Goal: Task Accomplishment & Management: Use online tool/utility

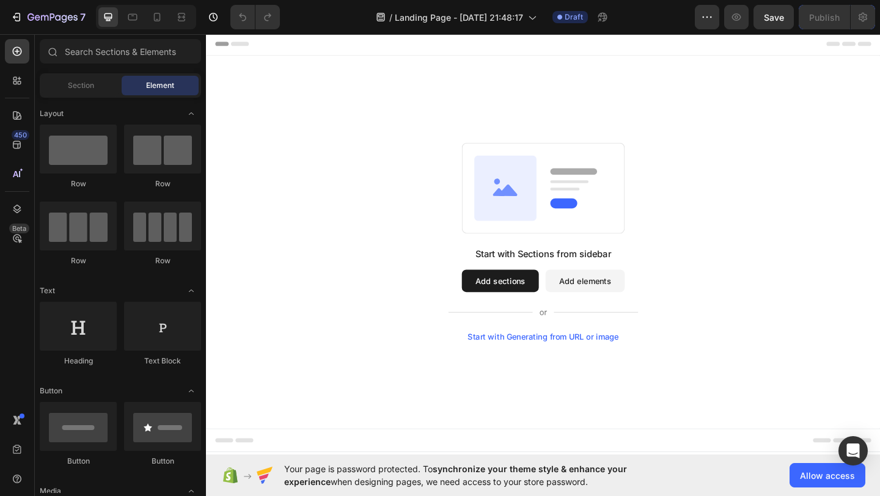
click at [592, 369] on div "Start with Generating from URL or image" at bounding box center [573, 364] width 164 height 10
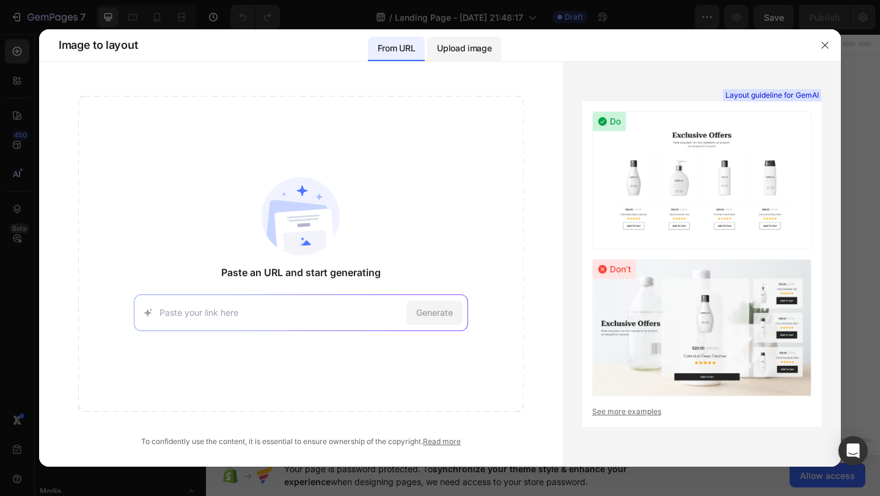
click at [455, 50] on p "Upload image" at bounding box center [464, 48] width 54 height 15
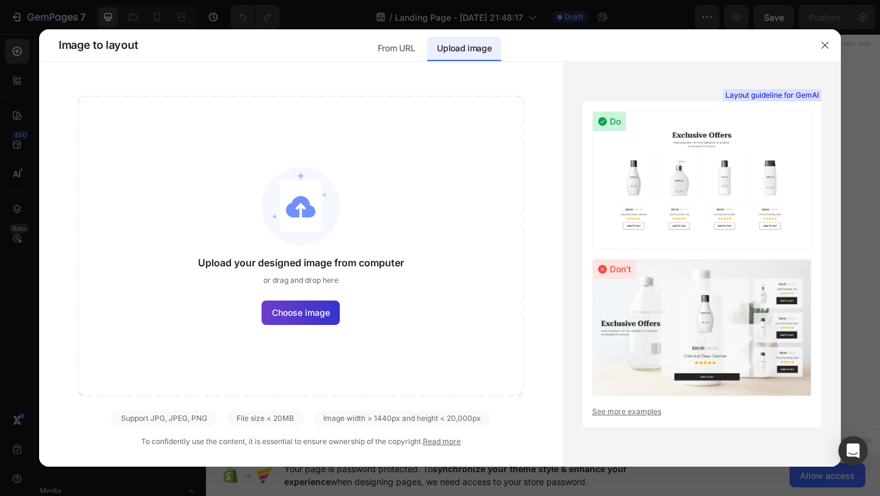
click at [311, 306] on span "Choose image" at bounding box center [301, 312] width 58 height 13
click at [0, 0] on input "Choose image" at bounding box center [0, 0] width 0 height 0
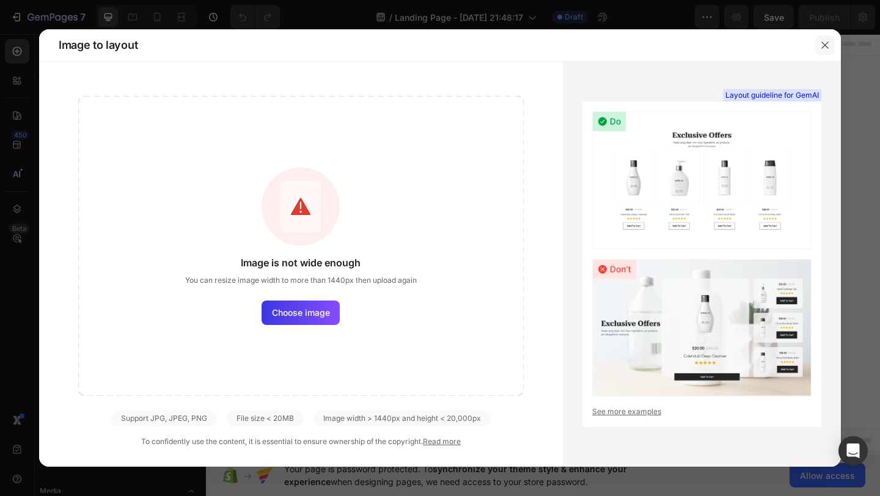
click at [823, 51] on button "button" at bounding box center [825, 45] width 20 height 20
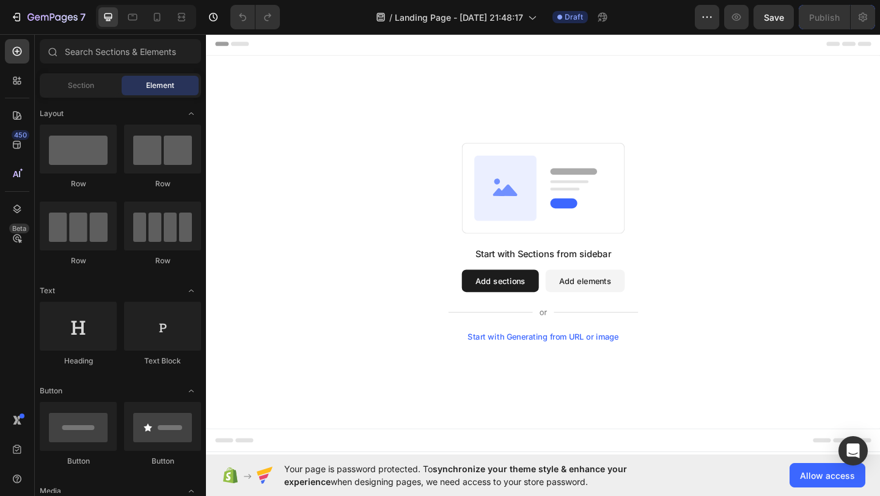
click at [537, 305] on button "Add sections" at bounding box center [526, 302] width 84 height 24
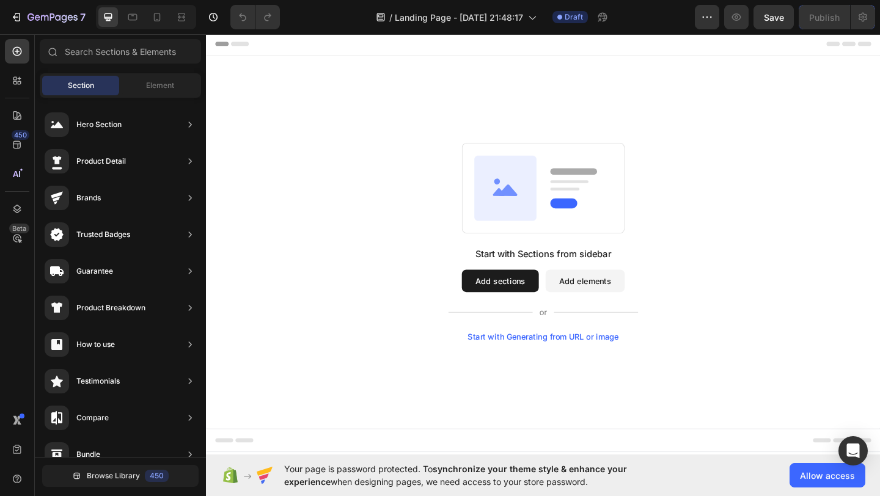
click at [549, 357] on div "Start with Sections from sidebar Add sections Add elements Start with Generatin…" at bounding box center [572, 317] width 207 height 103
click at [549, 363] on div "Start with Generating from URL or image" at bounding box center [573, 364] width 164 height 10
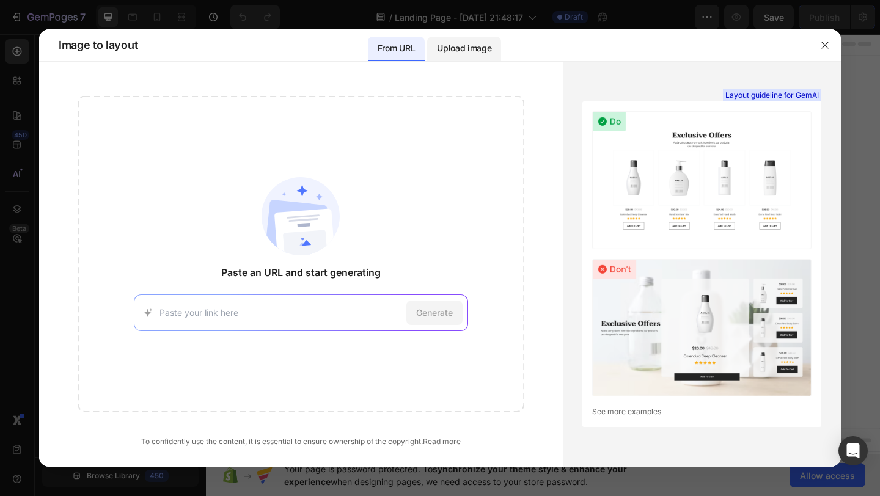
click at [453, 55] on p "Upload image" at bounding box center [464, 48] width 54 height 15
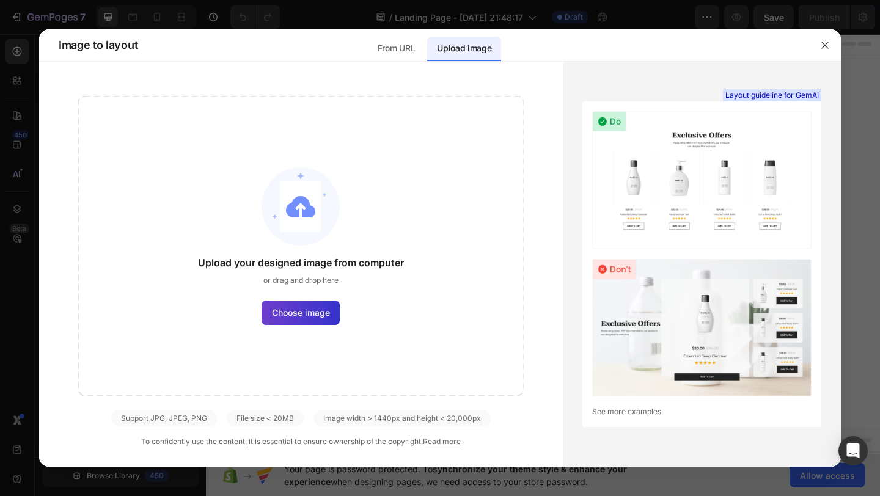
click at [289, 310] on span "Choose image" at bounding box center [301, 312] width 58 height 13
click at [0, 0] on input "Choose image" at bounding box center [0, 0] width 0 height 0
click at [589, 370] on div "Layout guideline for GemAI See more examples" at bounding box center [701, 264] width 239 height 326
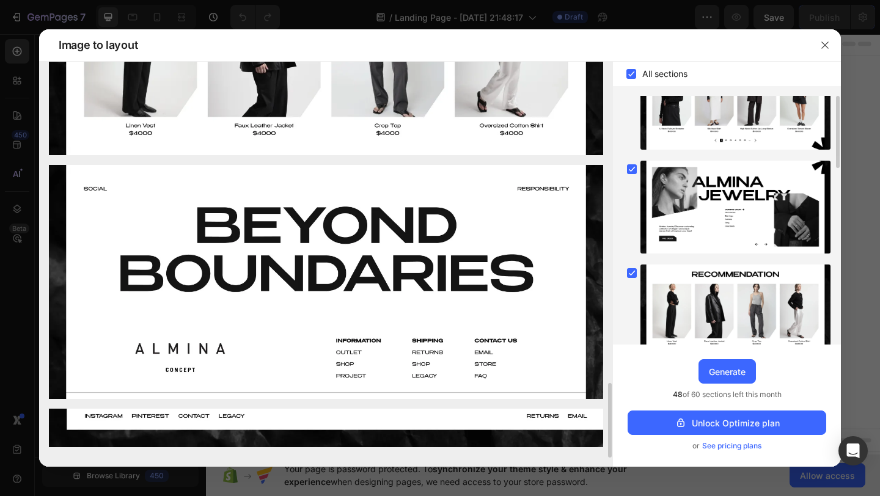
scroll to position [362, 0]
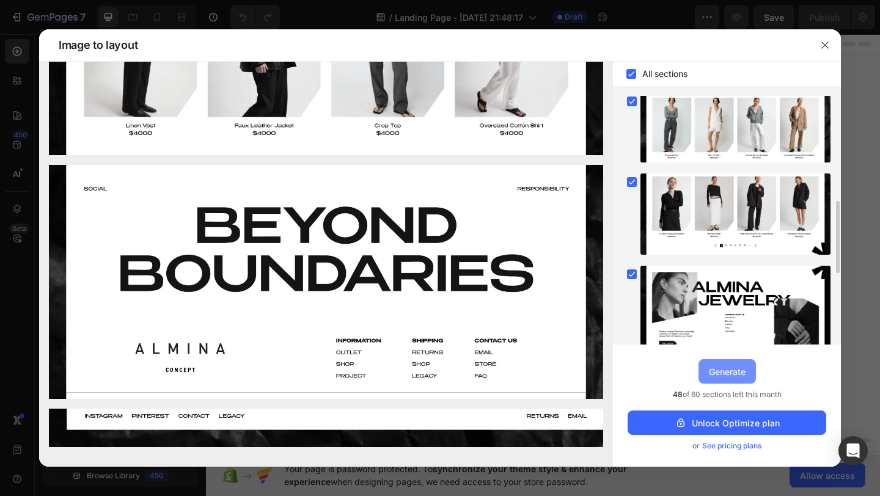
click at [720, 377] on div "Generate" at bounding box center [727, 372] width 37 height 13
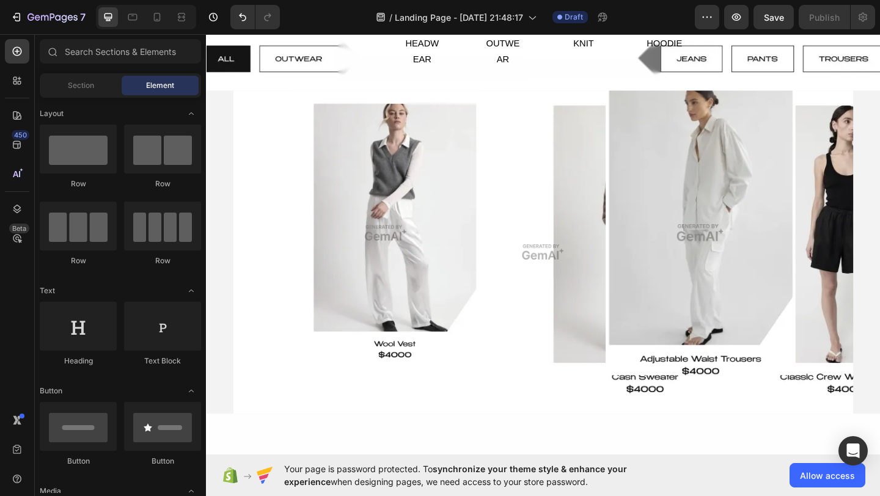
scroll to position [0, 0]
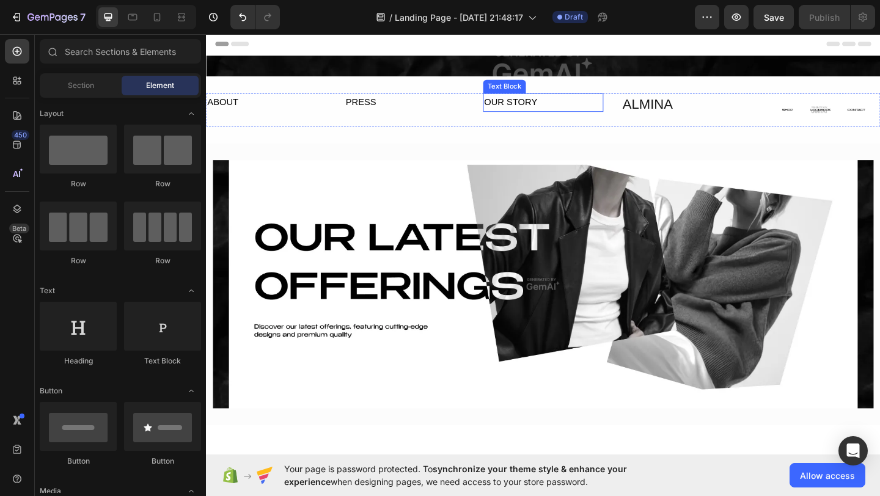
click at [547, 121] on div "OUR STORY Text Block" at bounding box center [572, 116] width 131 height 36
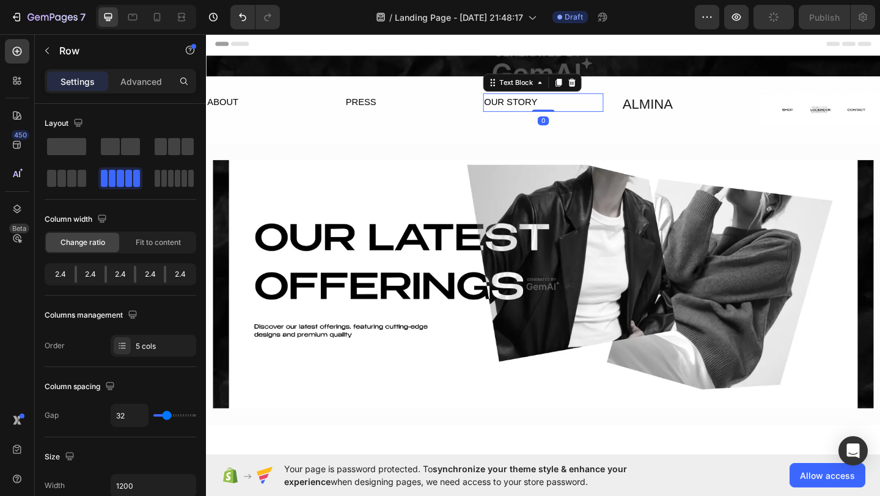
click at [548, 114] on div "OUR STORY" at bounding box center [572, 108] width 131 height 20
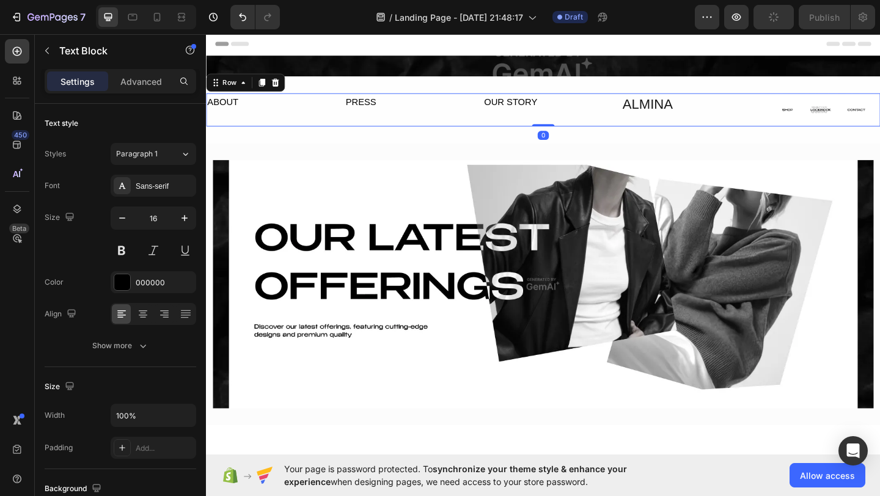
click at [507, 128] on div "ABOUT Text Block PRESS Text Block OUR STORY Text Block ALMINA Text Block Image …" at bounding box center [572, 116] width 733 height 36
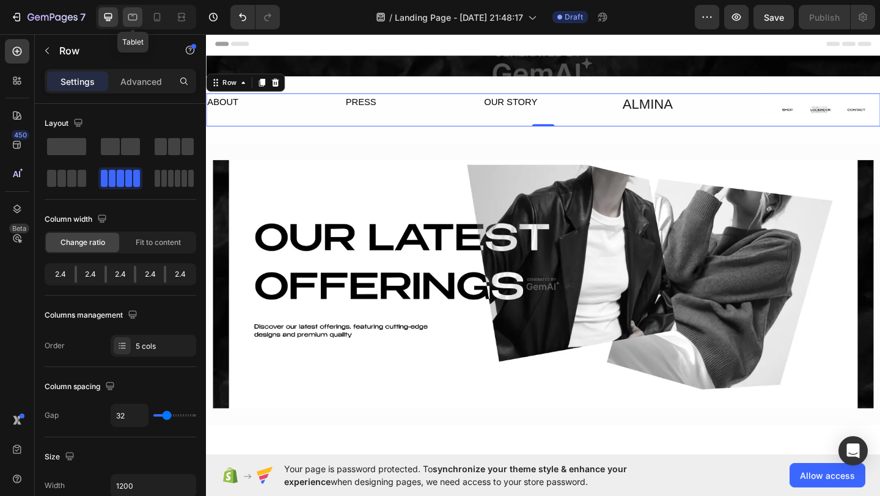
click at [139, 23] on div at bounding box center [133, 17] width 20 height 20
type input "100%"
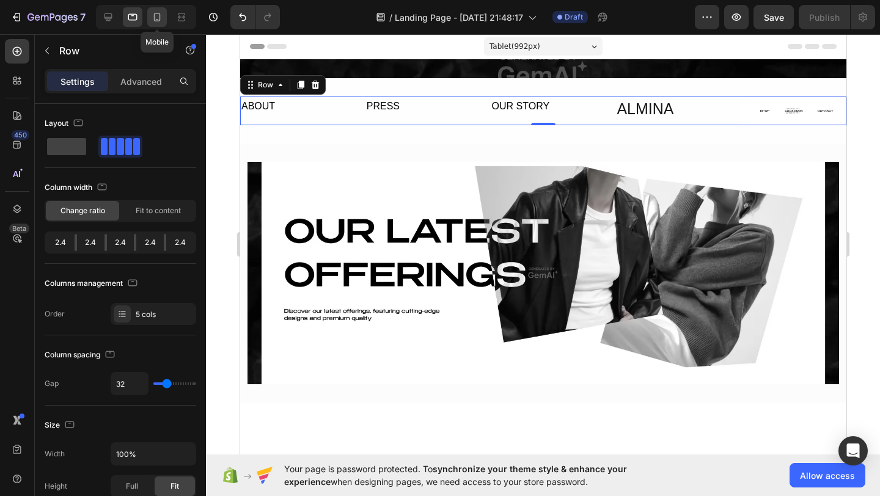
click at [156, 23] on icon at bounding box center [157, 17] width 12 height 12
type input "0"
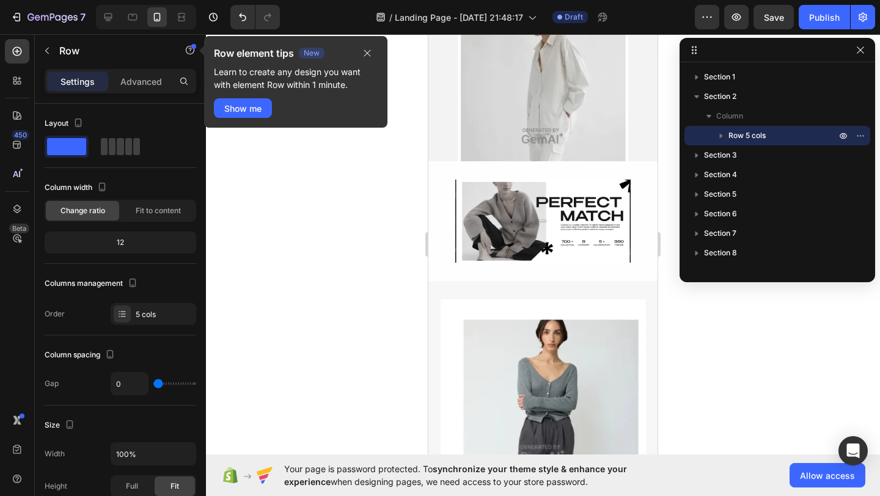
scroll to position [461, 0]
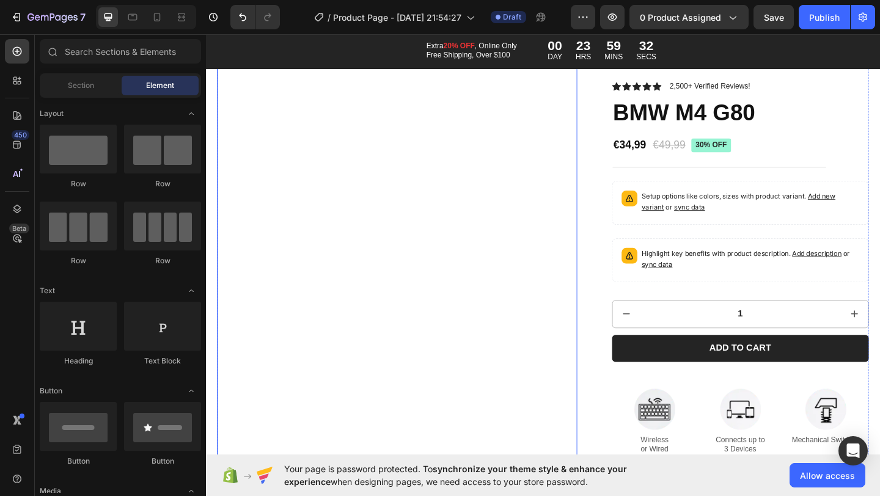
scroll to position [7, 0]
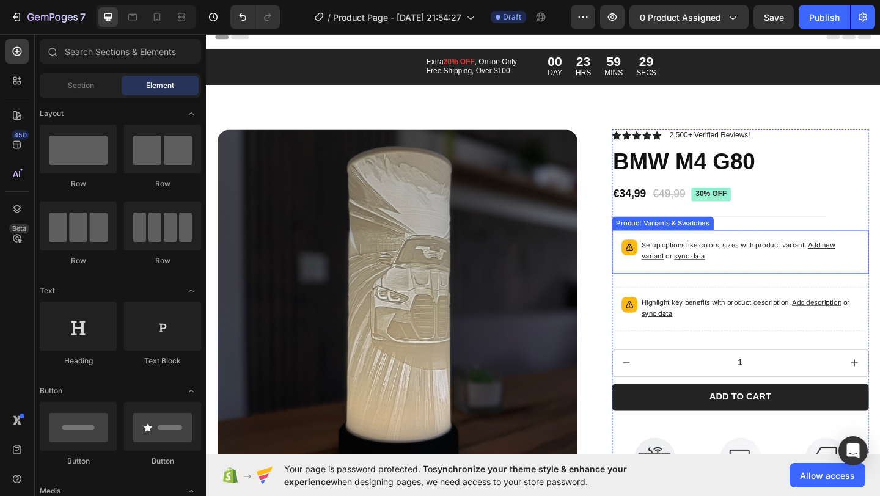
click at [851, 266] on p "Setup options like colors, sizes with product variant. Add new variant or sync …" at bounding box center [798, 270] width 237 height 24
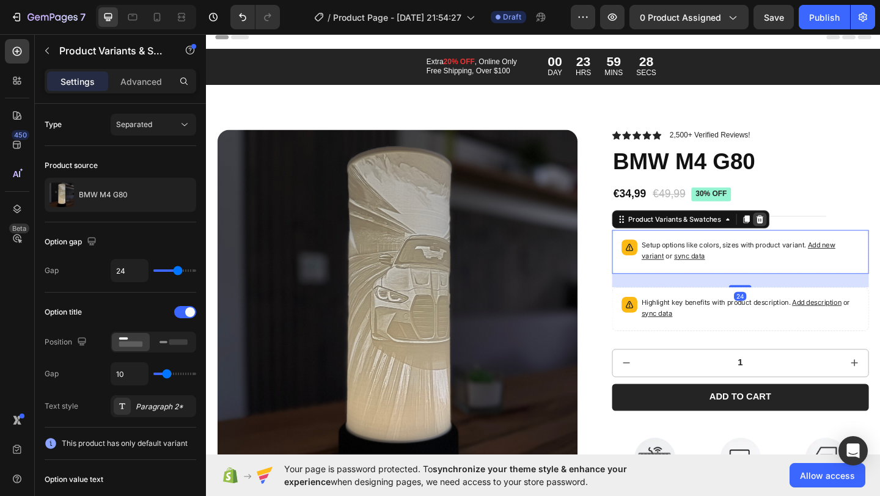
click at [808, 238] on icon at bounding box center [808, 235] width 8 height 9
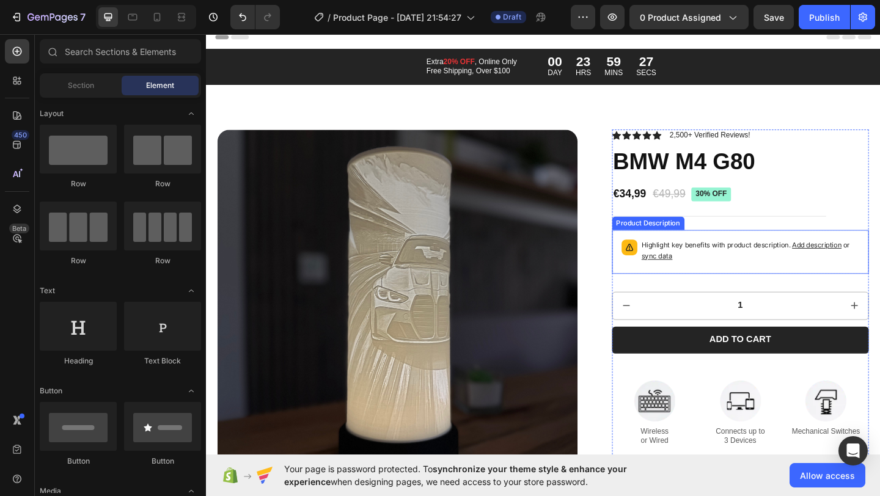
click at [788, 273] on p "Highlight key benefits with product description. Add description or sync data" at bounding box center [798, 270] width 237 height 24
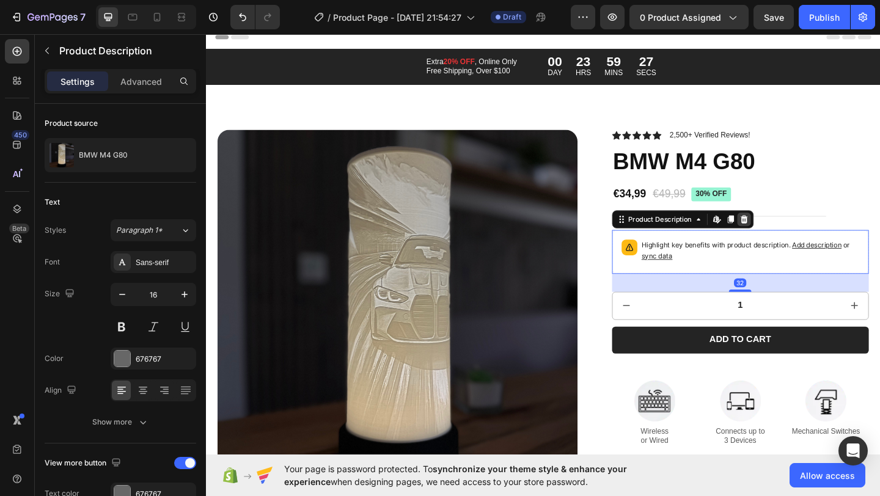
click at [794, 232] on icon at bounding box center [791, 235] width 8 height 9
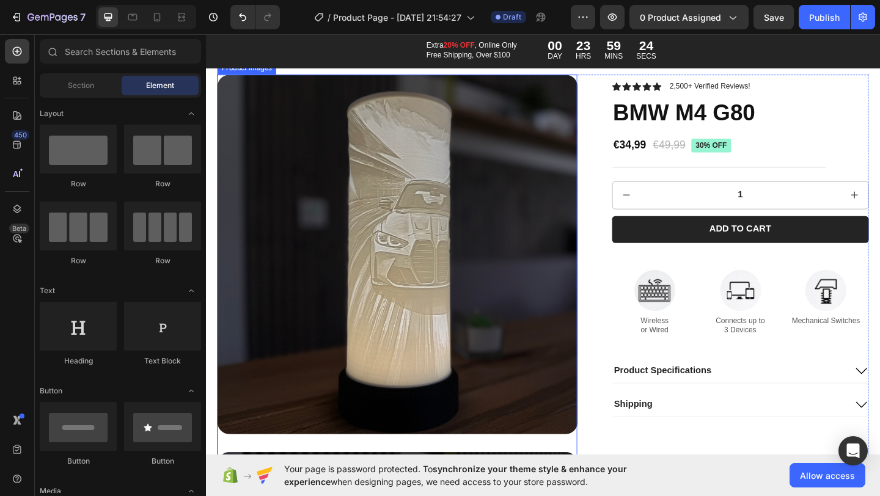
scroll to position [72, 0]
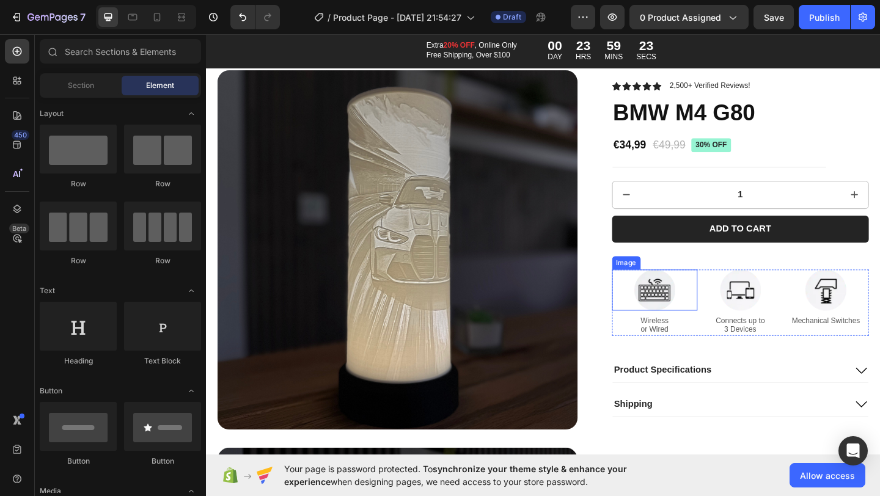
click at [709, 328] on img at bounding box center [694, 312] width 45 height 45
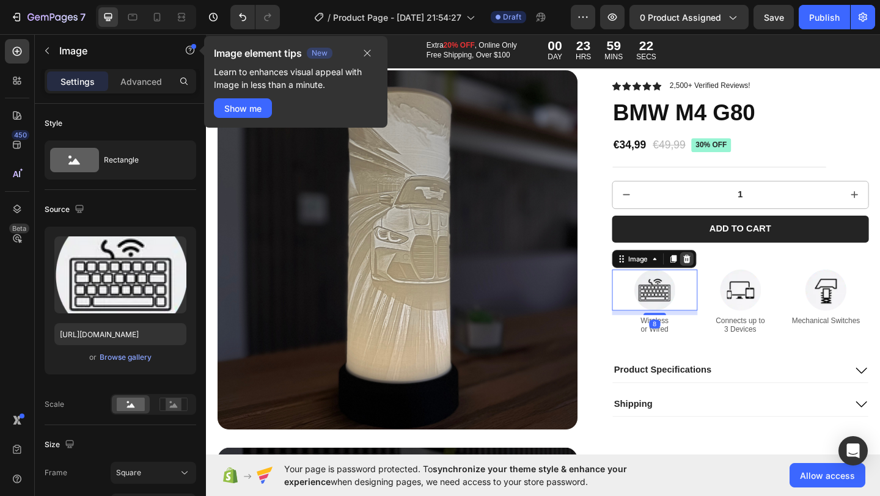
click at [734, 283] on div at bounding box center [729, 278] width 15 height 15
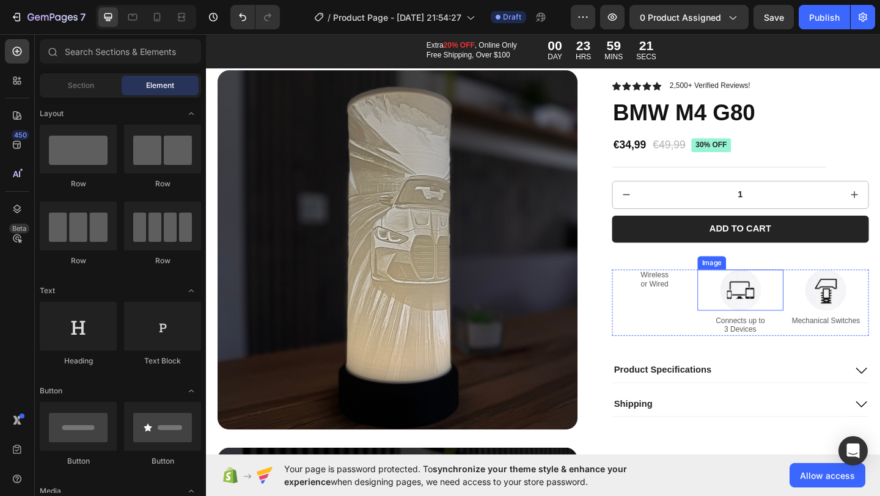
click at [770, 292] on img at bounding box center [787, 312] width 45 height 45
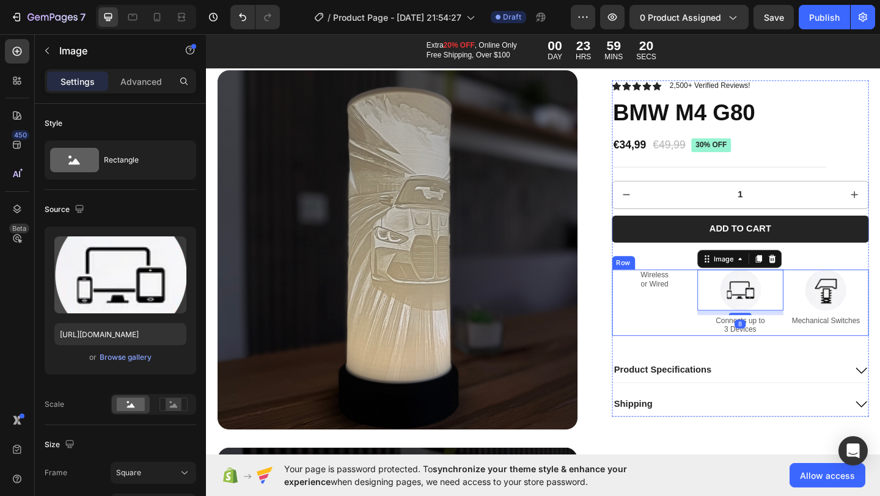
click at [699, 329] on div "Wireless or Wired Text Block" at bounding box center [695, 326] width 94 height 73
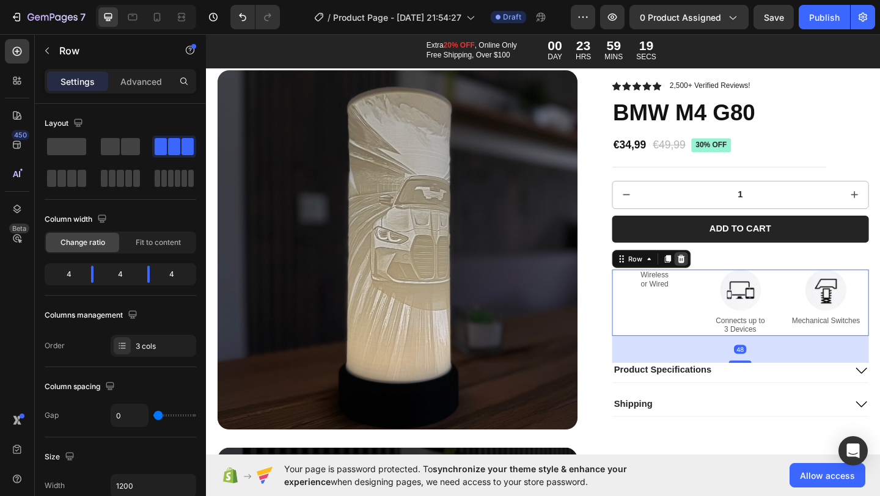
click at [725, 279] on icon at bounding box center [723, 278] width 8 height 9
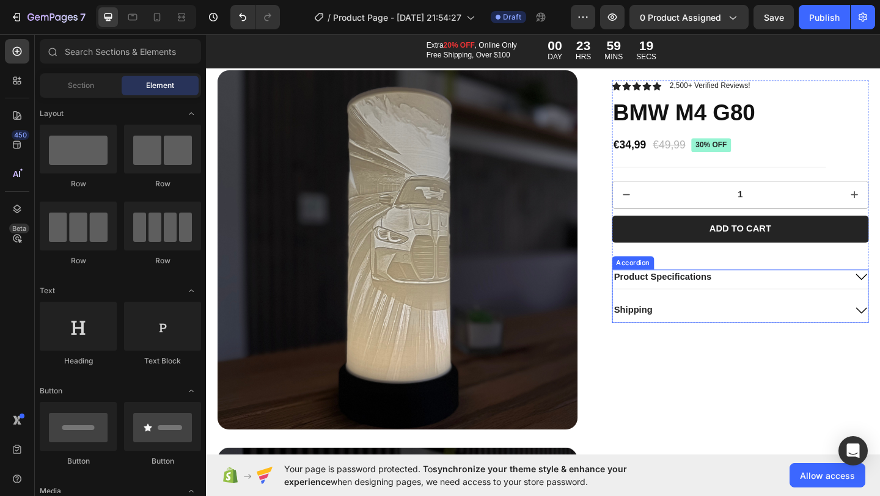
click at [751, 304] on p "Product Specifications" at bounding box center [703, 298] width 106 height 13
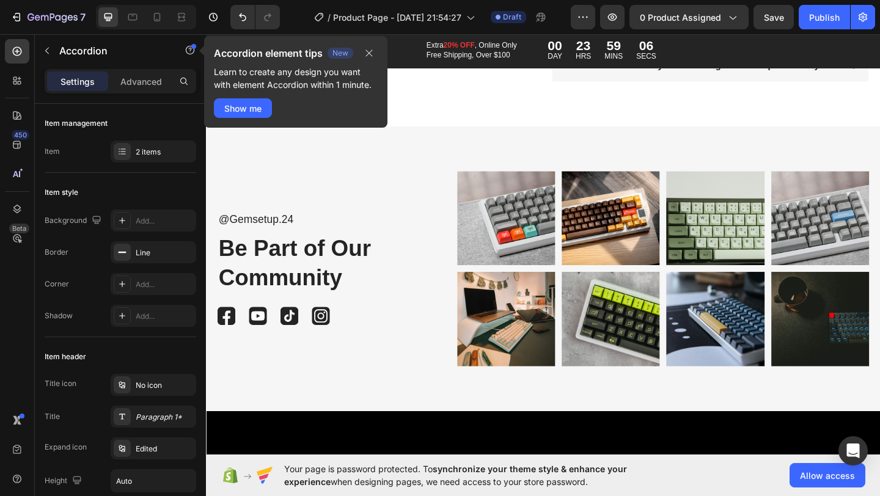
scroll to position [3587, 0]
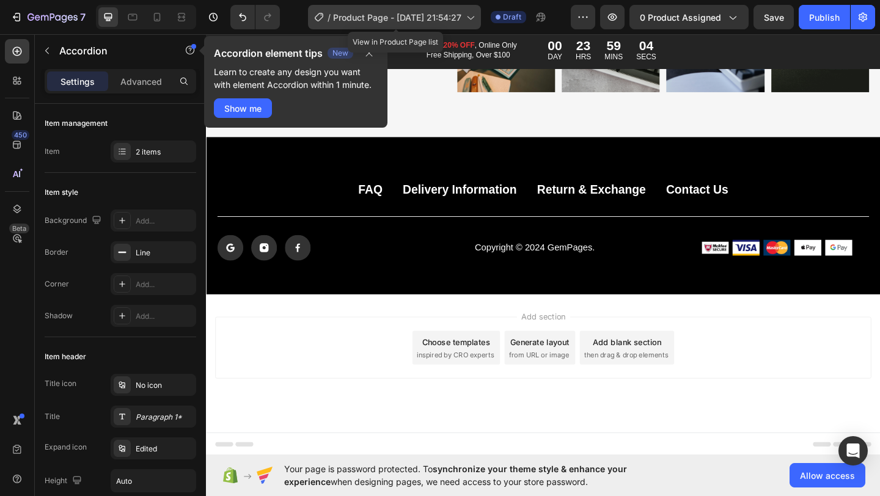
click at [345, 21] on span "Product Page - Aug 27, 21:54:27" at bounding box center [397, 17] width 128 height 13
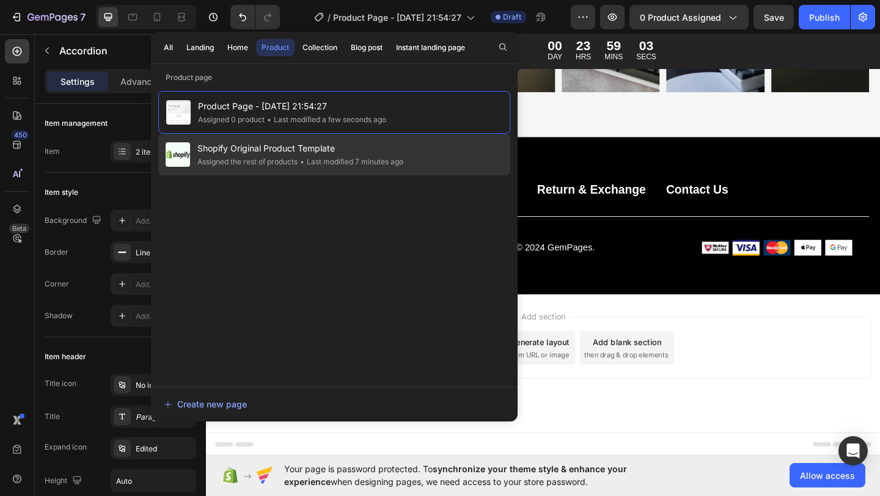
click at [294, 168] on div "Shopify Original Product Template Assigned the rest of products • Last modified…" at bounding box center [334, 155] width 352 height 42
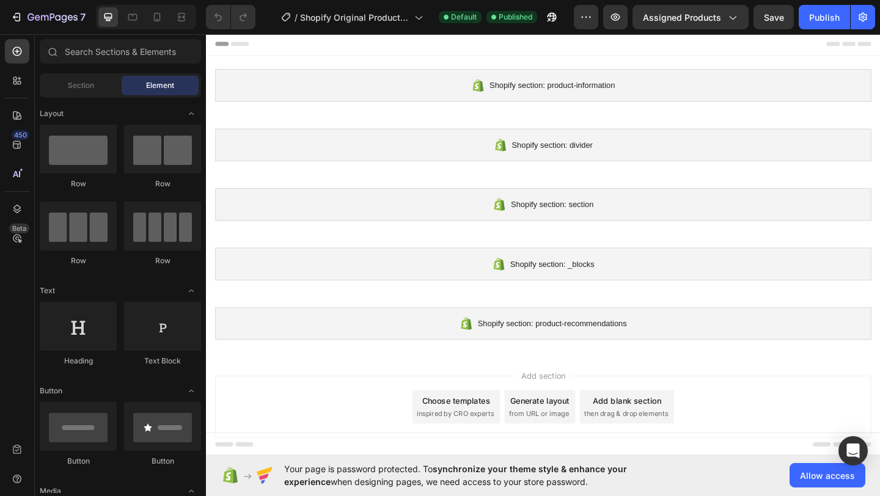
click at [584, 447] on span "from URL or image" at bounding box center [567, 447] width 65 height 11
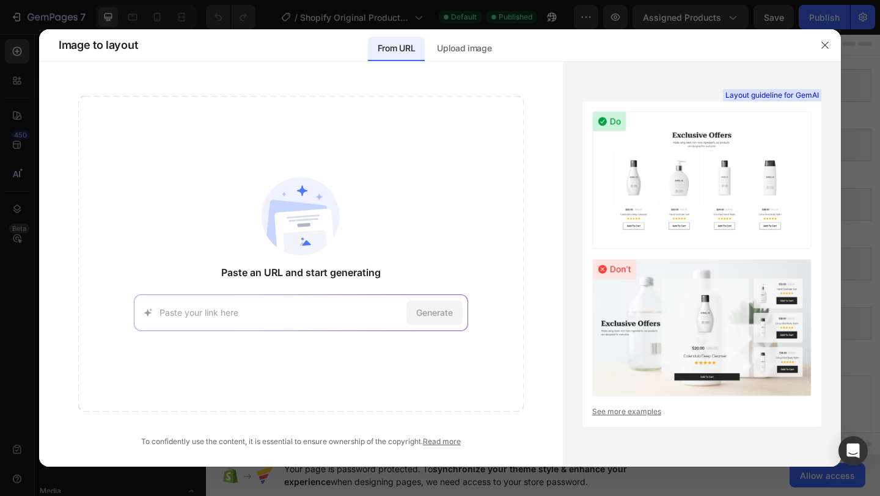
click at [307, 305] on div "Generate" at bounding box center [301, 313] width 334 height 37
click at [272, 316] on input at bounding box center [281, 312] width 242 height 13
paste input "[URL][DOMAIN_NAME]"
type input "[URL][DOMAIN_NAME]"
click at [440, 314] on span "Generate" at bounding box center [434, 312] width 37 height 13
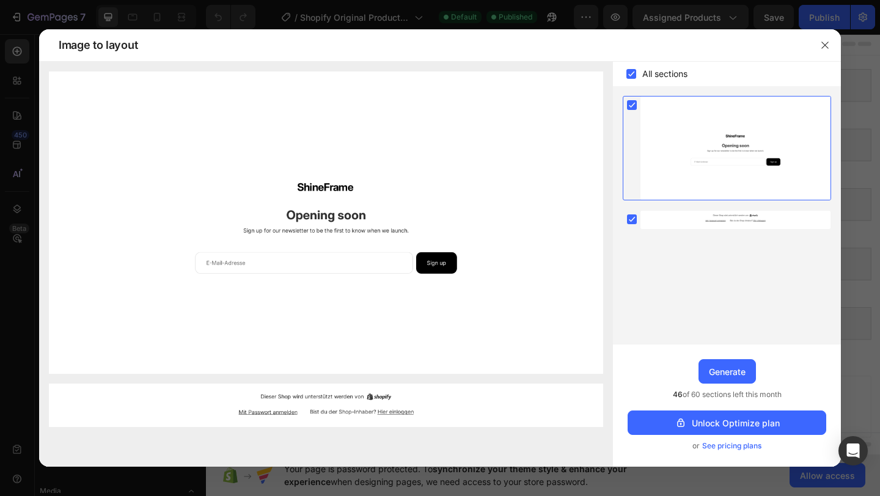
click at [350, 267] on img at bounding box center [326, 223] width 554 height 303
click at [826, 54] on button "button" at bounding box center [825, 45] width 20 height 20
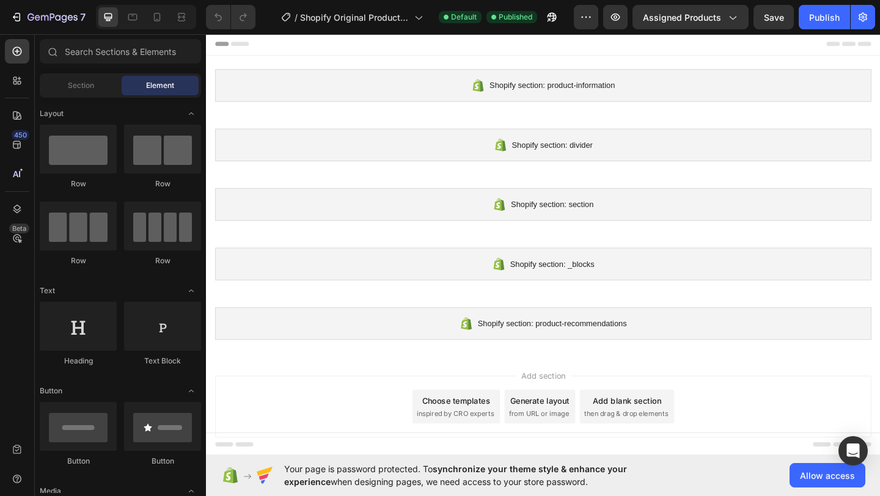
click at [578, 454] on div "Generate layout from URL or image" at bounding box center [569, 439] width 77 height 37
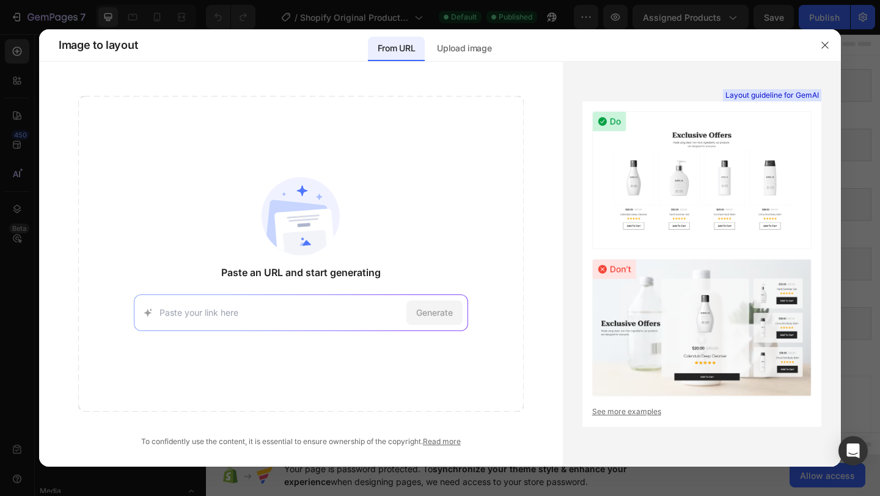
click at [263, 311] on input at bounding box center [281, 312] width 242 height 13
type input "https://shineframe.store/"
click at [466, 314] on div "https://shineframe.store/ Generate" at bounding box center [301, 313] width 334 height 37
click at [444, 314] on span "Generate" at bounding box center [434, 312] width 37 height 13
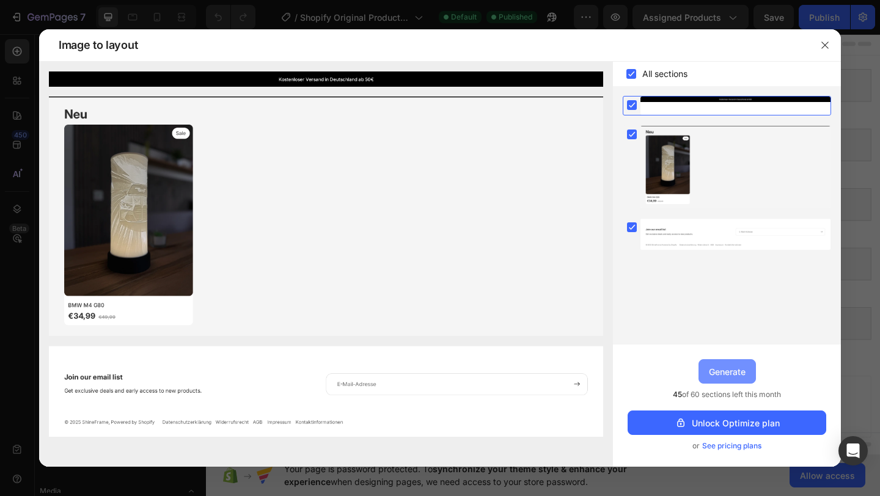
click at [728, 373] on div "Generate" at bounding box center [727, 372] width 37 height 13
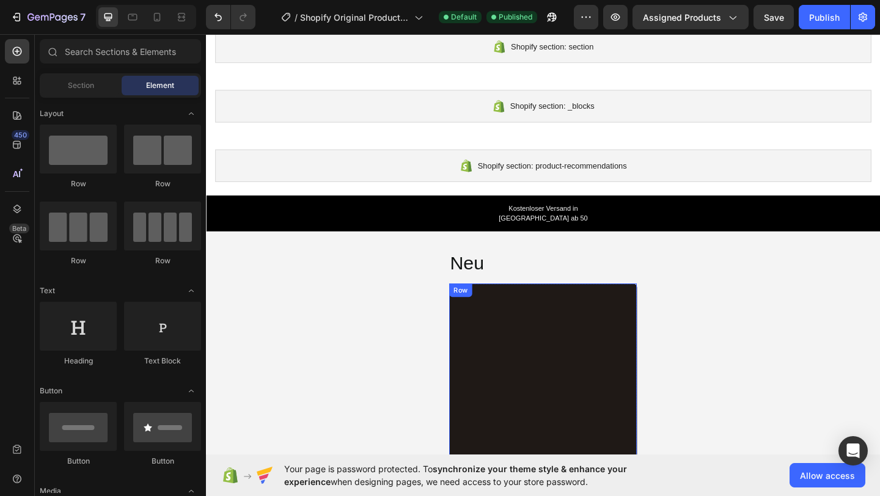
scroll to position [95, 0]
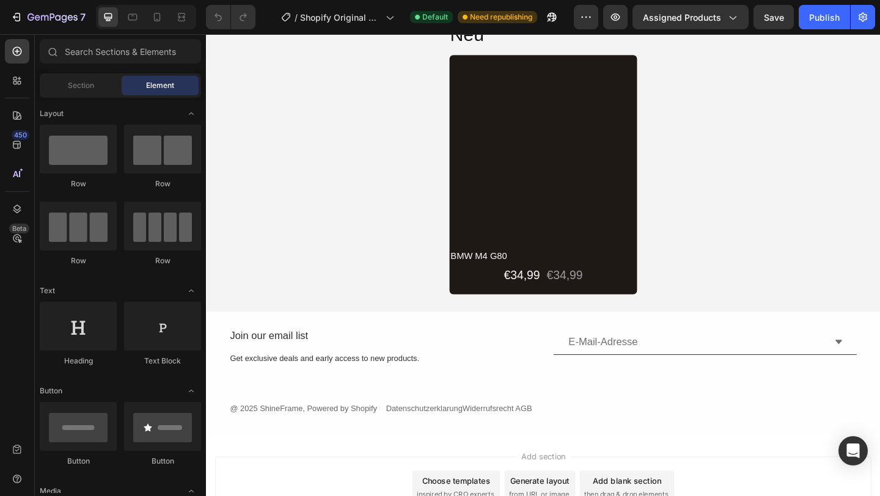
scroll to position [490, 0]
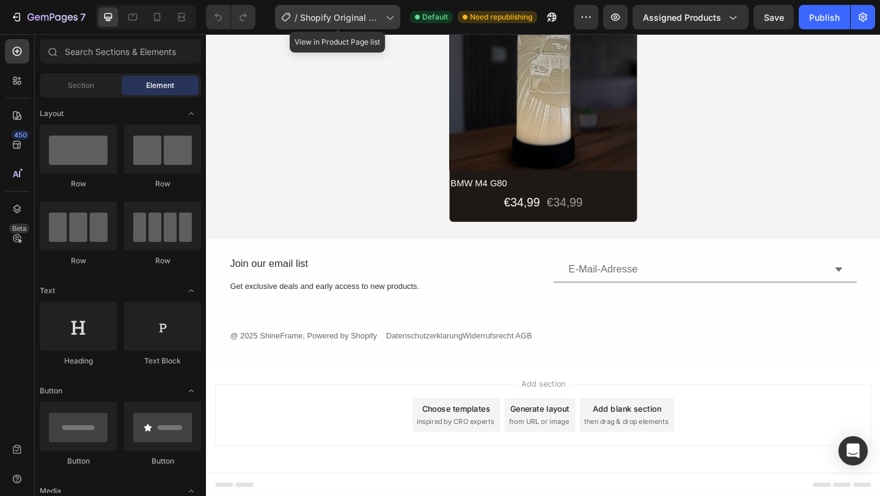
click at [303, 18] on span "Shopify Original Product Template" at bounding box center [340, 17] width 81 height 13
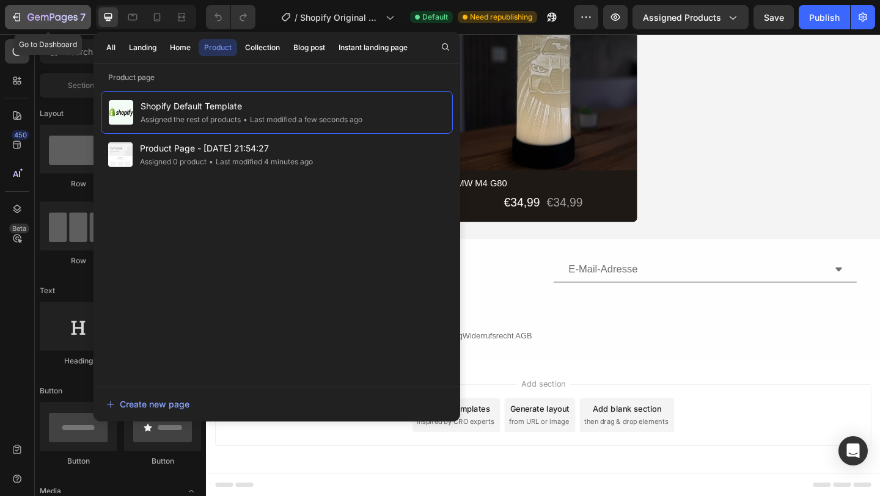
click at [59, 21] on icon "button" at bounding box center [53, 18] width 50 height 10
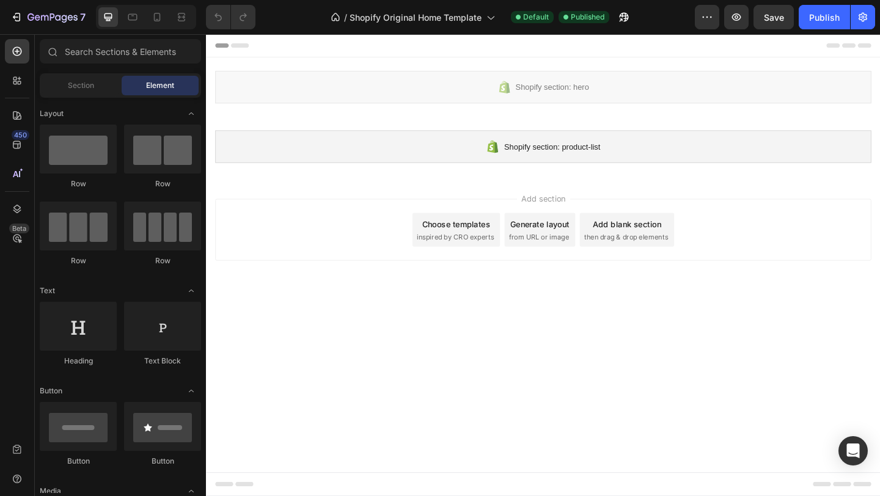
click at [503, 263] on div "Choose templates inspired by CRO experts" at bounding box center [477, 247] width 95 height 37
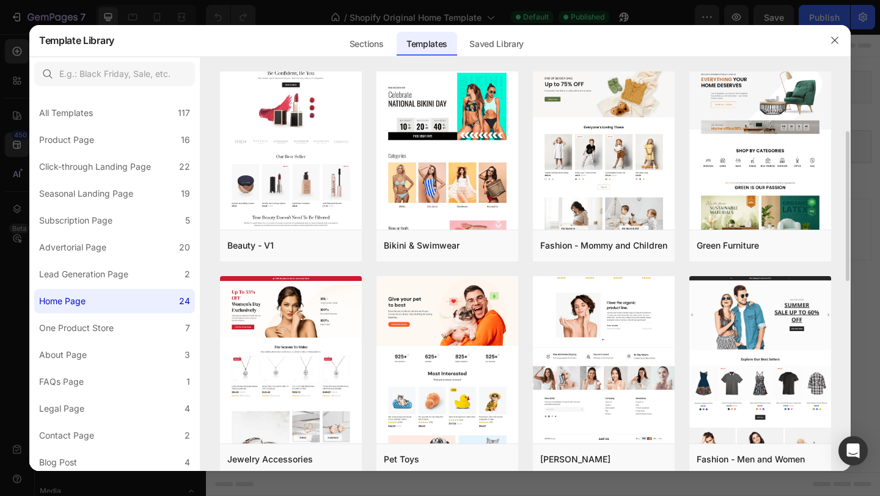
scroll to position [362, 0]
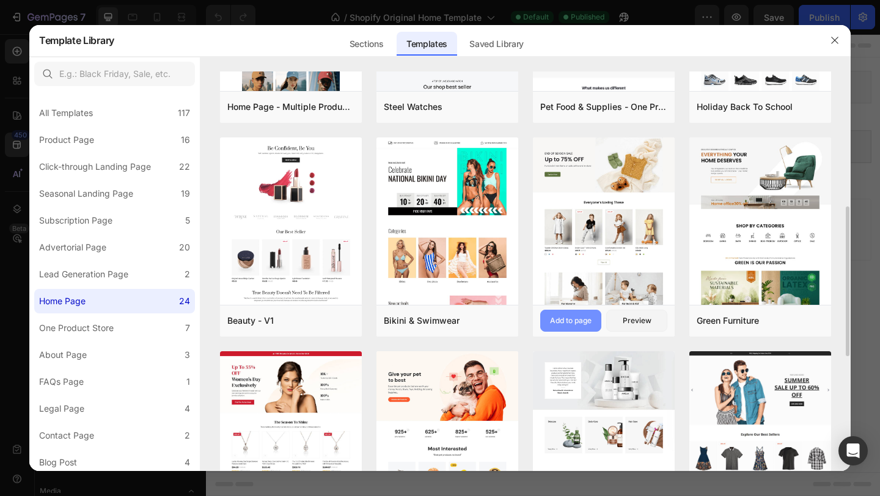
click at [581, 318] on div "Add to page" at bounding box center [571, 320] width 42 height 11
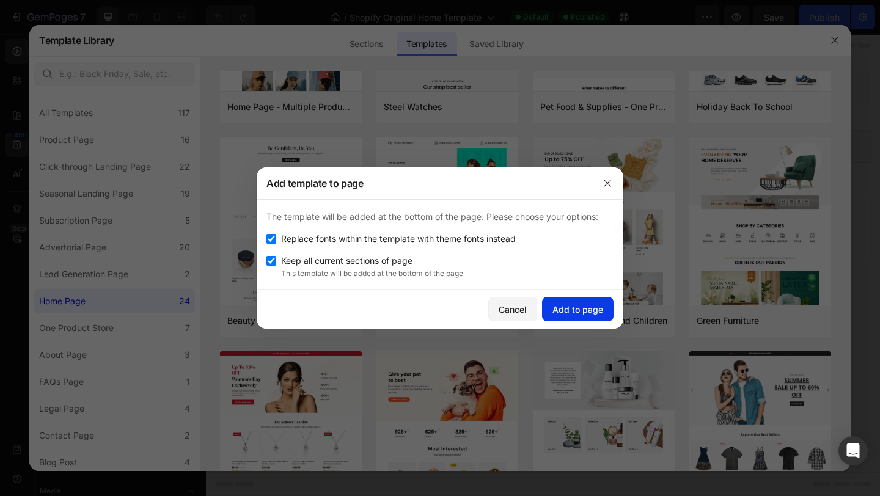
click at [562, 311] on div "Add to page" at bounding box center [578, 309] width 51 height 13
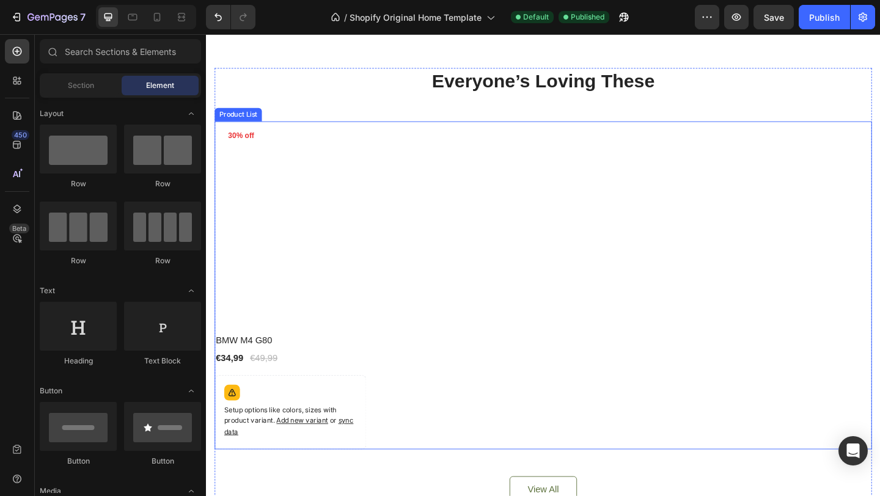
scroll to position [501, 0]
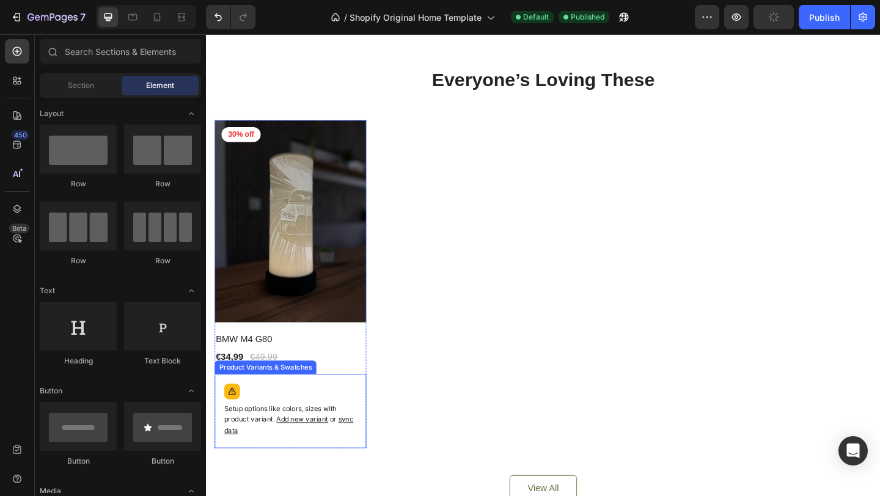
click at [318, 424] on div "Setup options like colors, sizes with product variant. Add new variant or sync …" at bounding box center [298, 445] width 154 height 70
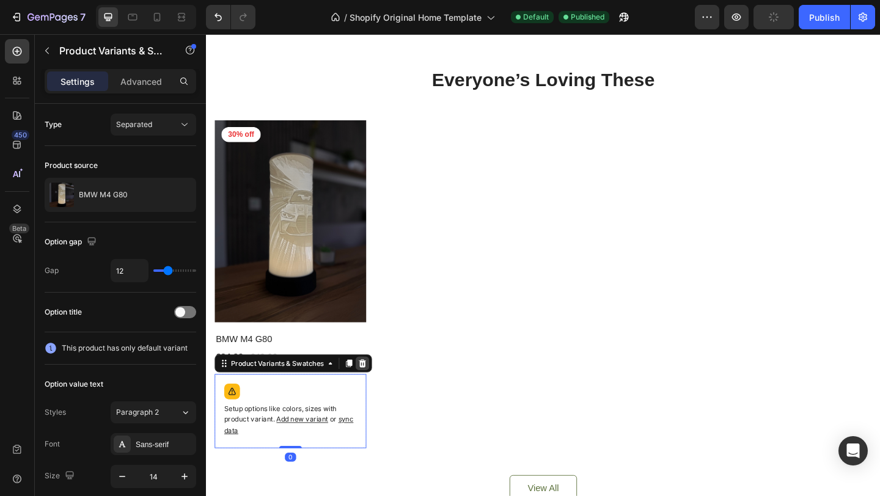
click at [382, 386] on div at bounding box center [376, 392] width 15 height 15
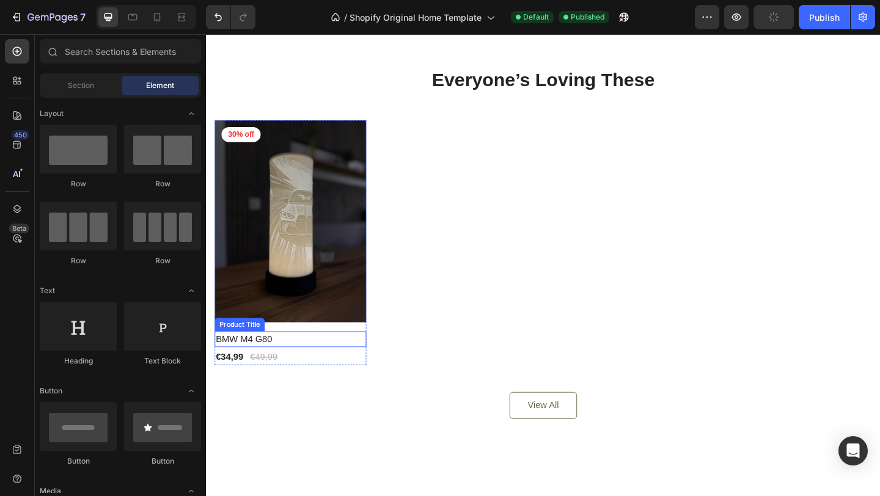
click at [347, 356] on div "Product Images 30% off Product Badge Row BMW M4 G80 Product Title €34,99 Produc…" at bounding box center [297, 261] width 165 height 266
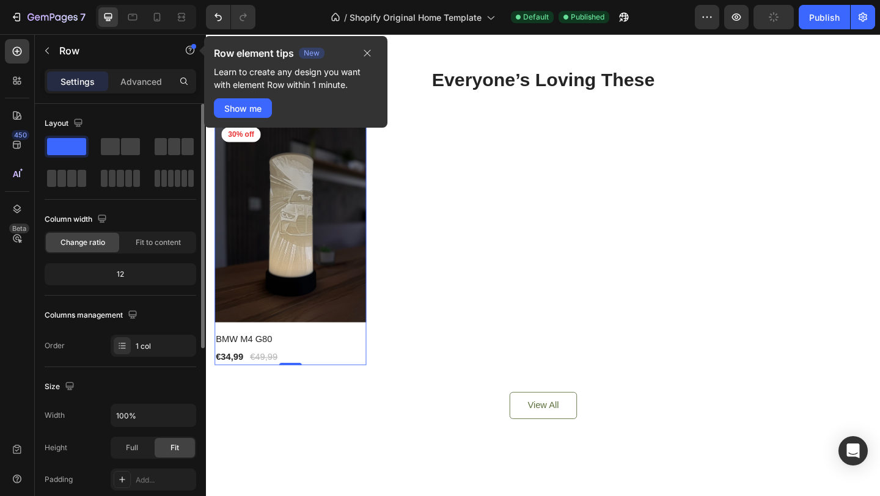
click at [134, 277] on div "12" at bounding box center [120, 274] width 147 height 17
click at [145, 247] on span "Fit to content" at bounding box center [158, 242] width 45 height 11
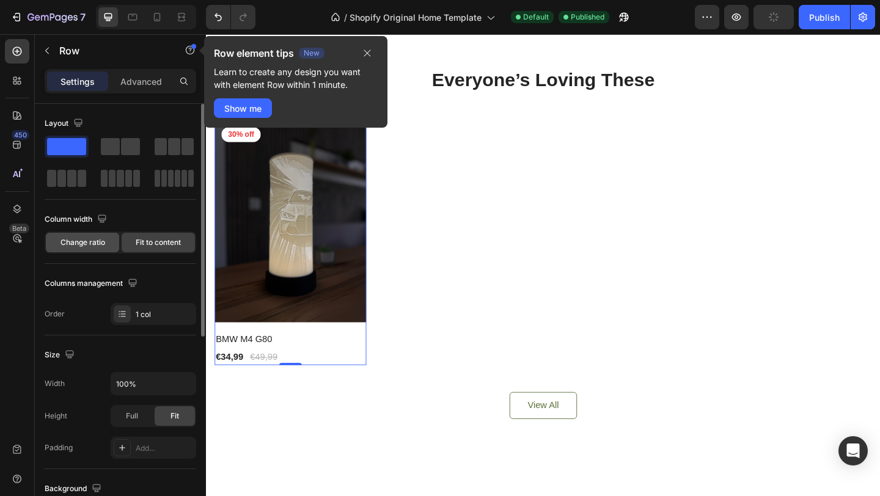
click at [94, 245] on span "Change ratio" at bounding box center [83, 242] width 45 height 11
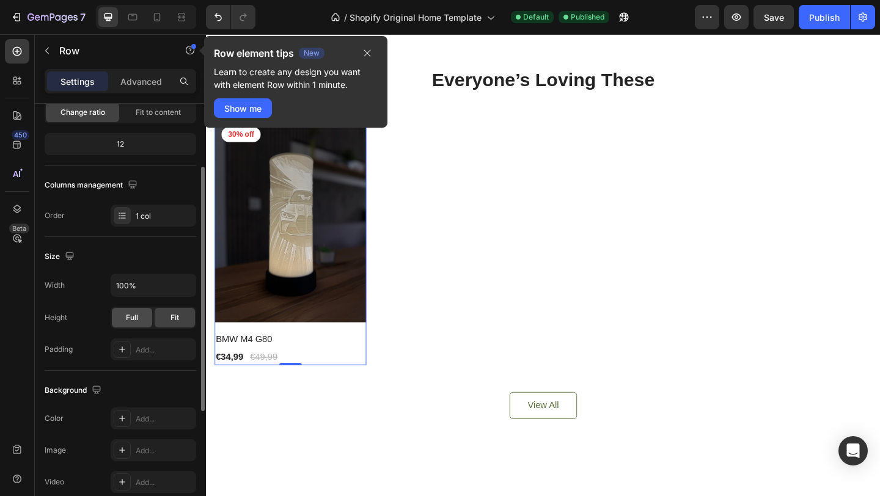
scroll to position [137, 0]
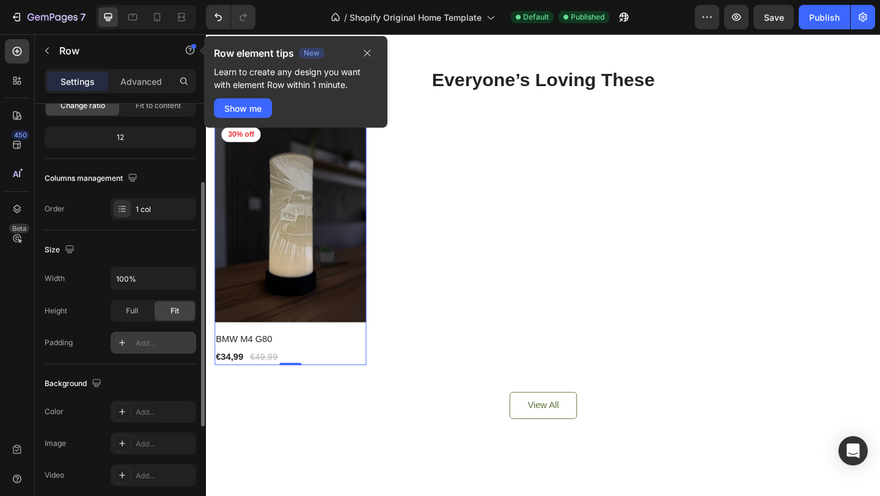
click at [146, 344] on div "Add..." at bounding box center [164, 343] width 57 height 11
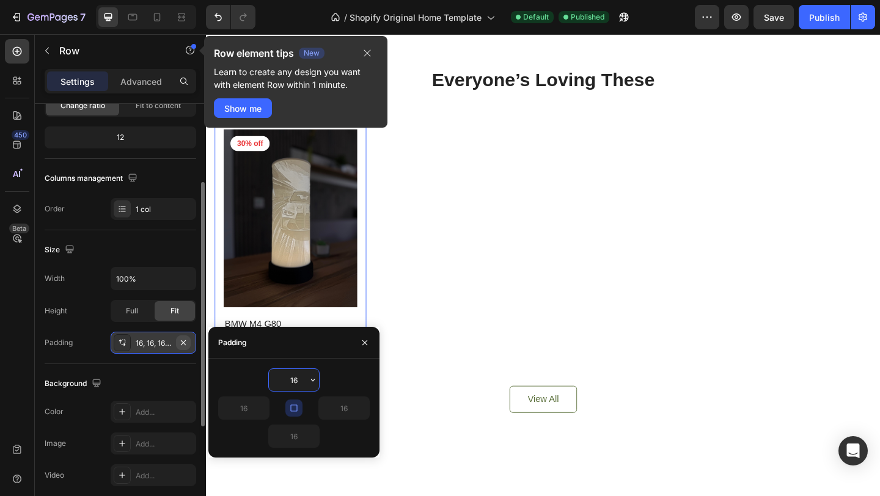
click at [185, 341] on icon "button" at bounding box center [183, 343] width 10 height 10
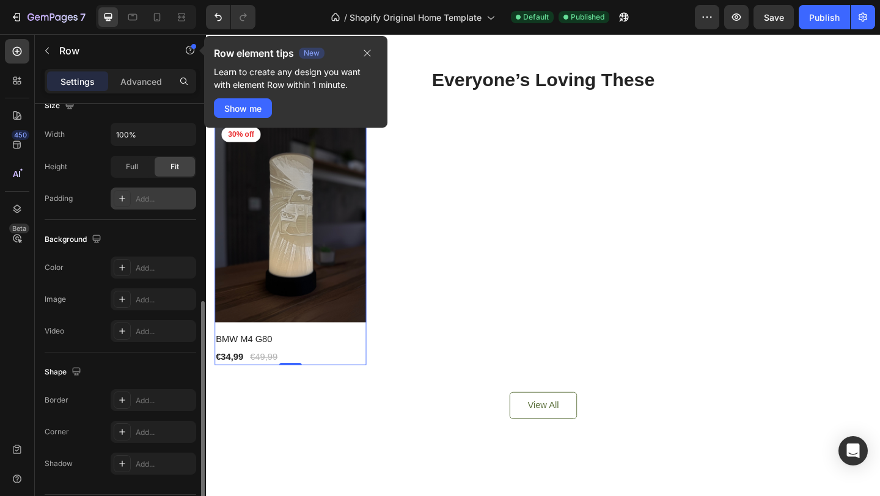
scroll to position [318, 0]
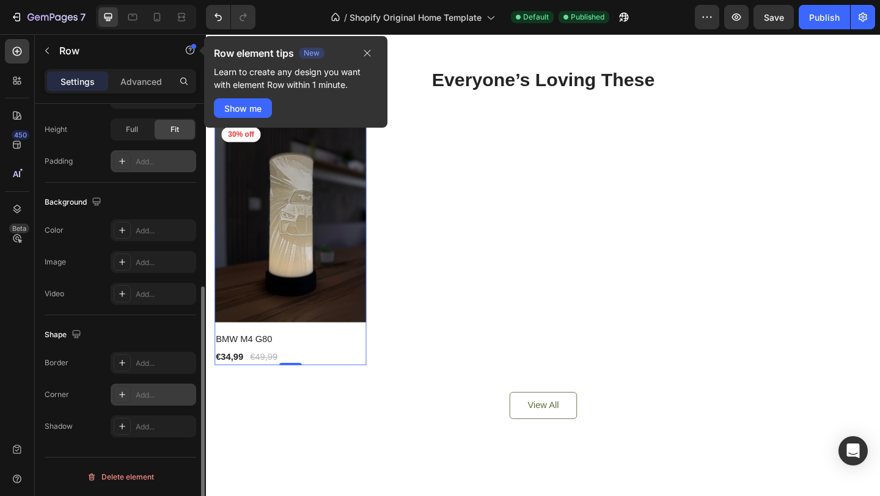
click at [146, 394] on div "Add..." at bounding box center [164, 395] width 57 height 11
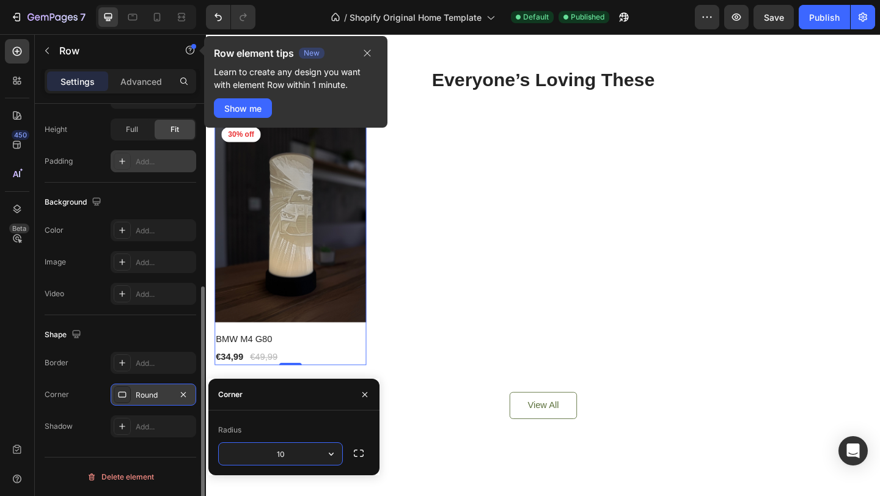
type input "10"
click at [368, 391] on icon "button" at bounding box center [365, 395] width 10 height 10
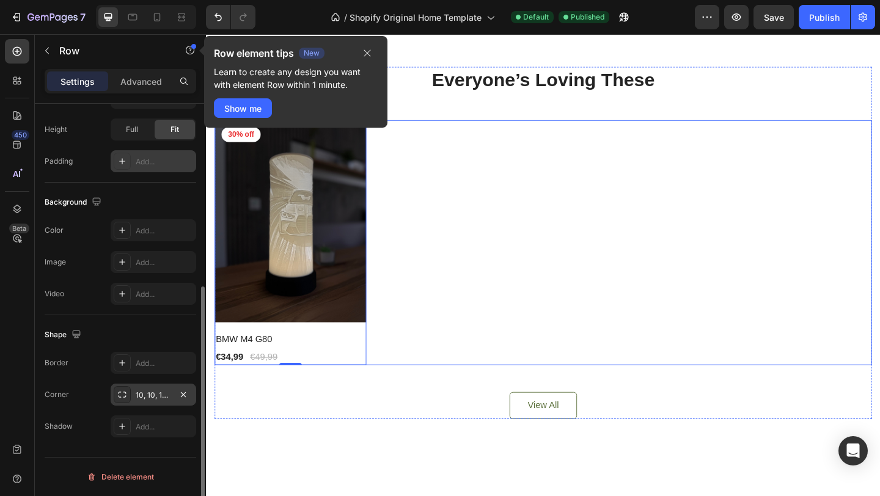
click at [451, 355] on div "Product Images 30% off Product Badge Row BMW M4 G80 Product Title €34,99 Produc…" at bounding box center [572, 261] width 715 height 266
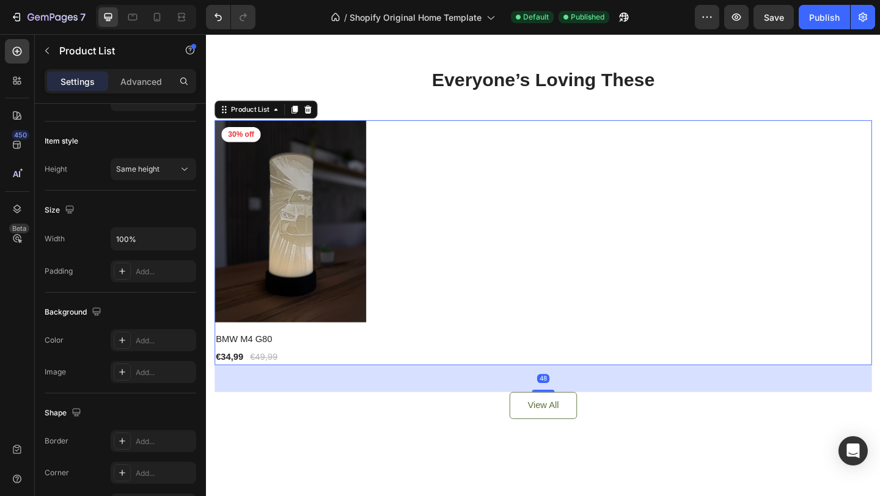
scroll to position [0, 0]
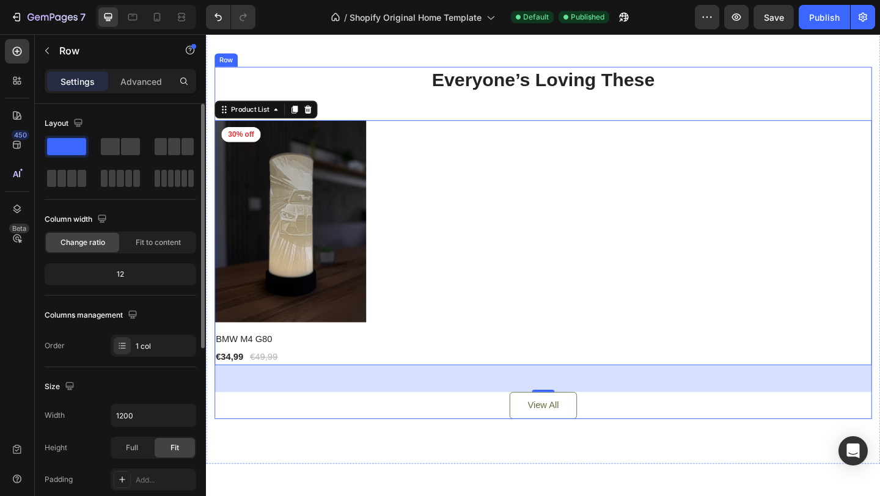
click at [466, 111] on div "Everyone’s Loving These Heading Product Images 30% off Product Badge Row BMW M4…" at bounding box center [572, 261] width 715 height 383
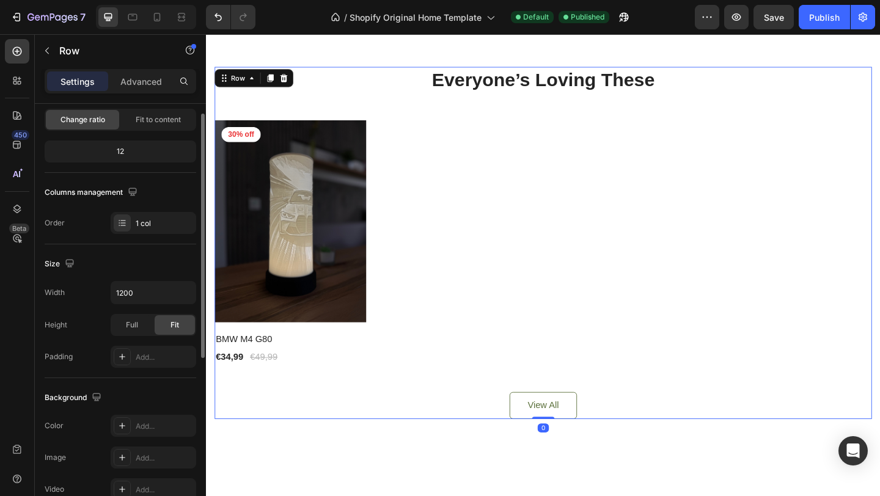
scroll to position [318, 0]
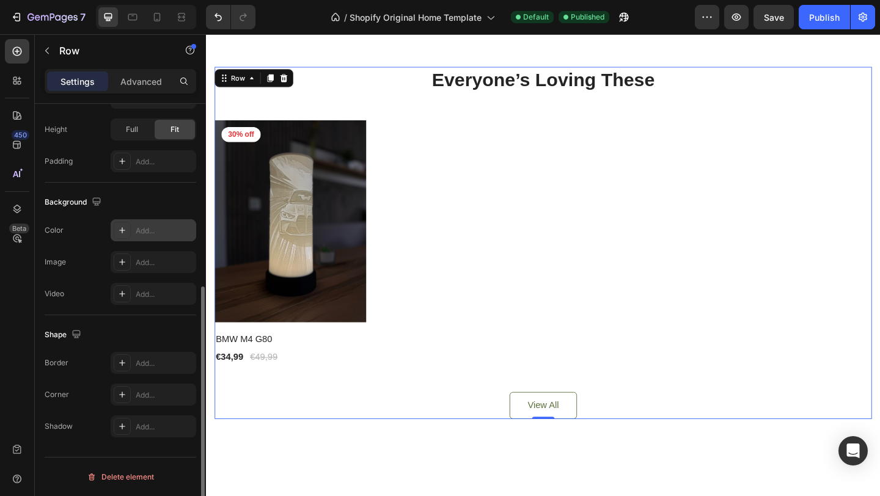
click at [142, 234] on div "Add..." at bounding box center [164, 231] width 57 height 11
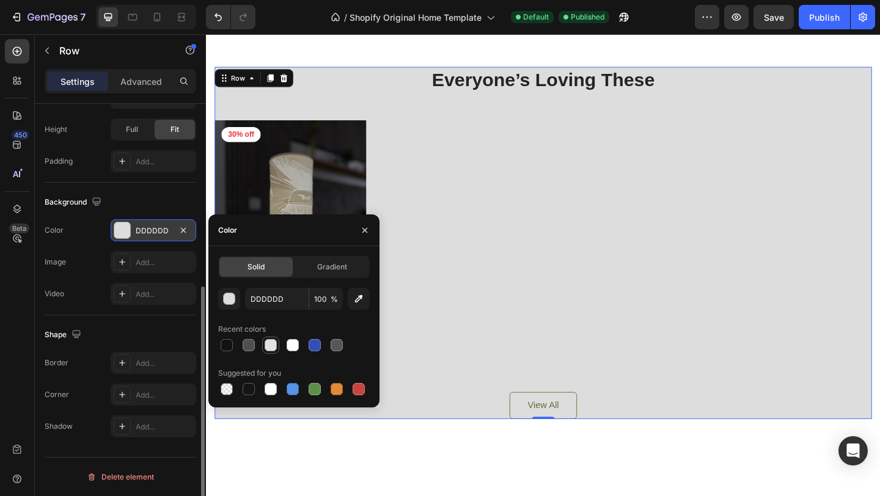
click at [275, 350] on div at bounding box center [271, 345] width 12 height 12
type input "E2E2E2"
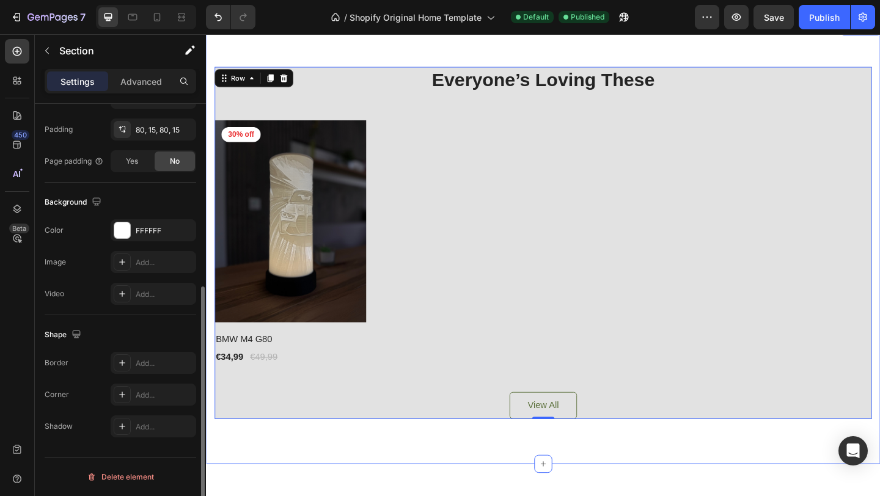
click at [511, 64] on div "Everyone’s Loving These Heading Product Images 30% off Product Badge Row BMW M4…" at bounding box center [572, 261] width 733 height 481
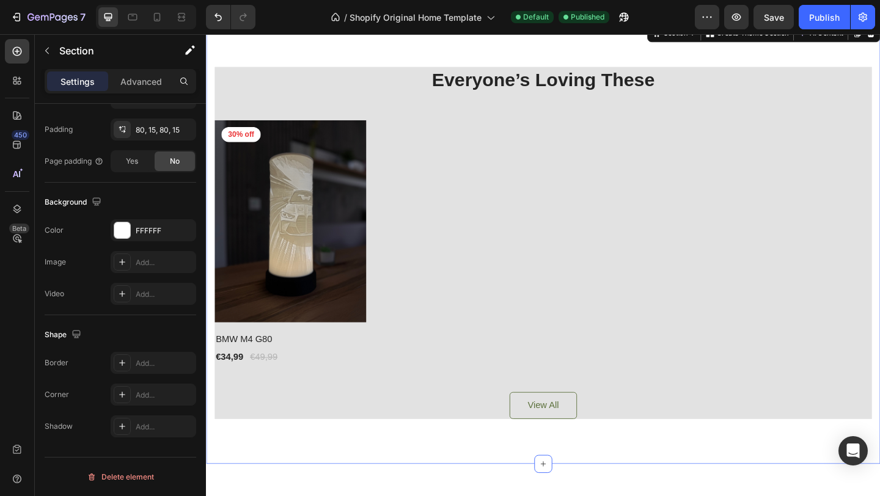
scroll to position [0, 0]
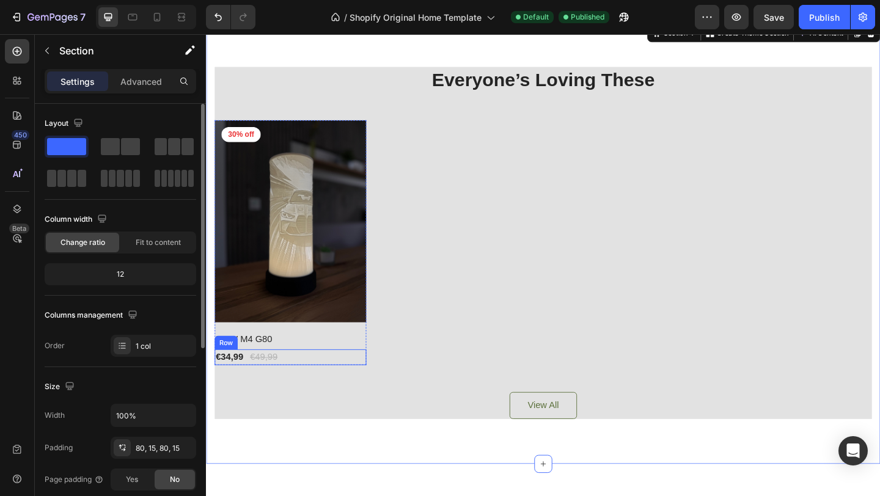
click at [343, 378] on div "€34,99 Product Price Product Price €49,99 Product Price Product Price Row" at bounding box center [297, 385] width 165 height 17
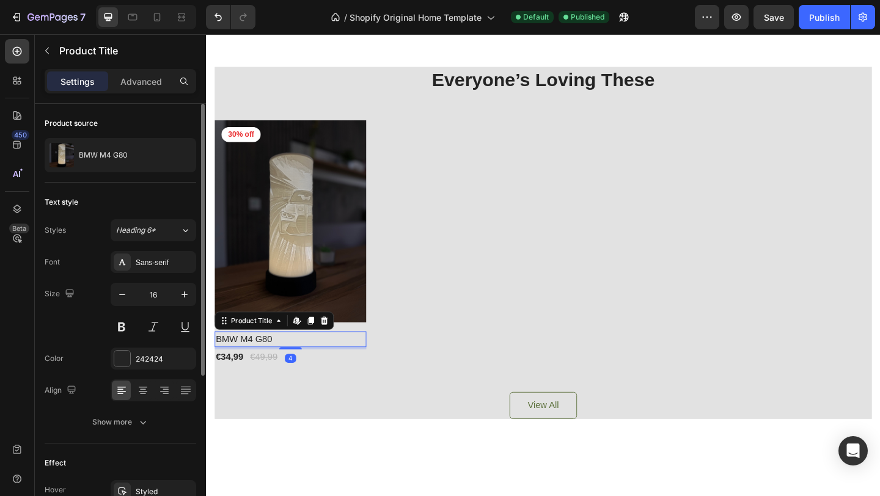
click at [372, 358] on h2 "BMW M4 G80" at bounding box center [297, 366] width 165 height 17
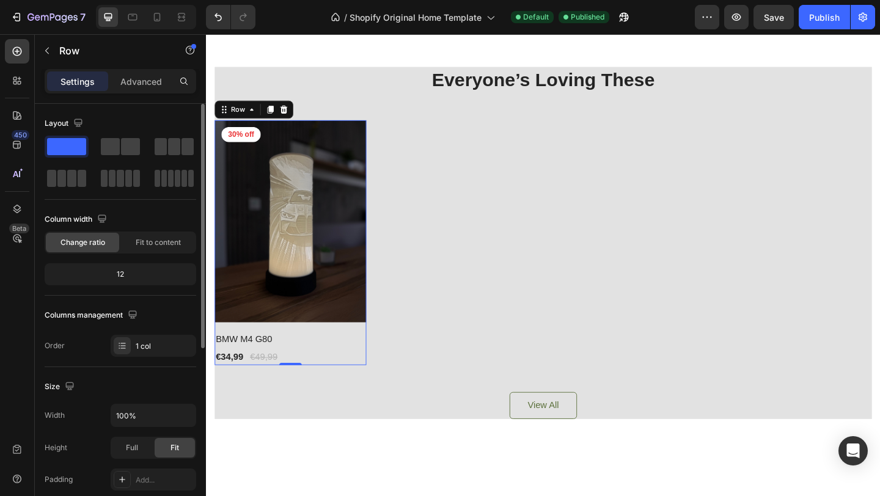
click at [372, 351] on div "Product Images 30% off Product Badge Row BMW M4 G80 Product Title €34,99 Produc…" at bounding box center [297, 261] width 165 height 266
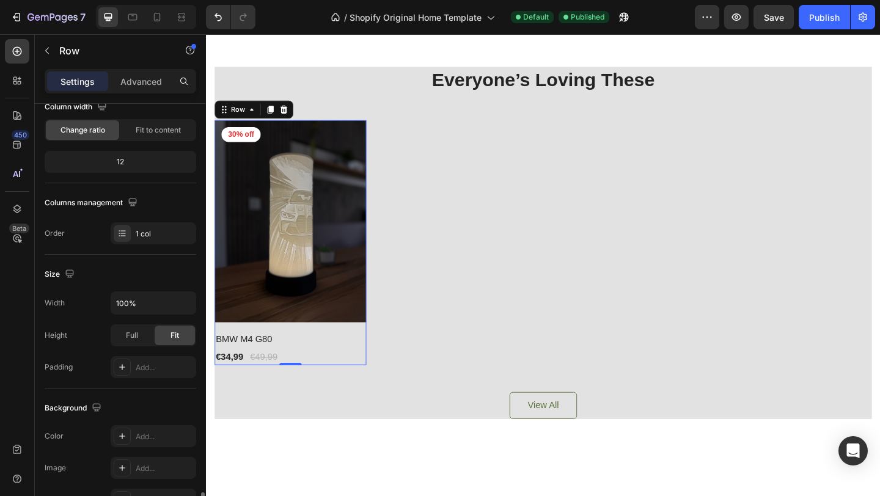
scroll to position [318, 0]
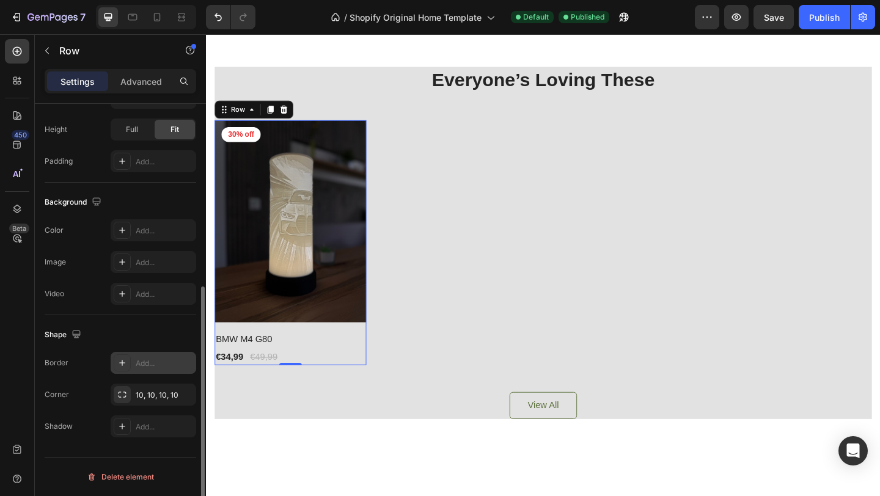
click at [127, 367] on div at bounding box center [122, 363] width 17 height 17
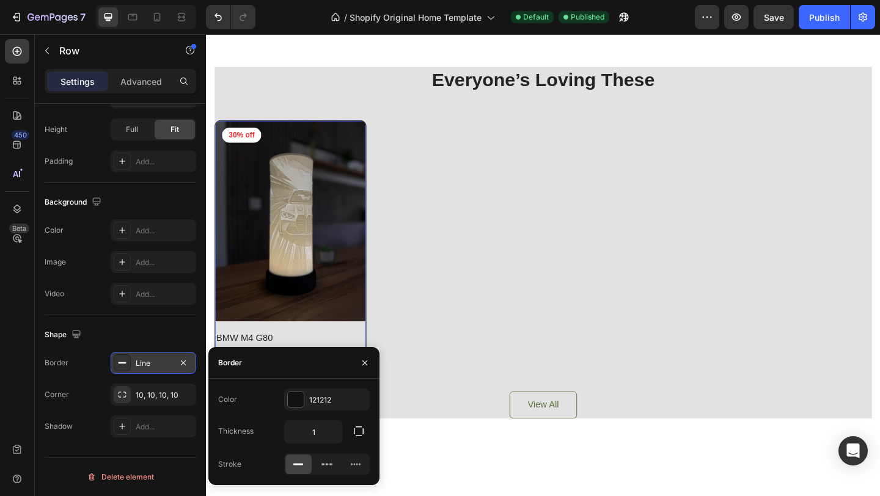
click at [127, 367] on div at bounding box center [122, 363] width 17 height 17
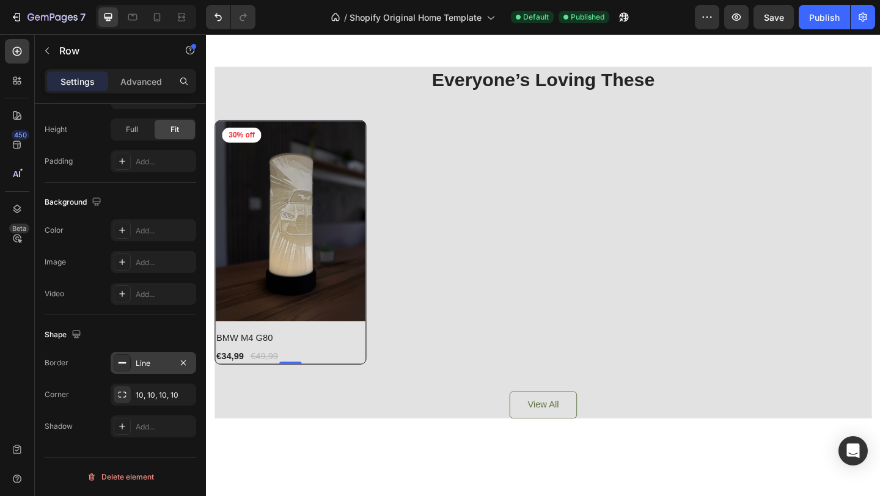
click at [127, 359] on div at bounding box center [122, 363] width 17 height 17
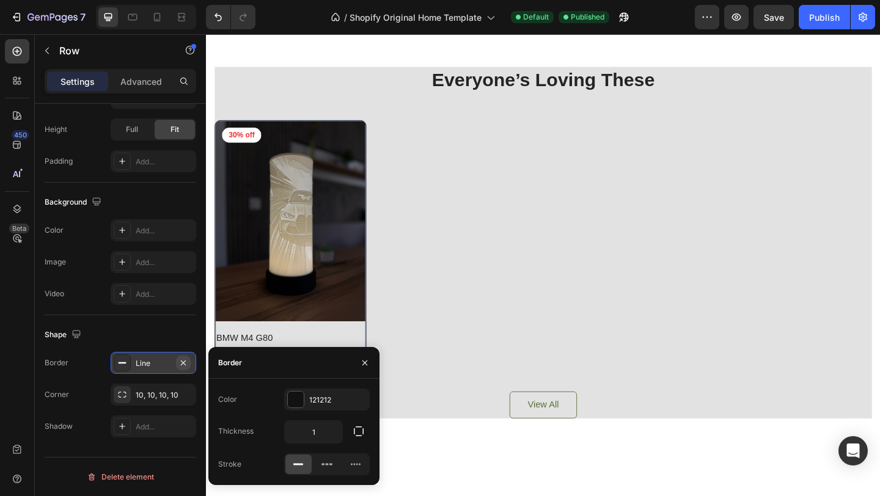
click at [190, 361] on button "button" at bounding box center [183, 363] width 15 height 15
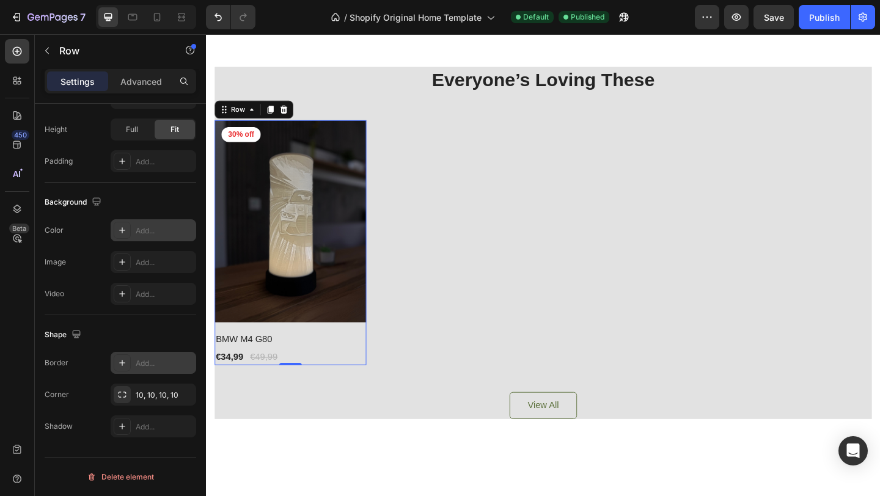
click at [147, 229] on div "Add..." at bounding box center [164, 231] width 57 height 11
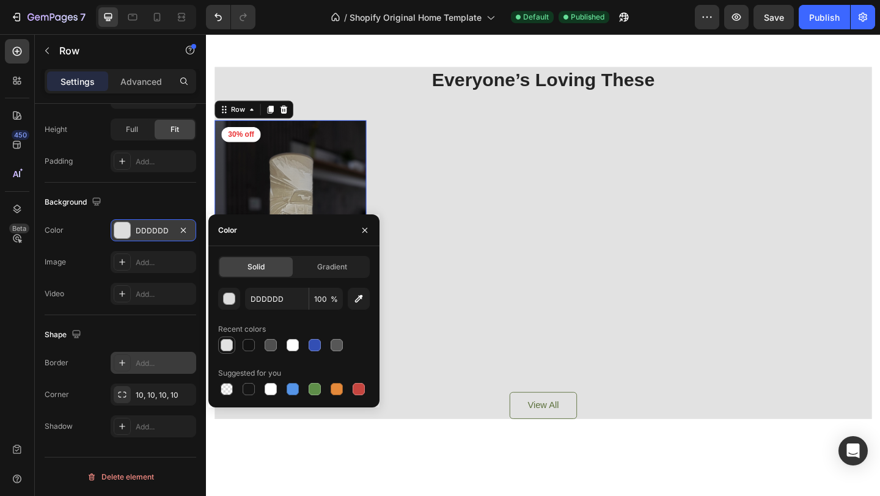
click at [227, 344] on div at bounding box center [227, 345] width 12 height 12
type input "E2E2E2"
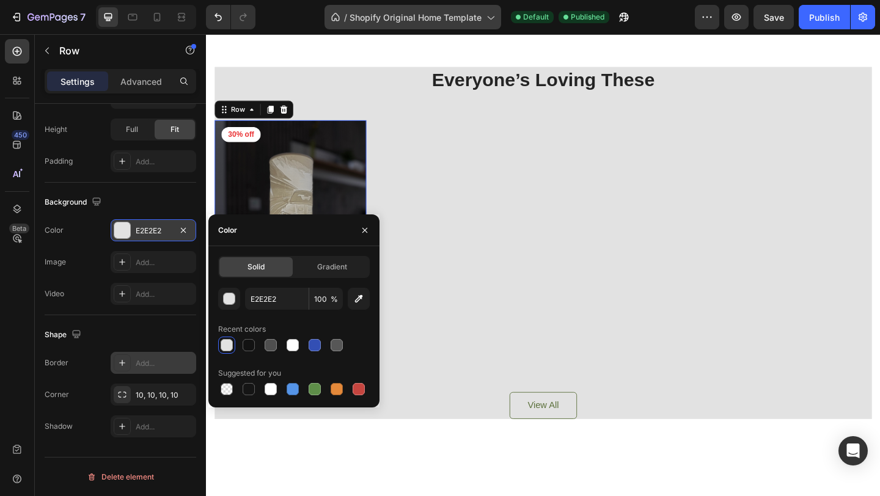
click at [500, 19] on div "/ Shopify Original Home Template" at bounding box center [413, 17] width 177 height 24
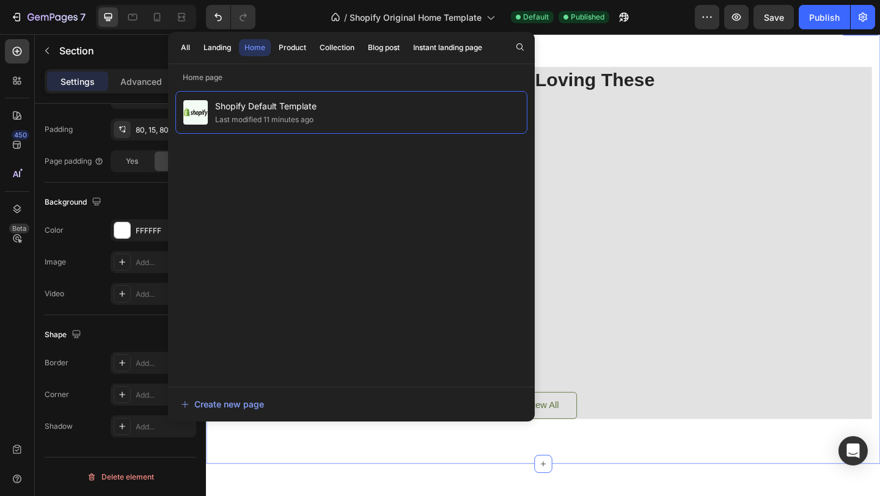
click at [633, 54] on div "Everyone’s Loving These Heading Product Images 30% off Product Badge Row BMW M4…" at bounding box center [572, 261] width 733 height 481
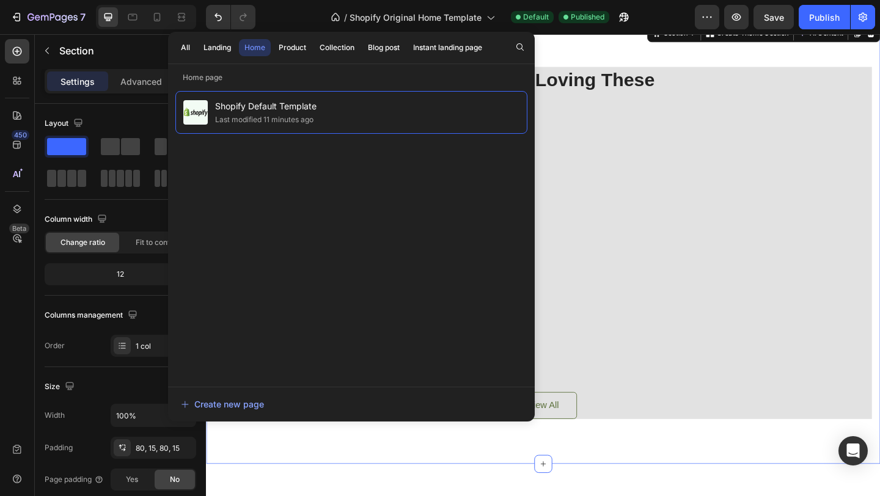
click at [659, 145] on div "Product Images 30% off Product Badge Row BMW M4 G80 Product Title €34,99 Produc…" at bounding box center [572, 261] width 715 height 266
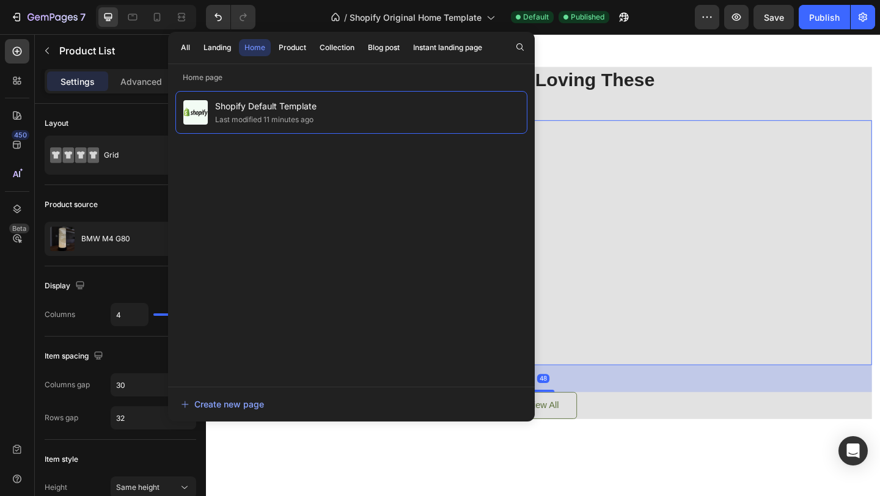
click at [609, 241] on div "Product Images 30% off Product Badge Row BMW M4 G80 Product Title €34,99 Produc…" at bounding box center [572, 261] width 715 height 266
click at [262, 28] on div "7" at bounding box center [132, 17] width 265 height 24
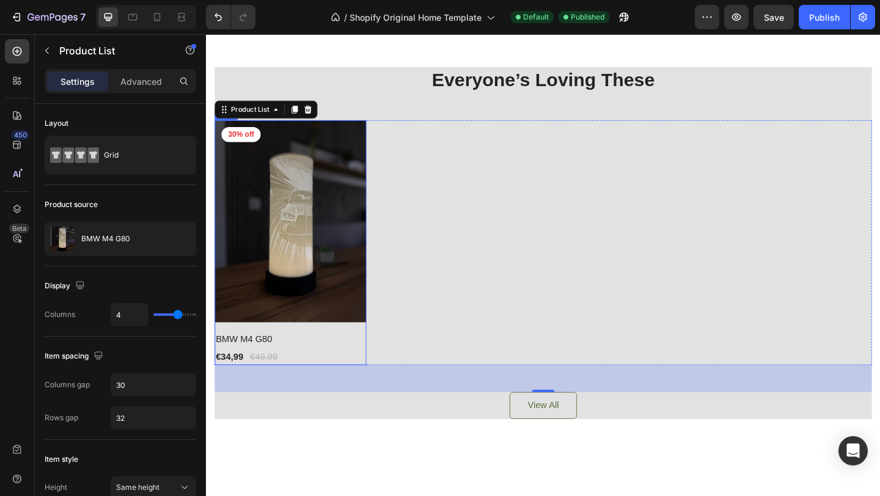
click at [259, 351] on div "Product Images 30% off Product Badge Row BMW M4 G80 Product Title €34,99 Produc…" at bounding box center [297, 261] width 165 height 266
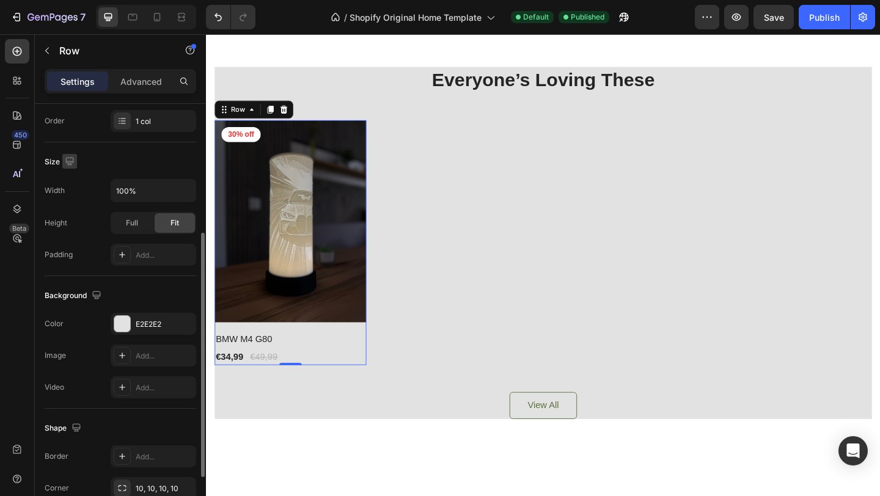
scroll to position [318, 0]
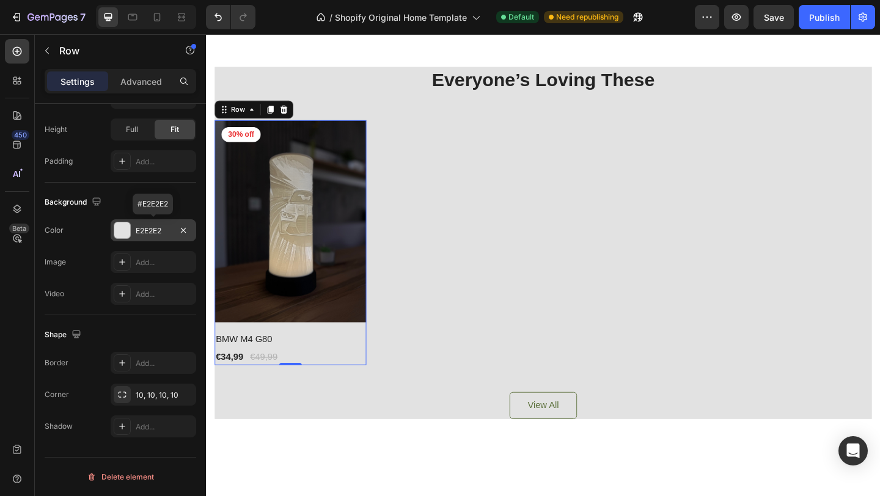
click at [139, 233] on div "E2E2E2" at bounding box center [153, 231] width 35 height 11
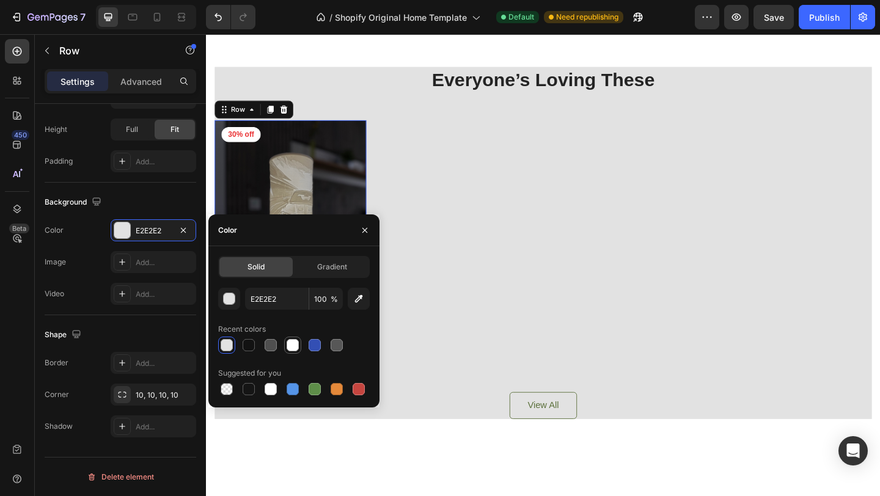
click at [293, 344] on div at bounding box center [293, 345] width 12 height 12
type input "FFFFFF"
click at [366, 232] on icon "button" at bounding box center [365, 231] width 10 height 10
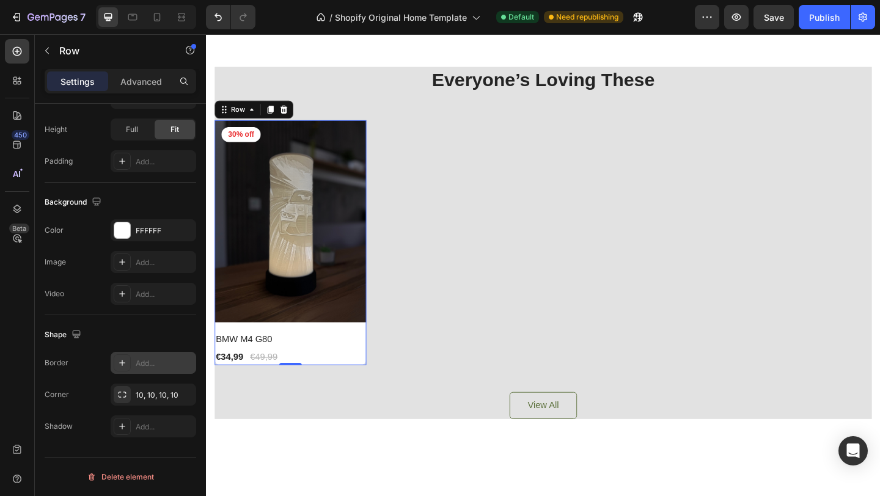
click at [126, 360] on icon at bounding box center [122, 363] width 10 height 10
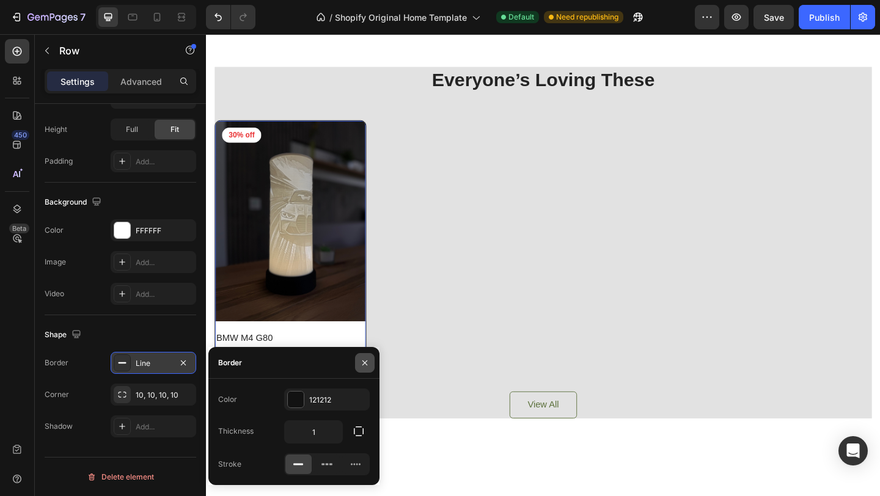
click at [364, 364] on icon "button" at bounding box center [365, 363] width 10 height 10
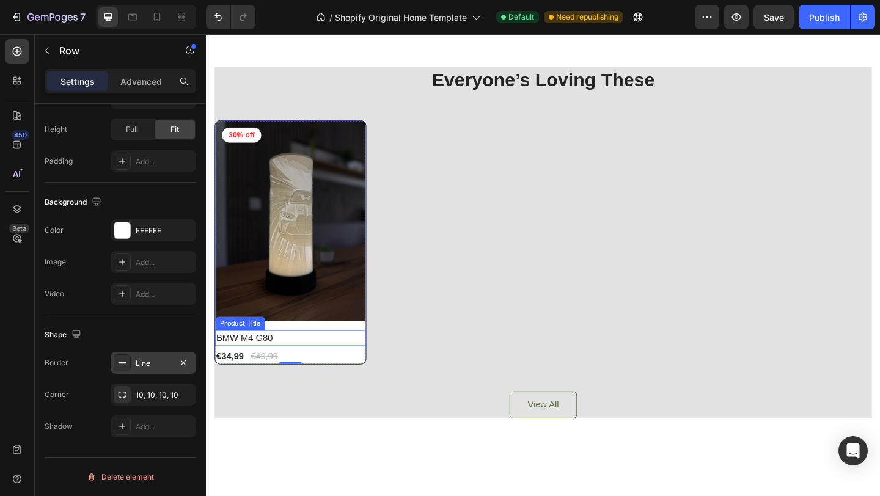
click at [253, 365] on h2 "BMW M4 G80" at bounding box center [298, 364] width 164 height 17
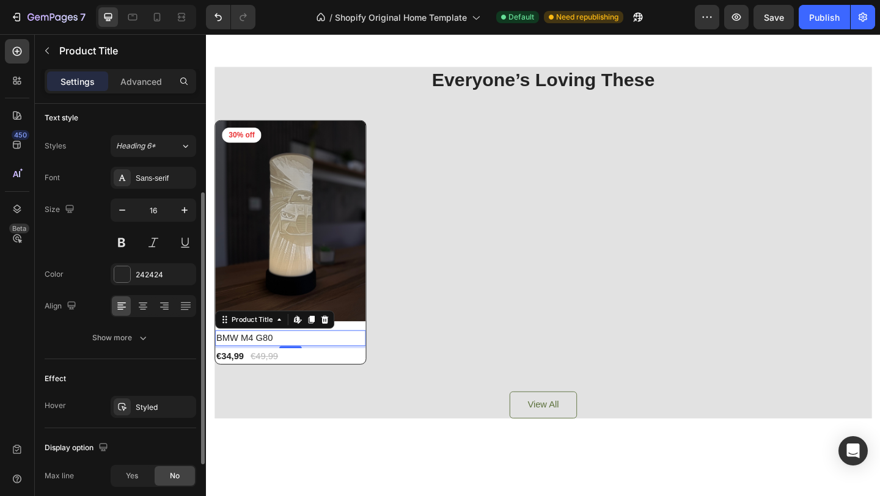
scroll to position [65, 0]
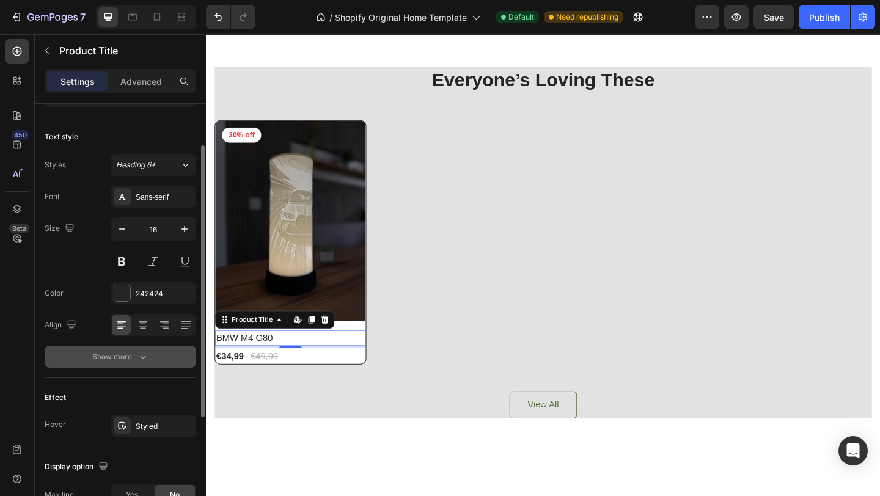
click at [147, 359] on icon "button" at bounding box center [143, 357] width 12 height 12
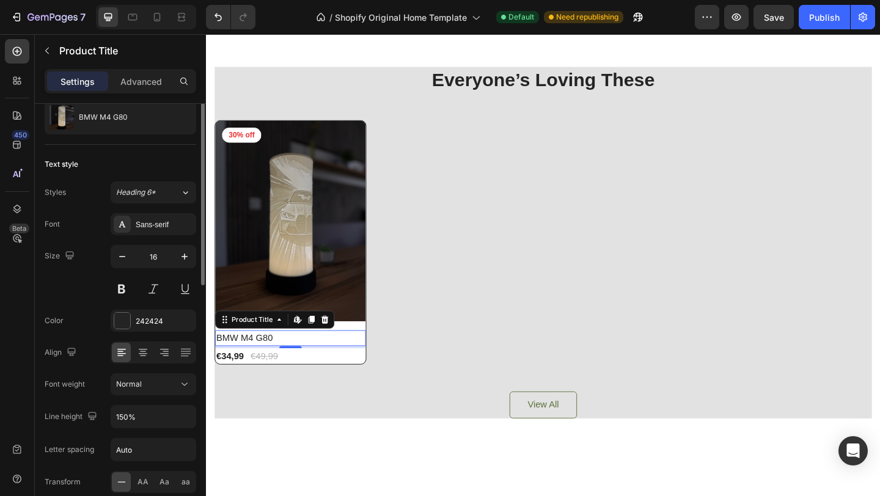
scroll to position [0, 0]
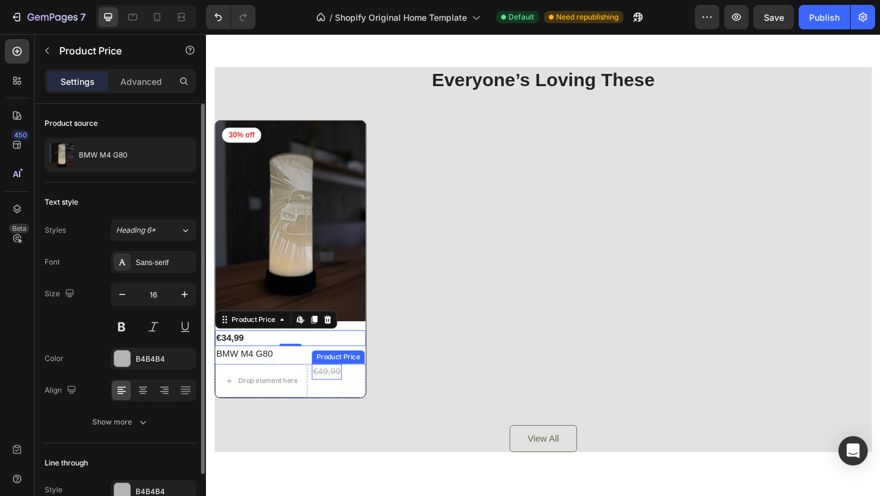
click at [335, 403] on div "€49,99" at bounding box center [337, 401] width 32 height 17
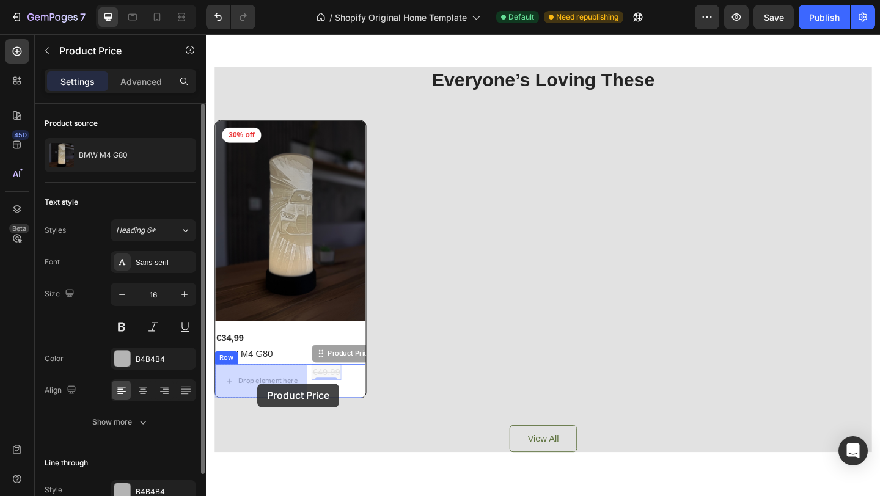
drag, startPoint x: 335, startPoint y: 400, endPoint x: 262, endPoint y: 414, distance: 74.6
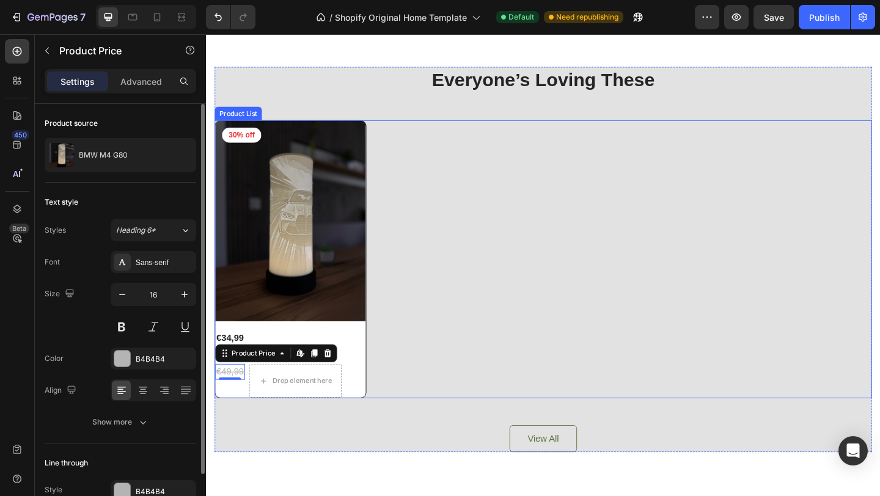
click at [457, 333] on div "Product Images 30% off Product Badge Row €34,99 Product Price Product Price BMW…" at bounding box center [572, 279] width 715 height 303
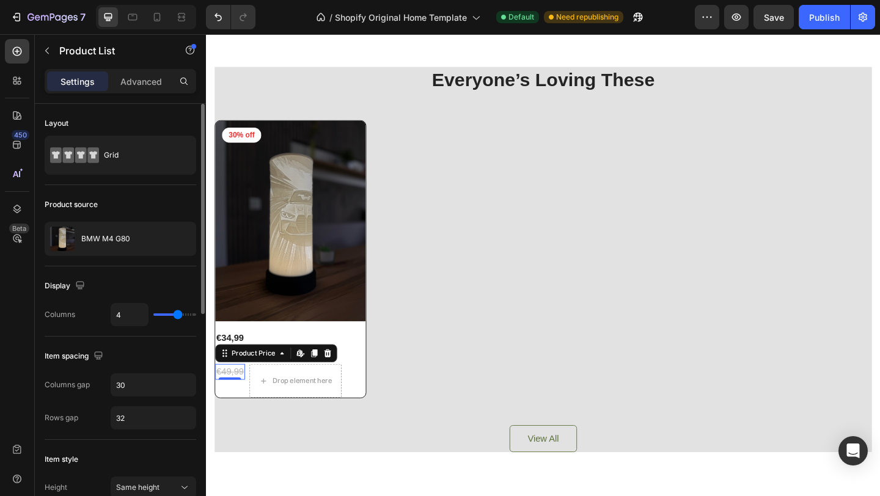
click at [227, 399] on div "€49,99" at bounding box center [232, 401] width 32 height 17
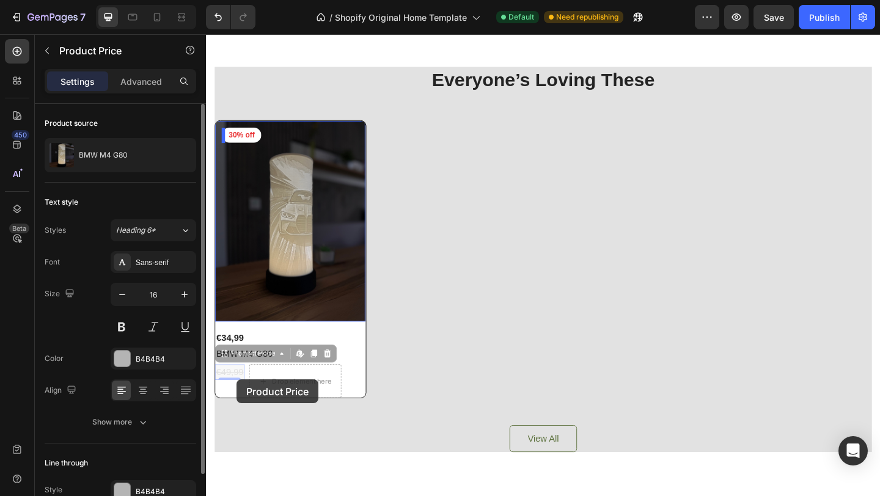
drag, startPoint x: 227, startPoint y: 400, endPoint x: 239, endPoint y: 410, distance: 15.6
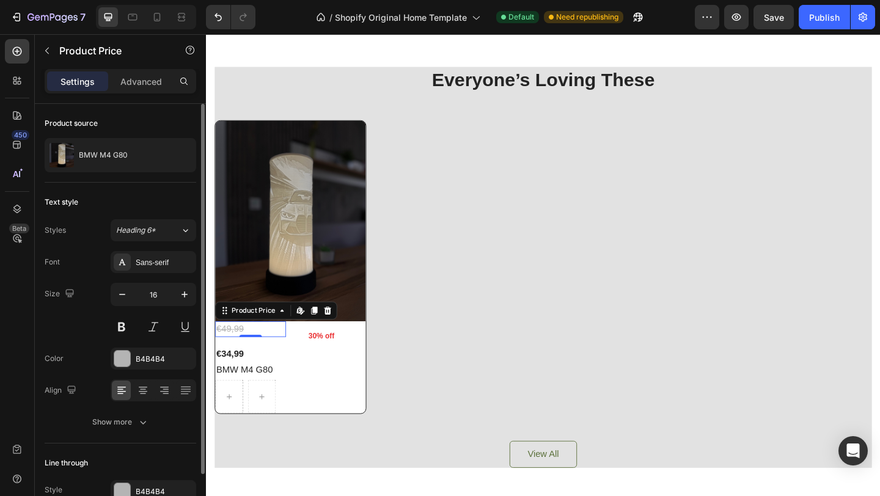
click at [346, 336] on div "Product Price Edit content in Shopify" at bounding box center [282, 335] width 133 height 20
click at [339, 336] on icon at bounding box center [338, 335] width 10 height 10
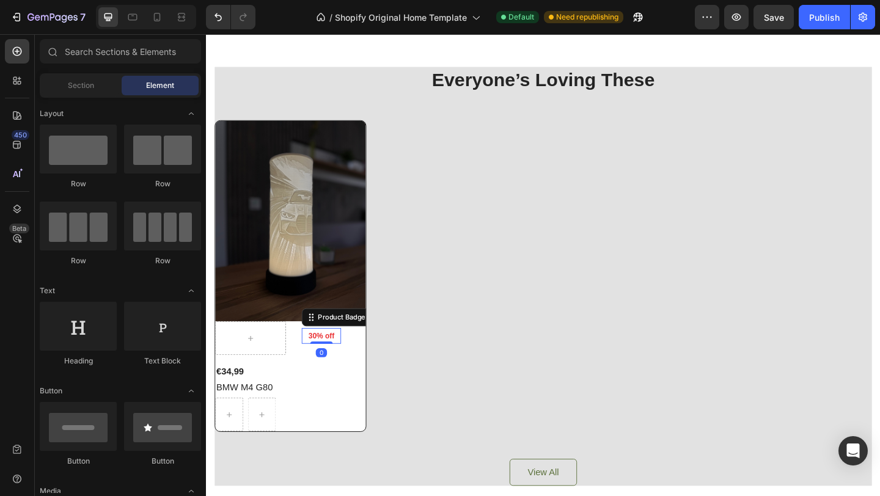
click at [325, 359] on pre "30% off" at bounding box center [331, 362] width 43 height 17
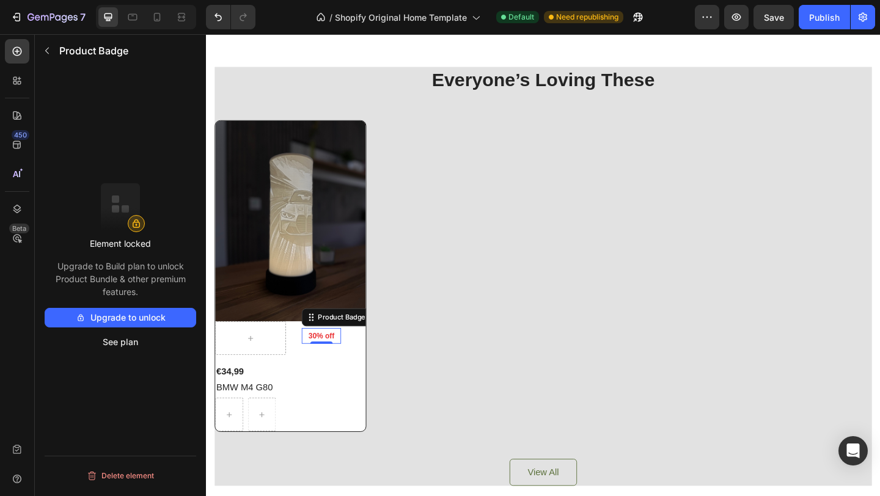
click at [338, 360] on pre "30% off" at bounding box center [331, 362] width 43 height 17
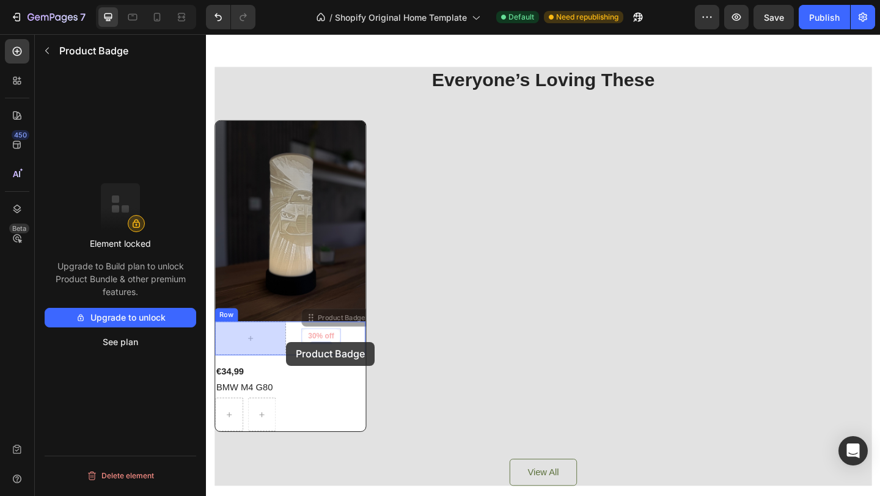
drag, startPoint x: 331, startPoint y: 360, endPoint x: 292, endPoint y: 370, distance: 39.7
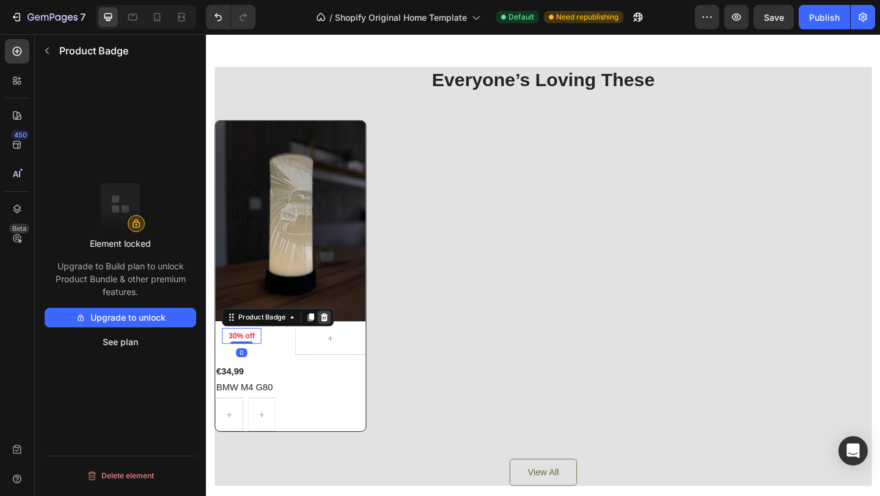
click at [336, 342] on icon at bounding box center [335, 342] width 8 height 9
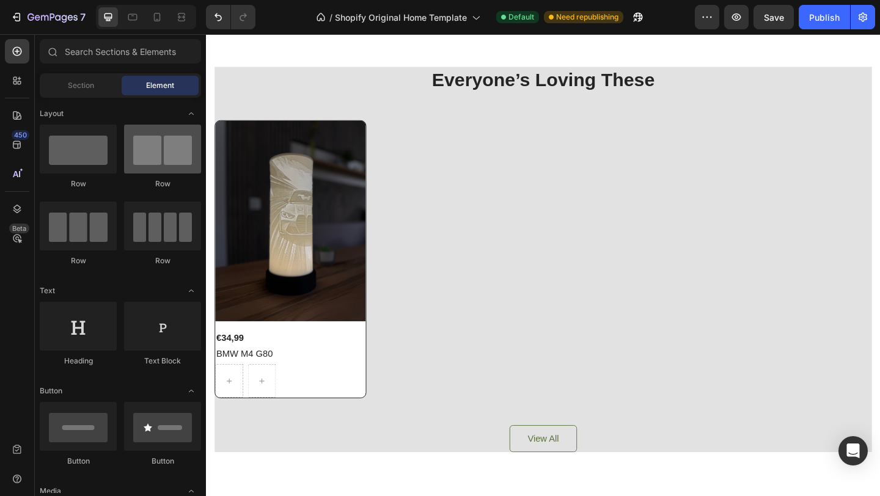
click at [147, 161] on div at bounding box center [162, 149] width 77 height 49
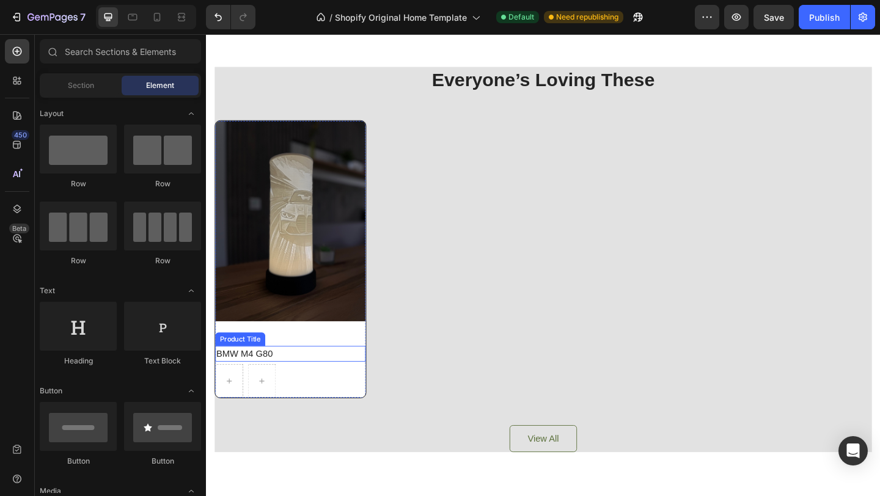
click at [317, 375] on h2 "BMW M4 G80" at bounding box center [298, 381] width 164 height 17
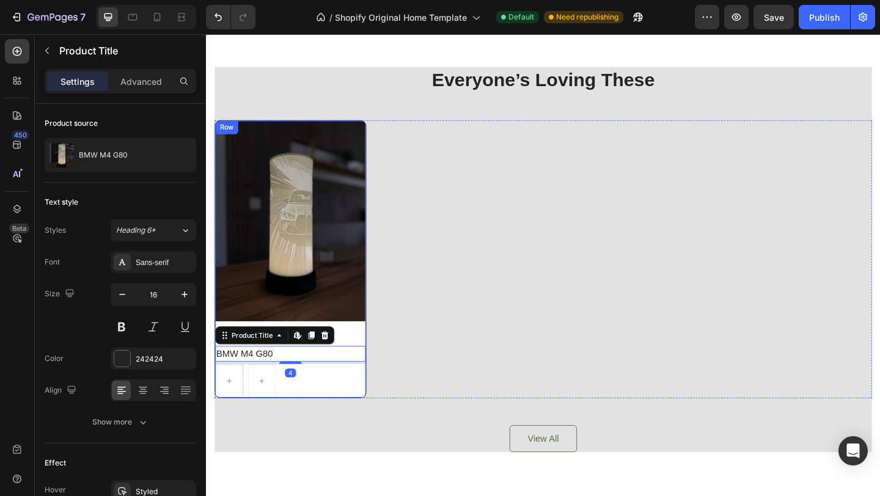
click at [371, 356] on div "Product Images Row €34,99 Product Price Product Price BMW M4 G80 Product Title …" at bounding box center [298, 278] width 164 height 301
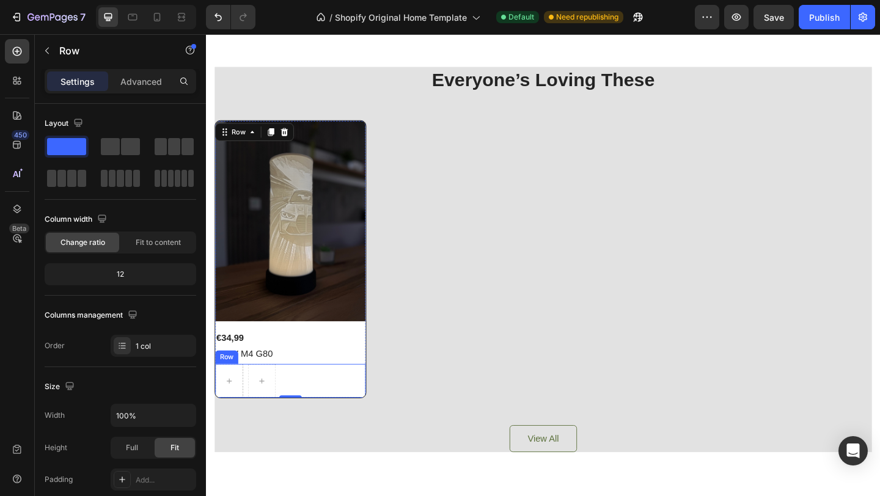
click at [281, 402] on div at bounding box center [266, 411] width 31 height 37
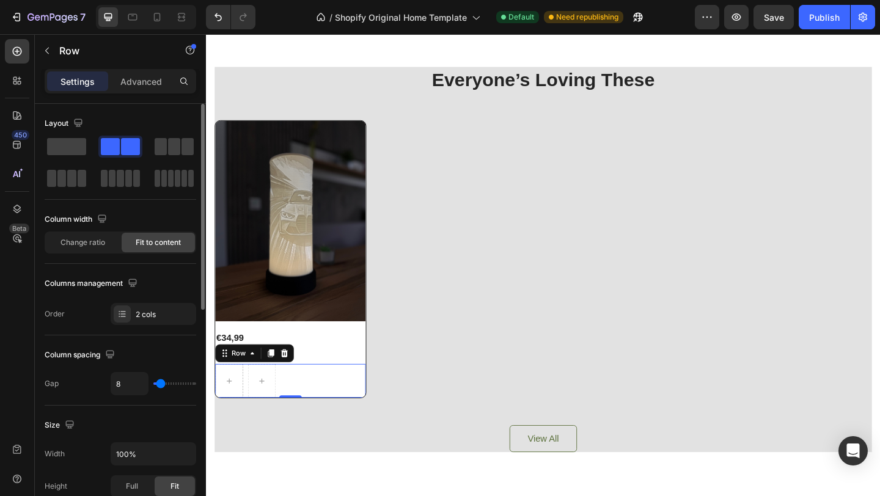
click at [131, 152] on span at bounding box center [130, 146] width 19 height 17
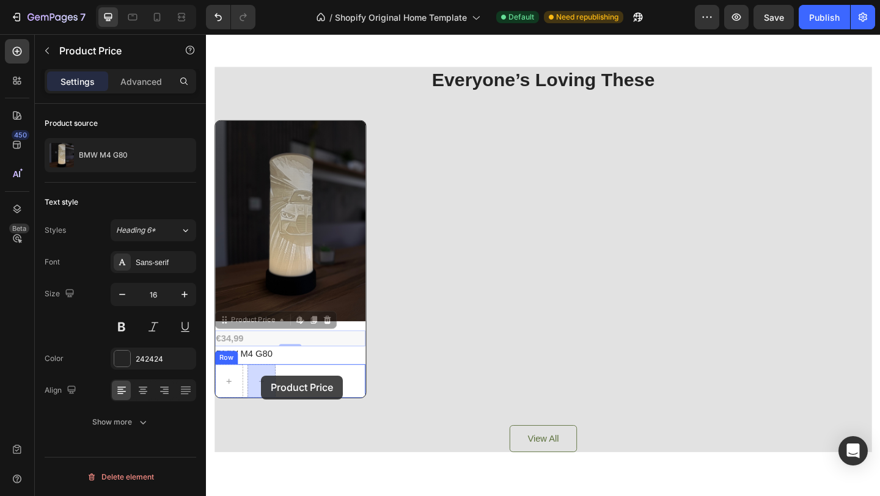
drag, startPoint x: 237, startPoint y: 358, endPoint x: 270, endPoint y: 407, distance: 59.8
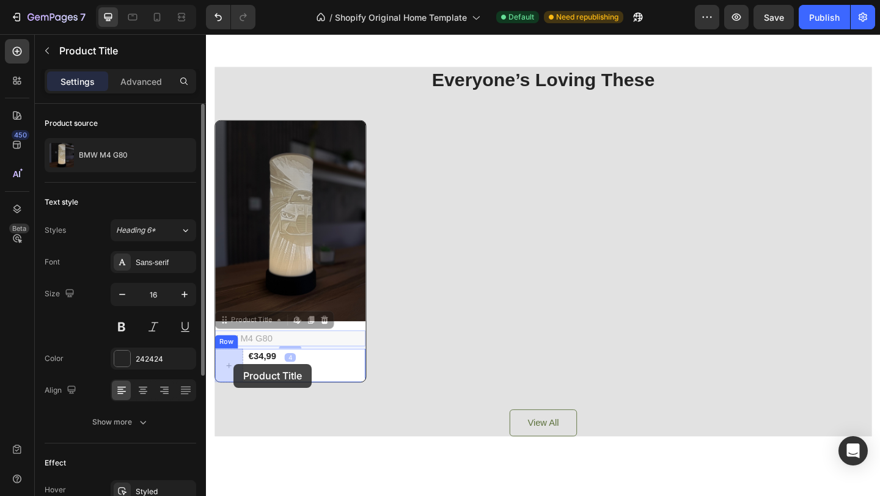
drag, startPoint x: 236, startPoint y: 365, endPoint x: 236, endPoint y: 392, distance: 27.5
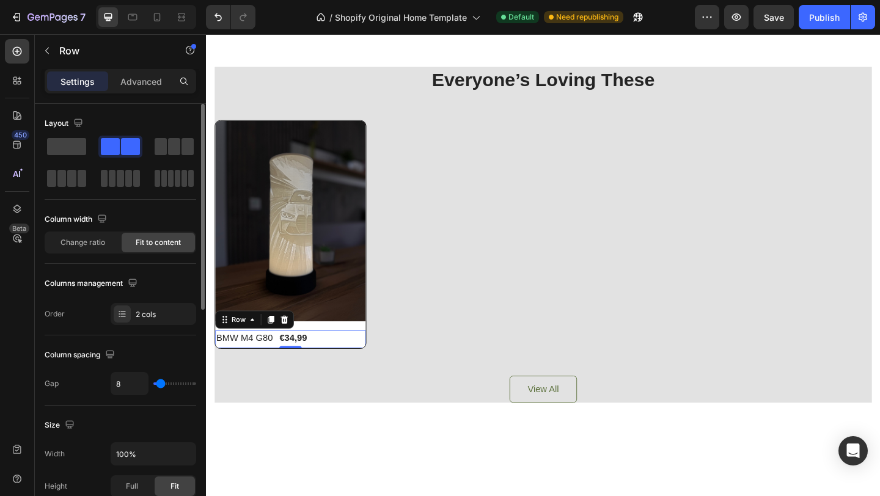
click at [336, 366] on div "BMW M4 G80 Product Title €34,99 Product Price Product Price Row 0" at bounding box center [298, 366] width 164 height 20
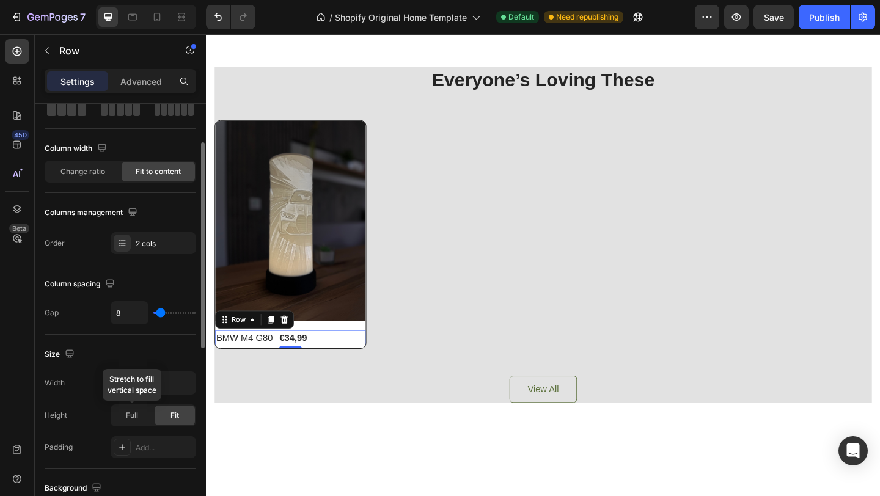
scroll to position [74, 0]
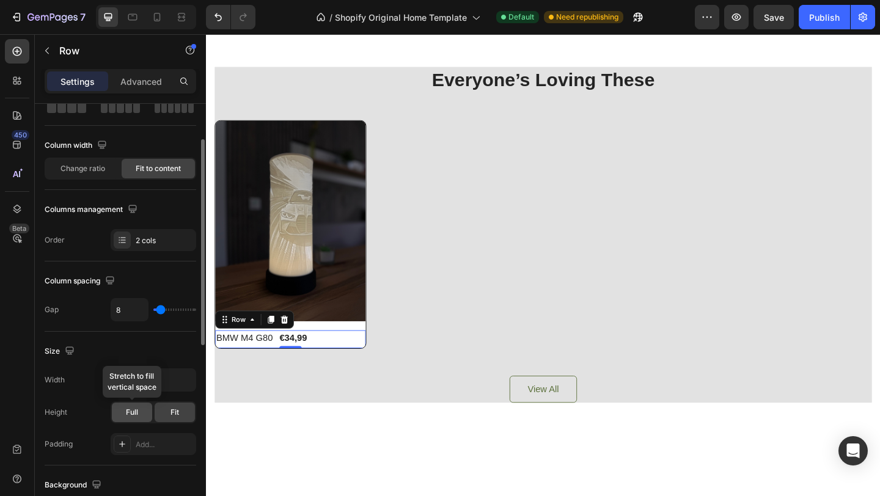
click at [138, 414] on span "Full" at bounding box center [132, 412] width 12 height 11
click at [126, 449] on div at bounding box center [122, 444] width 17 height 17
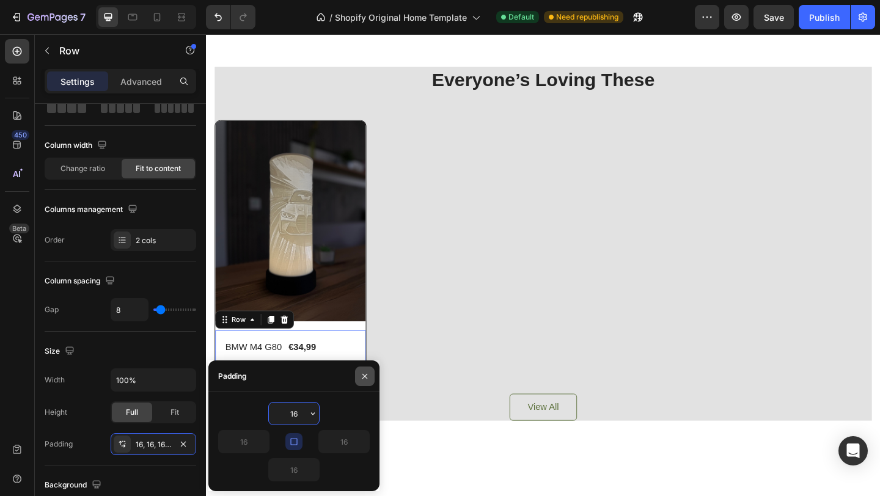
click at [366, 377] on icon "button" at bounding box center [365, 377] width 10 height 10
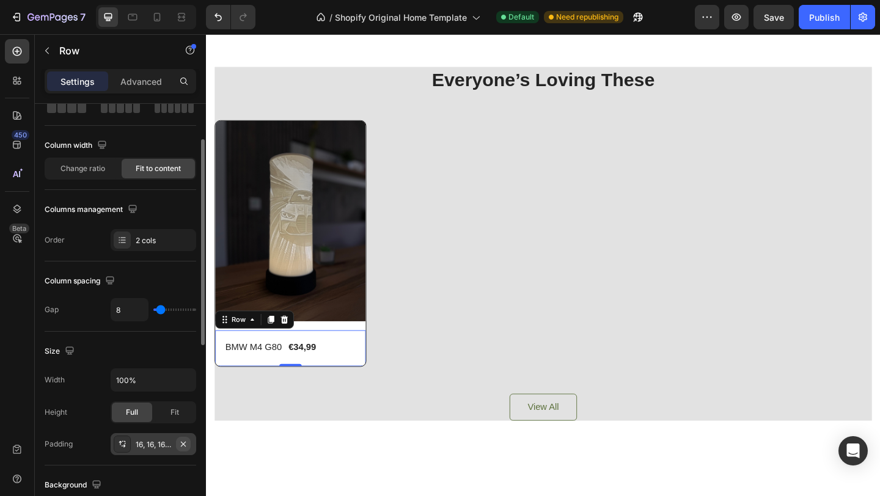
click at [182, 439] on icon "button" at bounding box center [183, 444] width 10 height 10
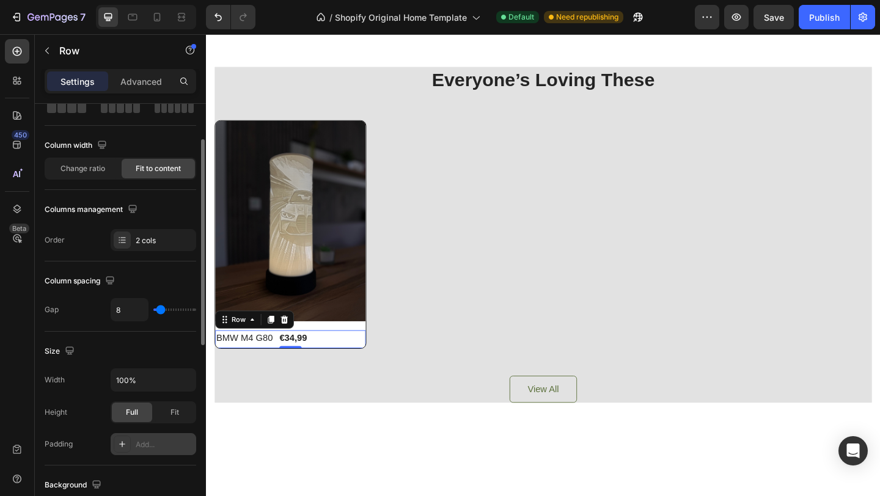
type input "1"
type input "6"
type input "13"
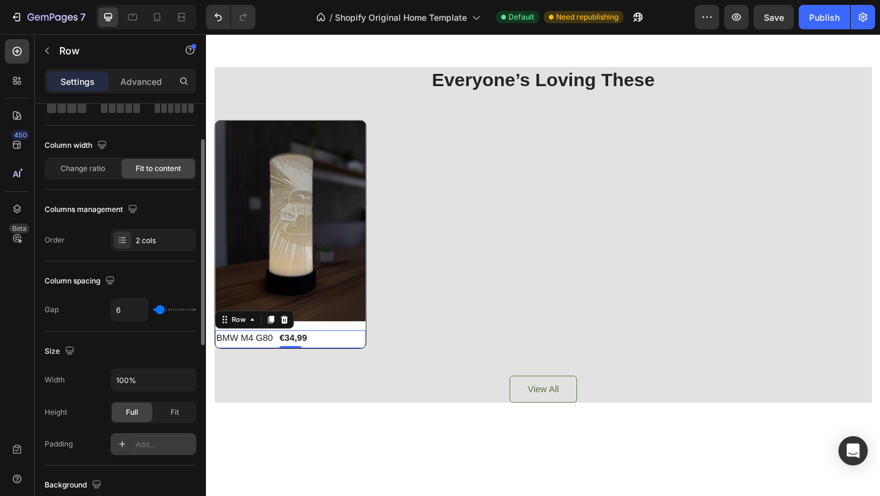
type input "13"
type input "28"
type input "30"
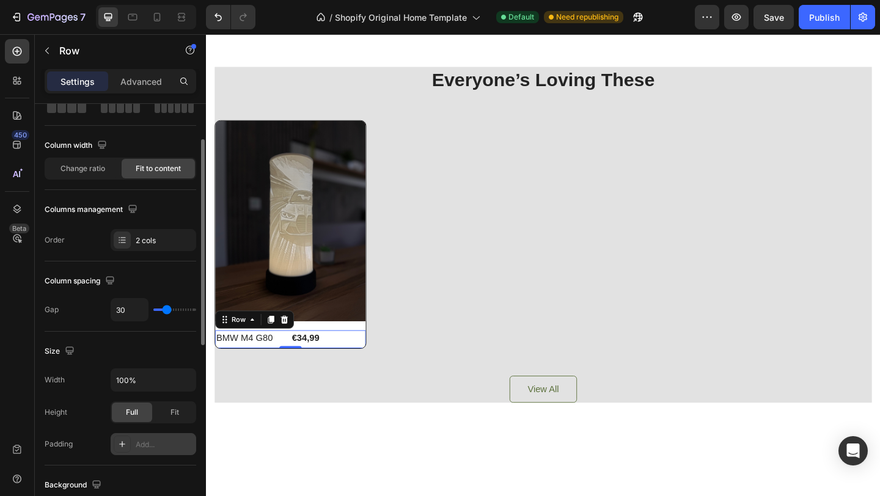
type input "32"
type input "33"
type input "34"
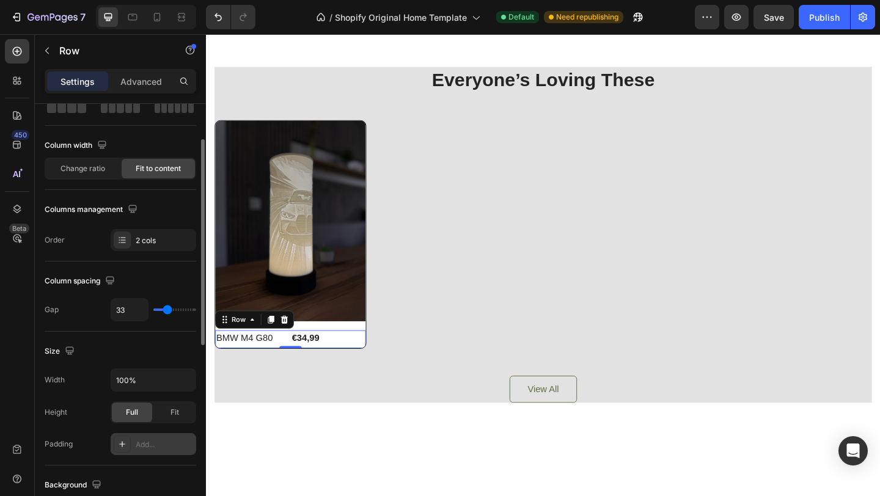
type input "34"
type input "35"
type input "36"
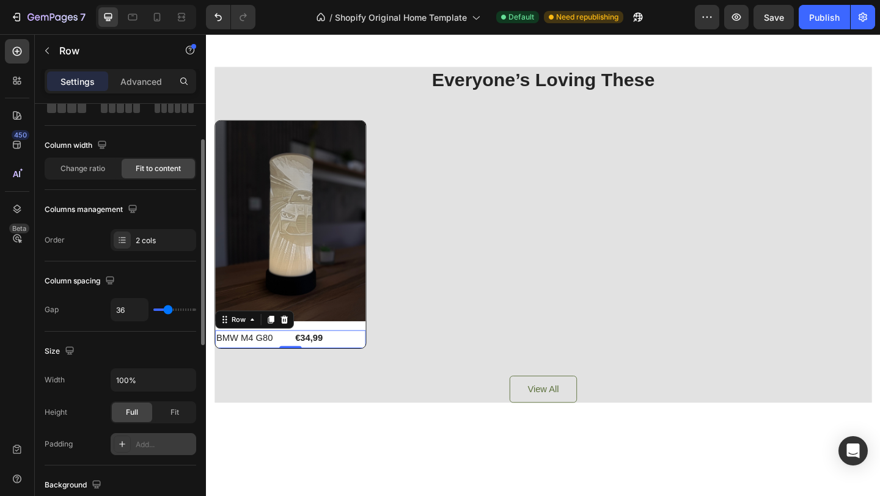
type input "38"
type input "50"
type input "72"
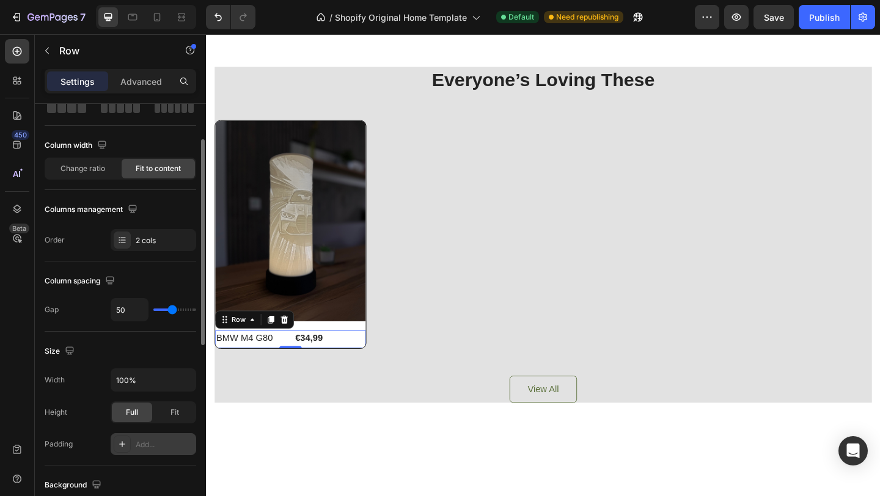
type input "72"
type input "96"
type input "115"
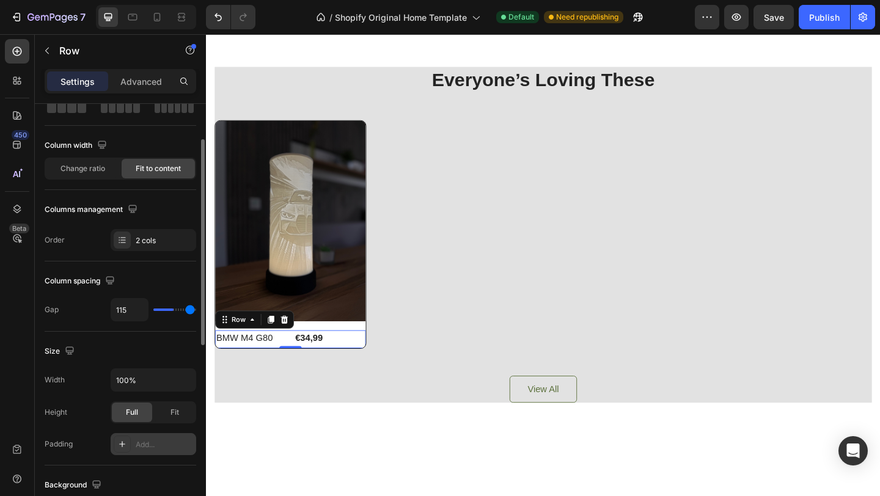
type input "120"
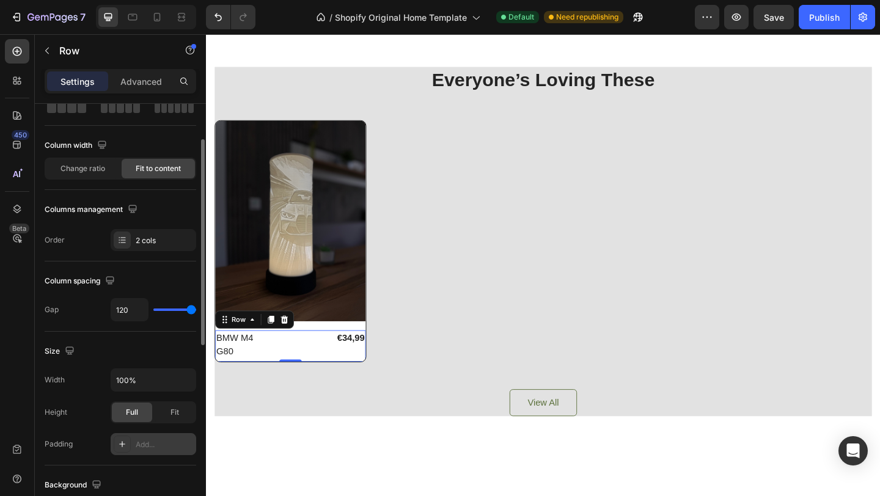
type input "114"
type input "112"
type input "106"
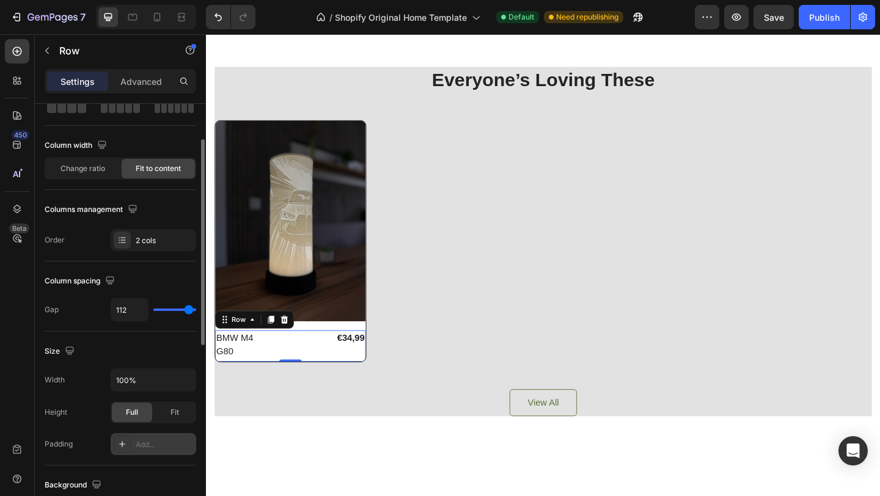
type input "106"
type input "104"
type input "102"
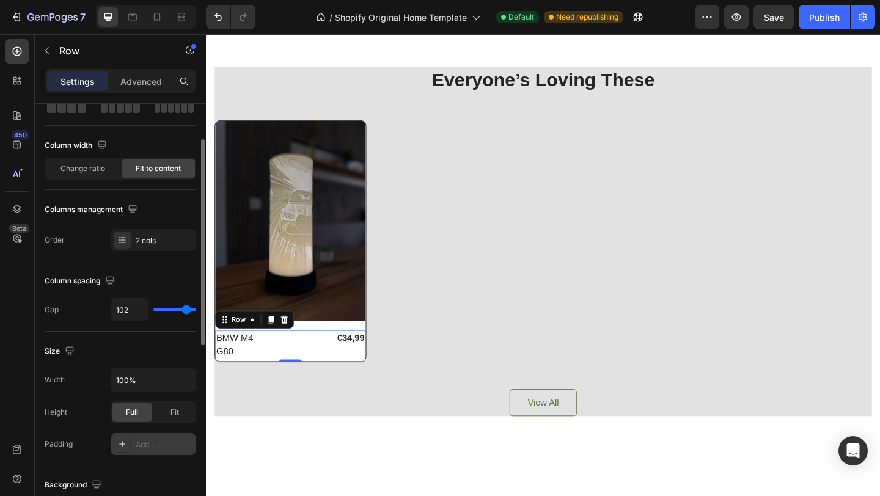
type input "101"
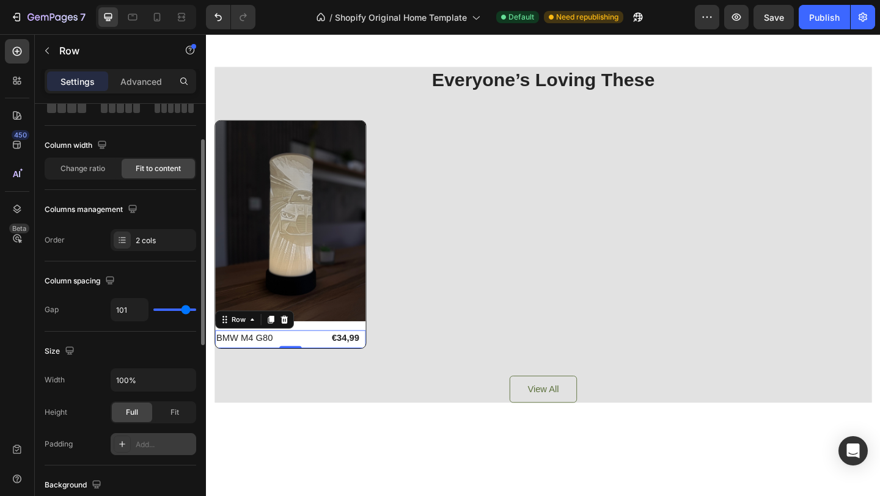
type input "100"
type input "98"
type input "97"
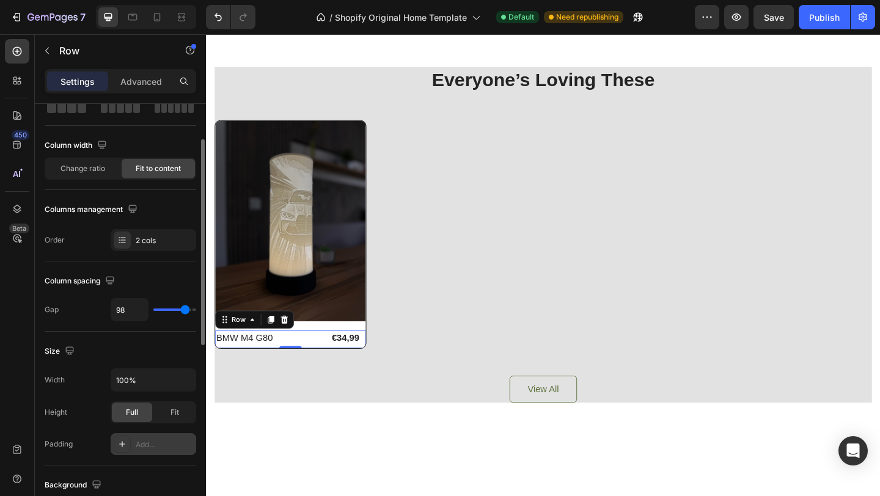
type input "97"
type input "95"
type input "94"
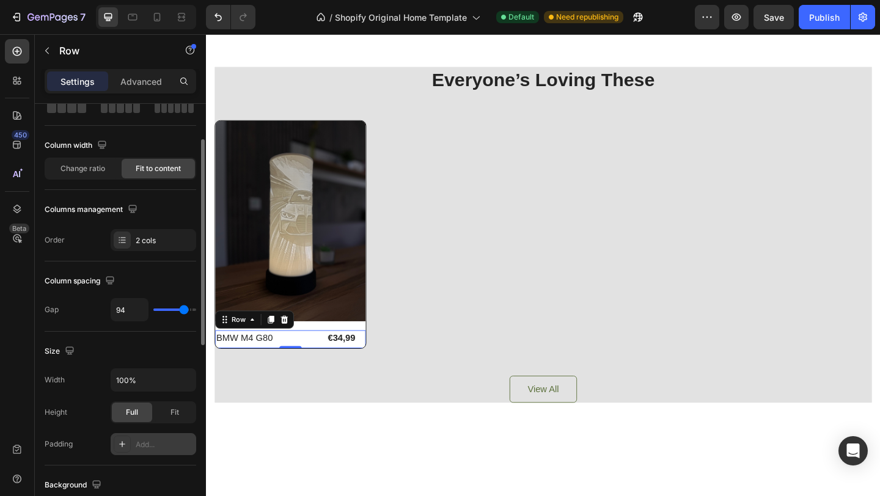
type input "95"
type input "96"
type input "98"
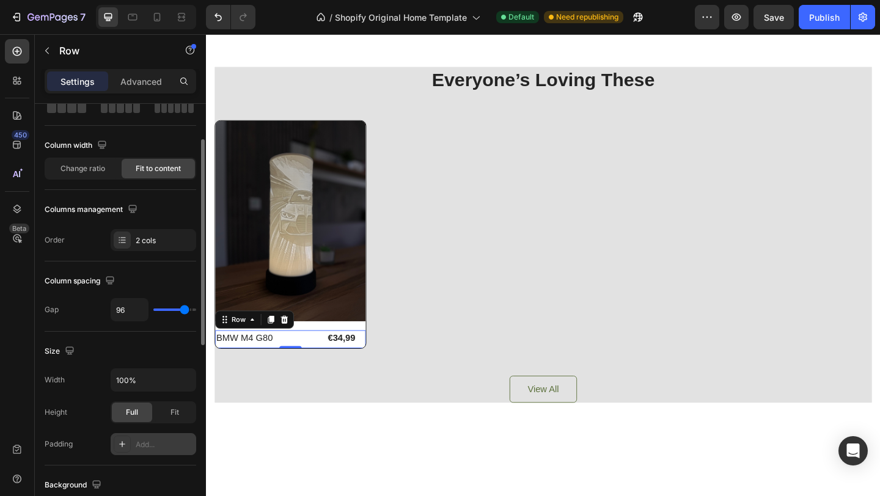
type input "98"
type input "100"
type input "102"
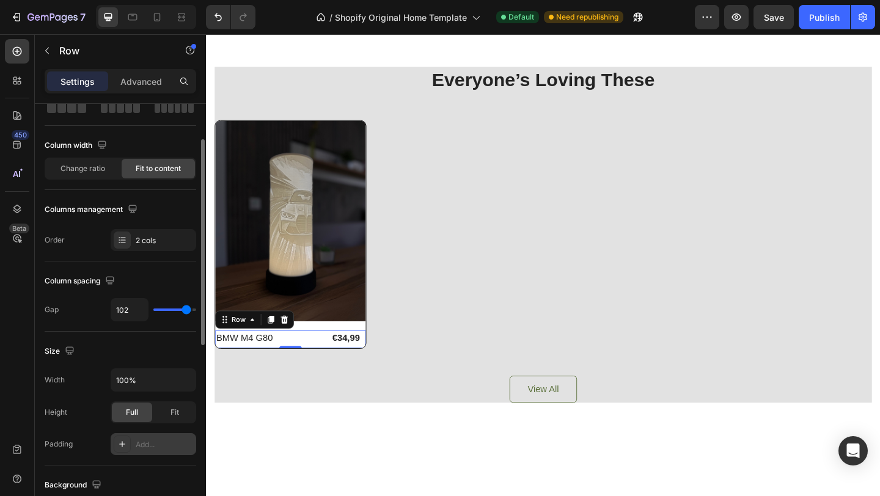
type input "104"
type input "106"
type input "108"
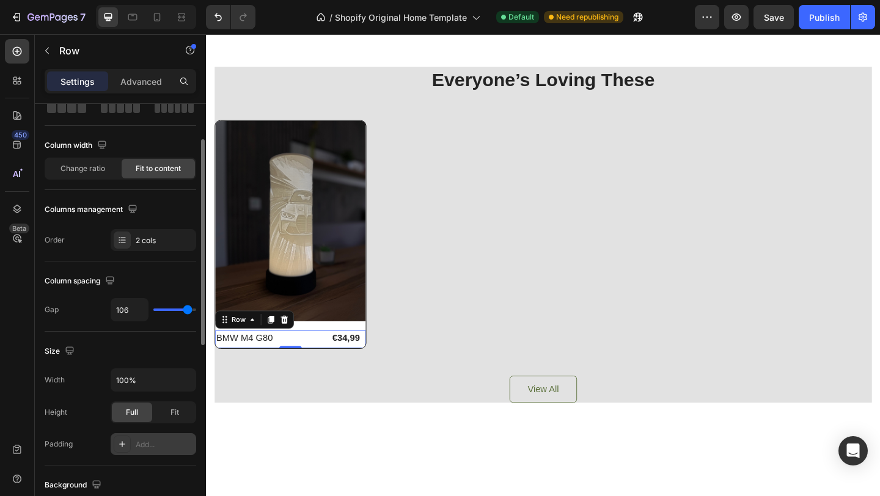
type input "108"
type input "109"
type input "110"
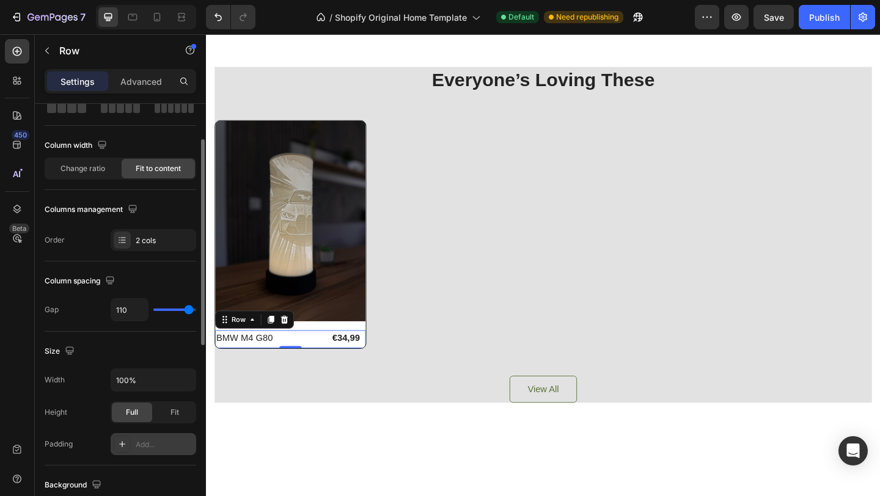
type input "111"
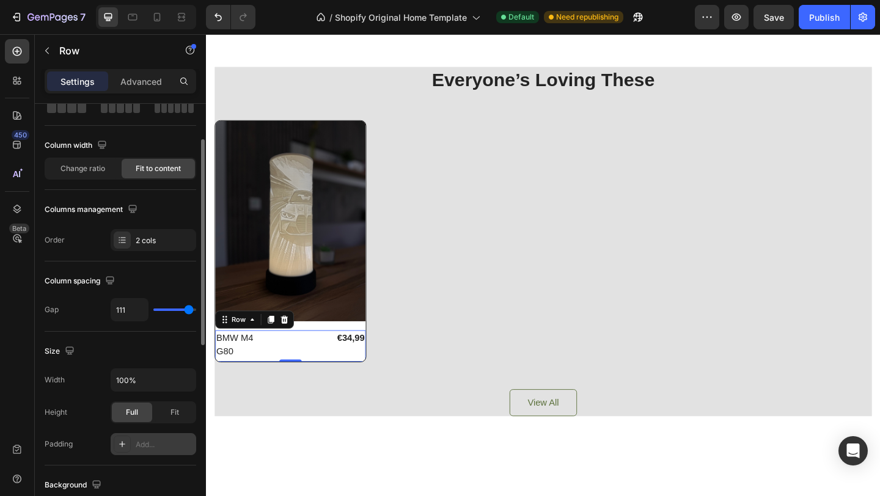
type input "112"
type input "113"
type input "114"
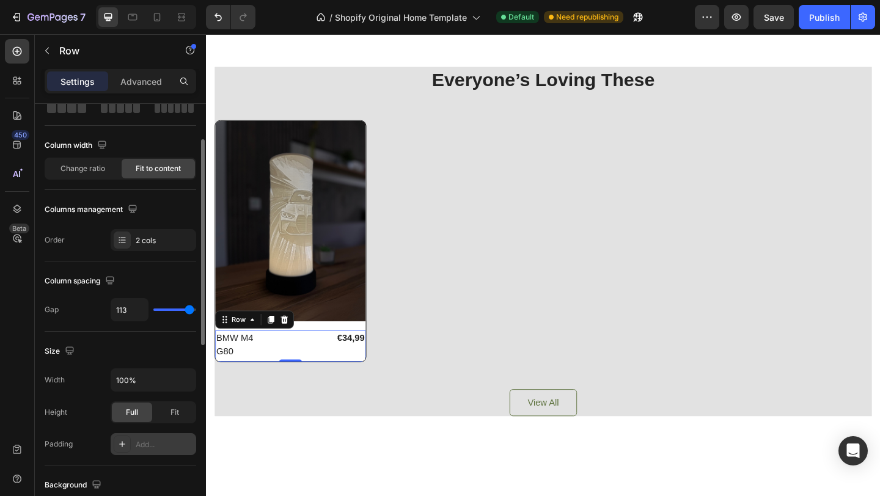
type input "114"
type input "115"
type input "116"
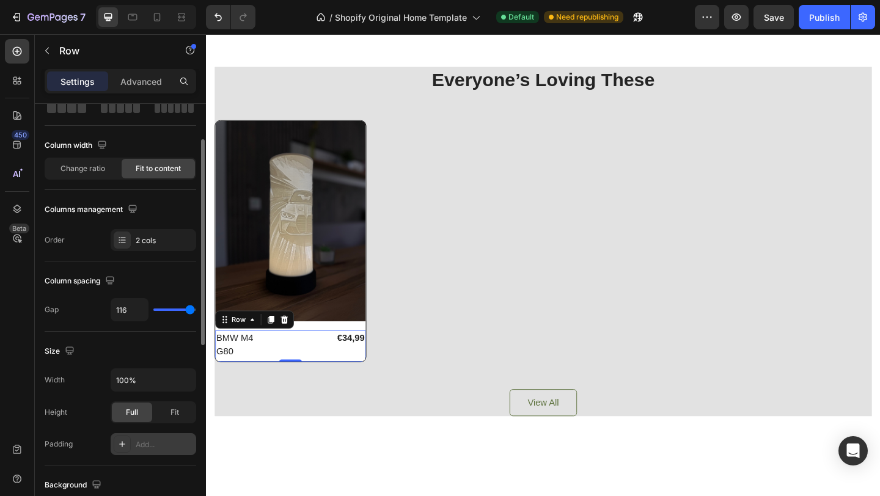
type input "118"
type input "120"
drag, startPoint x: 158, startPoint y: 307, endPoint x: 213, endPoint y: 316, distance: 55.1
type input "120"
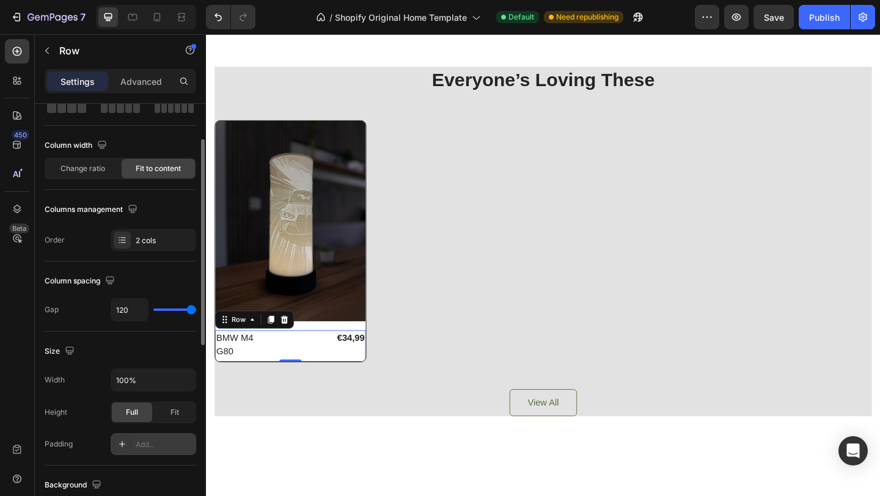
click at [196, 311] on input "range" at bounding box center [174, 310] width 43 height 2
click at [123, 242] on icon at bounding box center [122, 242] width 5 height 1
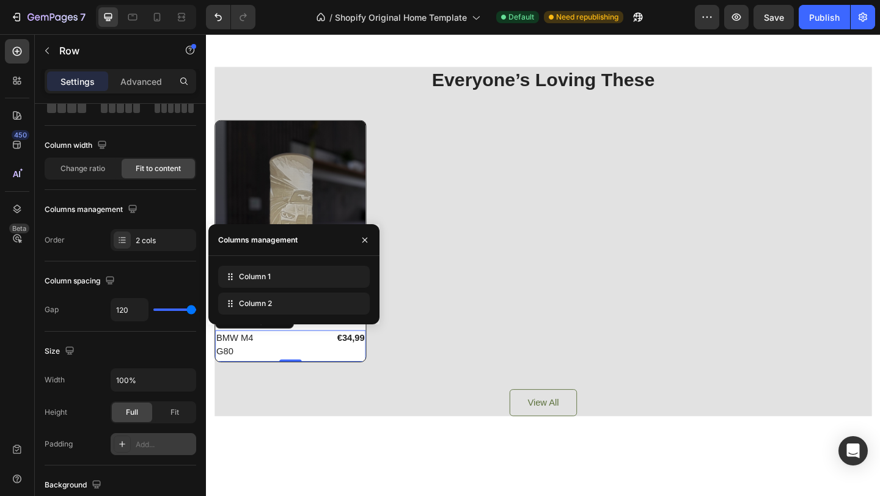
click at [117, 332] on div "Layout Column width Change ratio Fit to content Columns management Order 2 cols" at bounding box center [121, 399] width 152 height 134
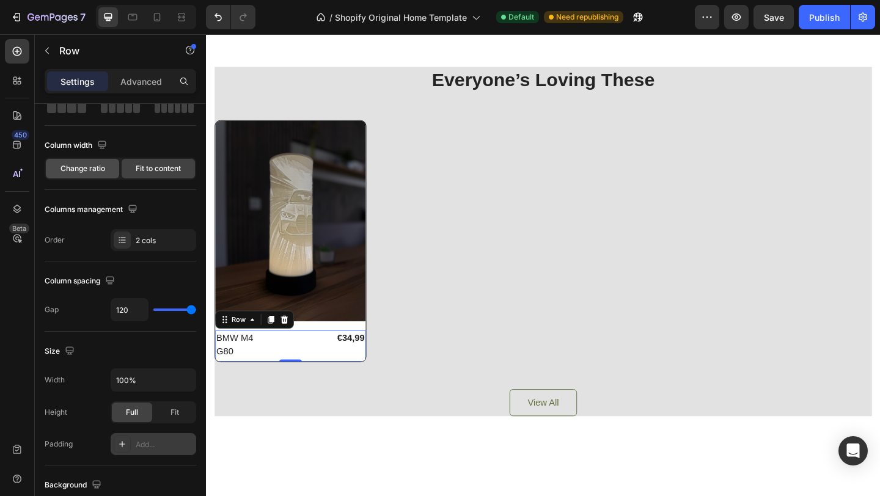
click at [98, 166] on span "Change ratio" at bounding box center [83, 168] width 45 height 11
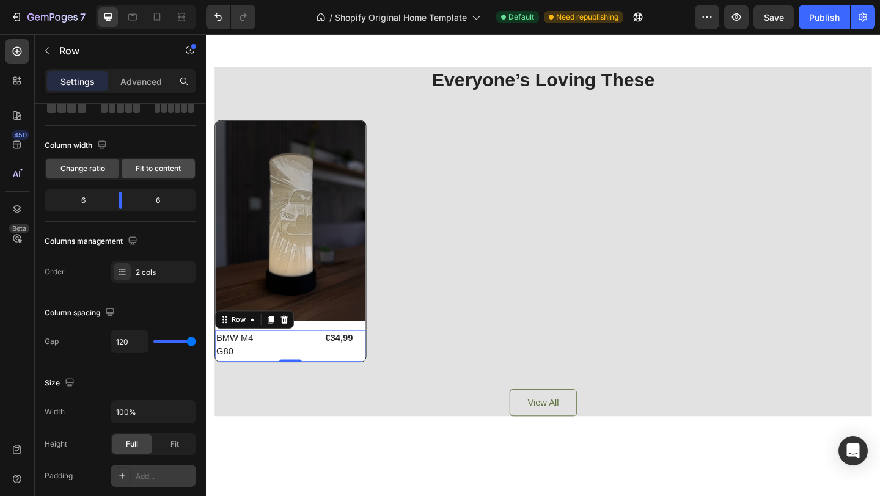
click at [145, 163] on span "Fit to content" at bounding box center [158, 168] width 45 height 11
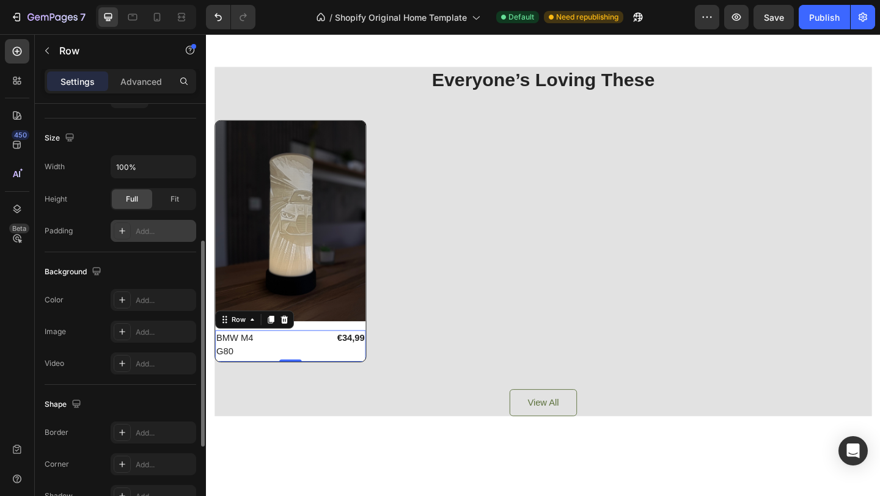
scroll to position [285, 0]
click at [139, 233] on div "Add..." at bounding box center [164, 233] width 57 height 11
type input "16"
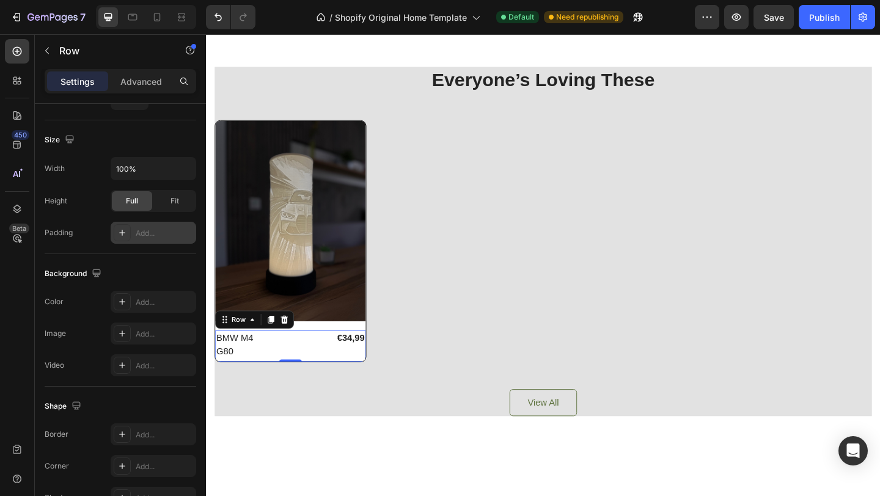
type input "16"
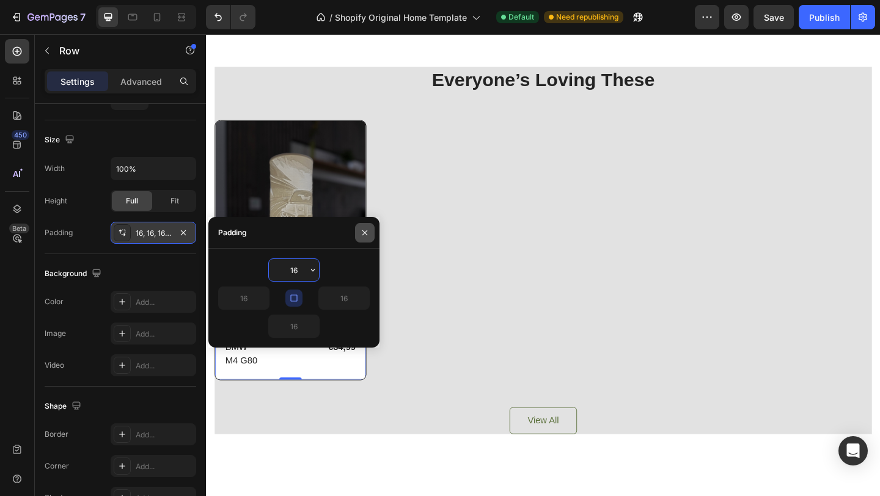
click at [367, 225] on button "button" at bounding box center [365, 233] width 20 height 20
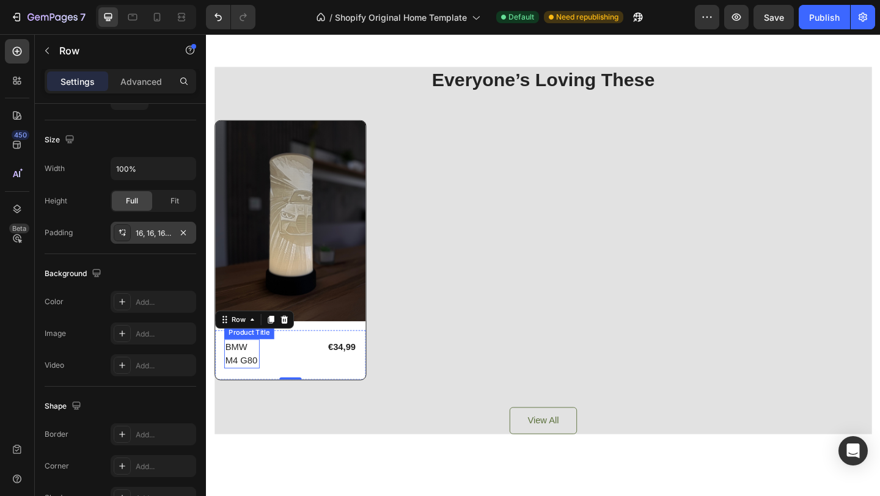
click at [240, 383] on h2 "BMW M4 G80" at bounding box center [245, 382] width 39 height 32
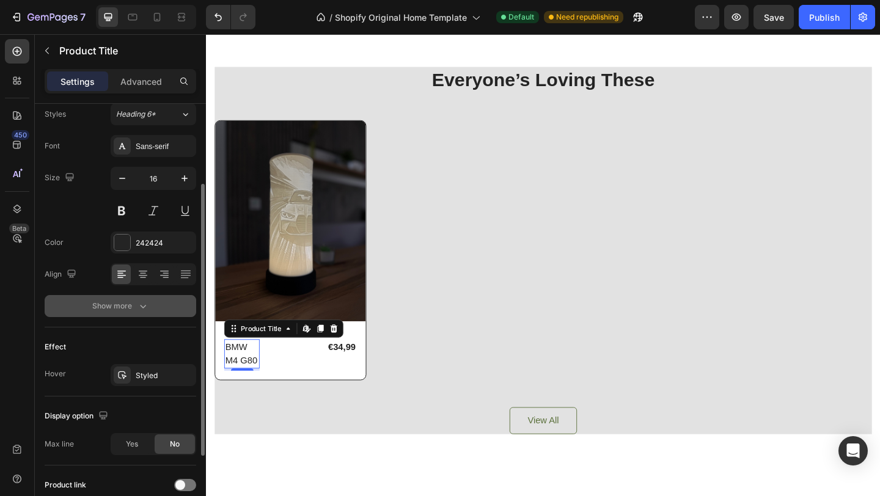
scroll to position [120, 0]
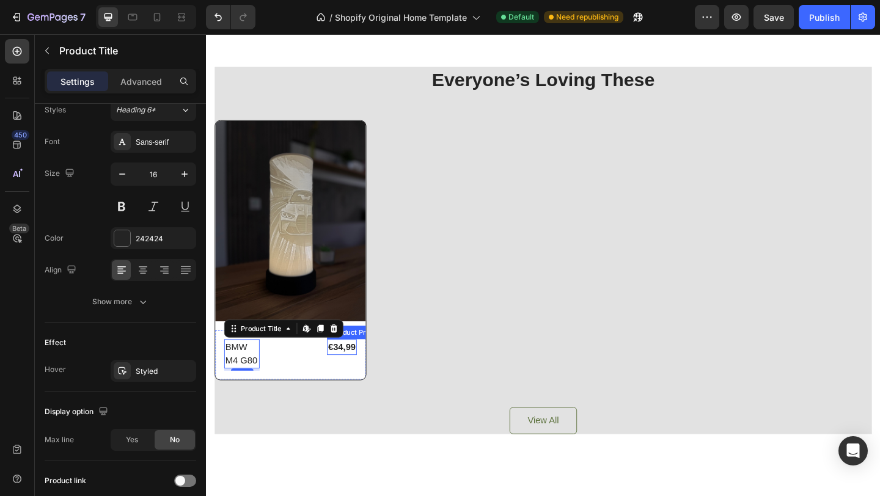
click at [359, 375] on div "€34,99" at bounding box center [353, 374] width 32 height 17
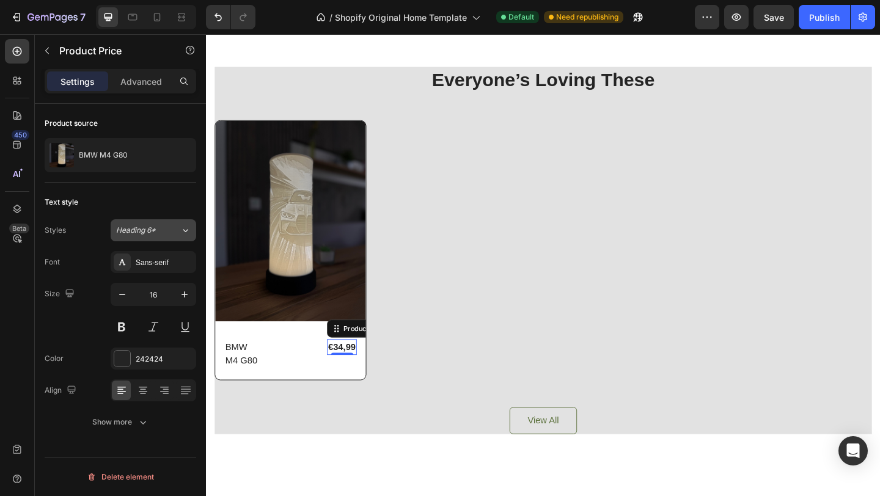
click at [164, 237] on button "Heading 6*" at bounding box center [154, 230] width 86 height 22
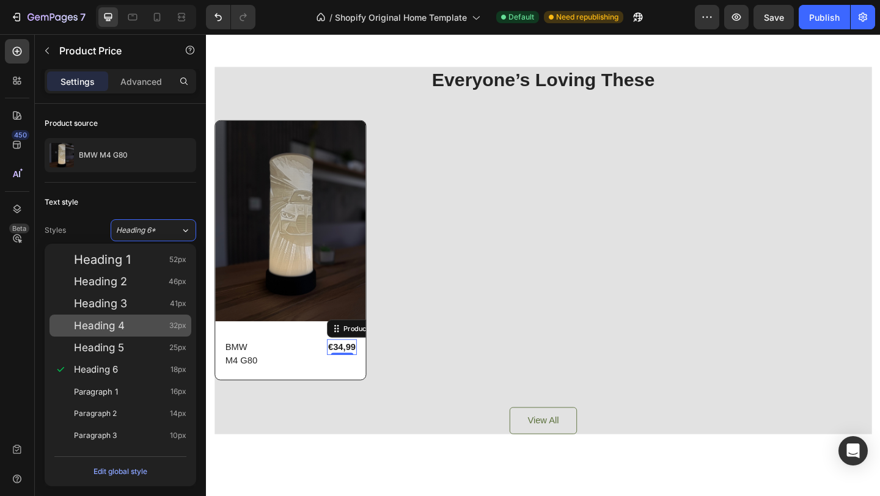
click at [120, 323] on span "Heading 4" at bounding box center [99, 326] width 51 height 12
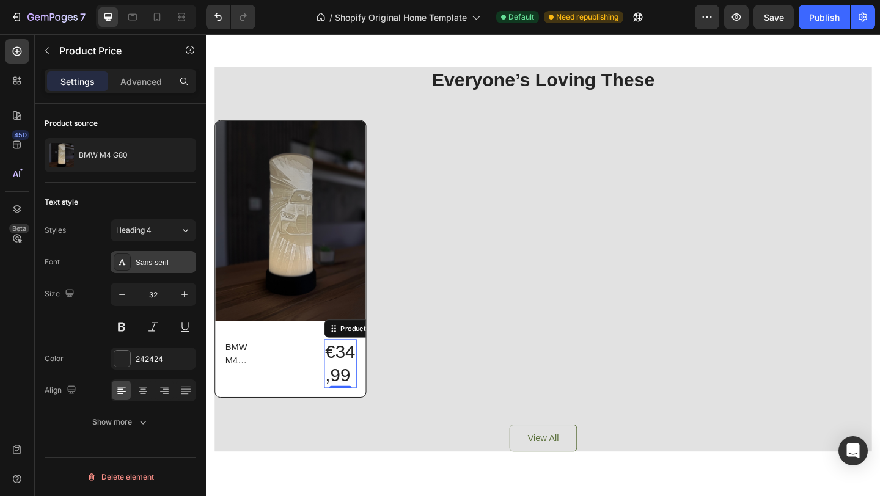
click at [168, 260] on div "Sans-serif" at bounding box center [164, 262] width 57 height 11
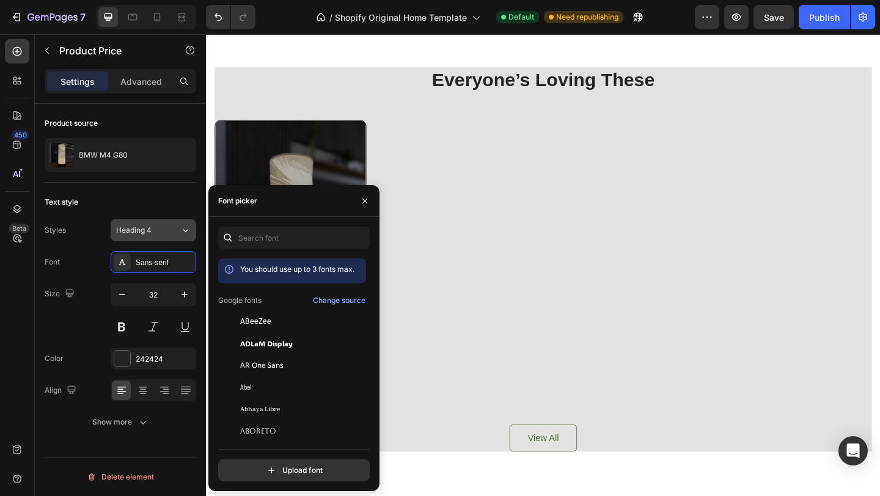
click at [170, 236] on button "Heading 4" at bounding box center [154, 230] width 86 height 22
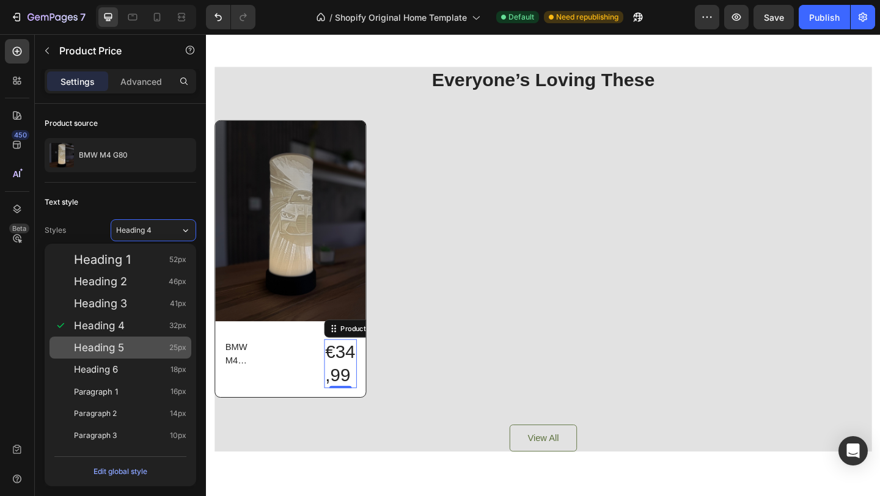
click at [112, 339] on div "Heading 5 25px" at bounding box center [121, 348] width 142 height 22
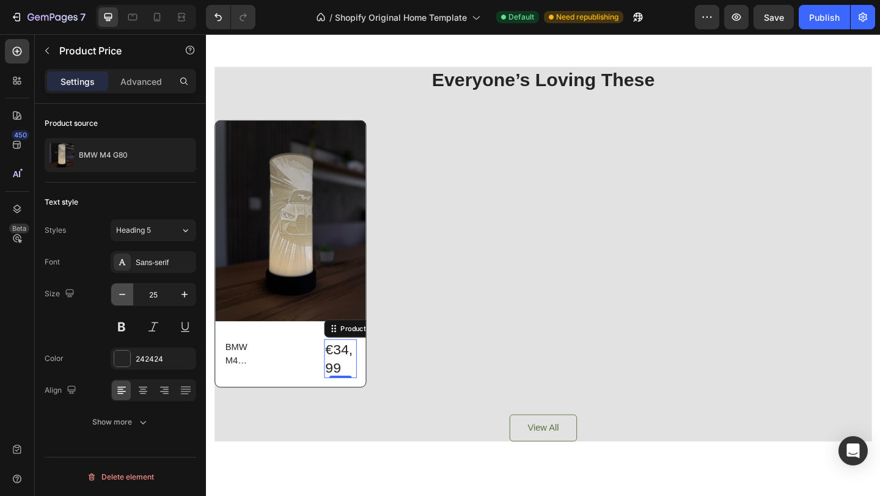
click at [114, 295] on button "button" at bounding box center [122, 295] width 22 height 22
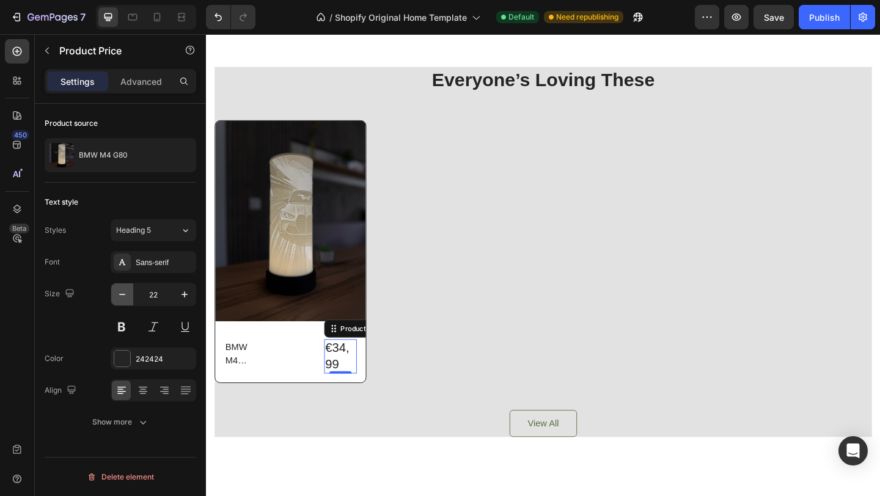
click at [116, 295] on icon "button" at bounding box center [122, 294] width 12 height 12
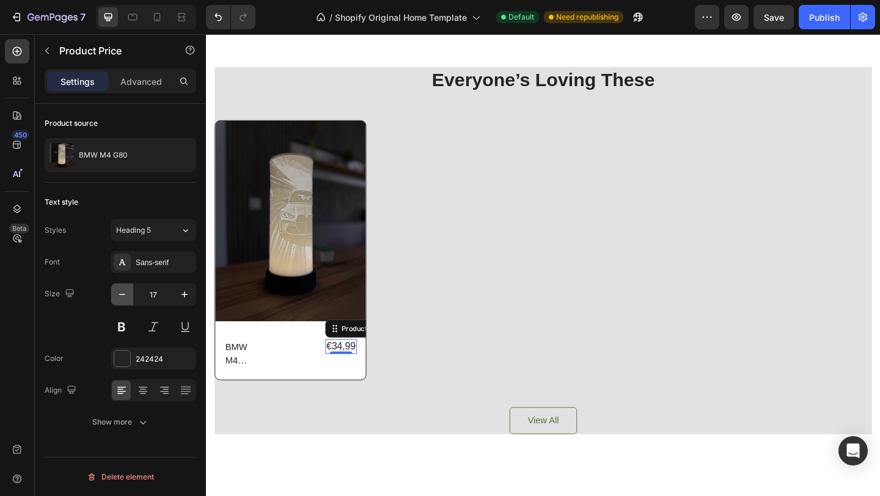
click at [116, 295] on icon "button" at bounding box center [122, 294] width 12 height 12
click at [117, 295] on icon "button" at bounding box center [122, 294] width 12 height 12
click at [122, 326] on button at bounding box center [122, 327] width 22 height 22
click at [180, 296] on icon "button" at bounding box center [184, 294] width 12 height 12
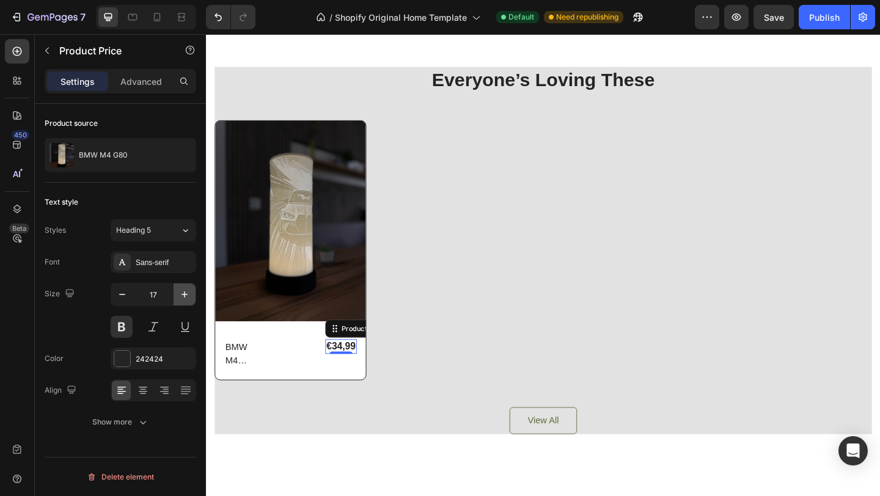
click at [180, 296] on icon "button" at bounding box center [184, 294] width 12 height 12
type input "18"
click at [265, 377] on div "BMW M4 G80 Product Title €34,99 Product Price Edit content in Shopify 0 Product…" at bounding box center [298, 383] width 164 height 54
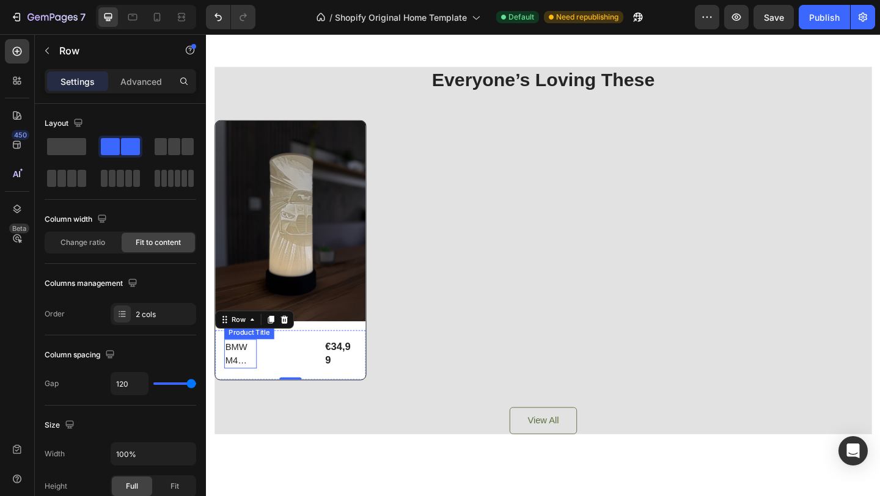
click at [235, 377] on h2 "BMW M4 G80" at bounding box center [243, 382] width 35 height 32
click at [279, 371] on div "BMW M4 G80 Product Title Edit content in Shopify 4 €34,99 Product Price Product…" at bounding box center [298, 383] width 164 height 54
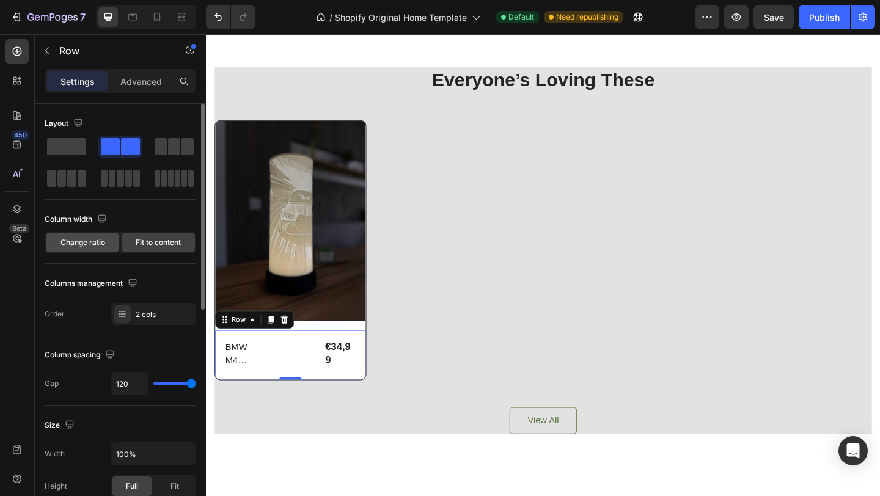
click at [90, 248] on div "Change ratio" at bounding box center [82, 243] width 73 height 20
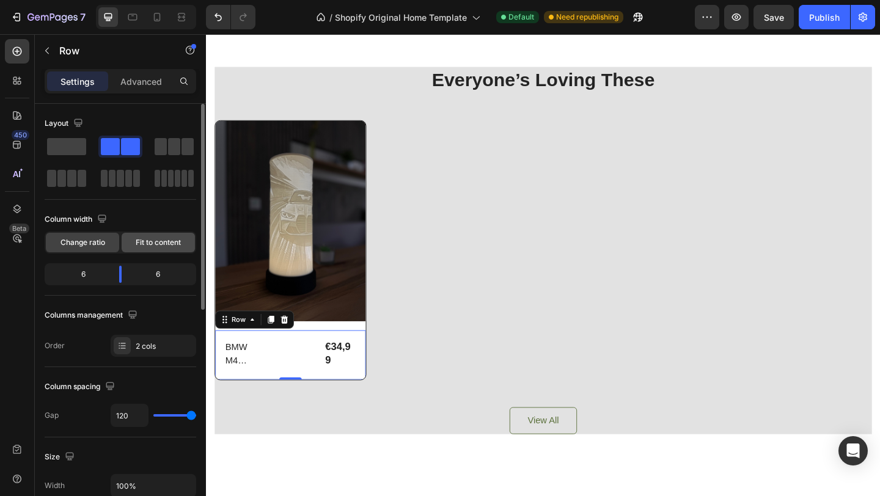
click at [139, 241] on span "Fit to content" at bounding box center [158, 242] width 45 height 11
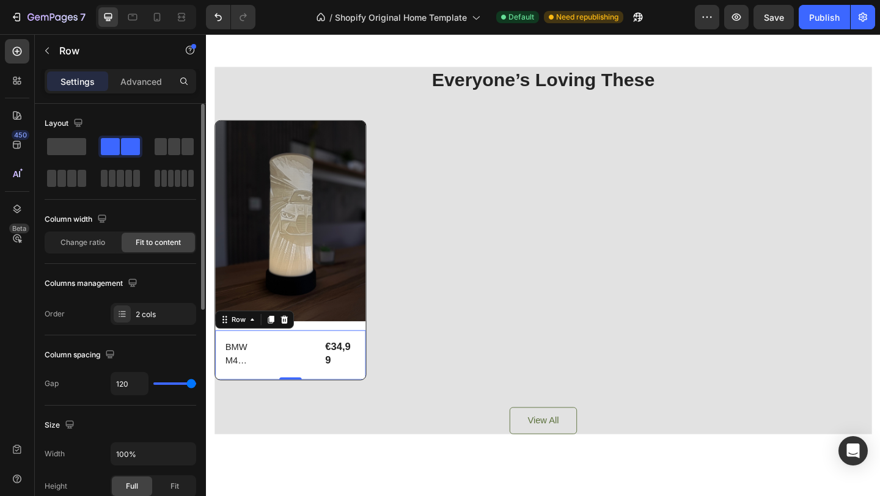
type input "104"
type input "70"
type input "6"
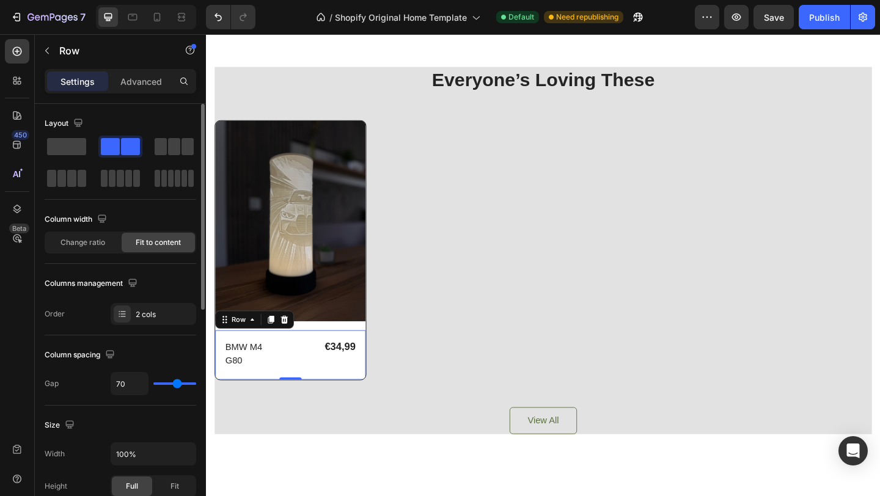
type input "6"
type input "0"
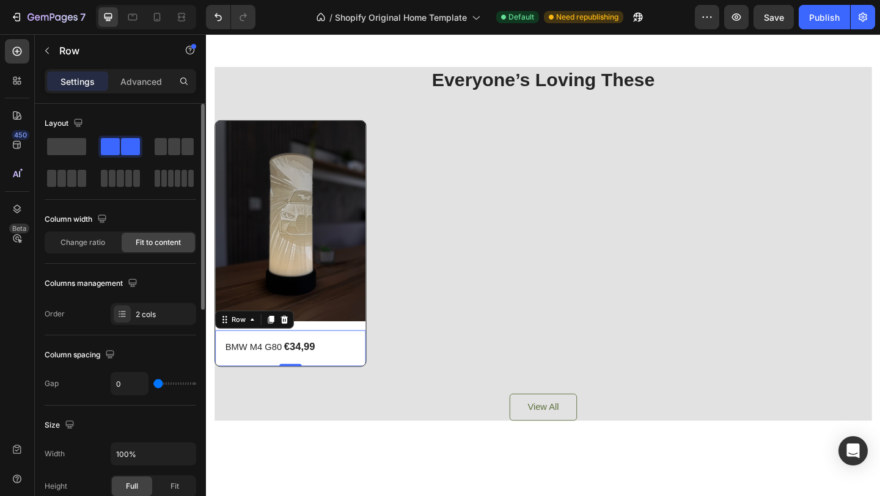
drag, startPoint x: 188, startPoint y: 382, endPoint x: 97, endPoint y: 382, distance: 90.5
type input "0"
click at [153, 383] on input "range" at bounding box center [174, 384] width 43 height 2
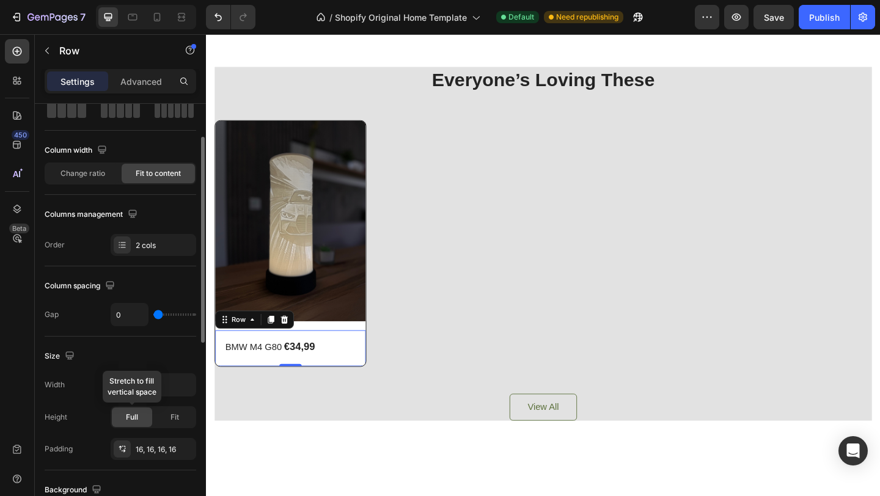
scroll to position [70, 0]
type input "2"
type input "3"
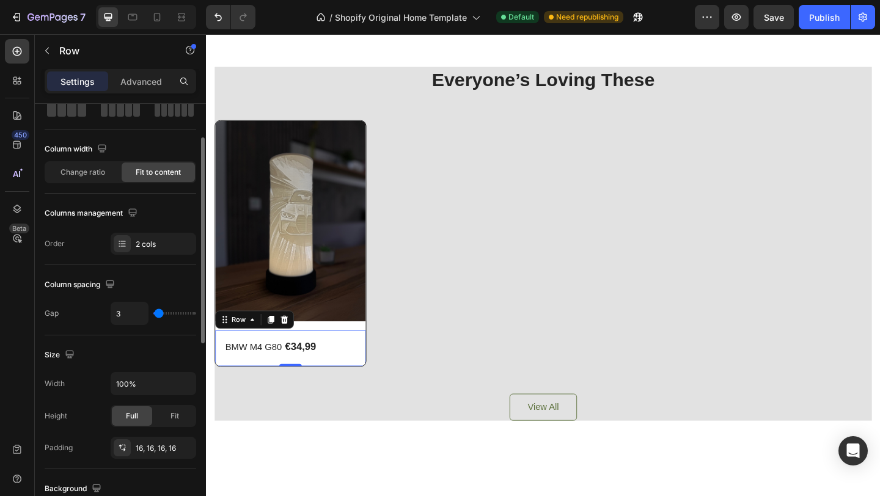
type input "4"
type input "6"
type input "7"
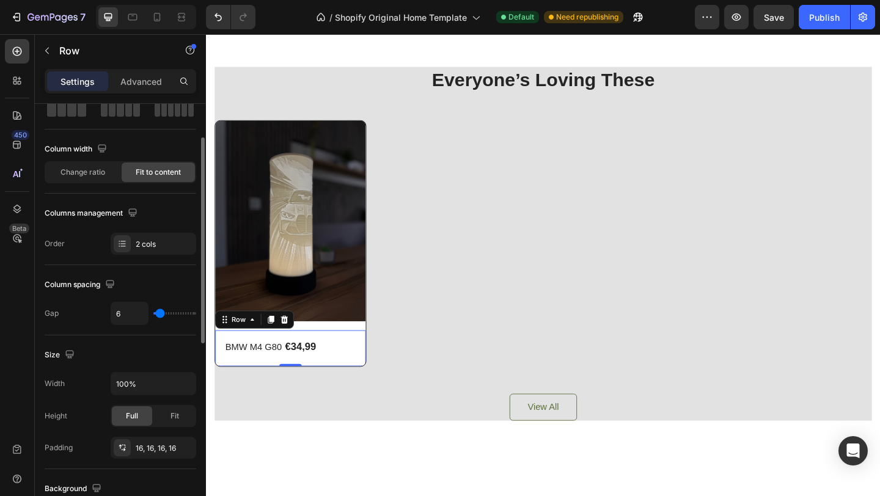
type input "7"
type input "8"
type input "9"
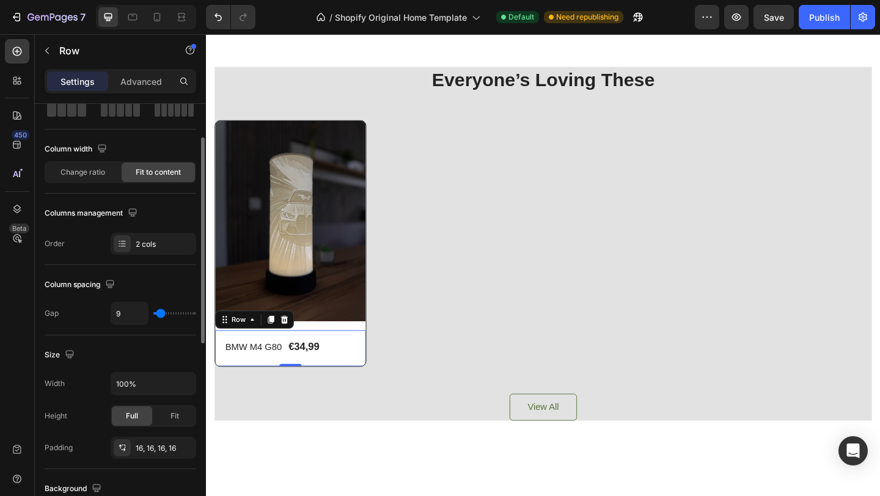
type input "10"
type input "11"
type input "12"
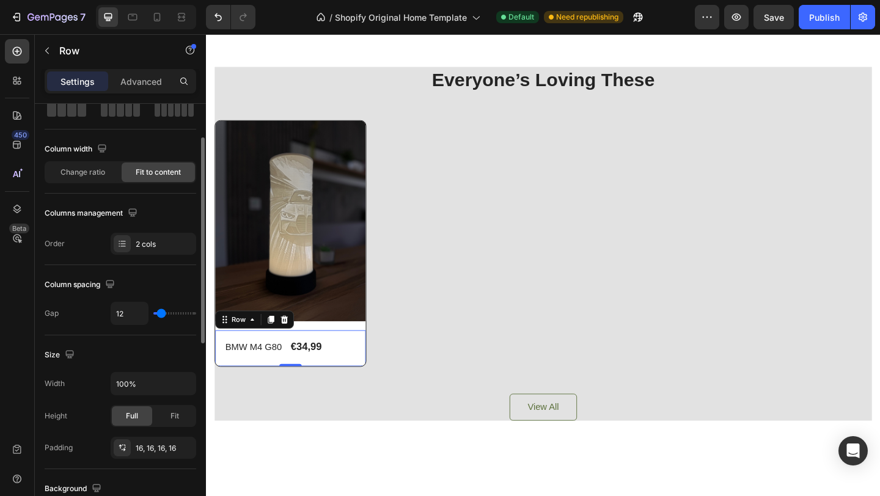
type input "12"
click at [161, 312] on input "range" at bounding box center [174, 313] width 43 height 2
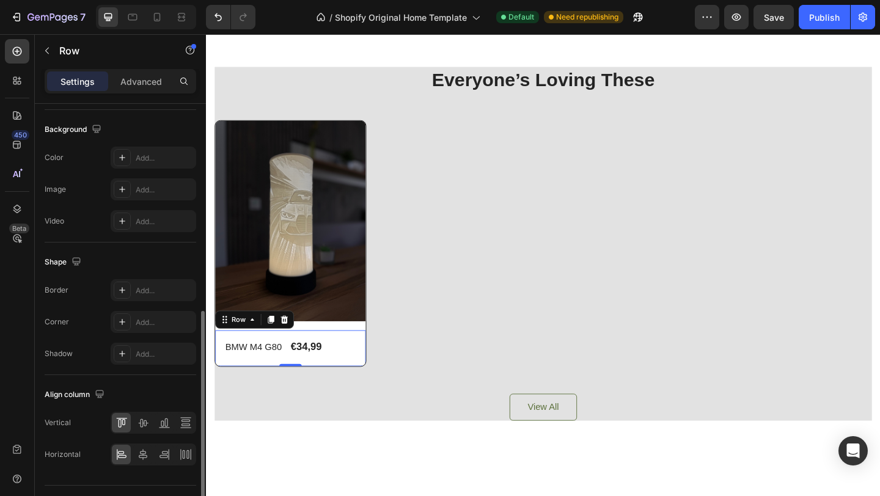
scroll to position [458, 0]
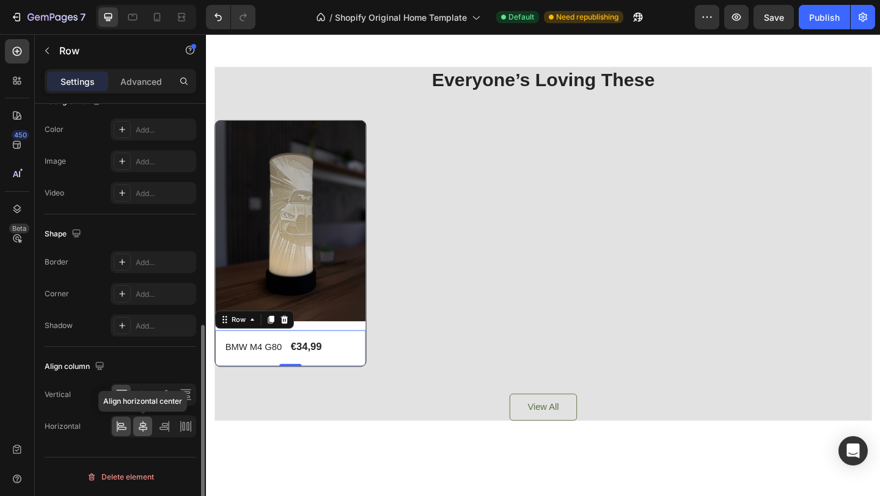
click at [144, 428] on icon at bounding box center [143, 427] width 12 height 12
click at [128, 428] on div at bounding box center [121, 427] width 19 height 20
click at [147, 397] on icon at bounding box center [143, 395] width 12 height 12
click at [123, 403] on div at bounding box center [121, 395] width 19 height 20
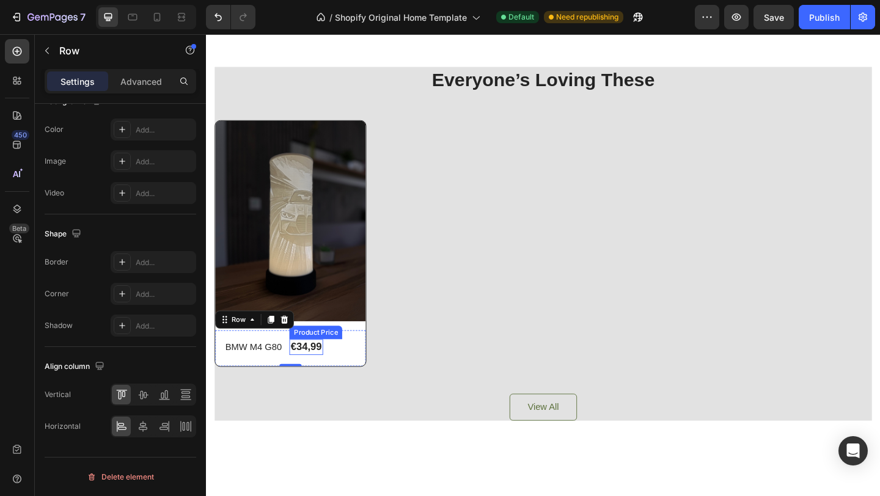
click at [328, 373] on div "€34,99" at bounding box center [314, 374] width 36 height 17
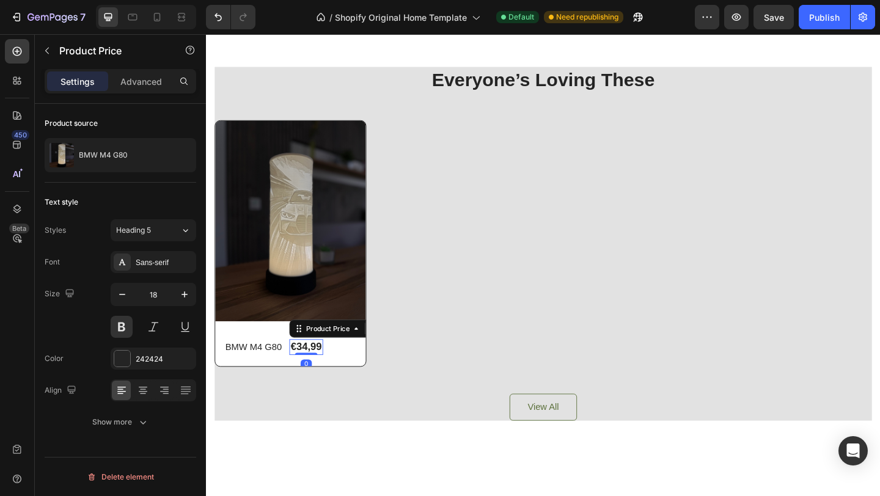
scroll to position [0, 0]
click at [167, 394] on icon at bounding box center [164, 390] width 12 height 12
click at [164, 395] on icon at bounding box center [164, 390] width 12 height 12
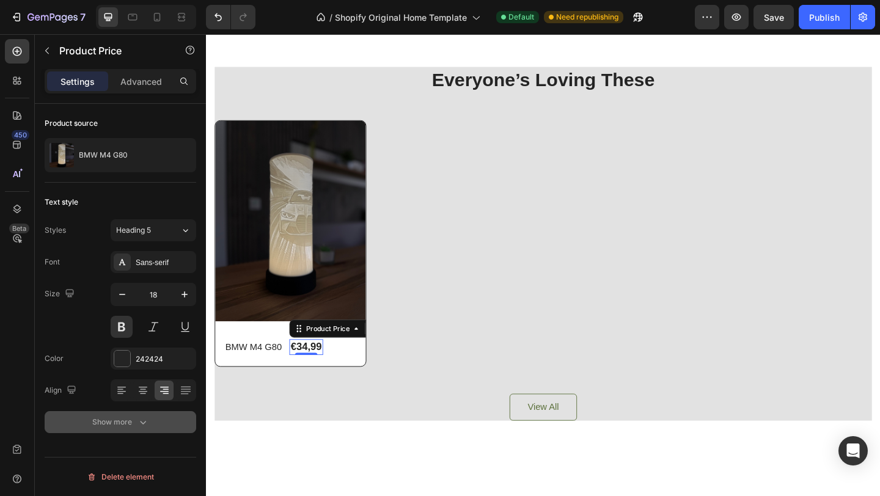
click at [104, 419] on div "Show more" at bounding box center [120, 422] width 57 height 12
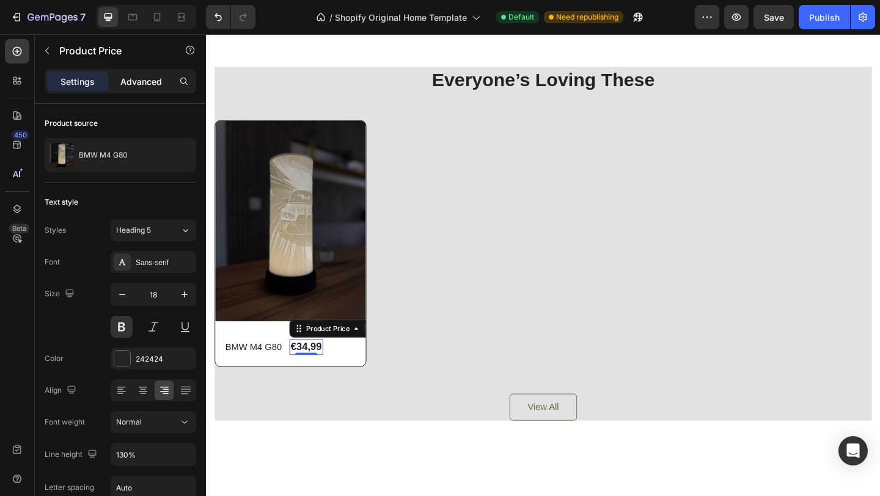
click at [139, 89] on div "Advanced" at bounding box center [141, 82] width 61 height 20
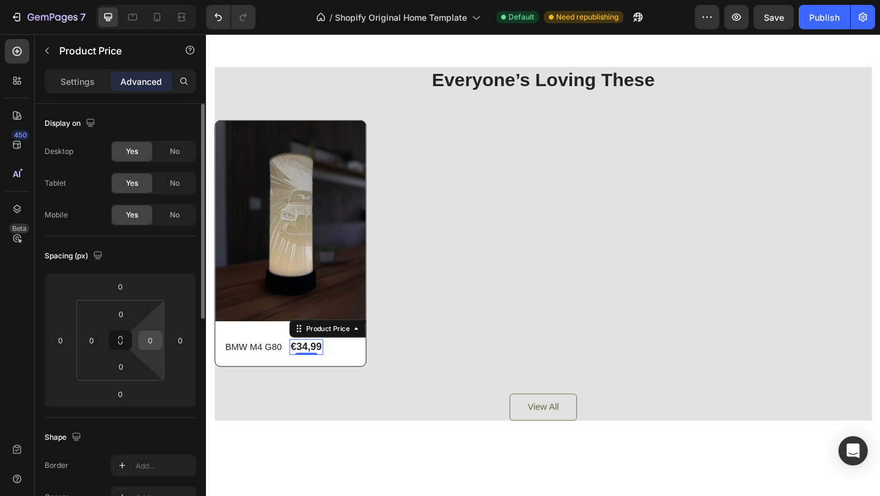
click at [156, 350] on div "0" at bounding box center [150, 341] width 24 height 20
click at [157, 339] on input "0" at bounding box center [150, 340] width 18 height 18
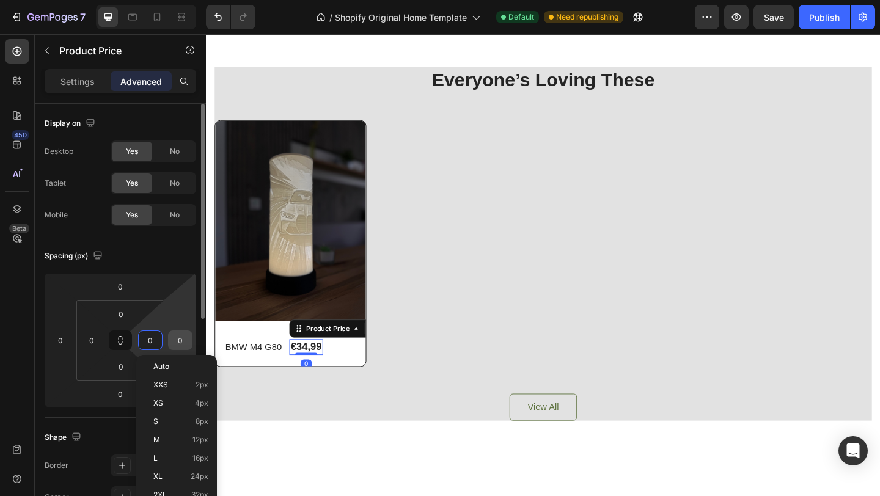
click at [175, 339] on input "0" at bounding box center [180, 340] width 18 height 18
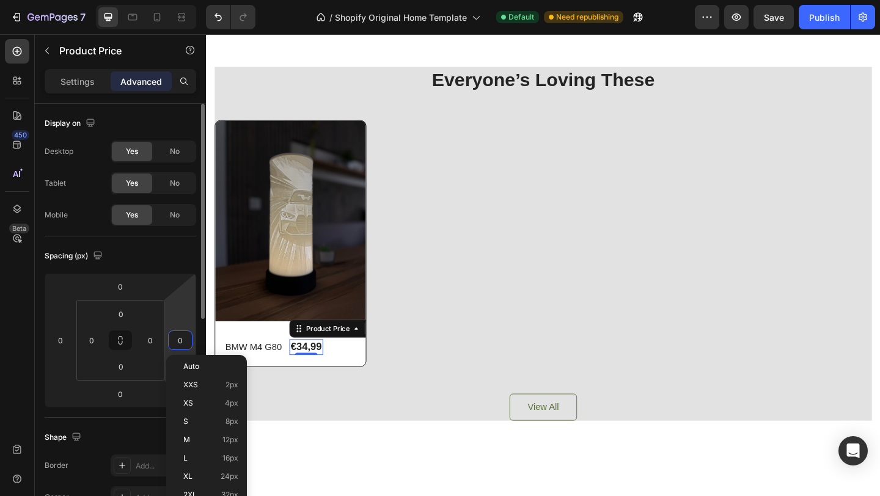
click at [182, 339] on input "0" at bounding box center [180, 340] width 18 height 18
click at [194, 366] on span "Auto" at bounding box center [191, 366] width 16 height 9
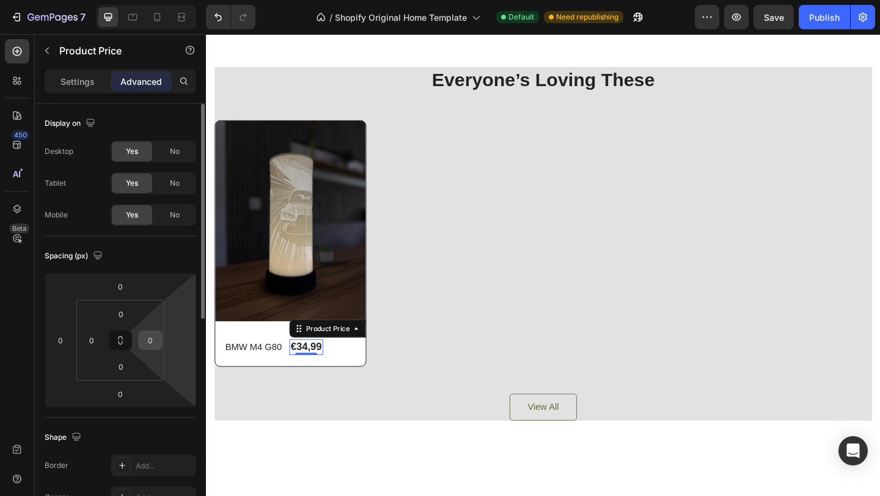
click at [151, 340] on input "0" at bounding box center [150, 340] width 18 height 18
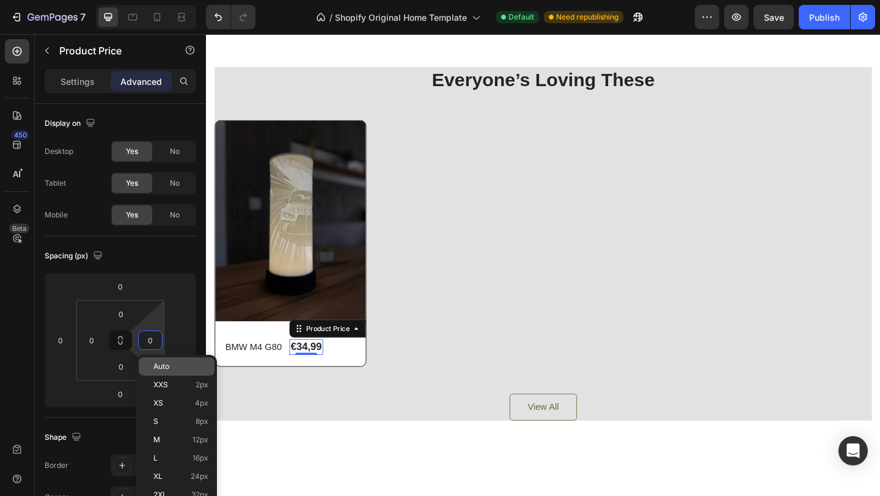
click at [170, 369] on p "Auto" at bounding box center [180, 366] width 55 height 9
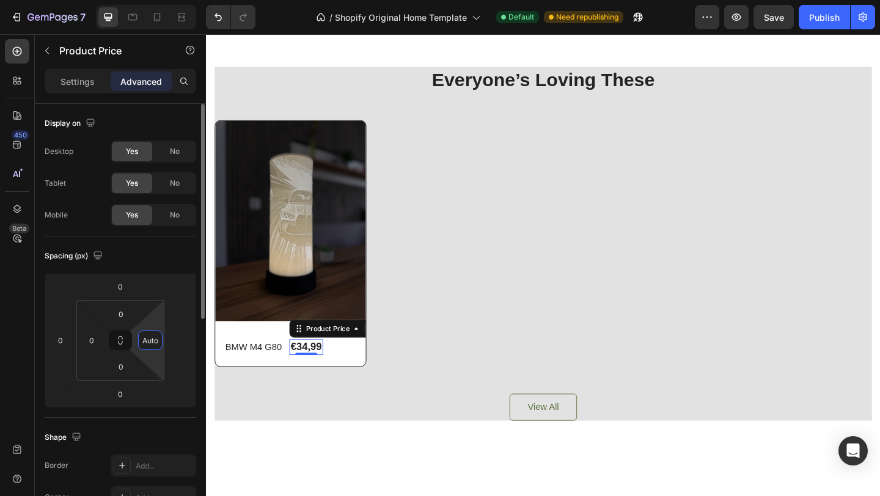
click at [158, 344] on input "Auto" at bounding box center [150, 340] width 18 height 18
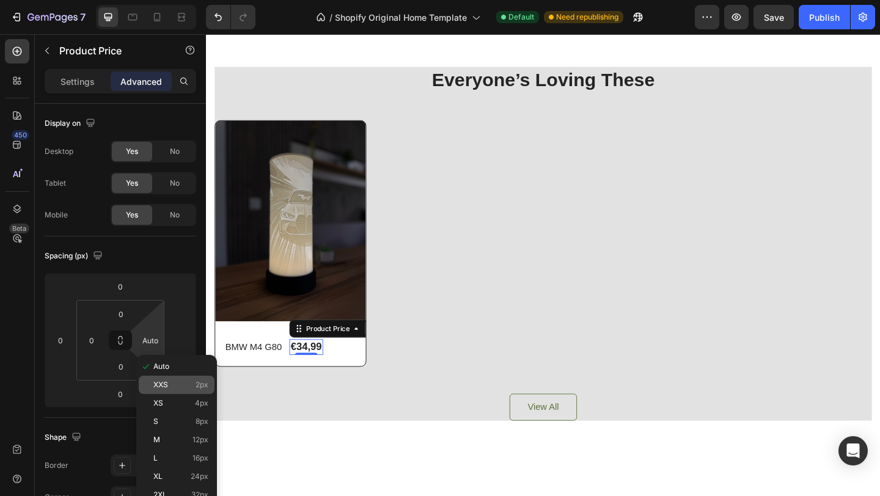
click at [185, 389] on div "XXS 2px" at bounding box center [177, 385] width 76 height 18
type input "2"
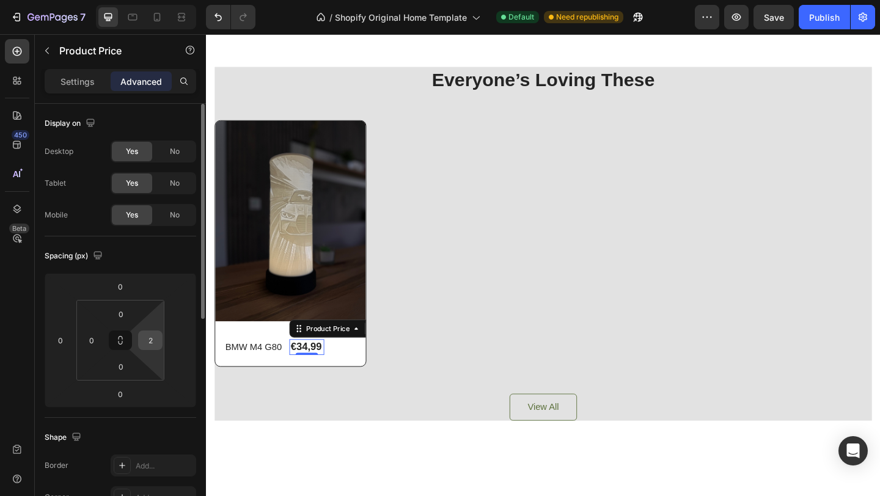
click at [152, 342] on input "2" at bounding box center [150, 340] width 18 height 18
type input "0"
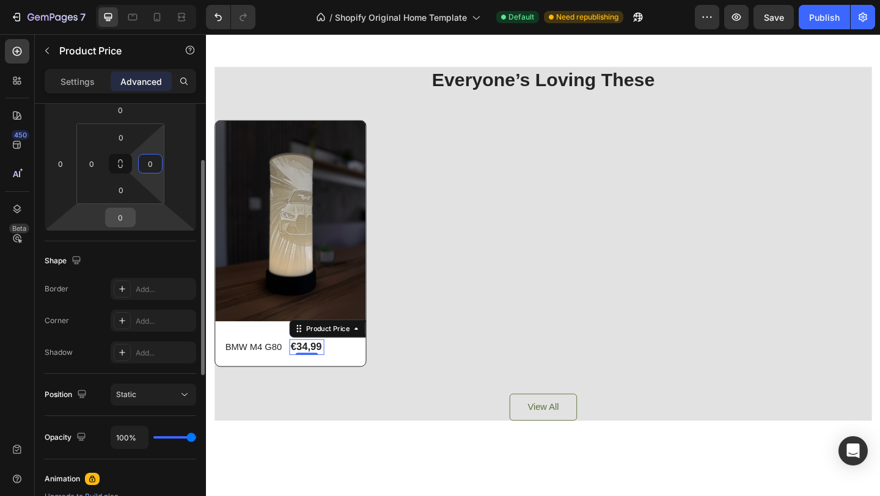
scroll to position [196, 0]
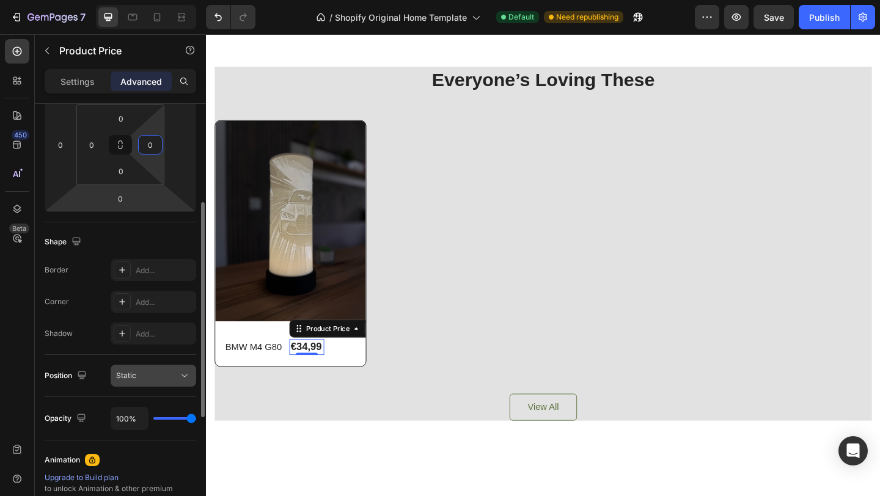
click at [143, 376] on div "Static" at bounding box center [147, 375] width 62 height 11
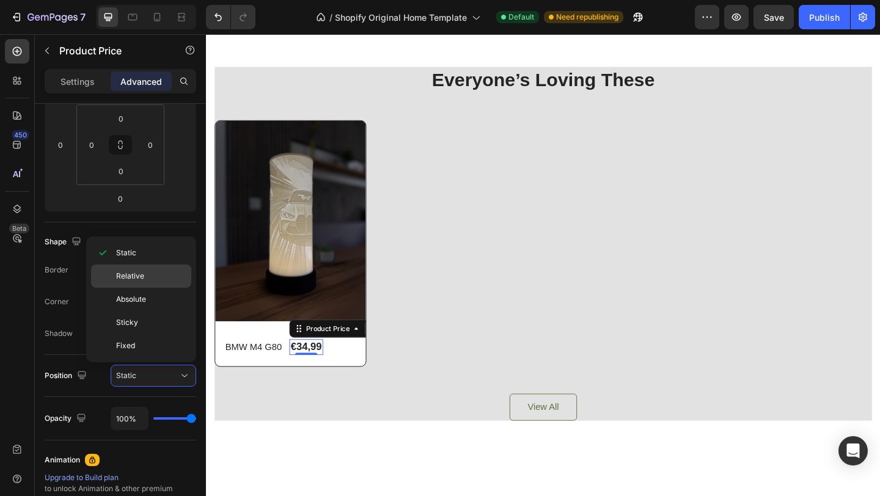
click at [153, 288] on div "Relative" at bounding box center [141, 299] width 100 height 23
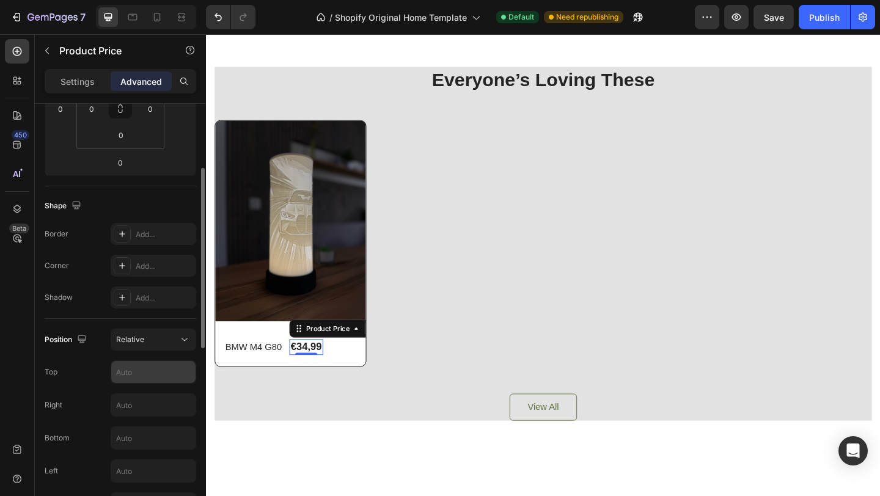
scroll to position [239, 0]
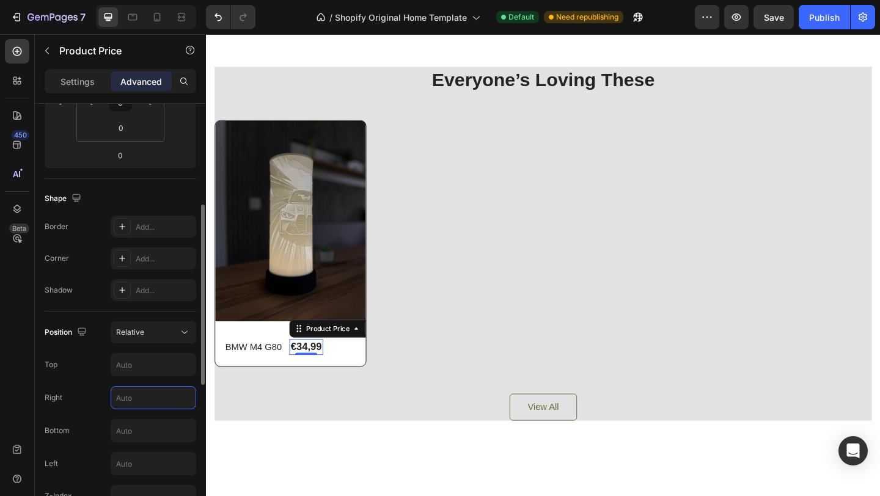
click at [147, 406] on input "text" at bounding box center [153, 398] width 84 height 22
type input "0"
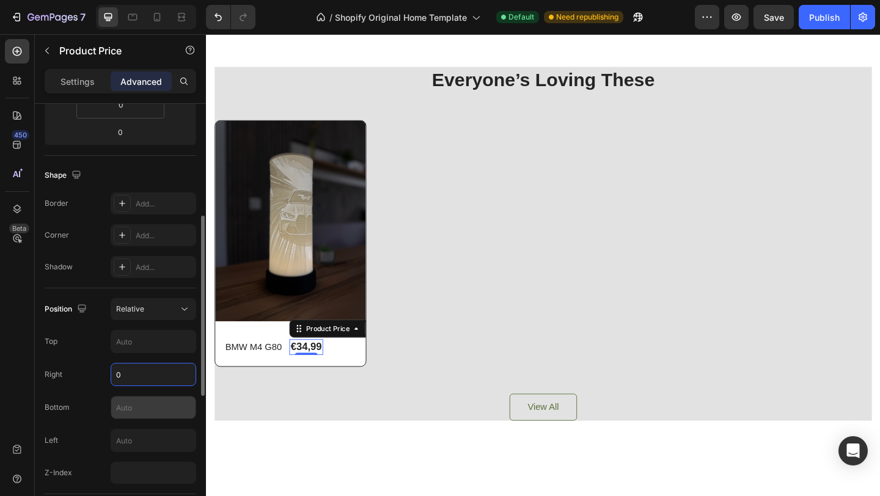
scroll to position [263, 0]
click at [168, 318] on button "Relative" at bounding box center [154, 308] width 86 height 22
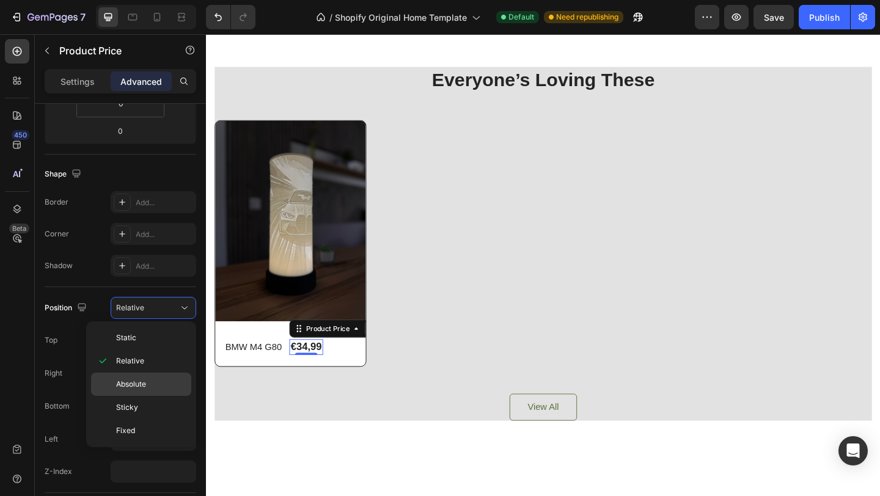
click at [145, 379] on span "Absolute" at bounding box center [131, 384] width 30 height 11
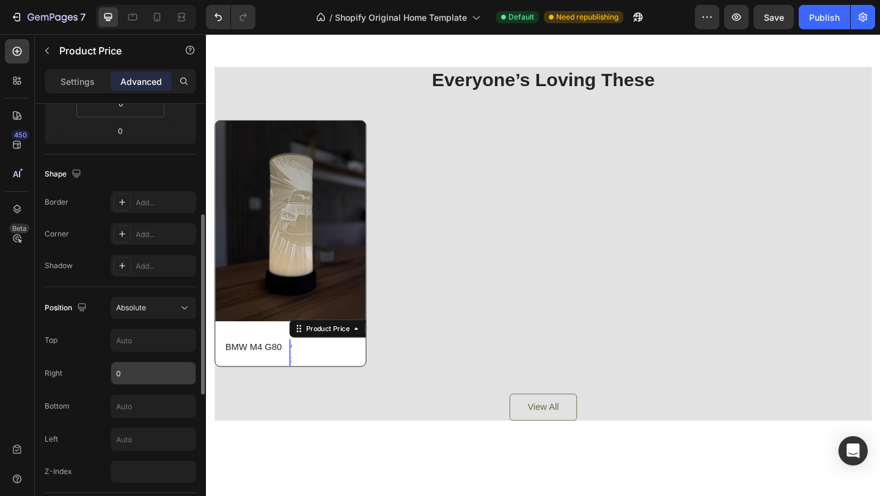
click at [153, 381] on input "0" at bounding box center [153, 373] width 84 height 22
click at [145, 311] on span "Absolute" at bounding box center [131, 307] width 30 height 9
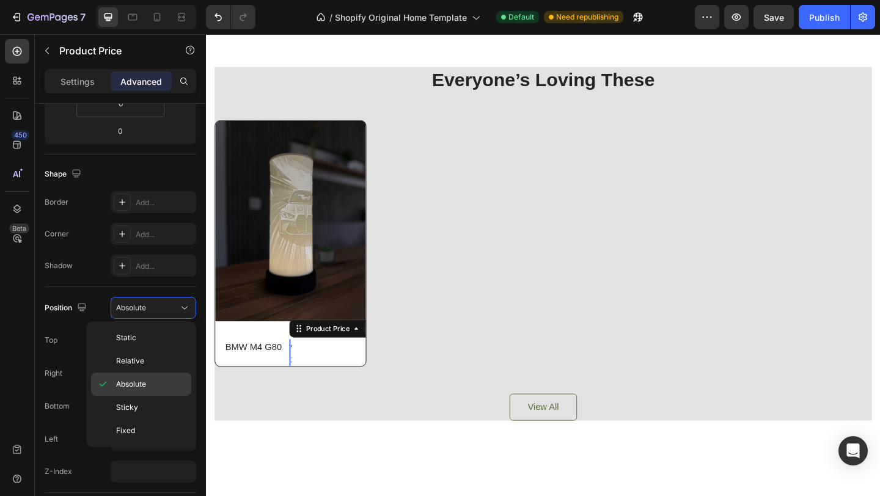
click at [139, 396] on div "Absolute" at bounding box center [141, 407] width 100 height 23
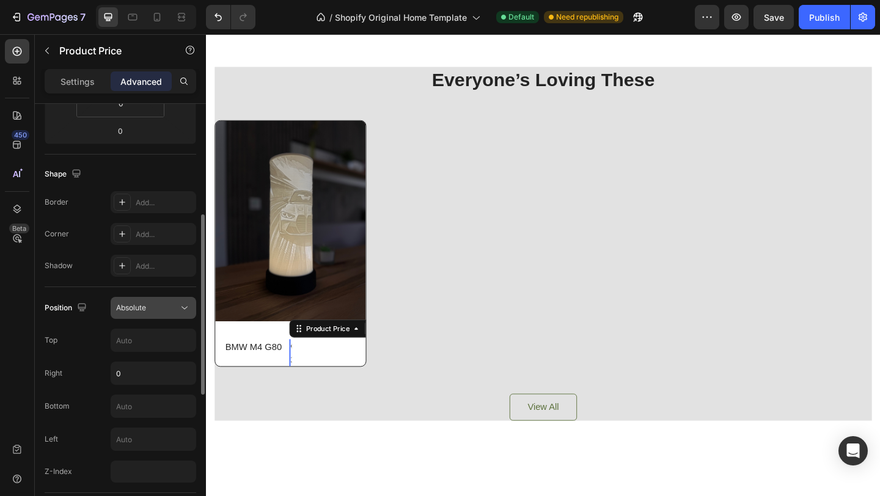
click at [148, 313] on div "Absolute" at bounding box center [147, 308] width 62 height 11
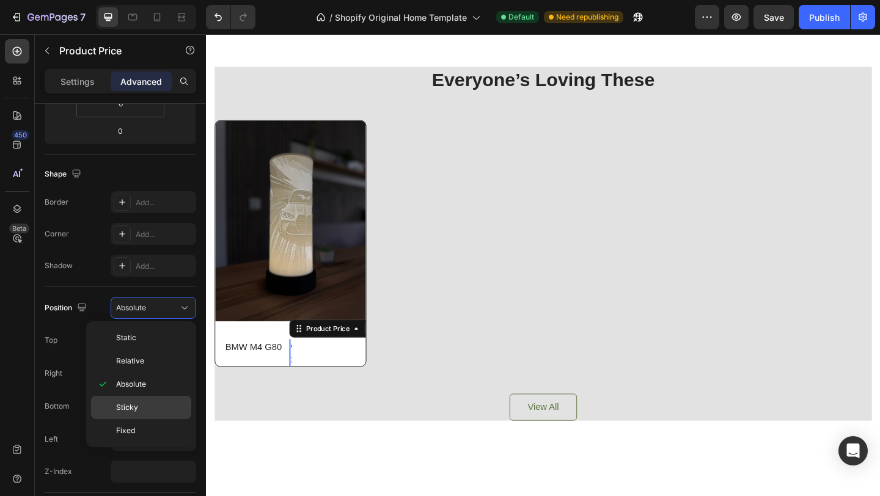
click at [126, 419] on div "Sticky" at bounding box center [141, 430] width 100 height 23
type input "0"
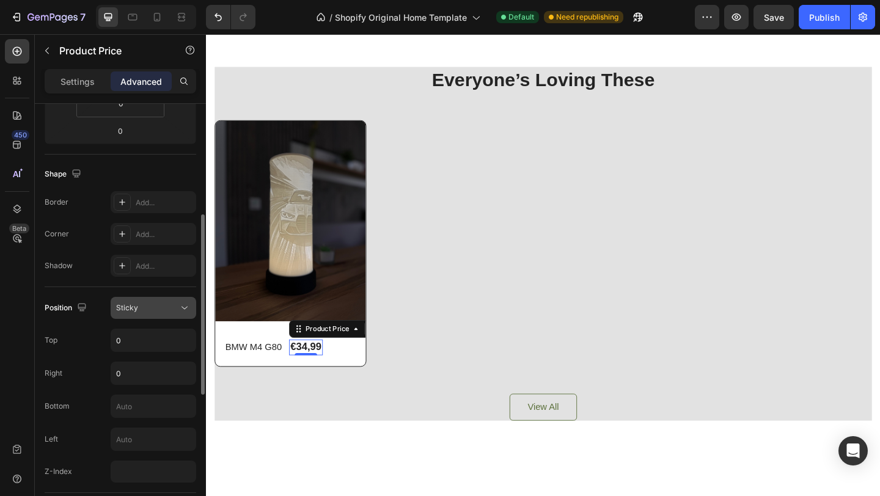
click at [153, 308] on div "Sticky" at bounding box center [147, 308] width 62 height 11
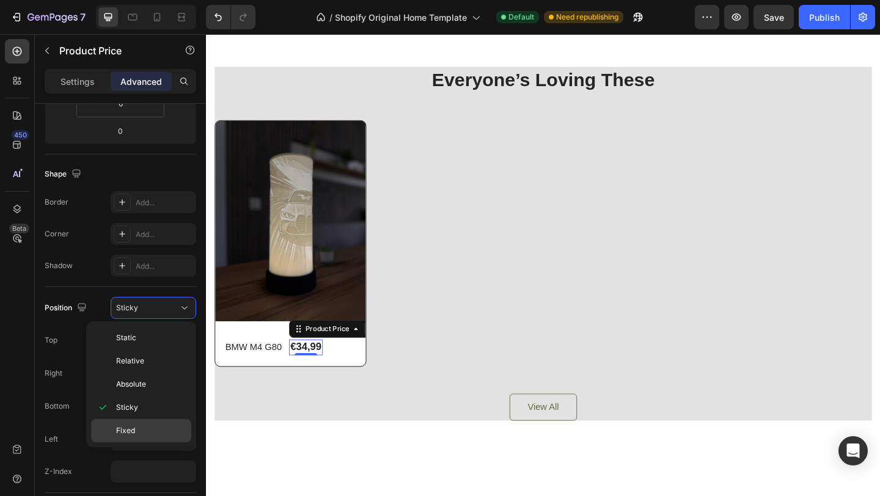
click at [128, 435] on span "Fixed" at bounding box center [125, 430] width 19 height 11
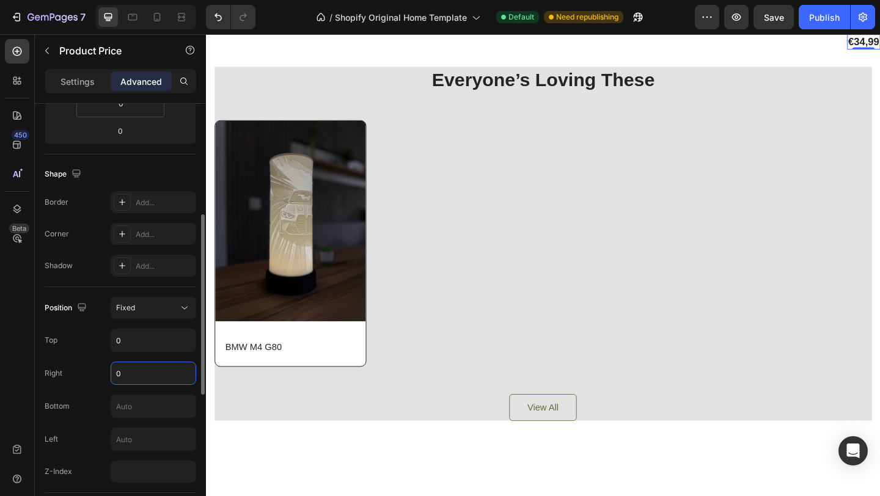
click at [149, 381] on input "0" at bounding box center [153, 373] width 84 height 22
click at [147, 336] on input "0" at bounding box center [153, 340] width 84 height 22
type input "10"
click at [155, 375] on input "0" at bounding box center [153, 373] width 84 height 22
type input "10"
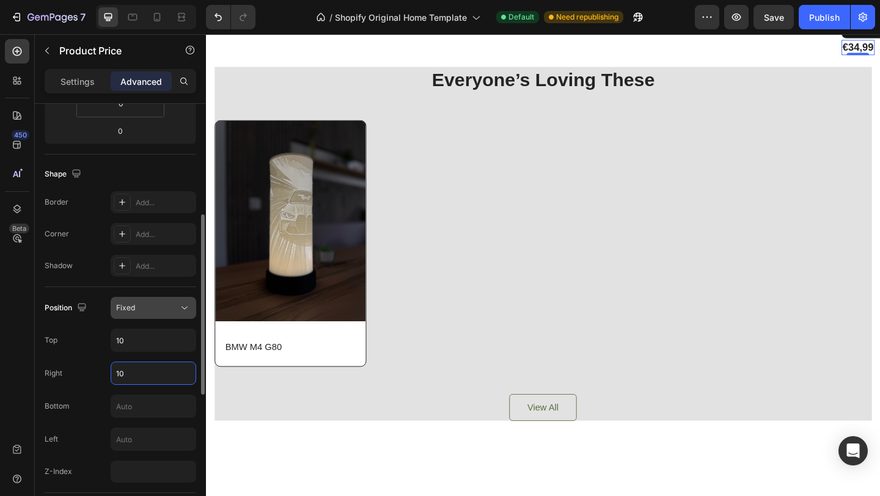
click at [175, 311] on div "Fixed" at bounding box center [147, 308] width 62 height 11
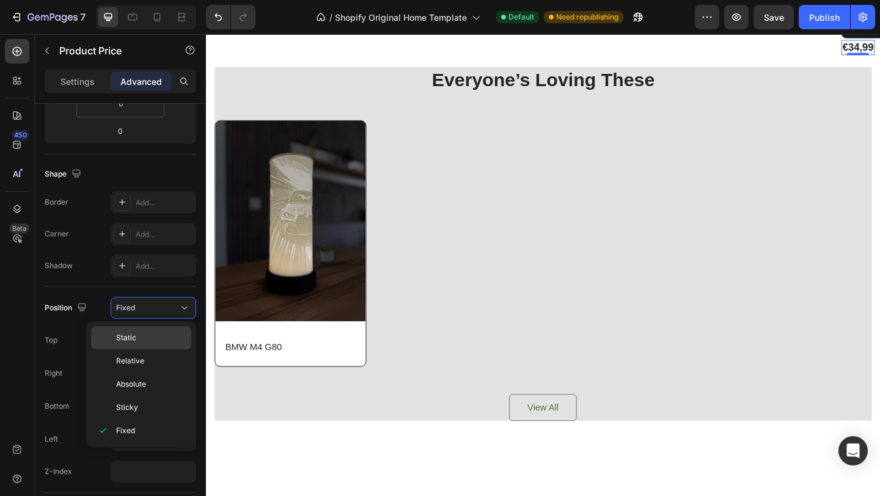
click at [147, 333] on p "Static" at bounding box center [151, 338] width 70 height 11
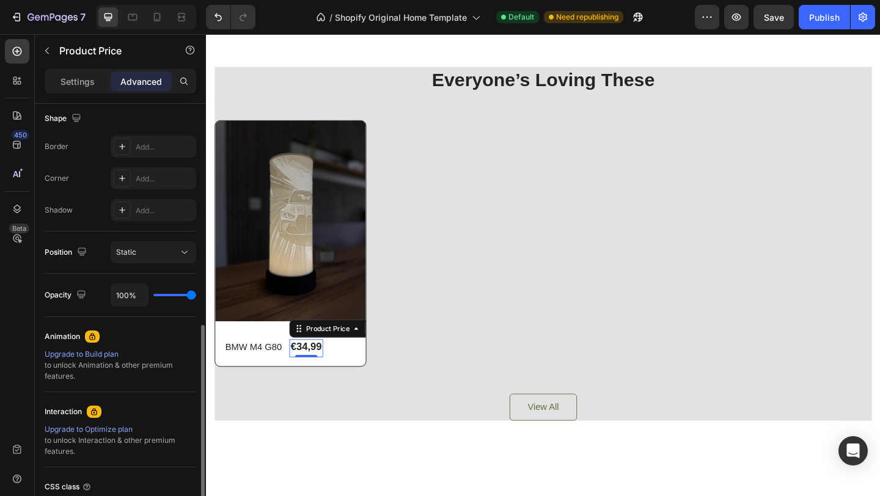
scroll to position [243, 0]
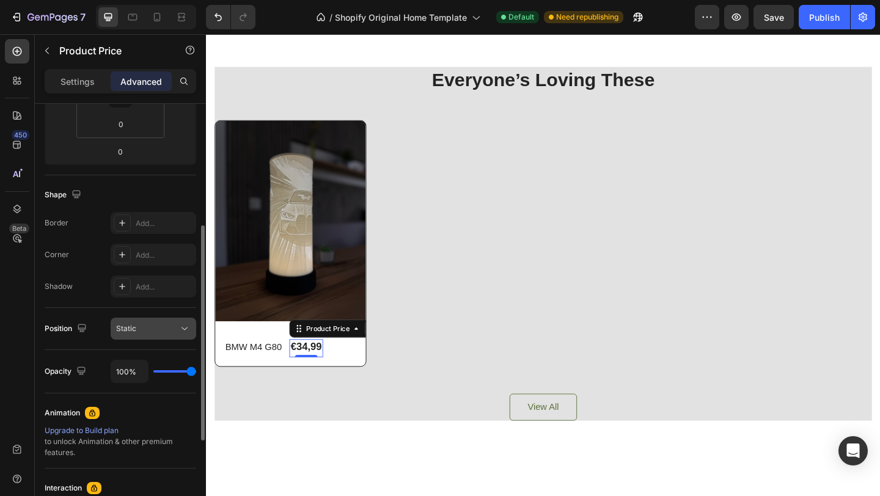
click at [163, 333] on div "Static" at bounding box center [147, 328] width 62 height 11
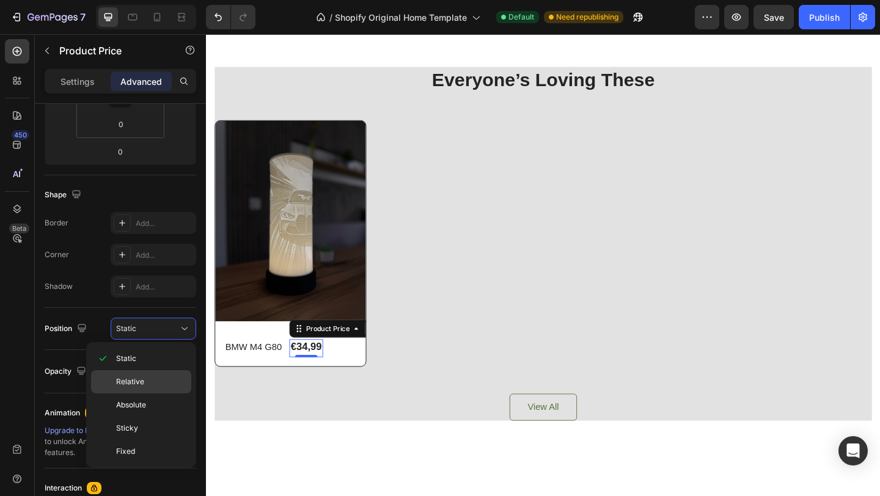
click at [149, 394] on div "Relative" at bounding box center [141, 405] width 100 height 23
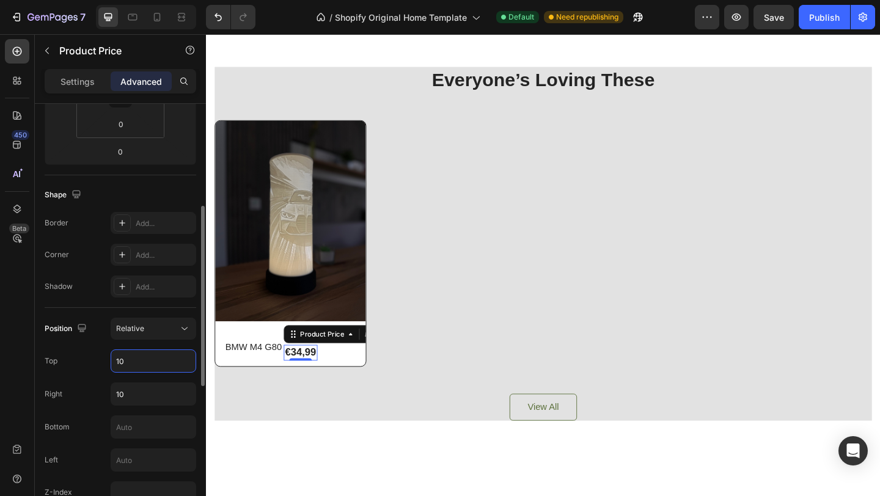
click at [156, 368] on input "10" at bounding box center [153, 361] width 84 height 22
type input "0"
drag, startPoint x: 151, startPoint y: 392, endPoint x: 84, endPoint y: 391, distance: 67.3
click at [84, 391] on div "Right 10" at bounding box center [121, 394] width 152 height 23
click at [136, 388] on input "10" at bounding box center [153, 394] width 84 height 22
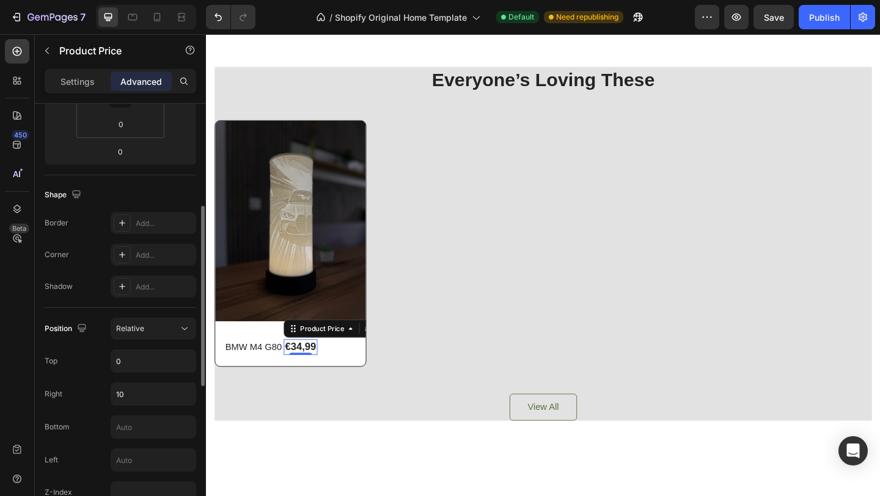
click at [149, 406] on div "Position Relative Top 0 Right 10 Bottom Left Z-Index" at bounding box center [121, 411] width 152 height 186
click at [153, 398] on input "10" at bounding box center [153, 394] width 84 height 22
click at [139, 463] on input "text" at bounding box center [153, 460] width 84 height 22
type input "1"
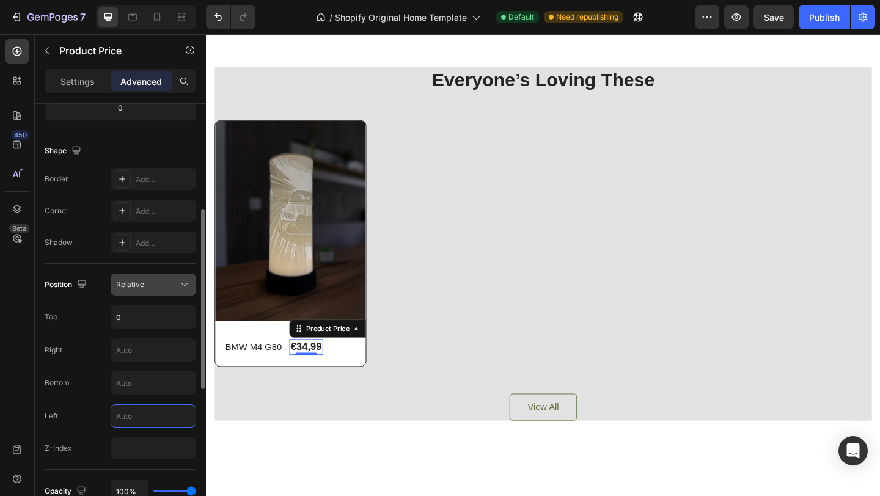
scroll to position [266, 0]
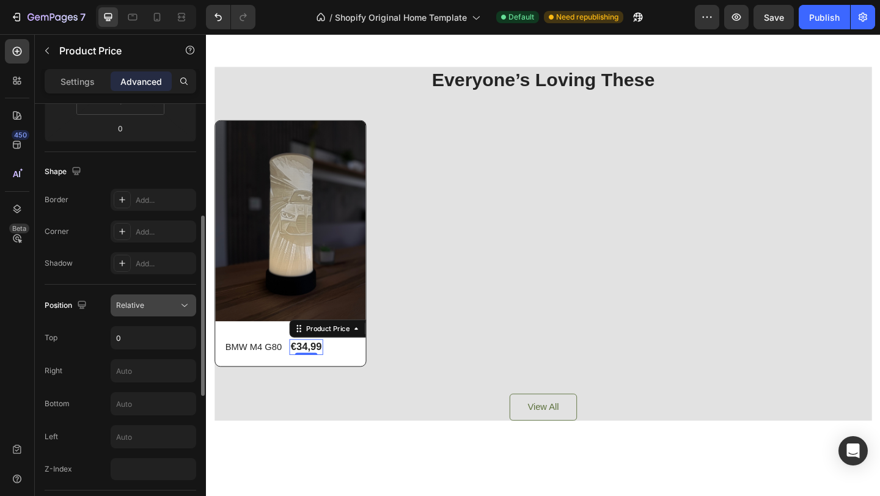
click at [152, 302] on div "Relative" at bounding box center [147, 305] width 62 height 11
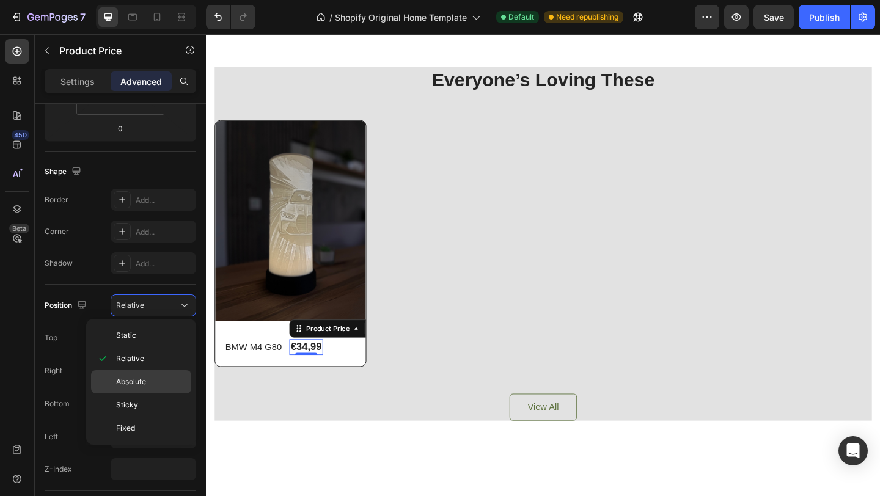
click at [144, 383] on span "Absolute" at bounding box center [131, 382] width 30 height 11
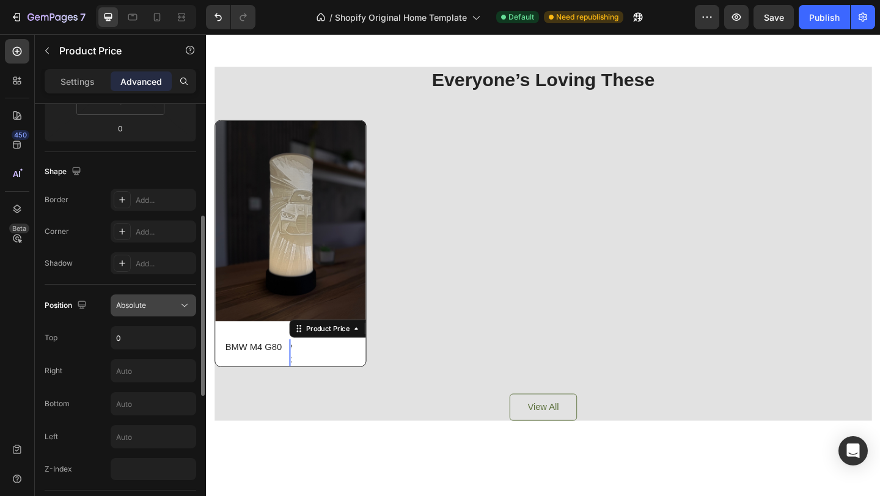
click at [158, 314] on button "Absolute" at bounding box center [154, 306] width 86 height 22
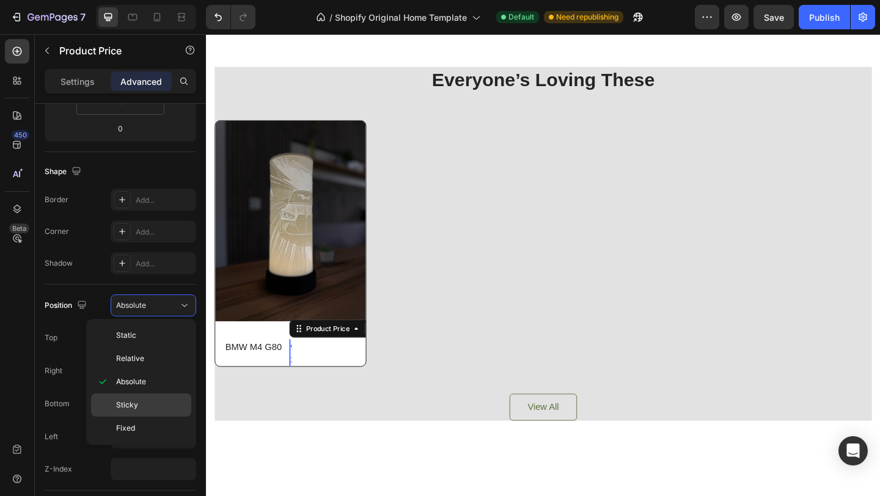
click at [130, 406] on span "Sticky" at bounding box center [127, 405] width 22 height 11
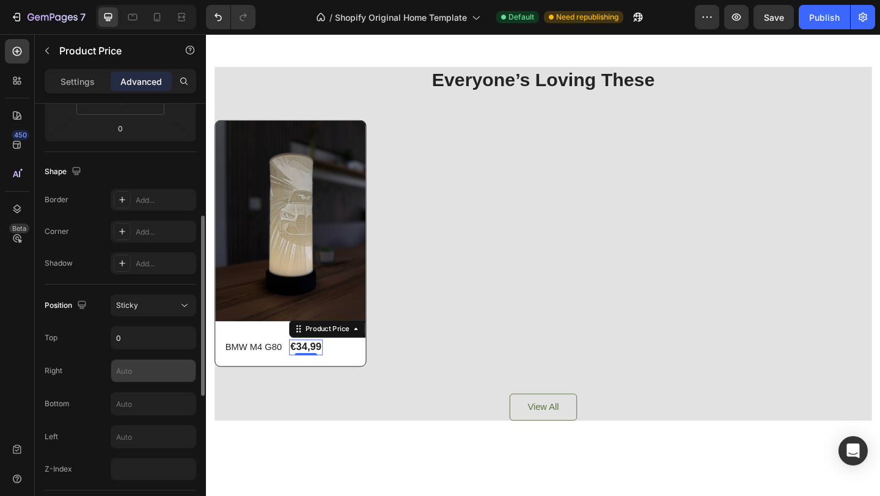
click at [144, 372] on input "text" at bounding box center [153, 371] width 84 height 22
type input "1"
type input "0"
click at [135, 432] on input "text" at bounding box center [153, 437] width 84 height 22
type input "1012"
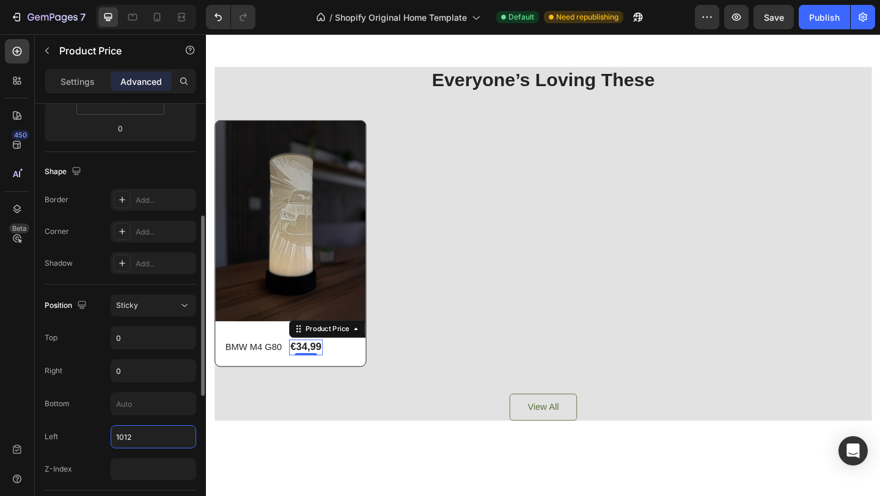
drag, startPoint x: 138, startPoint y: 431, endPoint x: 102, endPoint y: 431, distance: 35.5
click at [102, 431] on div "Left 1012" at bounding box center [121, 436] width 152 height 23
drag, startPoint x: 161, startPoint y: 434, endPoint x: 40, endPoint y: 432, distance: 121.6
click at [42, 433] on div "Display on Desktop Yes No Tablet Yes No Mobile Yes No Spacing (px) 0 0 0 0 0 0 …" at bounding box center [120, 344] width 171 height 1012
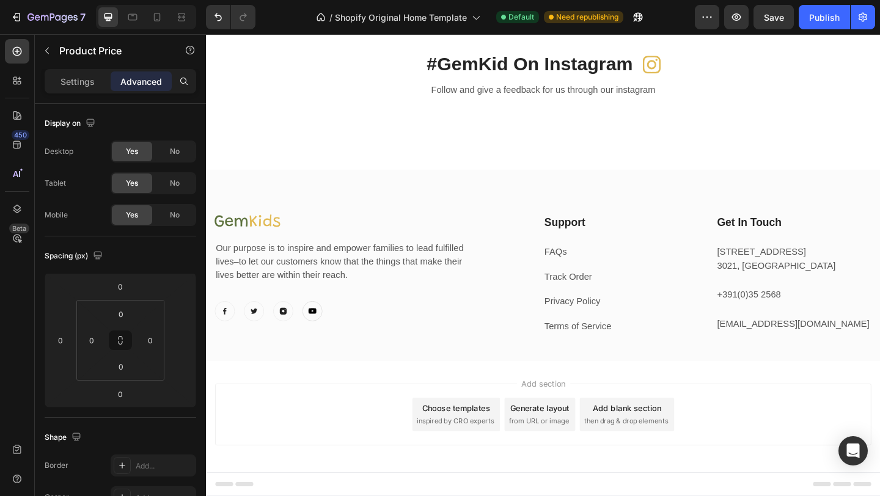
scroll to position [2612, 0]
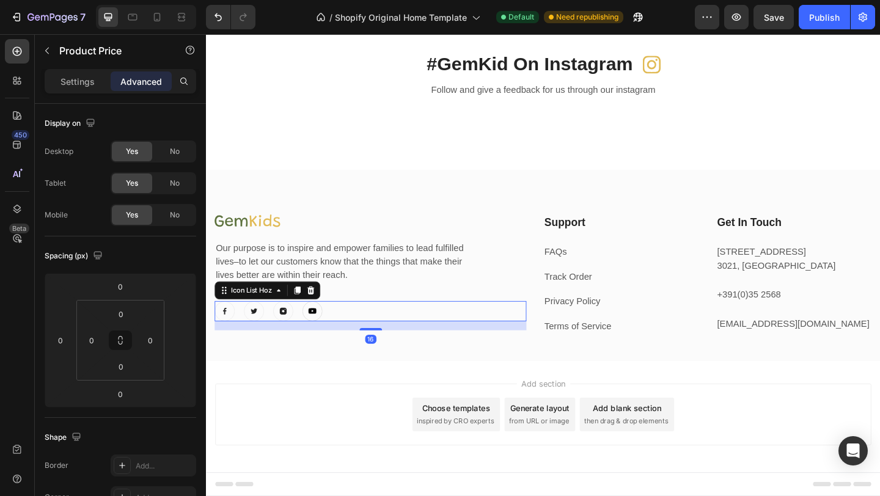
click at [455, 340] on div "Image Image Image Image" at bounding box center [384, 336] width 339 height 22
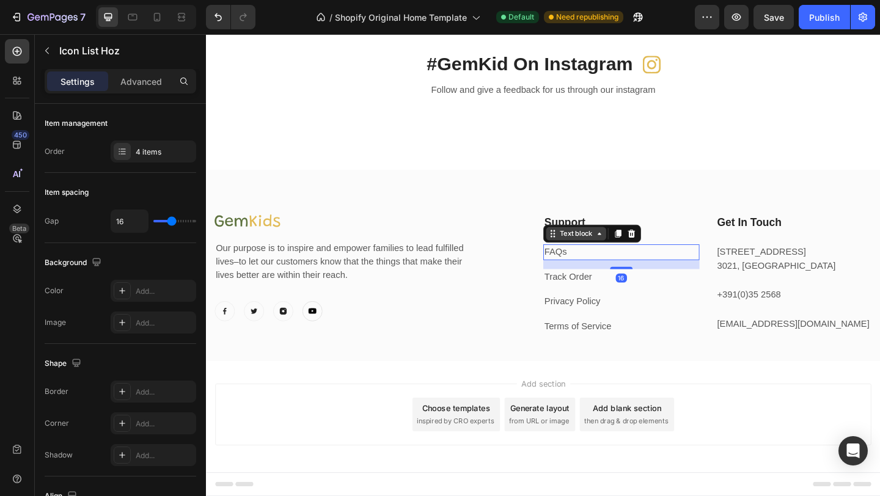
click at [593, 249] on div "Text block" at bounding box center [608, 251] width 41 height 11
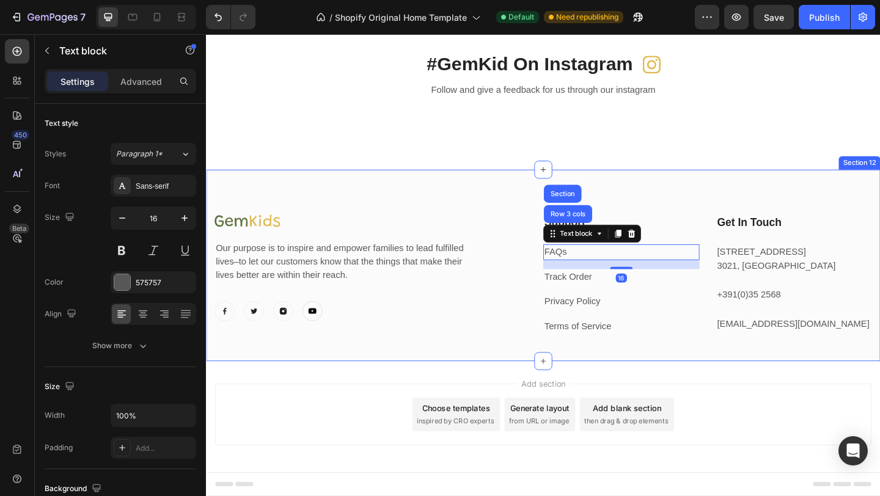
click at [663, 389] on div "Image Our purpose is to inspire and empower families to lead fulfilled lives–to…" at bounding box center [572, 286] width 733 height 208
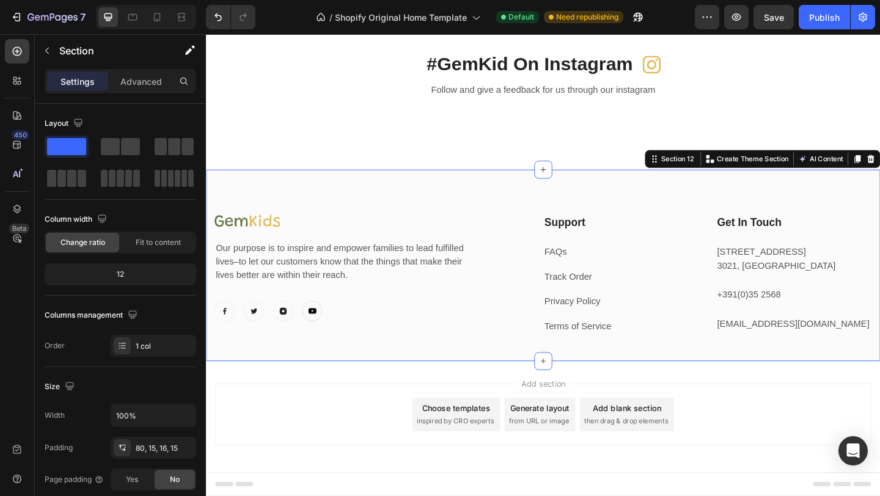
click at [480, 208] on div "Image Our purpose is to inspire and empower families to lead fulfilled lives–to…" at bounding box center [572, 286] width 733 height 208
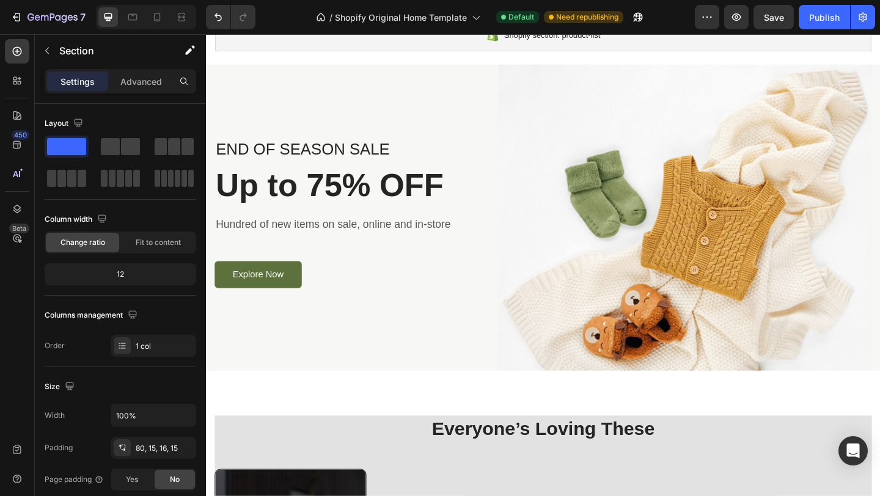
scroll to position [583, 0]
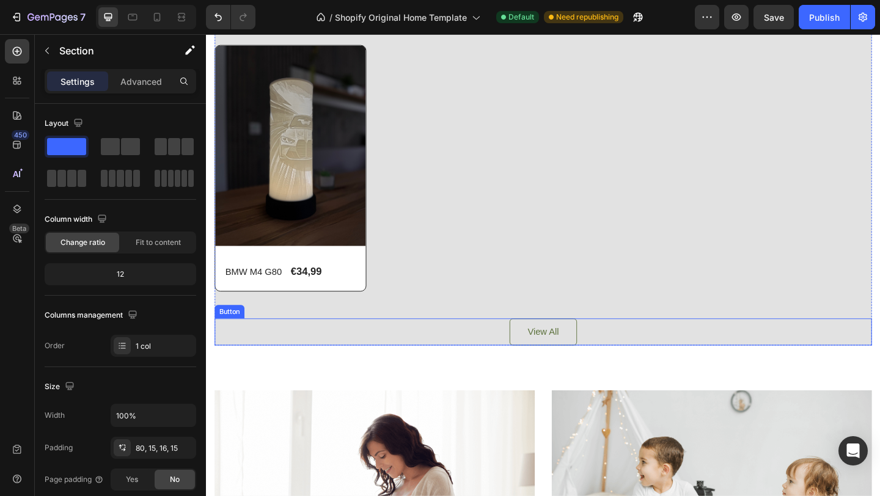
click at [371, 306] on div "BMW M4 G80 Product Title €34,99 Product Price Product Price Row" at bounding box center [298, 293] width 164 height 39
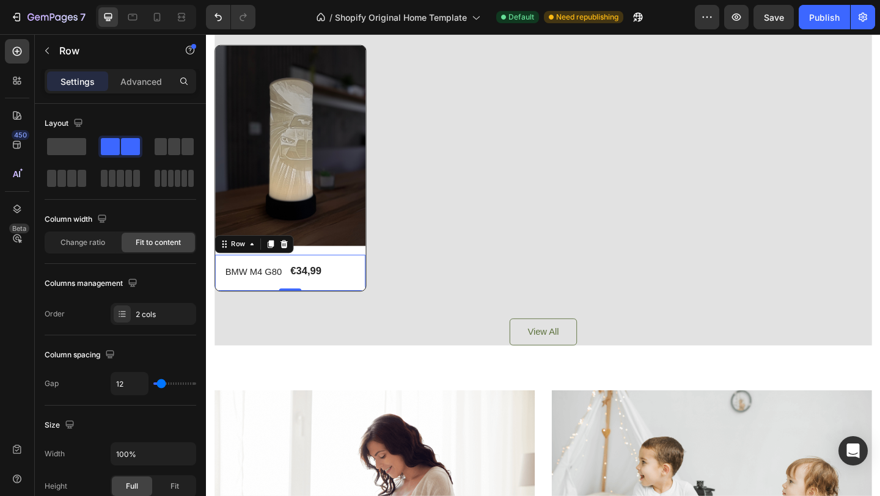
click at [320, 264] on img at bounding box center [298, 155] width 164 height 218
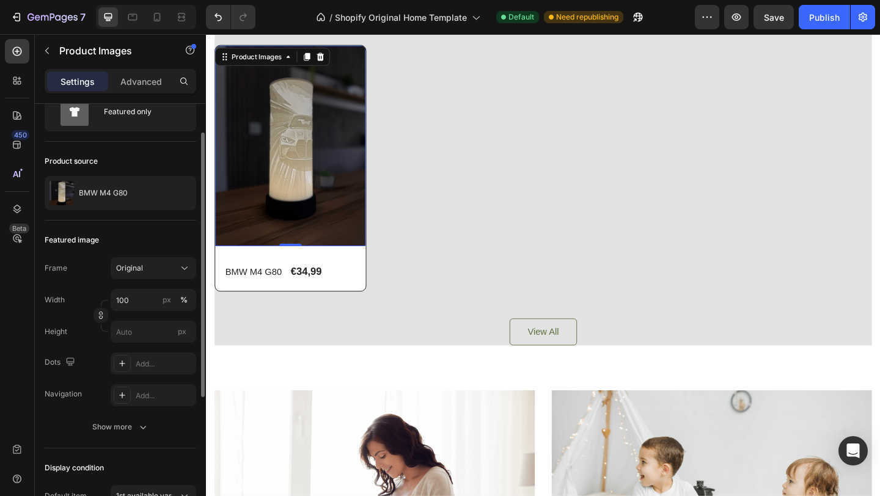
scroll to position [0, 0]
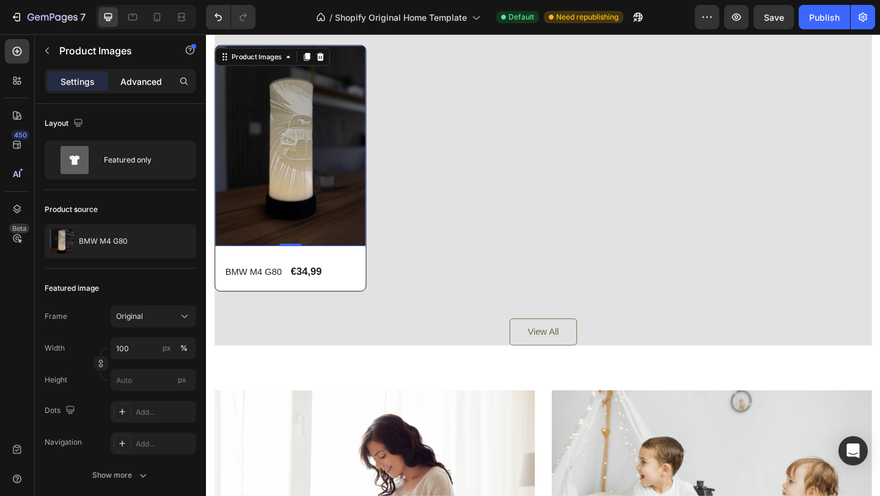
click at [145, 80] on p "Advanced" at bounding box center [141, 81] width 42 height 13
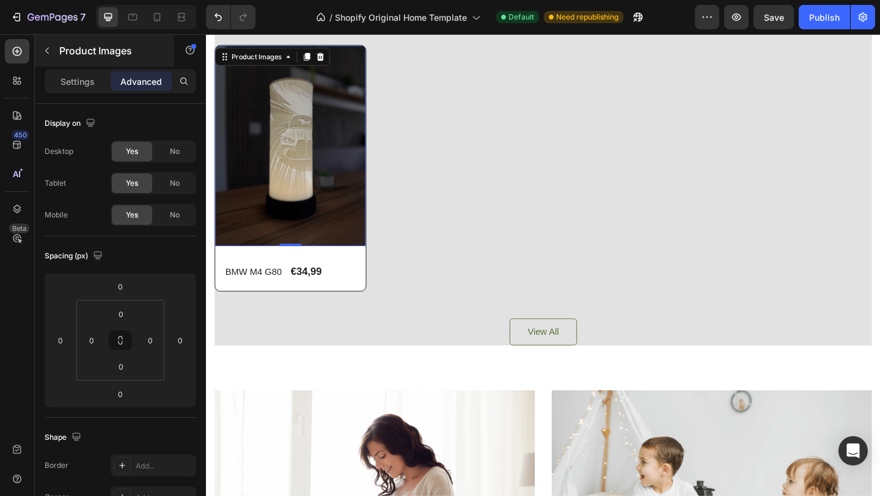
click at [45, 43] on button "button" at bounding box center [47, 51] width 20 height 20
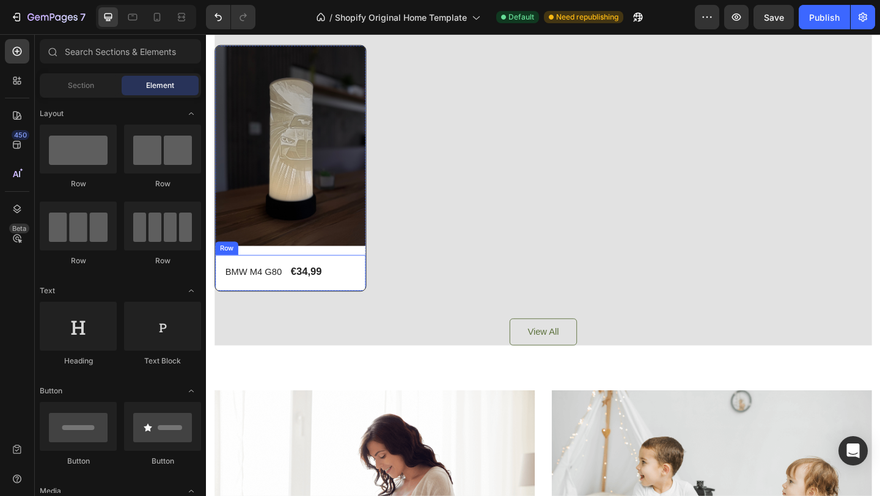
click at [219, 274] on div "BMW M4 G80 Product Title €34,99 Product Price Product Price Row" at bounding box center [298, 293] width 164 height 39
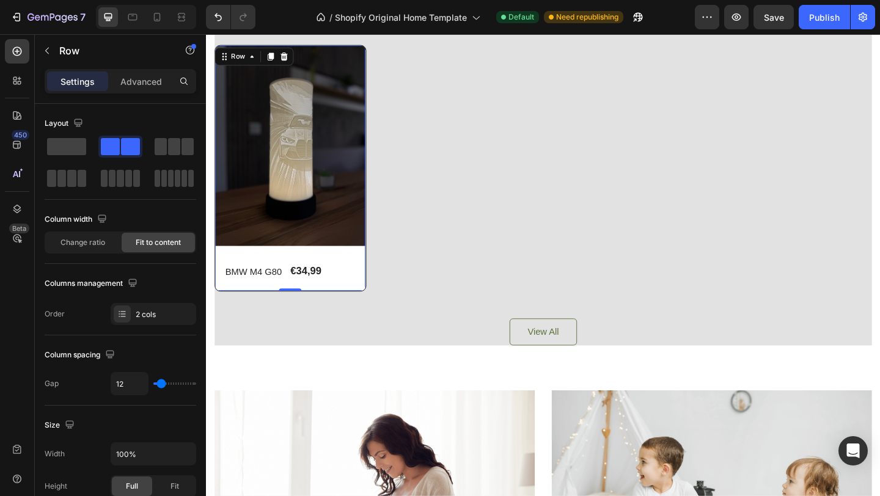
click at [218, 272] on div "Product Images Row BMW M4 G80 Product Title €34,99 Product Price Product Price …" at bounding box center [298, 179] width 164 height 267
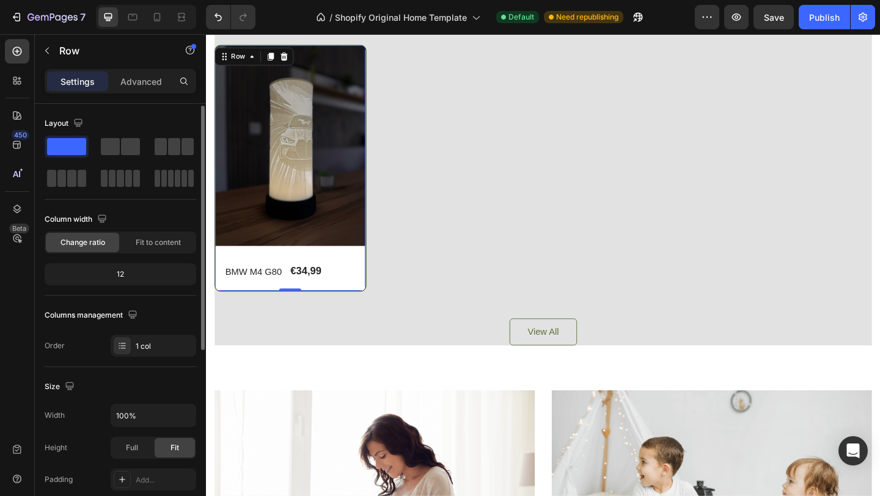
scroll to position [318, 0]
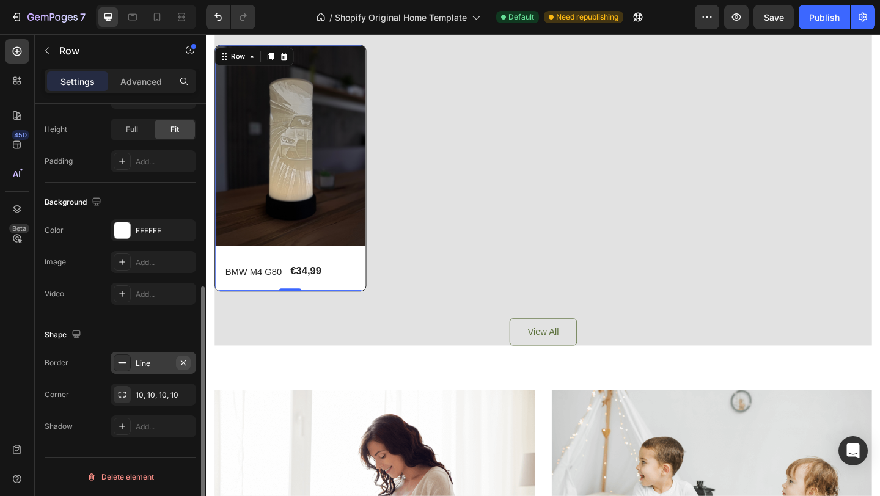
click at [187, 365] on icon "button" at bounding box center [183, 363] width 10 height 10
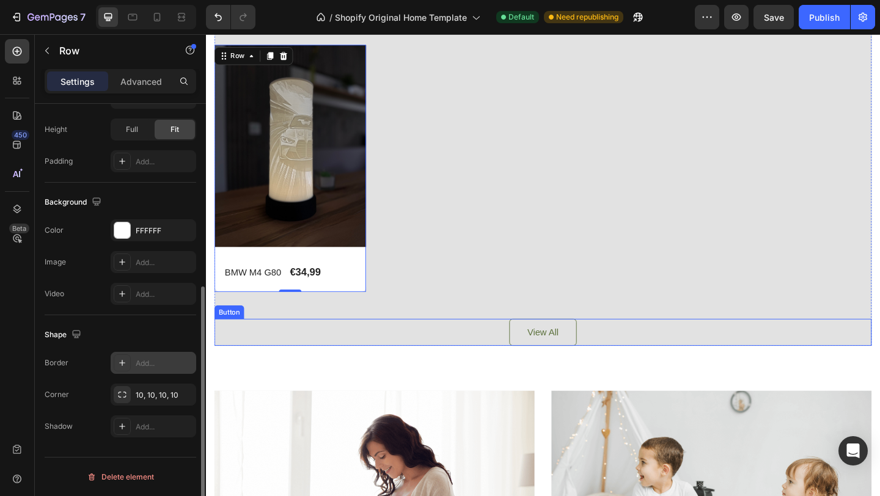
click at [456, 330] on div "Everyone’s Loving These Heading Product Images Row BMW M4 G80 Product Title €34…" at bounding box center [572, 181] width 715 height 386
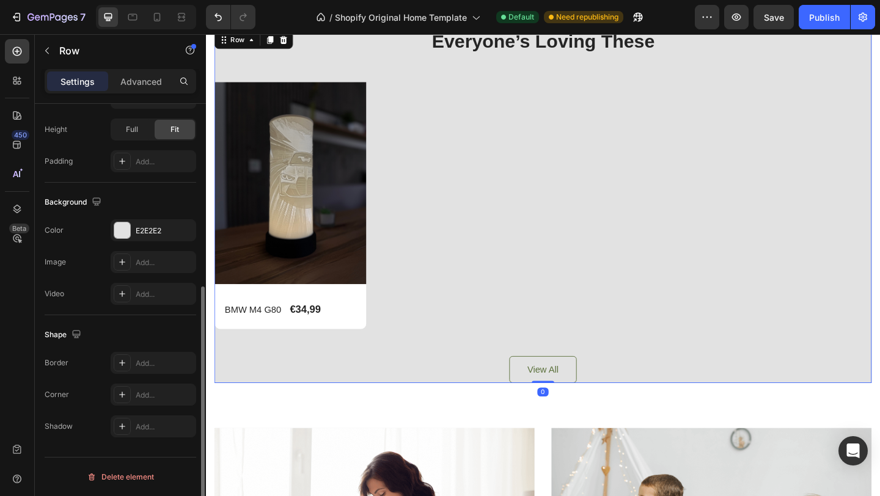
scroll to position [534, 0]
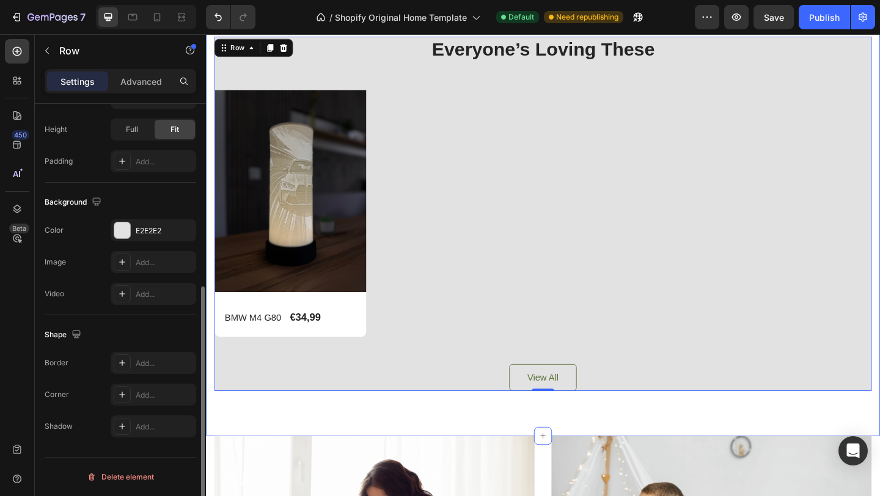
click at [210, 410] on div "Everyone’s Loving These Heading Product Images Row BMW M4 G80 Product Title €34…" at bounding box center [572, 229] width 733 height 483
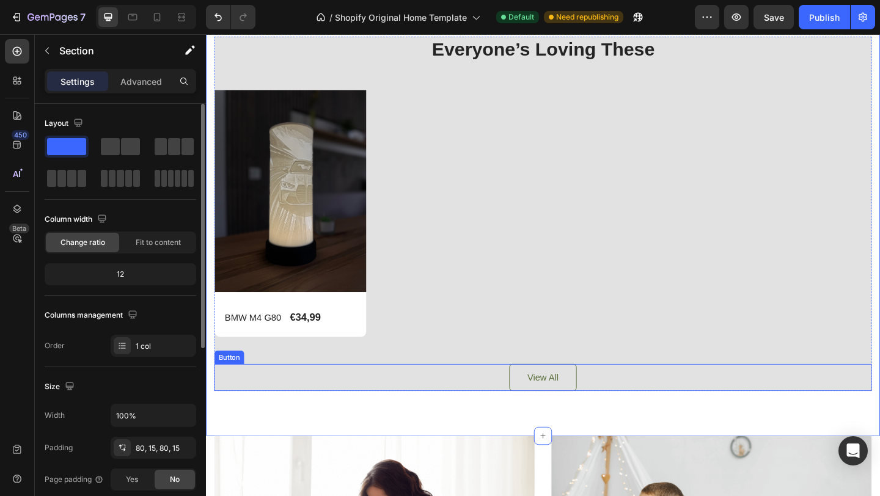
click at [271, 399] on div "View All Button" at bounding box center [572, 407] width 715 height 29
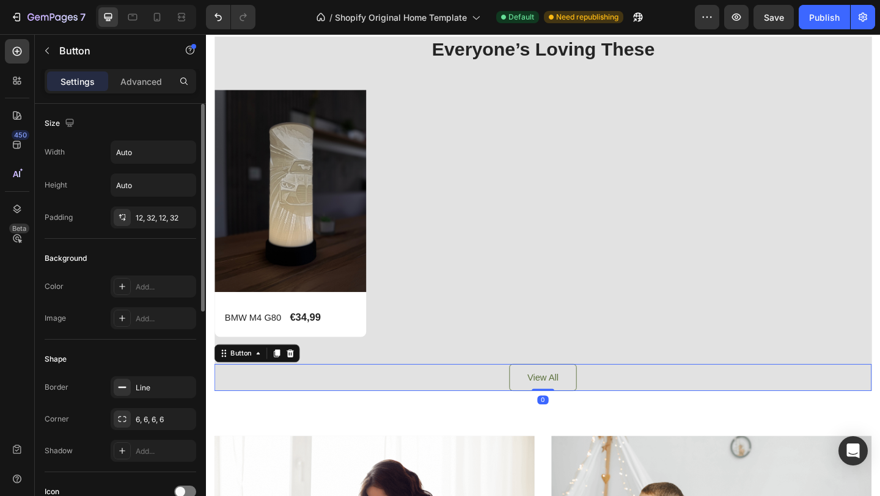
click at [317, 374] on div "Everyone’s Loving These Heading Product Images Row BMW M4 G80 Product Title €34…" at bounding box center [572, 230] width 715 height 386
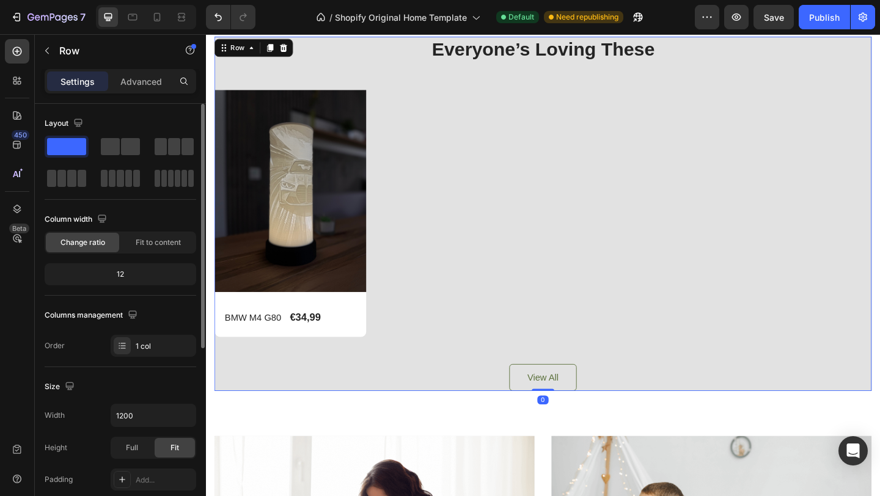
scroll to position [318, 0]
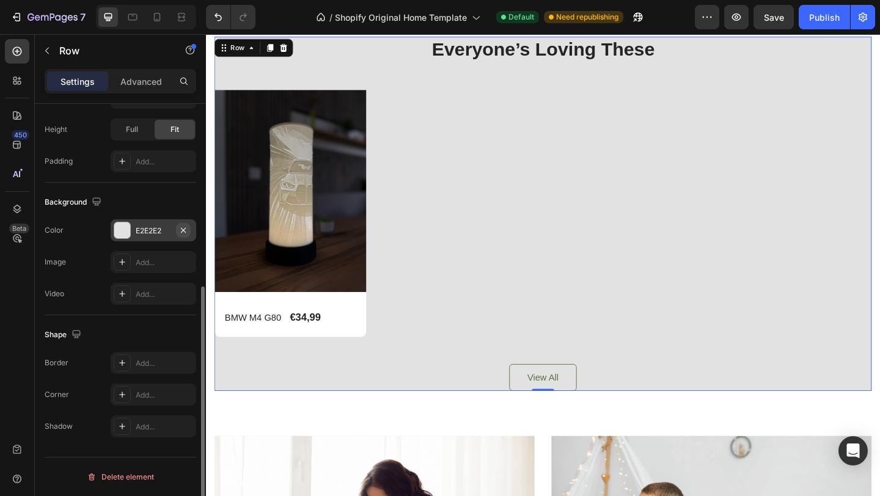
click at [187, 228] on icon "button" at bounding box center [183, 231] width 10 height 10
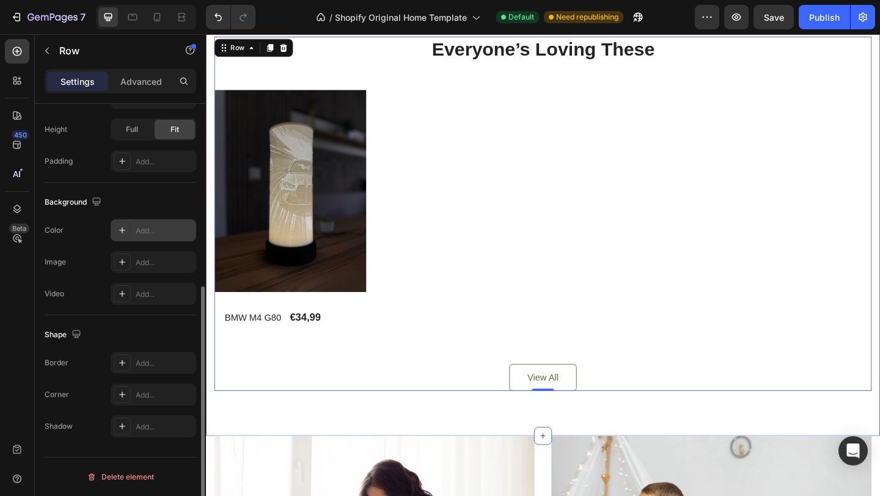
click at [211, 350] on div "Everyone’s Loving These Heading Product Images Row BMW M4 G80 Product Title €34…" at bounding box center [572, 229] width 733 height 483
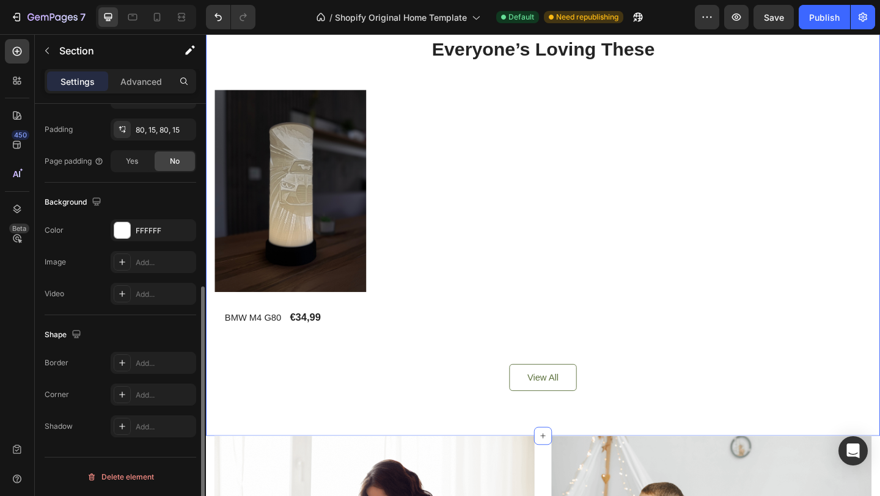
scroll to position [0, 0]
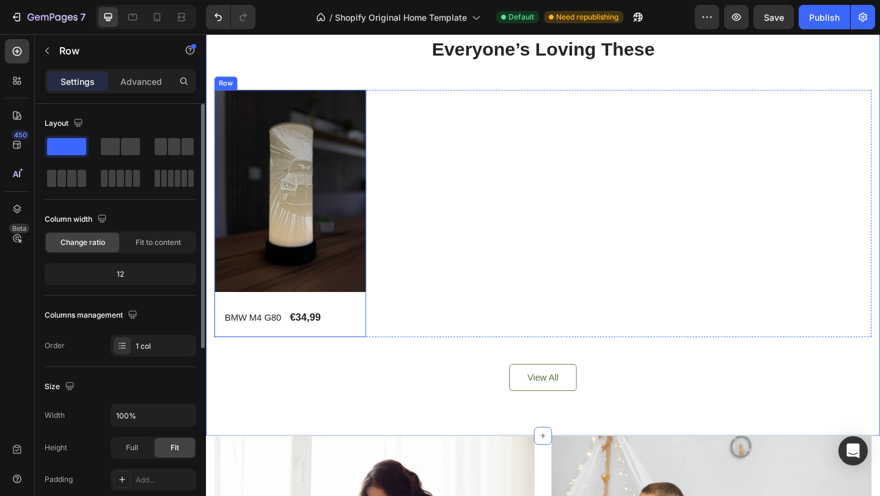
click at [367, 318] on div "Product Images Row BMW M4 G80 Product Title €34,99 Product Price Product Price …" at bounding box center [297, 229] width 165 height 269
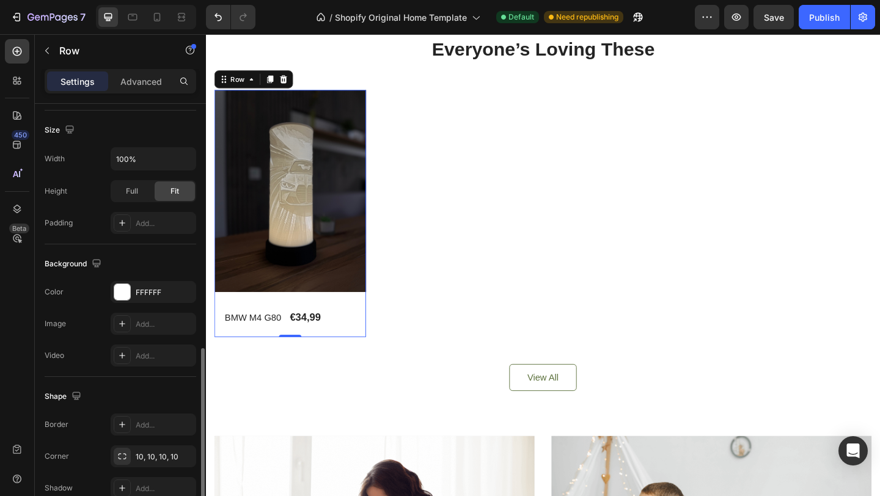
scroll to position [318, 0]
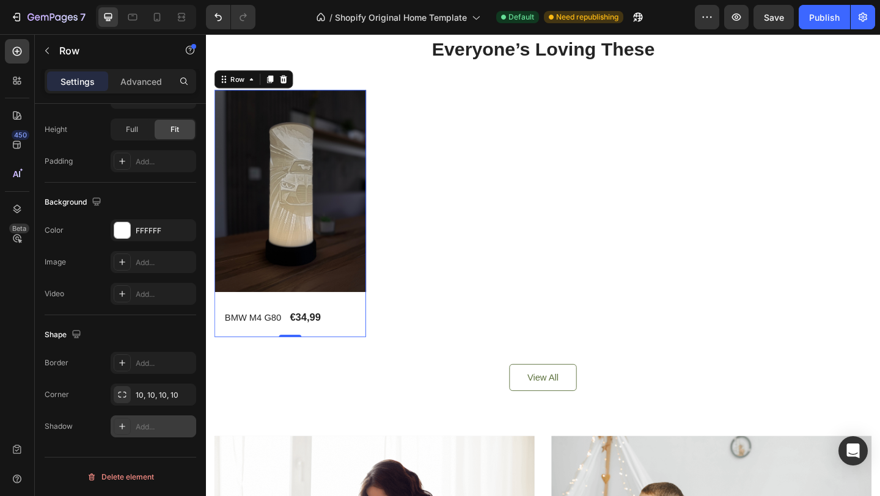
click at [144, 424] on div "Add..." at bounding box center [164, 427] width 57 height 11
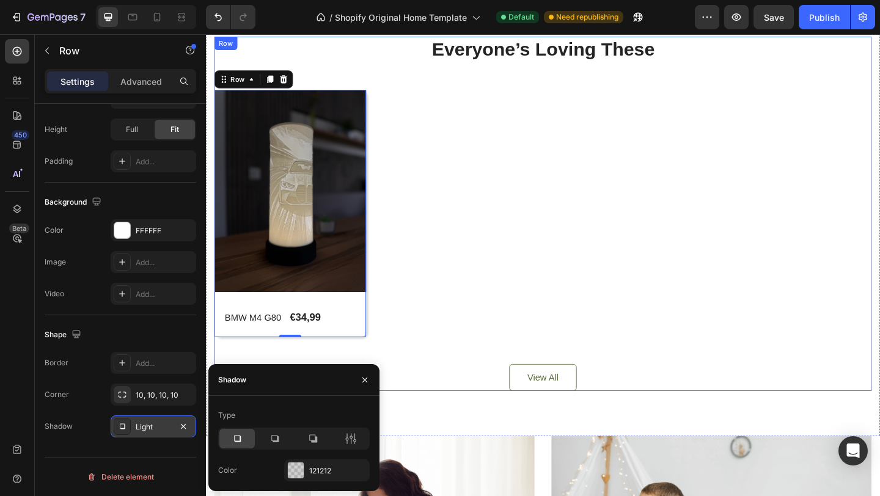
click at [462, 370] on div "Everyone’s Loving These Heading Product Images Row BMW M4 G80 Product Title €34…" at bounding box center [572, 230] width 715 height 386
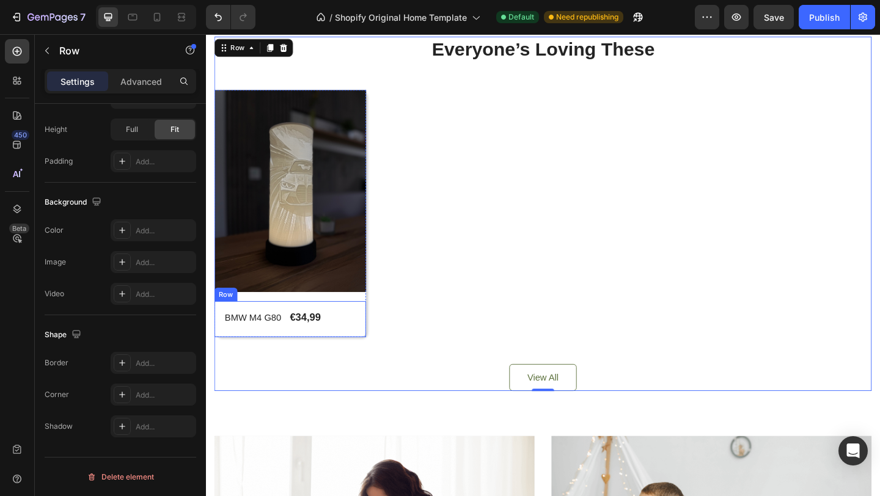
click at [372, 331] on div "BMW M4 G80 Product Title €34,99 Product Price Product Price Row" at bounding box center [297, 344] width 165 height 39
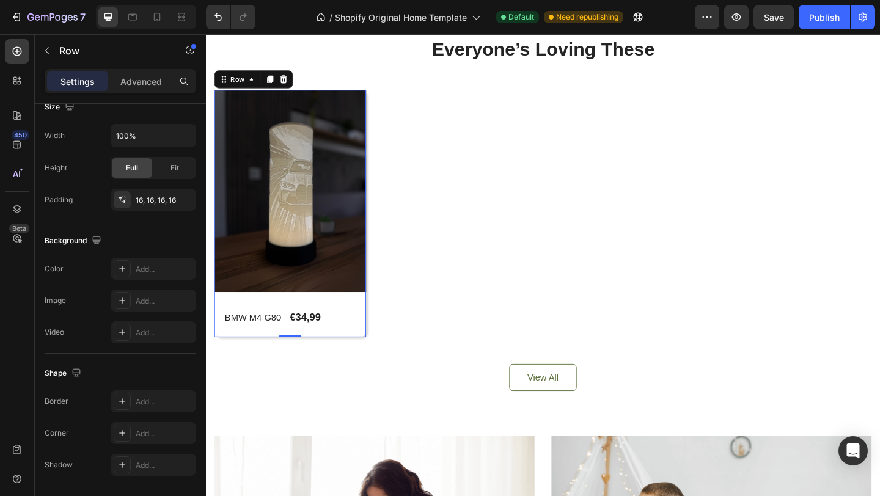
click at [372, 320] on div "Product Images Row BMW M4 G80 Product Title €34,99 Product Price Product Price …" at bounding box center [297, 229] width 165 height 269
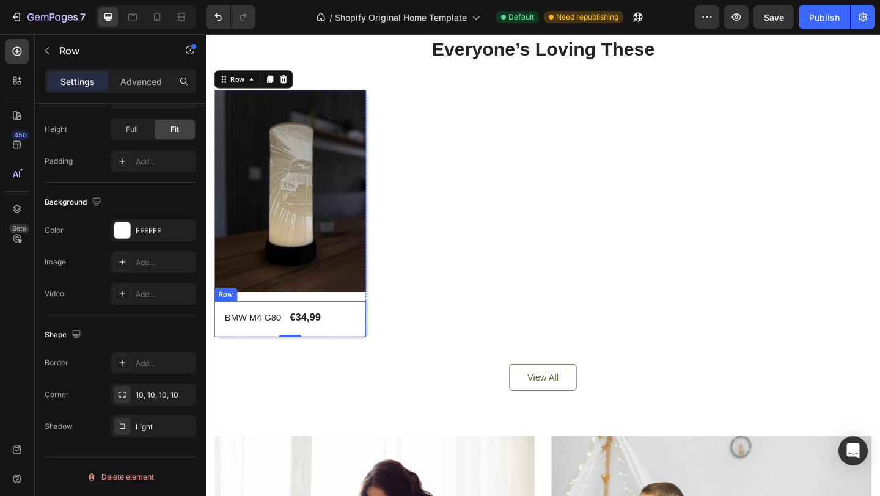
click at [261, 344] on h2 "BMW M4 G80" at bounding box center [257, 342] width 64 height 17
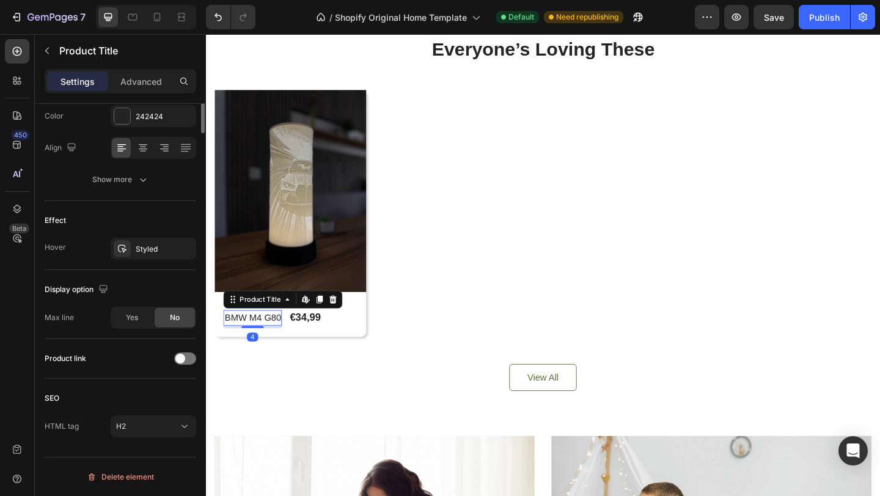
scroll to position [0, 0]
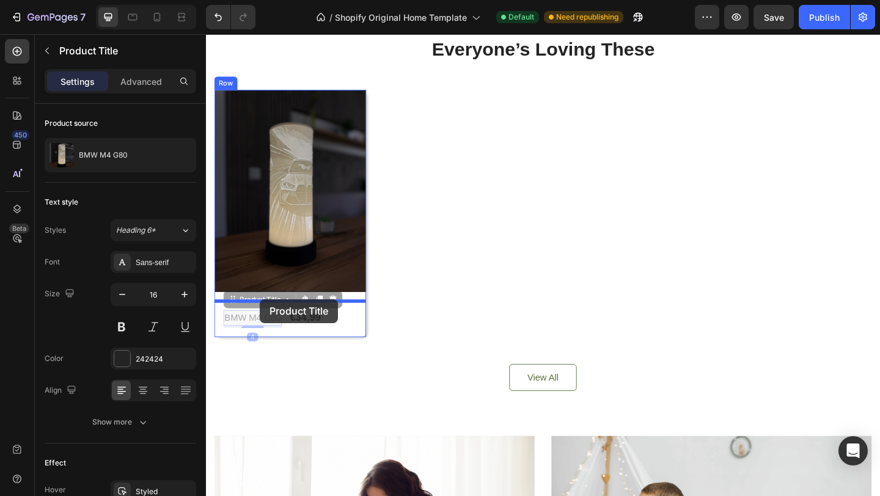
drag, startPoint x: 262, startPoint y: 343, endPoint x: 263, endPoint y: 323, distance: 20.2
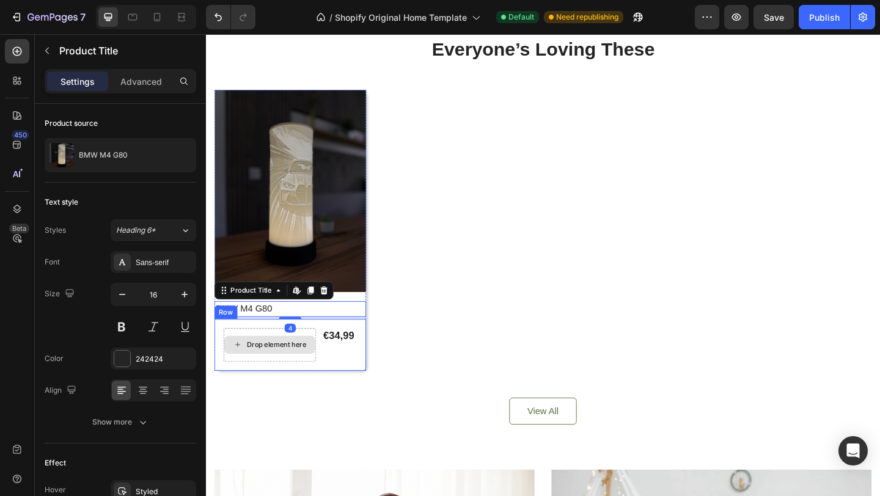
click at [340, 358] on div "€34,99" at bounding box center [351, 362] width 36 height 17
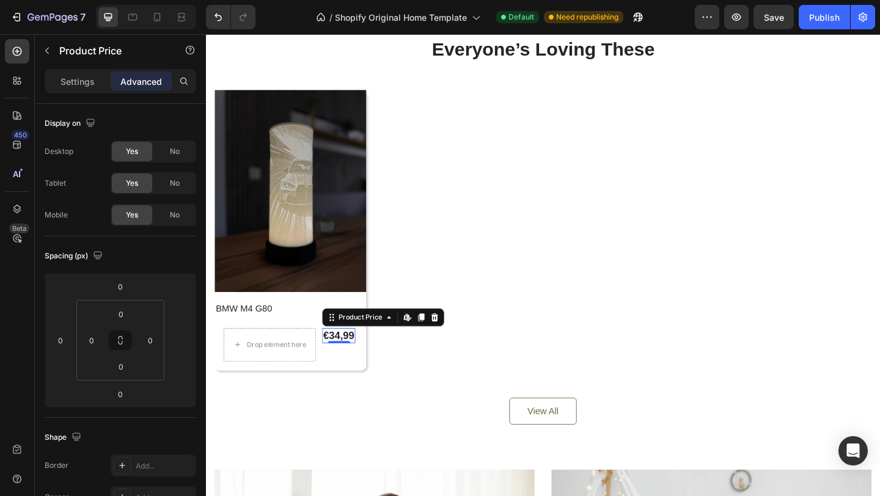
click at [492, 352] on div "Product Images Row BMW M4 G80 Product Title Drop element here €34,99 Product Pr…" at bounding box center [572, 248] width 715 height 306
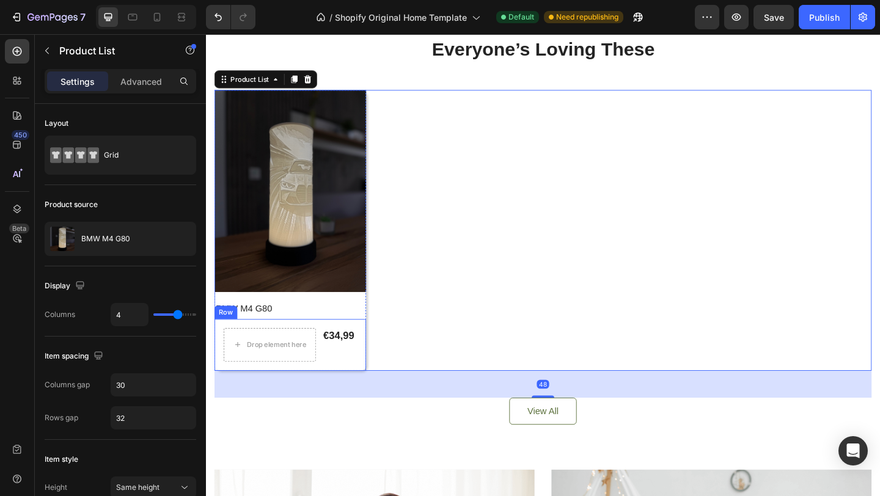
click at [350, 359] on div "€34,99" at bounding box center [351, 362] width 36 height 17
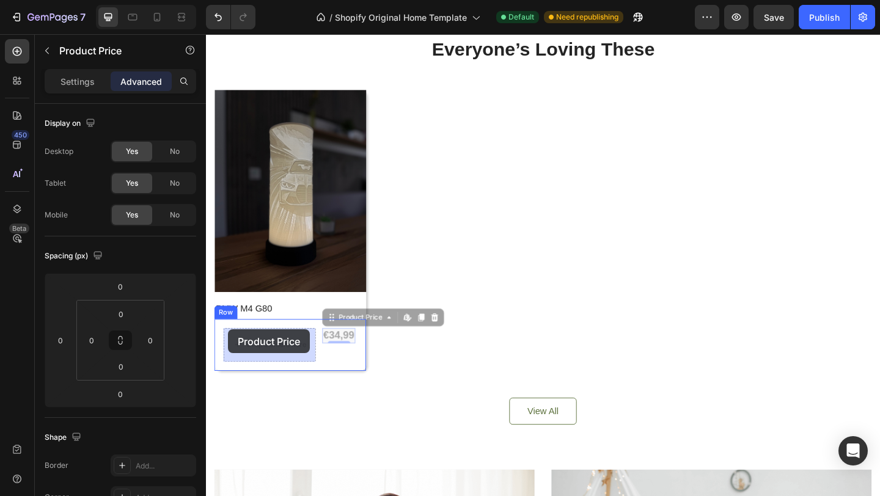
drag, startPoint x: 355, startPoint y: 359, endPoint x: 230, endPoint y: 356, distance: 125.3
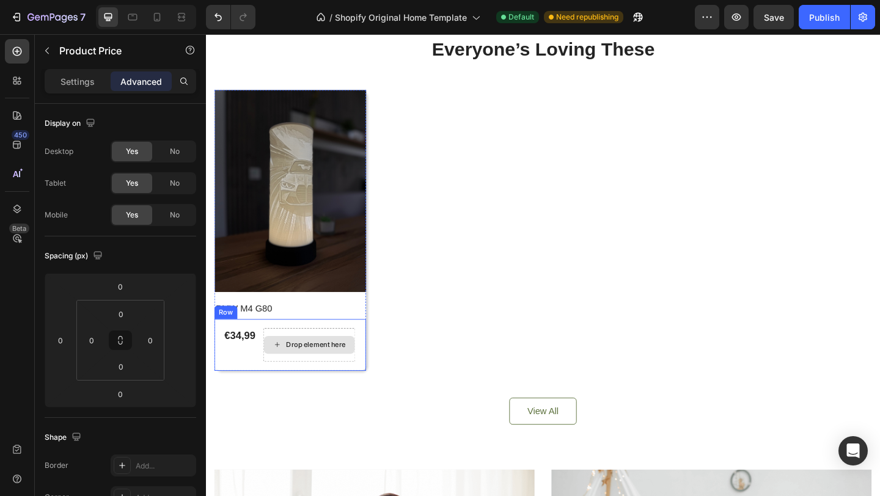
click at [332, 370] on div "Drop element here" at bounding box center [325, 372] width 65 height 10
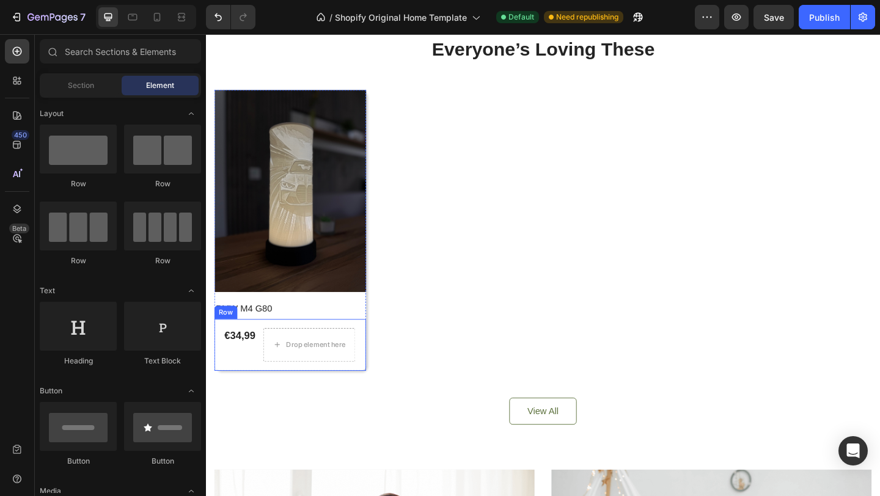
click at [302, 348] on div "€34,99 Product Price Product Price Drop element here Row" at bounding box center [297, 372] width 165 height 56
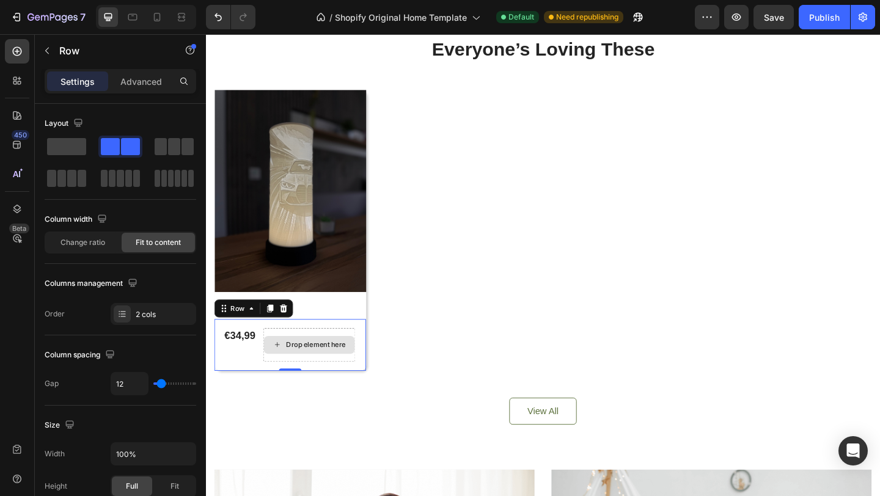
click at [302, 356] on div "Drop element here" at bounding box center [318, 372] width 100 height 37
click at [289, 336] on icon at bounding box center [291, 332] width 8 height 9
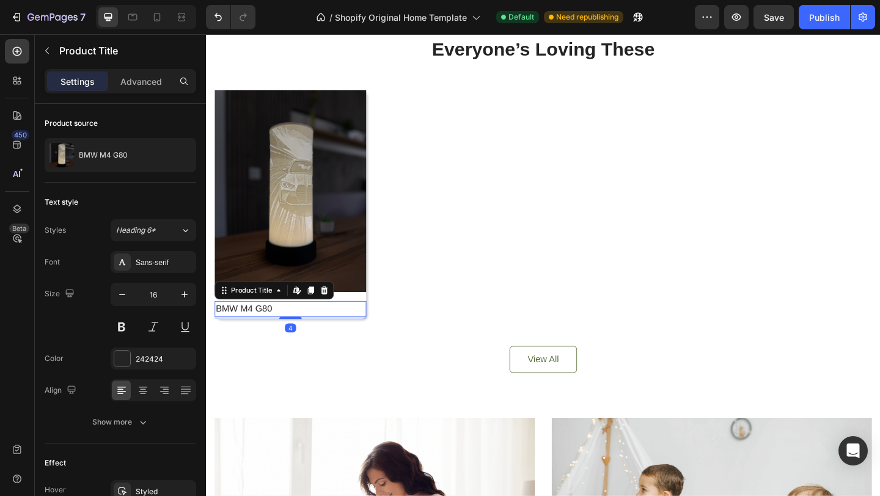
click at [243, 336] on h2 "BMW M4 G80" at bounding box center [297, 333] width 165 height 17
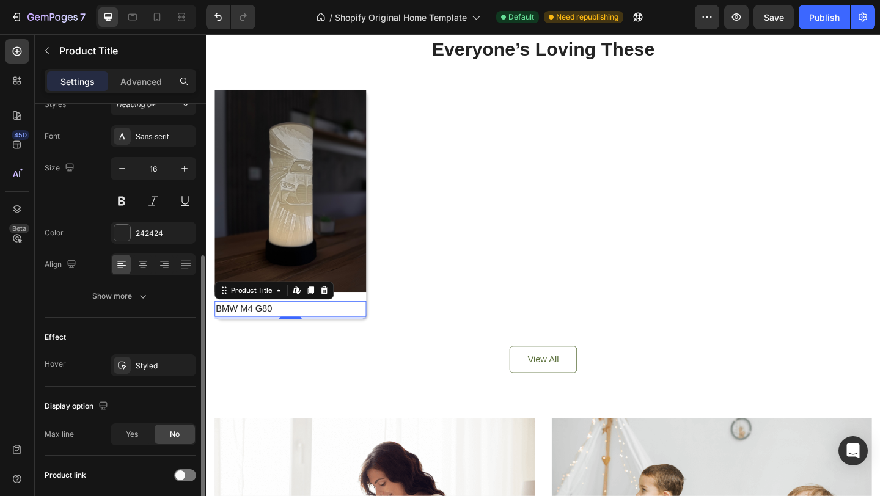
scroll to position [243, 0]
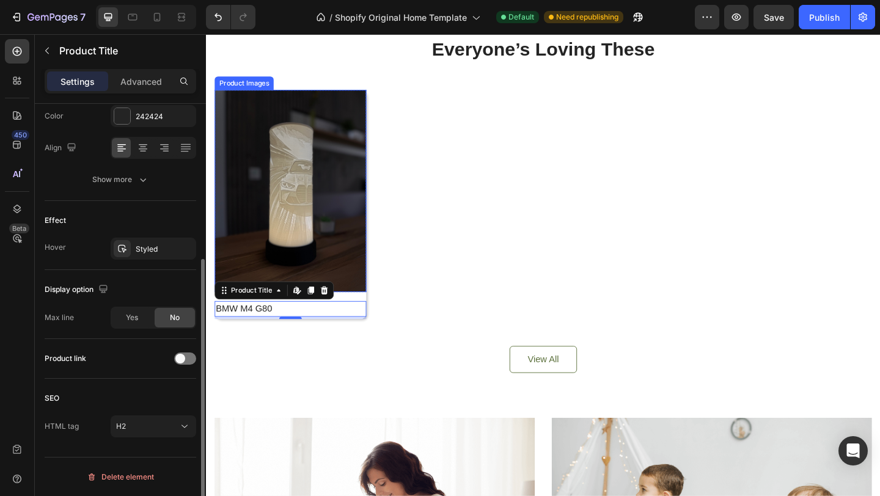
click at [365, 323] on div "Product Images Row BMW M4 G80 Product Title Edit content in Shopify 4" at bounding box center [297, 219] width 165 height 249
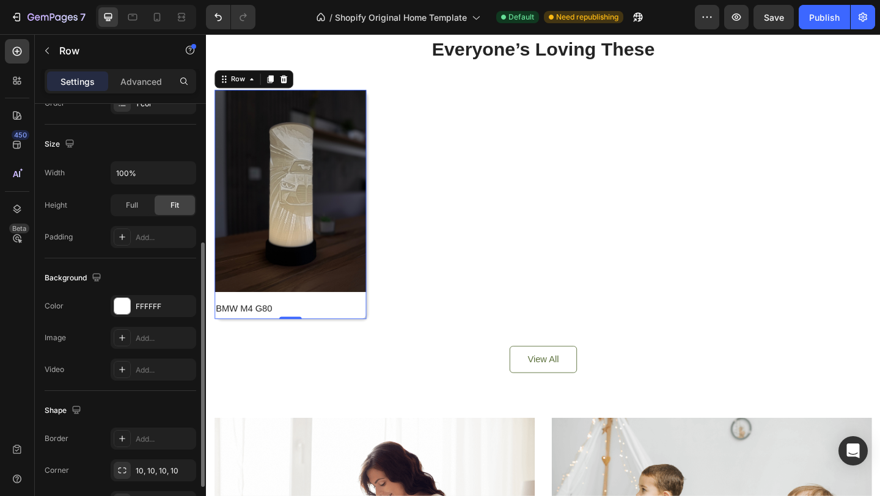
scroll to position [0, 0]
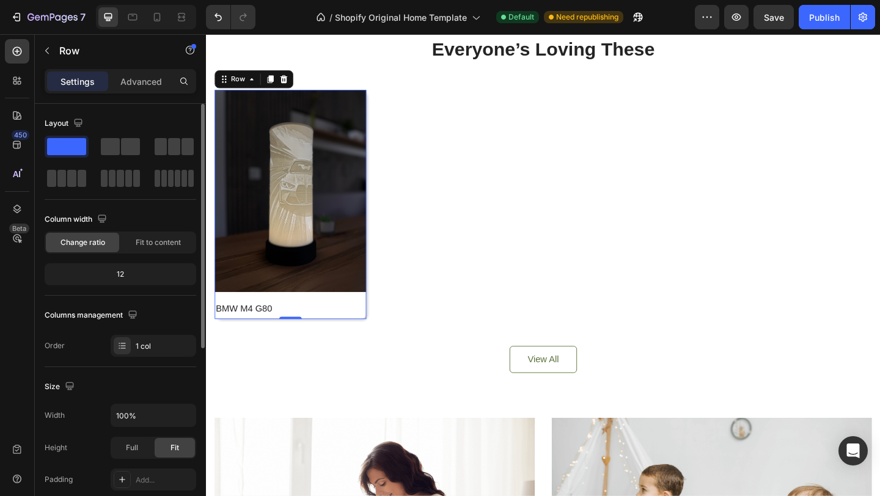
click at [326, 322] on div "Product Images Row BMW M4 G80 Product Title" at bounding box center [297, 219] width 165 height 249
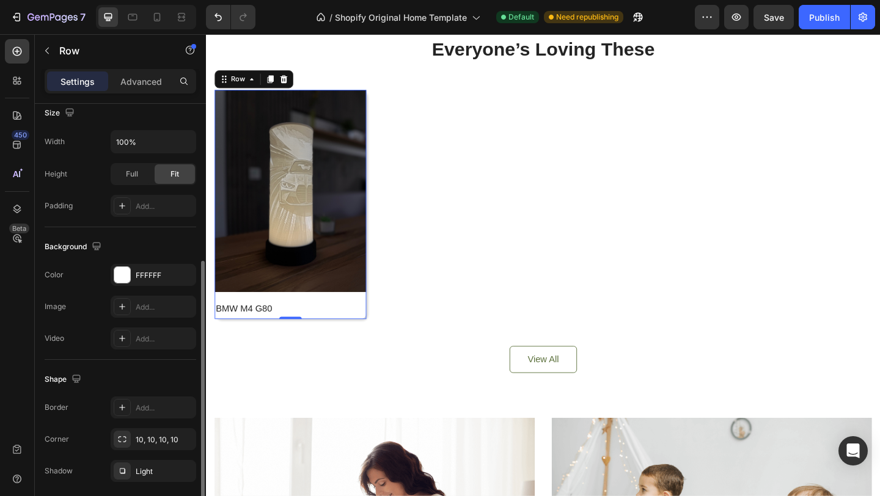
scroll to position [318, 0]
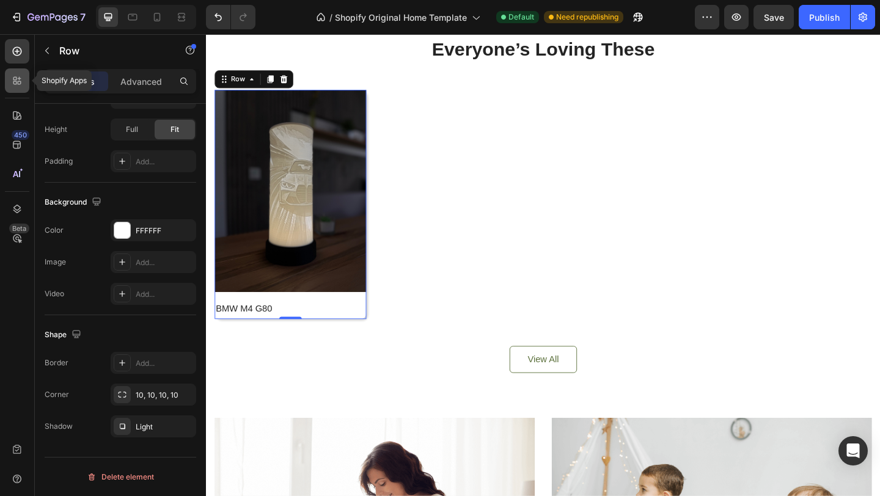
click at [18, 78] on icon at bounding box center [20, 79] width 4 height 4
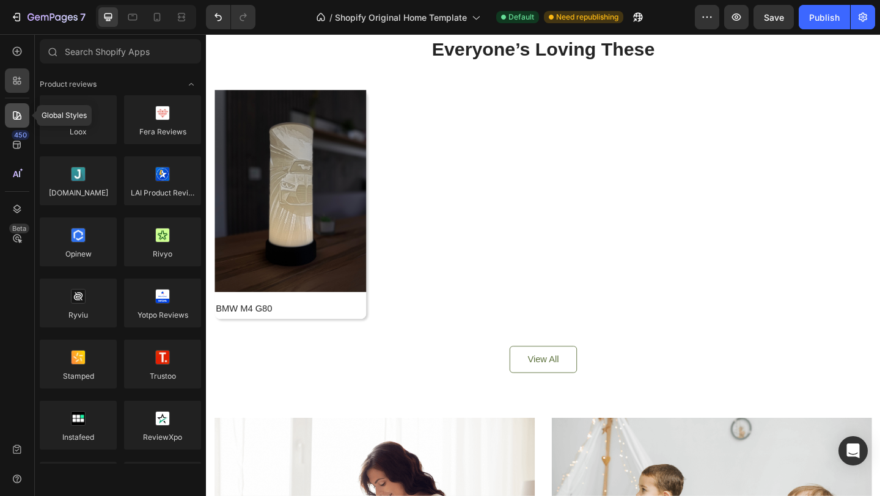
click at [19, 112] on icon at bounding box center [17, 115] width 12 height 12
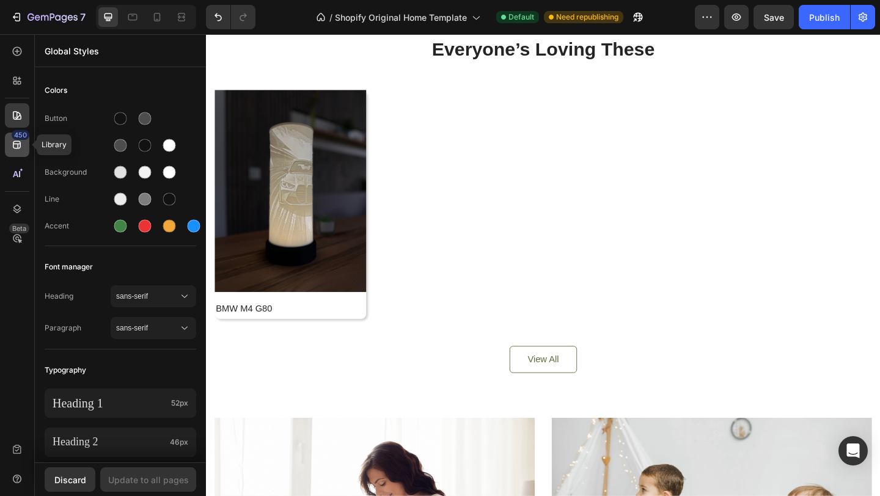
click at [17, 154] on div "450" at bounding box center [17, 145] width 24 height 24
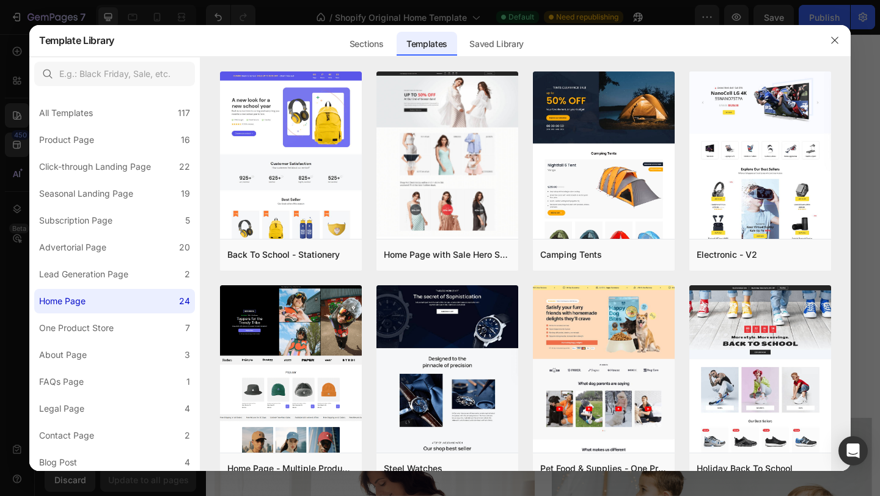
click at [12, 153] on div at bounding box center [440, 248] width 880 height 496
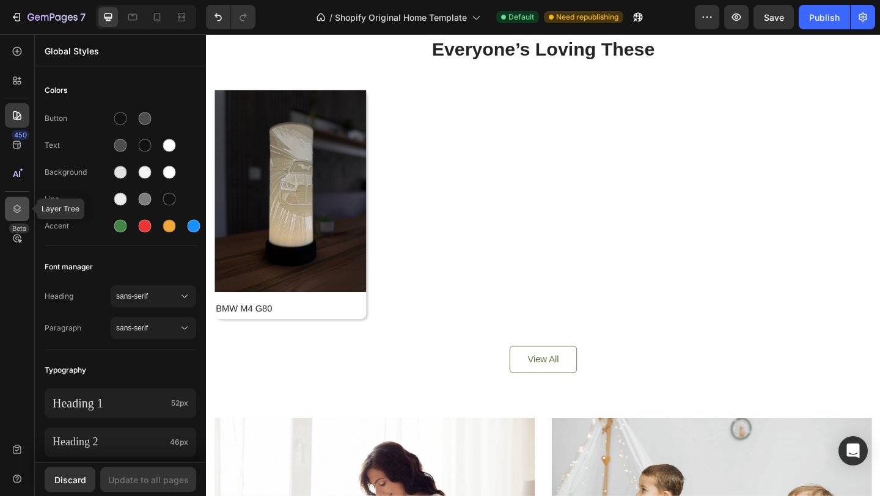
click at [20, 216] on div at bounding box center [17, 209] width 24 height 24
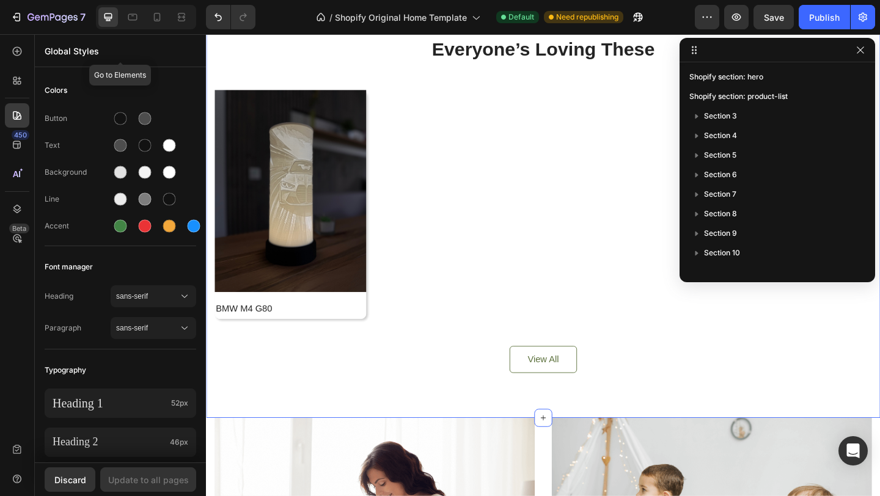
click at [326, 35] on div "Everyone’s Loving These Heading Product Images Row BMW M4 G80 Product Title Row…" at bounding box center [572, 220] width 733 height 464
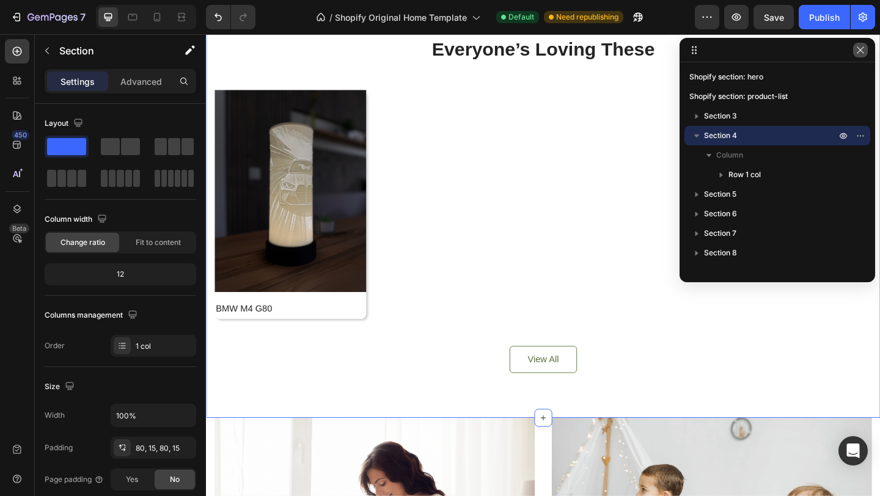
click at [863, 46] on icon "button" at bounding box center [861, 50] width 10 height 10
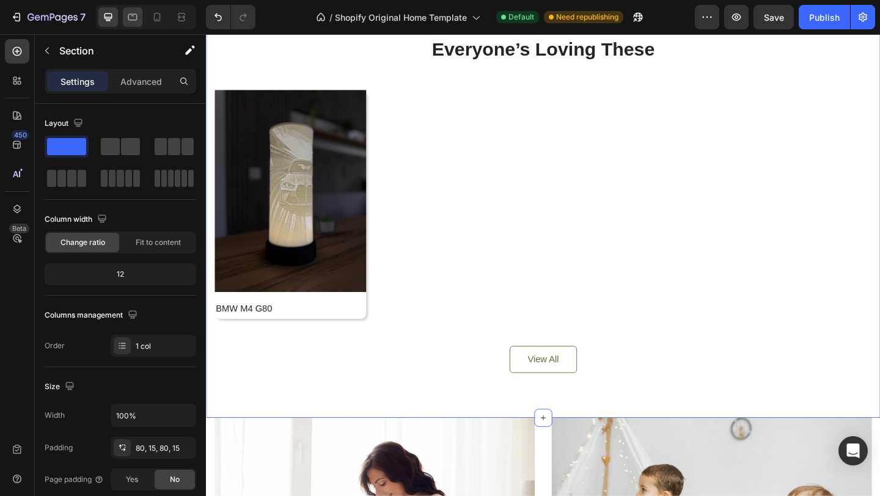
click at [136, 18] on icon at bounding box center [133, 17] width 12 height 12
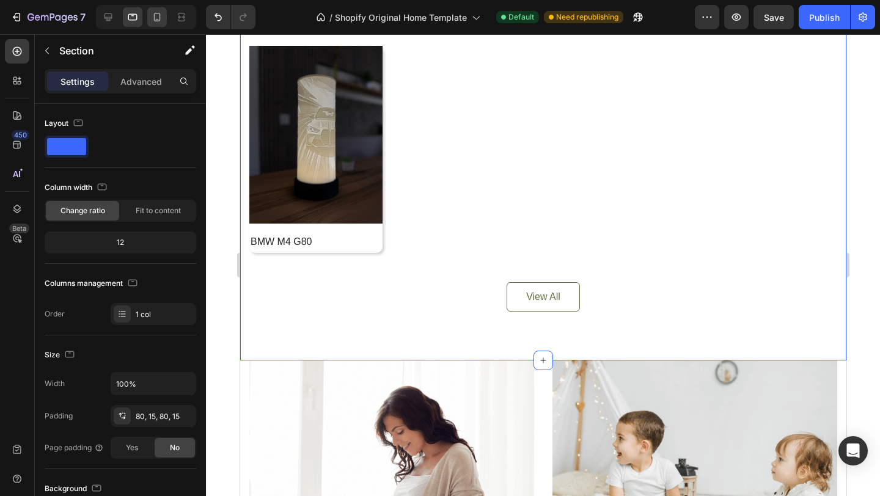
click at [150, 18] on div at bounding box center [157, 17] width 20 height 20
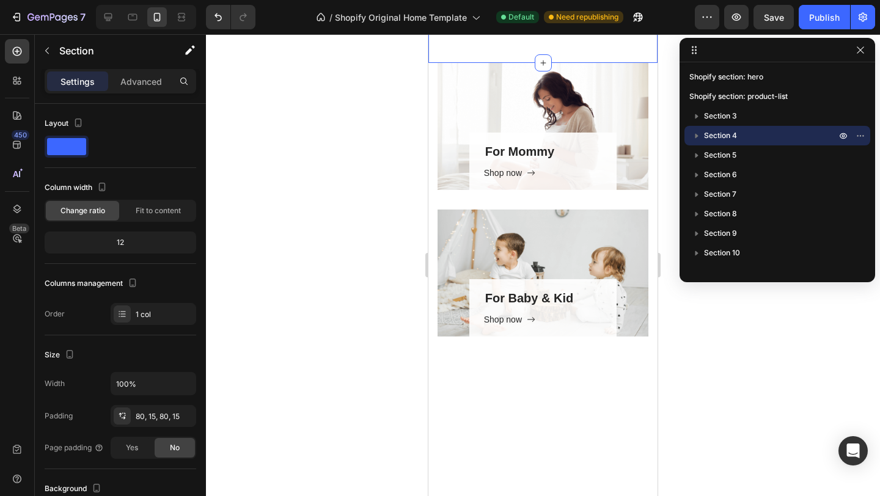
scroll to position [1139, 0]
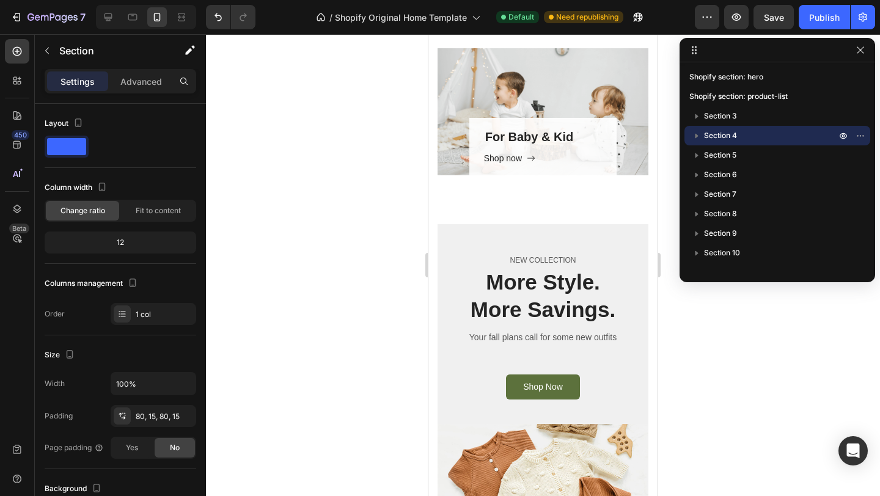
click at [867, 54] on div at bounding box center [860, 50] width 15 height 15
click at [863, 53] on icon "button" at bounding box center [860, 49] width 7 height 7
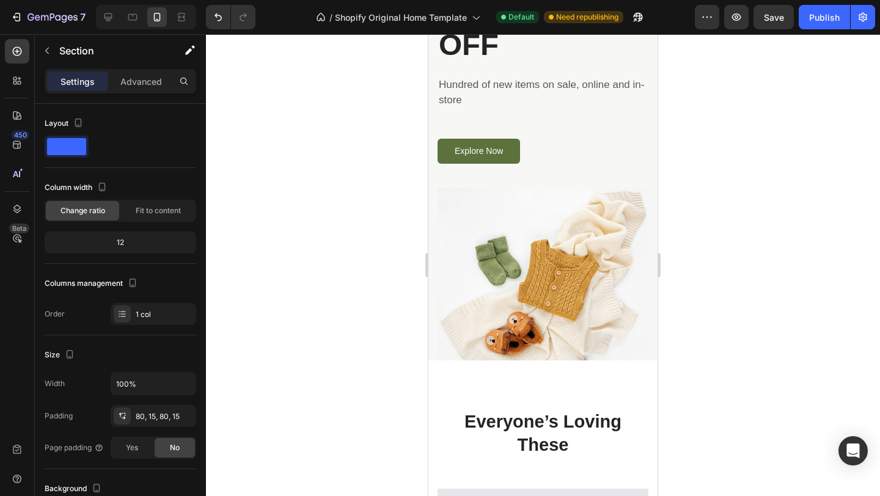
scroll to position [173, 0]
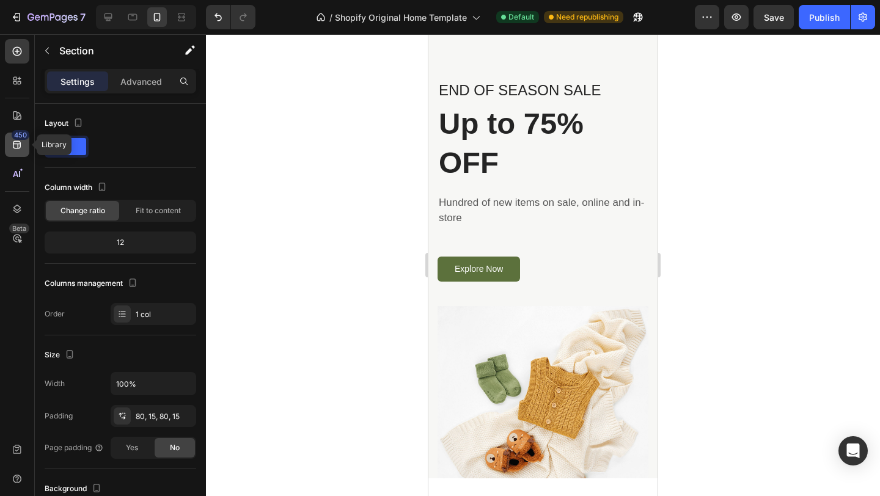
click at [18, 141] on icon at bounding box center [17, 145] width 12 height 12
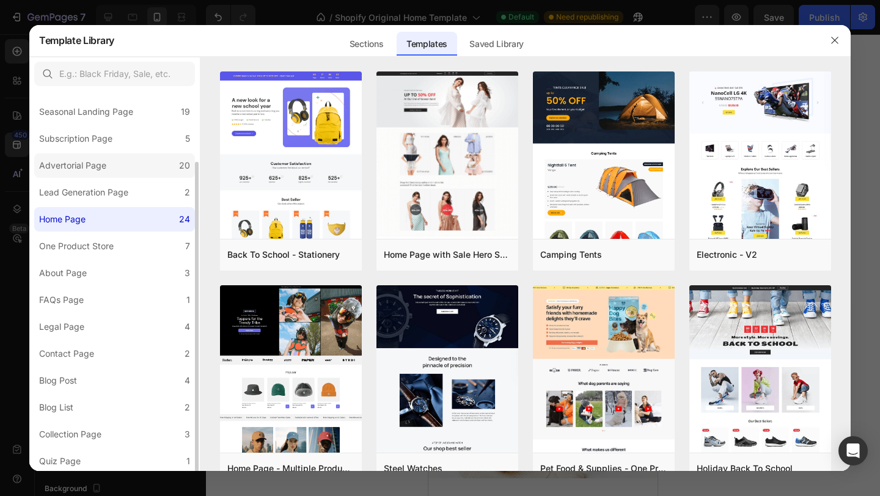
scroll to position [84, 0]
click at [361, 41] on div "Sections" at bounding box center [366, 44] width 53 height 24
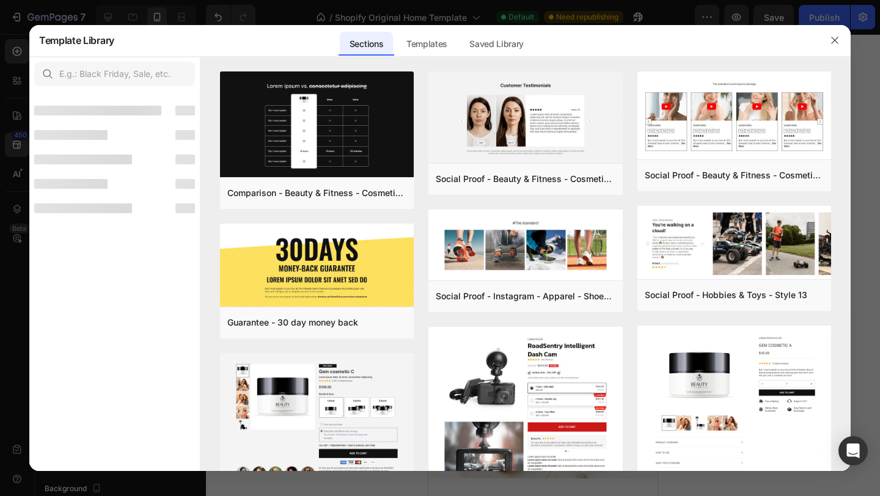
scroll to position [0, 0]
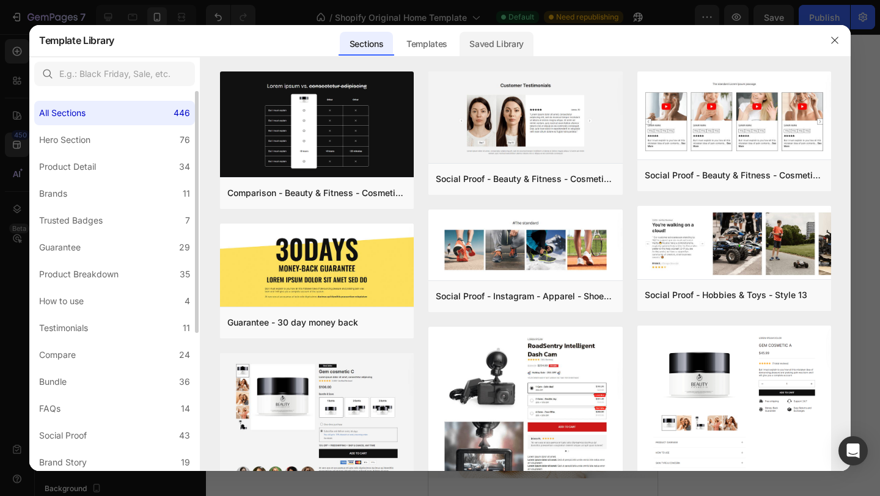
click at [493, 35] on div "Saved Library" at bounding box center [497, 44] width 74 height 24
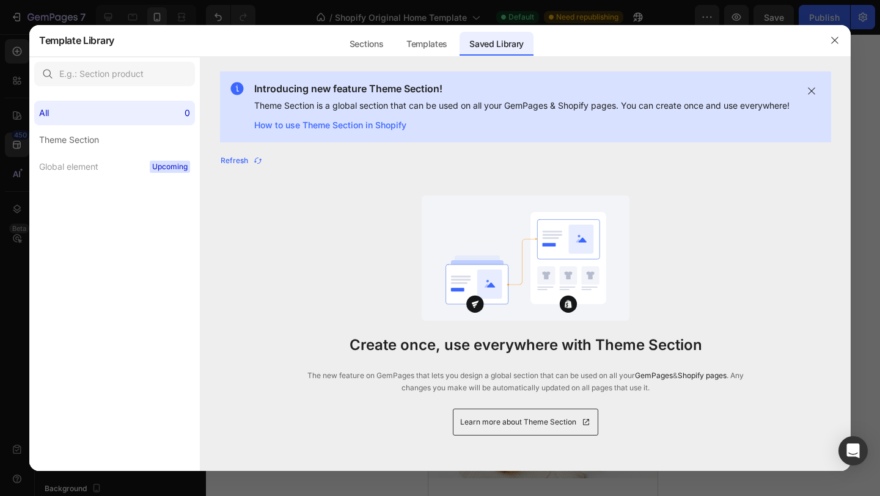
click at [503, 28] on div "Saved Library" at bounding box center [497, 40] width 74 height 32
click at [525, 18] on div at bounding box center [440, 248] width 880 height 496
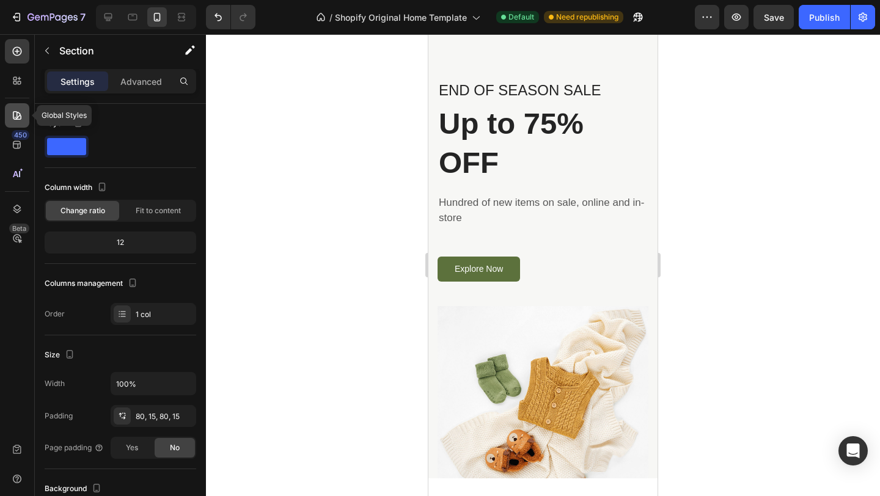
click at [10, 125] on div at bounding box center [17, 115] width 24 height 24
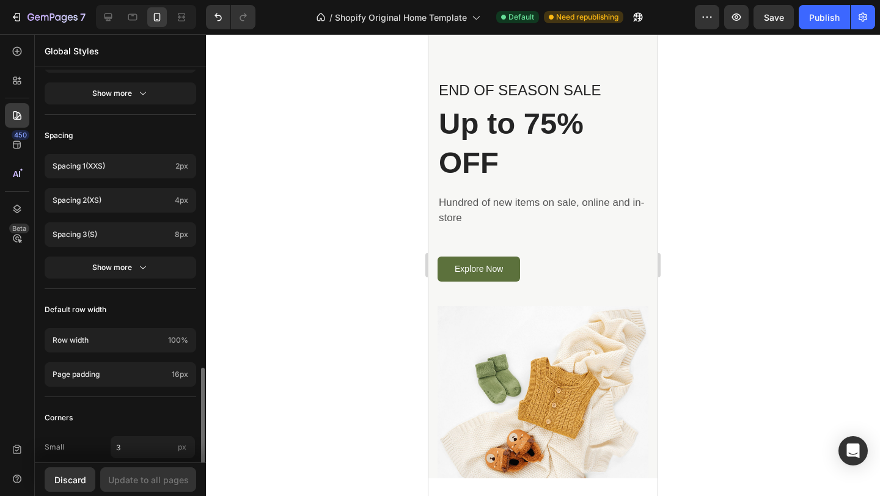
scroll to position [502, 0]
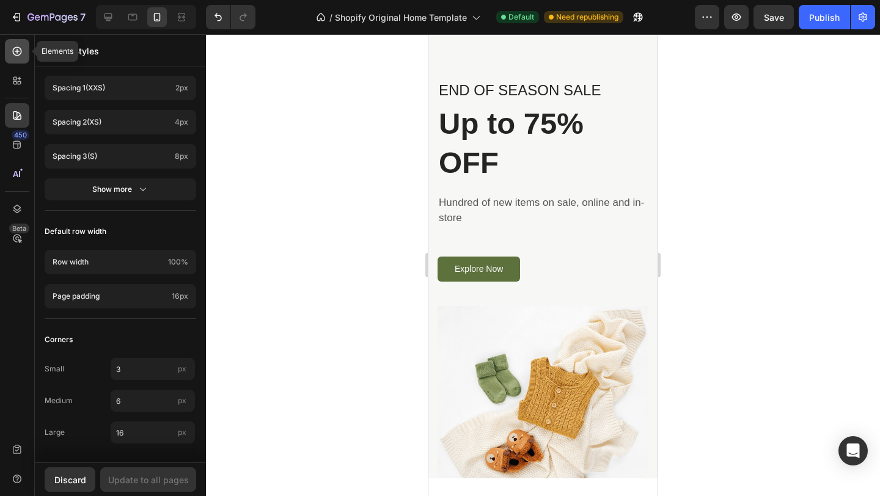
click at [17, 57] on icon at bounding box center [17, 51] width 12 height 12
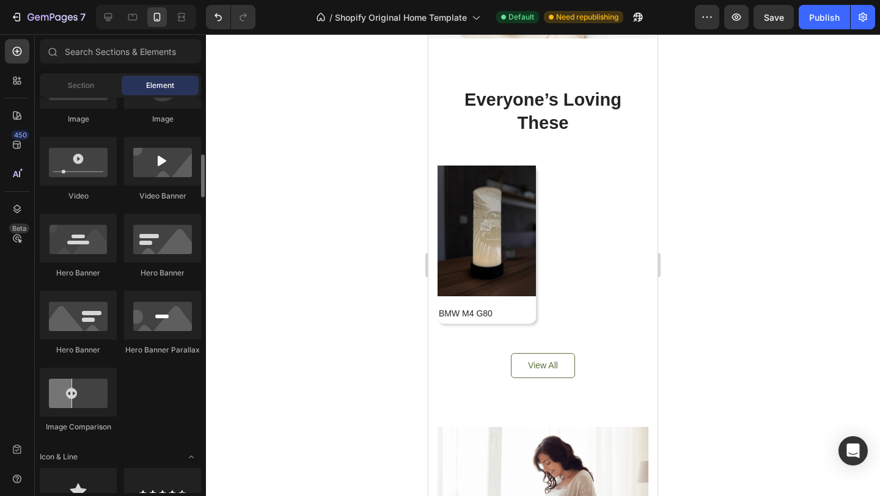
scroll to position [454, 0]
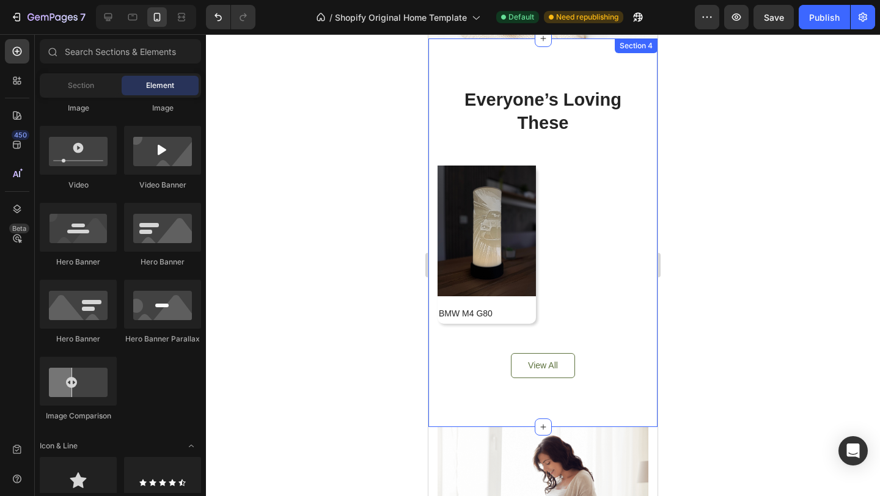
click at [653, 361] on div "Everyone’s Loving These Heading Product Images Row BMW M4 G80 Product Title Row…" at bounding box center [542, 233] width 229 height 388
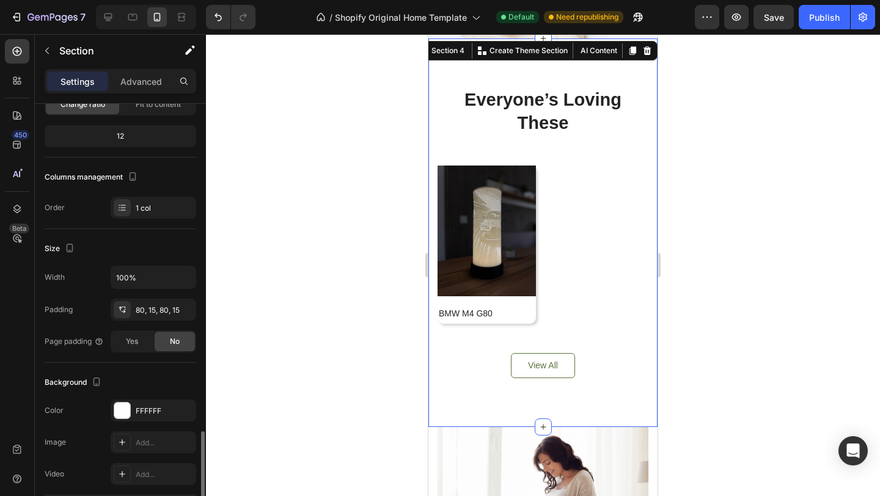
scroll to position [287, 0]
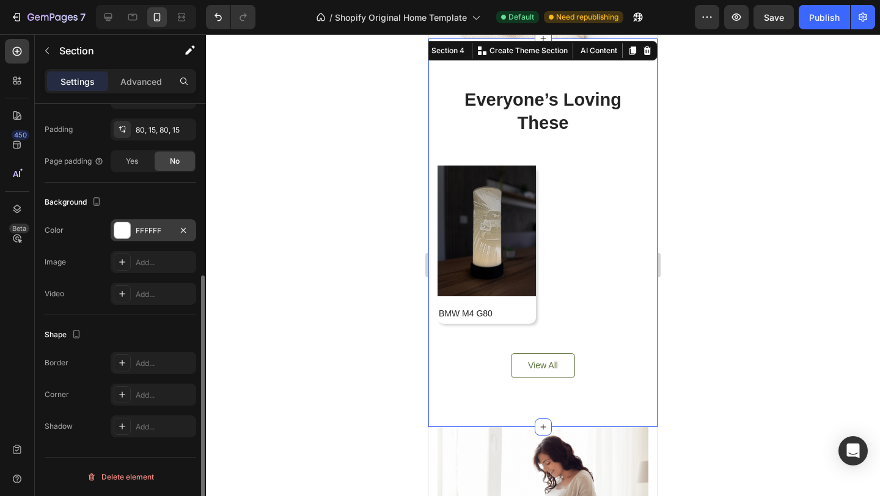
click at [121, 235] on div at bounding box center [122, 230] width 16 height 16
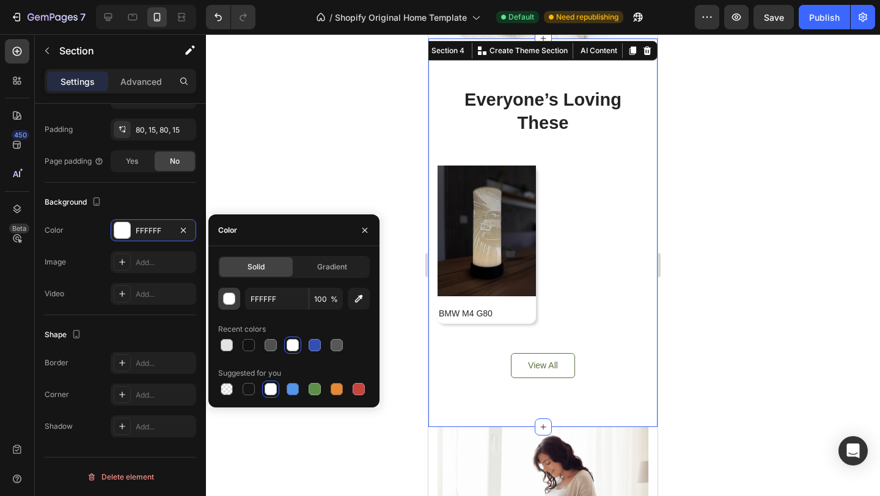
click at [233, 299] on div "button" at bounding box center [230, 299] width 12 height 12
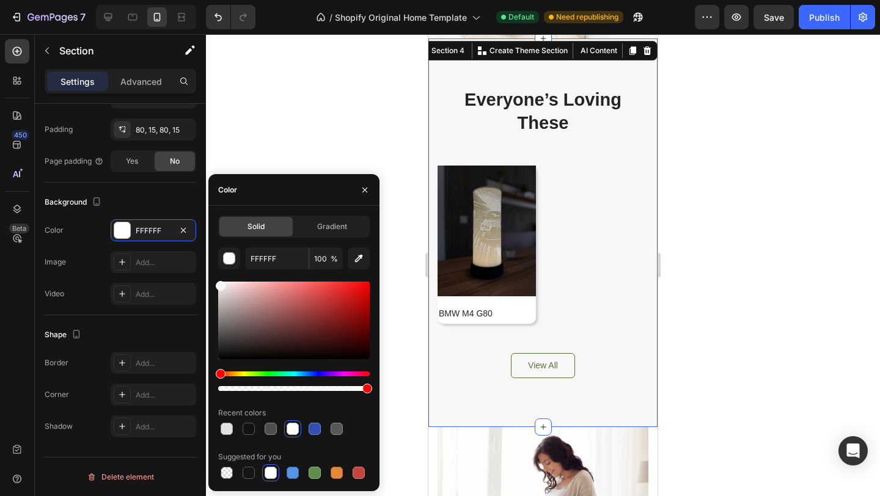
drag, startPoint x: 224, startPoint y: 292, endPoint x: 214, endPoint y: 284, distance: 13.5
click at [214, 284] on div "Solid Gradient FFFFFF 100 % Recent colors Suggested for you" at bounding box center [293, 349] width 171 height 266
type input "F7F7F7"
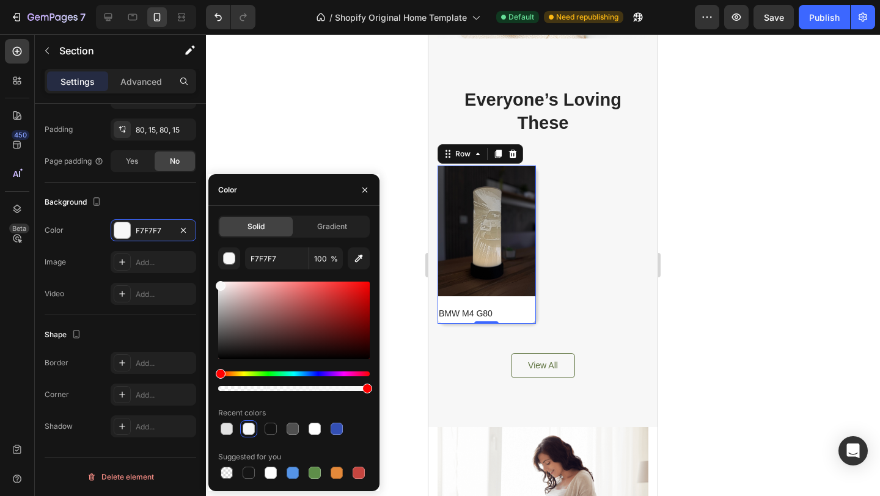
click at [443, 298] on div "Product Images Row BMW M4 G80 Product Title" at bounding box center [487, 245] width 98 height 158
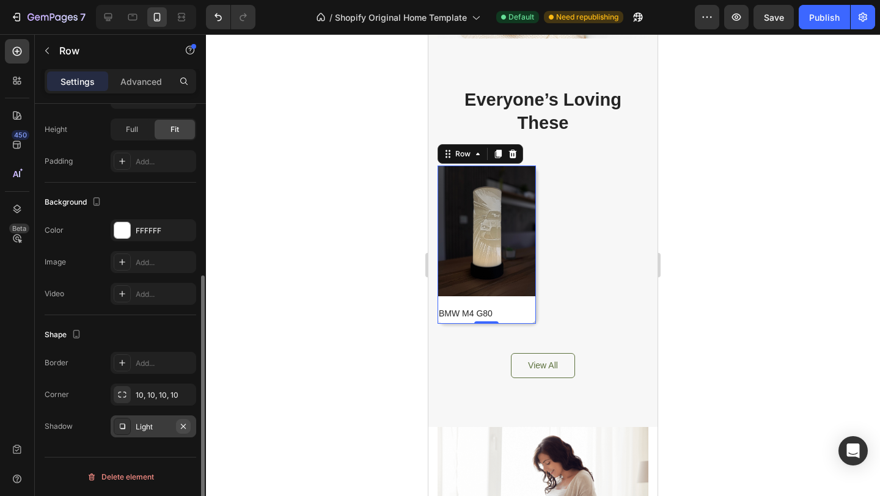
click at [188, 425] on button "button" at bounding box center [183, 426] width 15 height 15
click at [289, 305] on div at bounding box center [543, 265] width 674 height 462
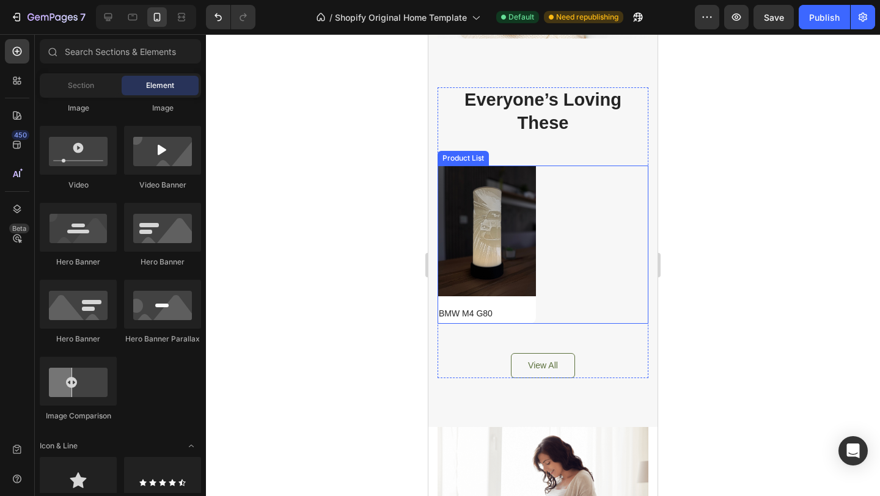
click at [610, 283] on div "Product Images Row BMW M4 G80 Product Title Row Product List" at bounding box center [543, 245] width 211 height 158
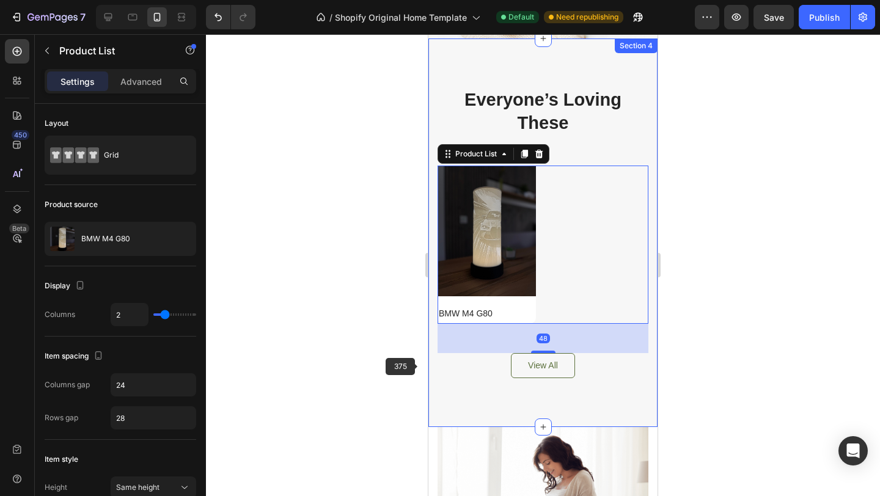
click at [432, 359] on div "Everyone’s Loving These Heading Product Images Row BMW M4 G80 Product Title Row…" at bounding box center [542, 233] width 229 height 388
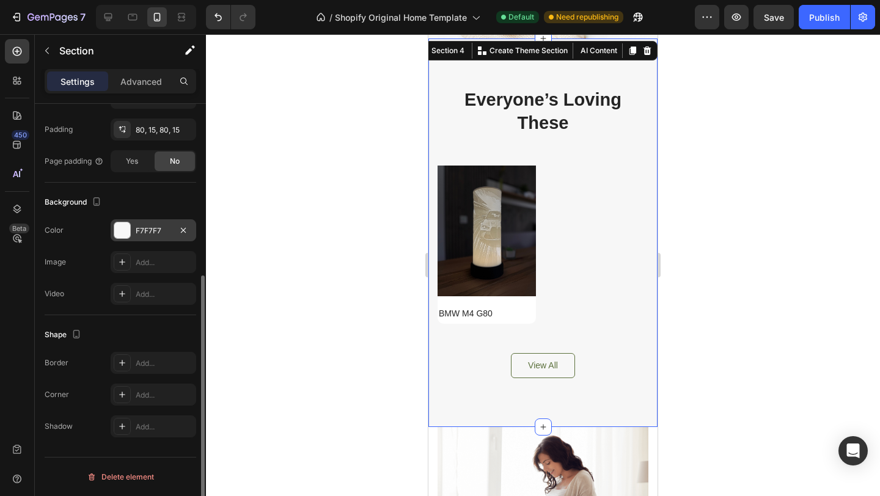
click at [126, 228] on div at bounding box center [122, 230] width 16 height 16
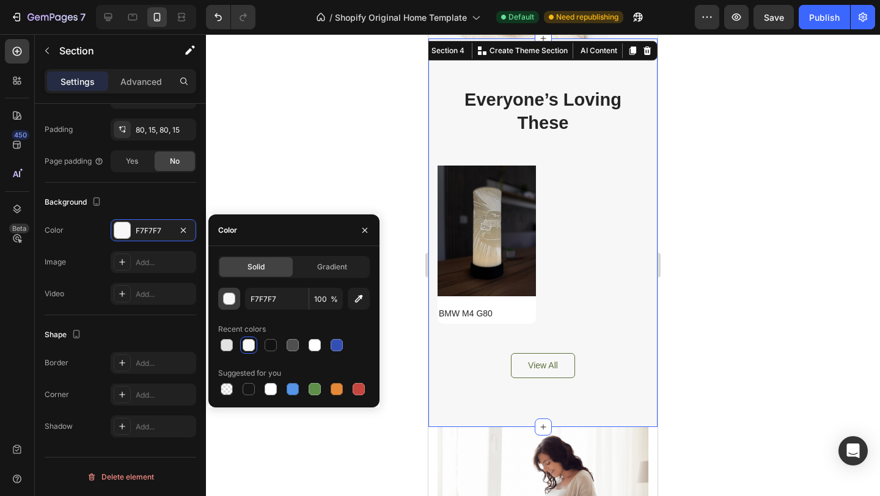
click at [232, 300] on div "button" at bounding box center [230, 299] width 12 height 12
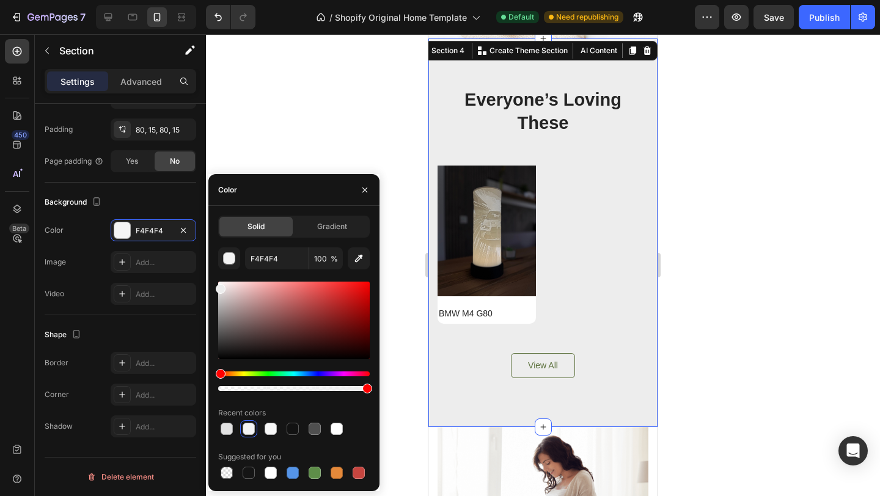
drag, startPoint x: 223, startPoint y: 284, endPoint x: 213, endPoint y: 287, distance: 10.7
click at [213, 287] on div "Solid Gradient F4F4F4 100 % Recent colors Suggested for you" at bounding box center [293, 349] width 171 height 266
type input "EDEDED"
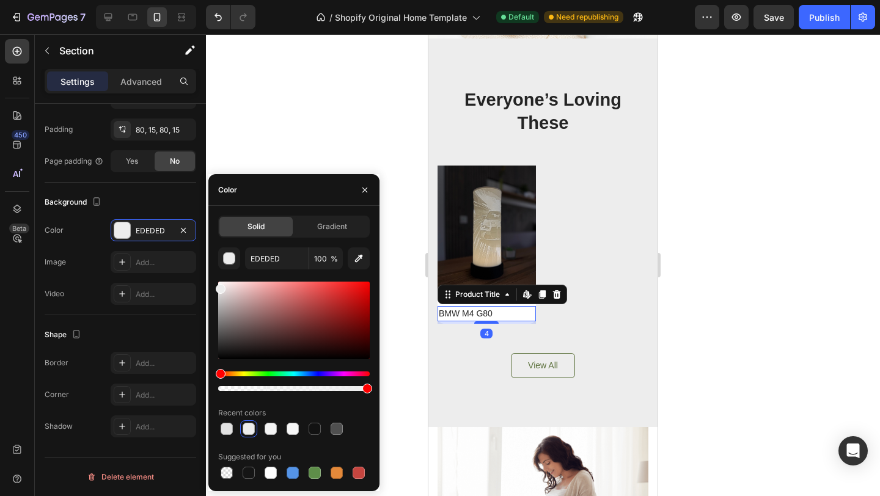
click at [480, 314] on h2 "BMW M4 G80" at bounding box center [487, 313] width 98 height 15
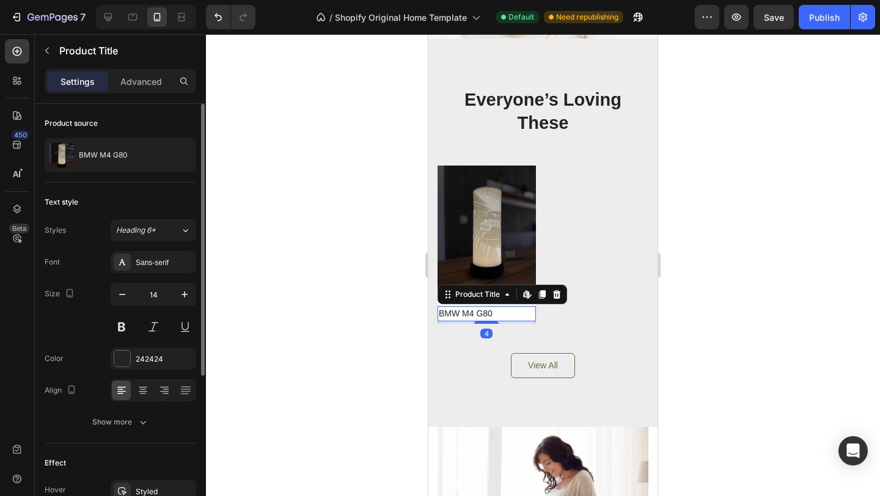
click at [497, 219] on img at bounding box center [487, 231] width 98 height 131
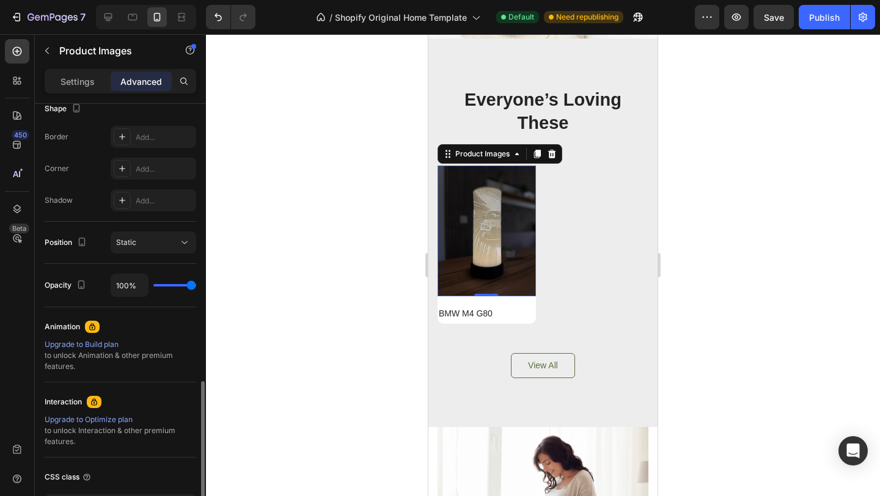
scroll to position [301, 0]
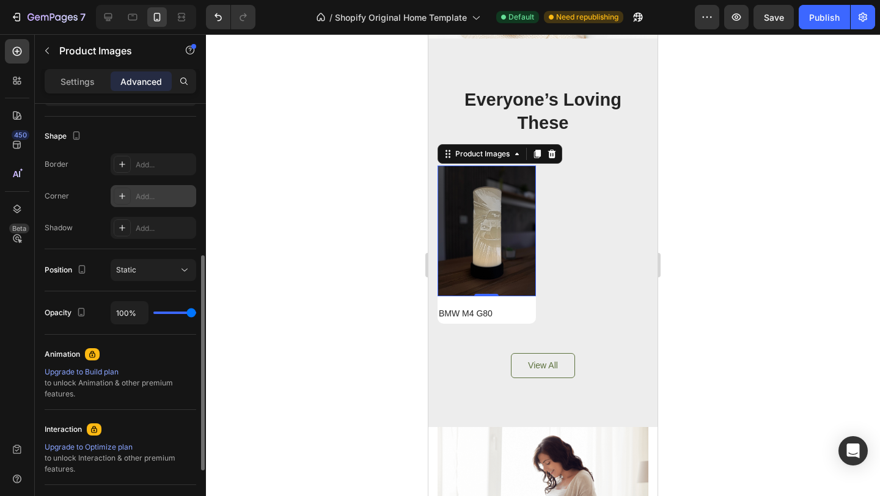
click at [149, 195] on div "Add..." at bounding box center [164, 196] width 57 height 11
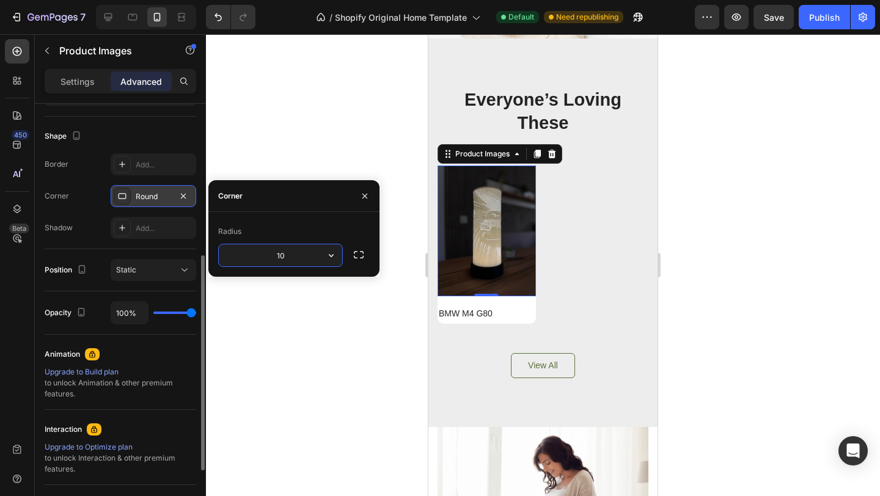
type input "10"
click at [318, 90] on div at bounding box center [543, 265] width 674 height 462
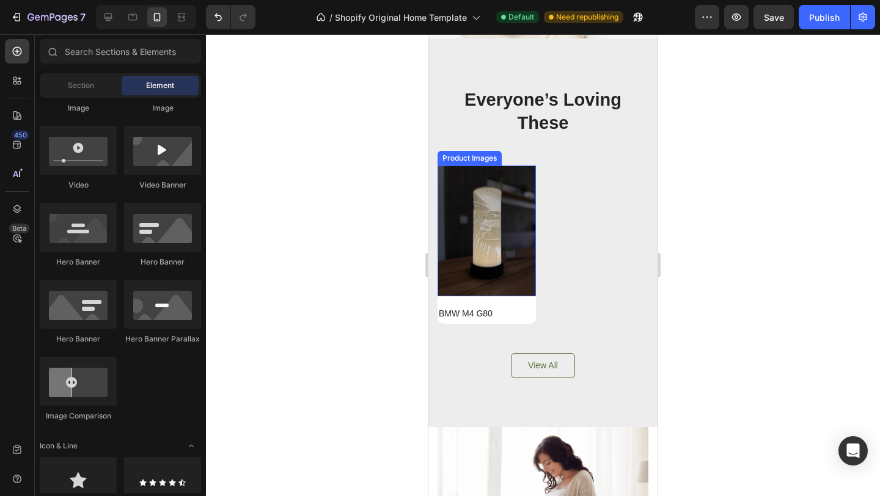
click at [490, 218] on img at bounding box center [487, 231] width 98 height 131
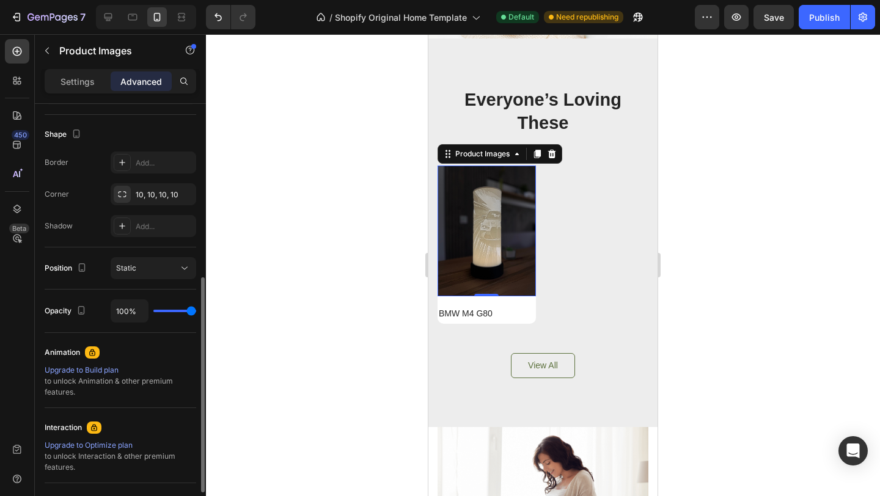
scroll to position [301, 0]
click at [121, 194] on icon at bounding box center [122, 197] width 10 height 10
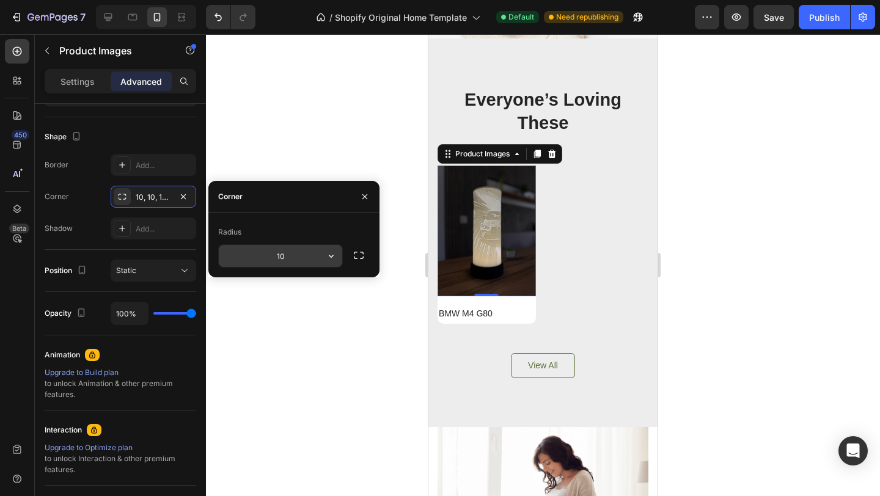
click at [321, 257] on button "button" at bounding box center [331, 256] width 22 height 22
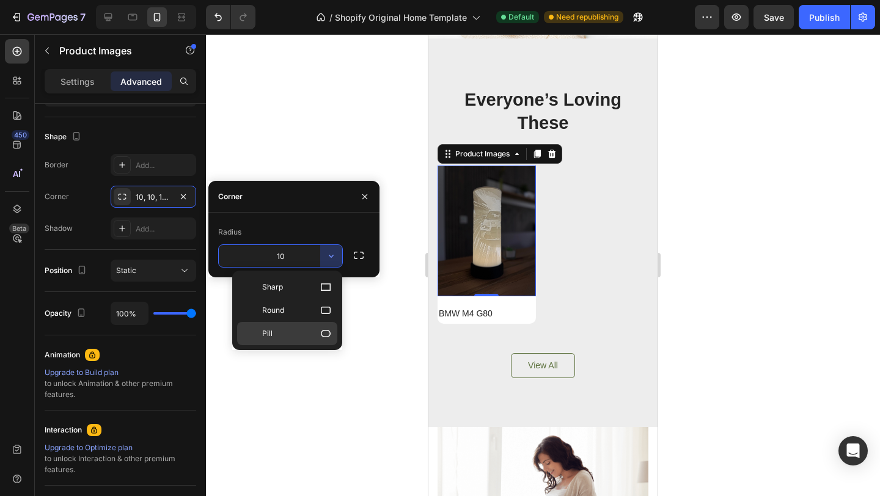
click at [298, 333] on p "Pill" at bounding box center [297, 334] width 70 height 12
type input "9999"
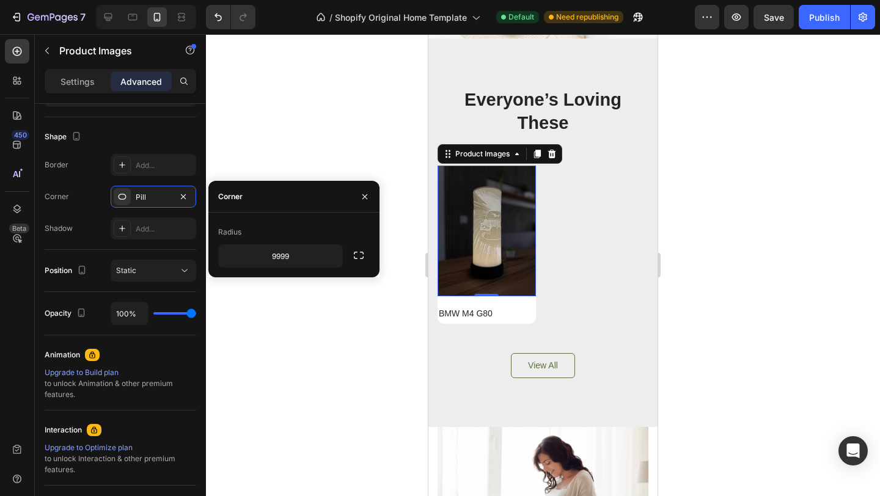
click at [337, 328] on div at bounding box center [543, 265] width 674 height 462
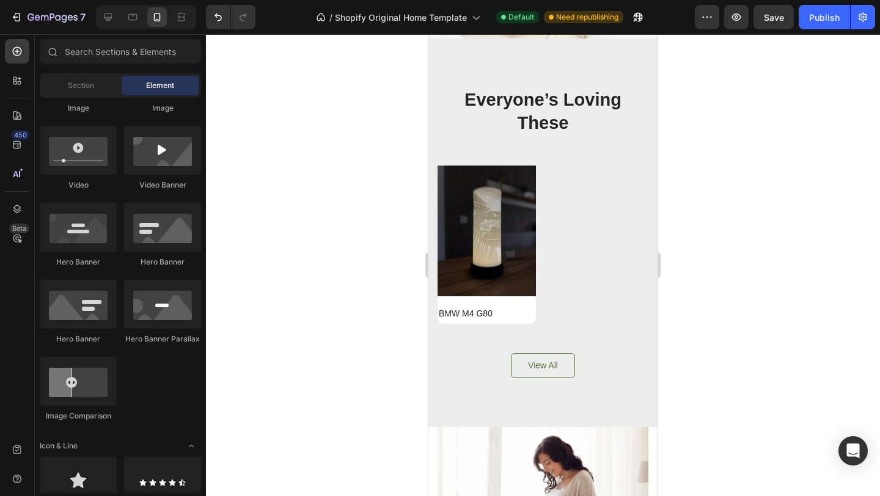
click at [450, 226] on img at bounding box center [487, 231] width 98 height 131
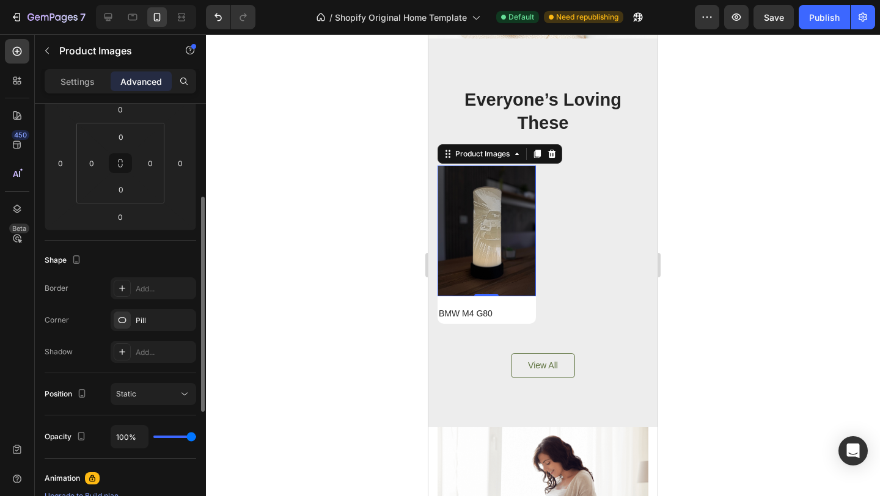
scroll to position [182, 0]
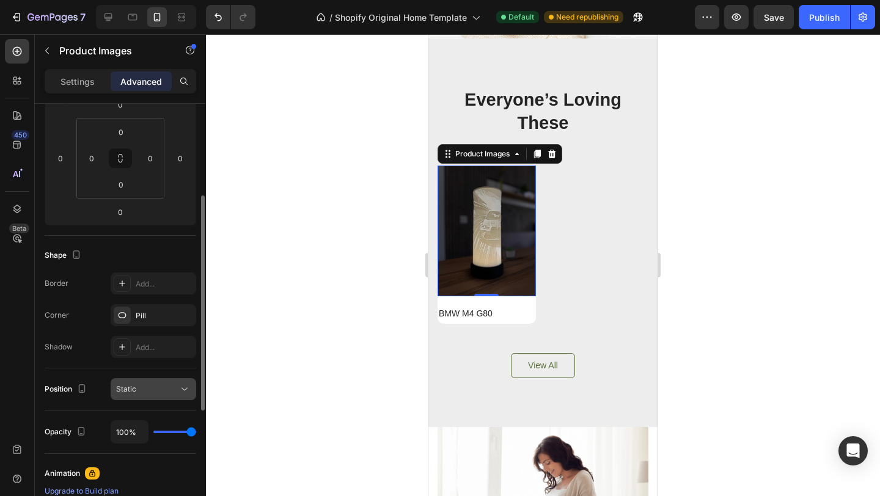
click at [153, 395] on div "Static" at bounding box center [153, 389] width 75 height 12
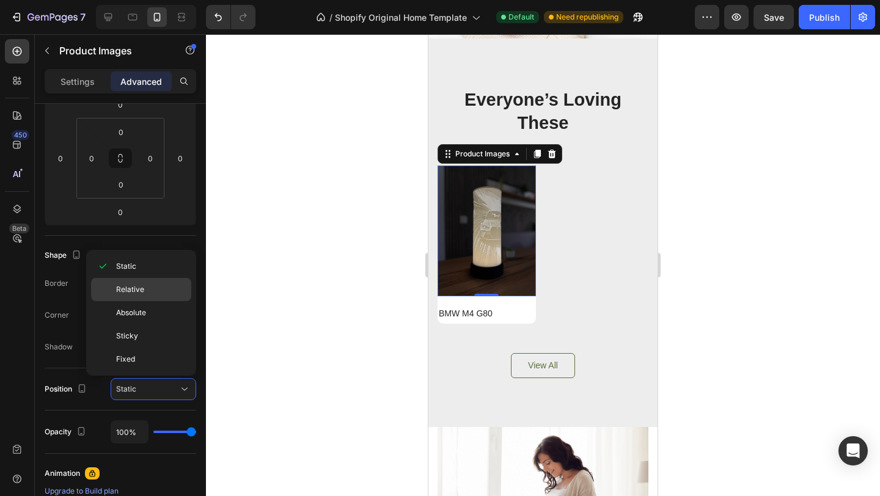
click at [130, 290] on span "Relative" at bounding box center [130, 289] width 28 height 11
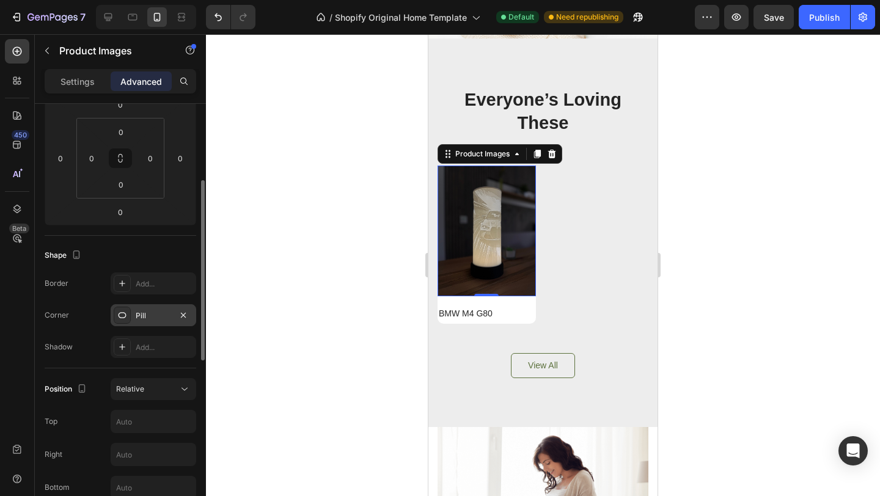
click at [149, 312] on div "Pill" at bounding box center [153, 316] width 35 height 11
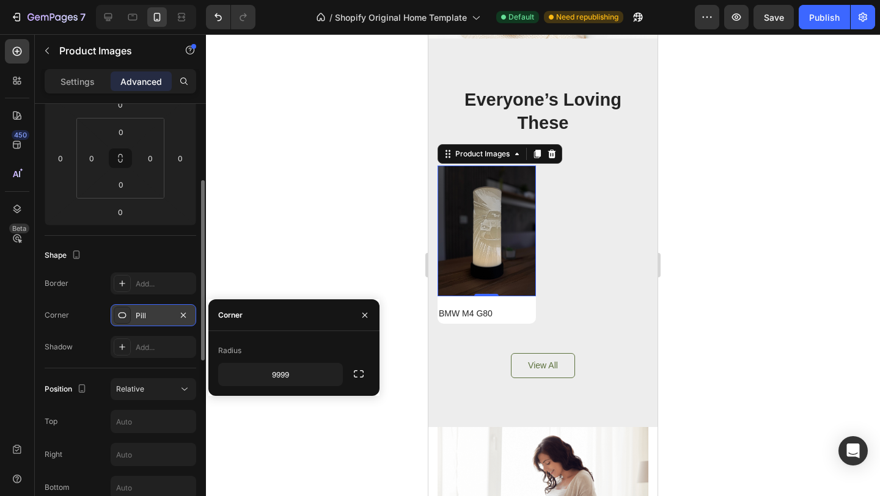
click at [149, 312] on div "Pill" at bounding box center [153, 316] width 35 height 11
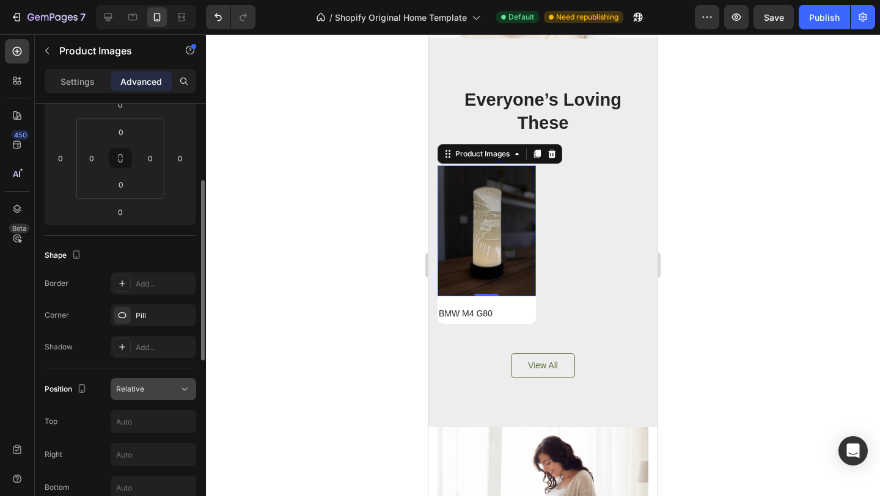
click at [145, 395] on button "Relative" at bounding box center [154, 389] width 86 height 22
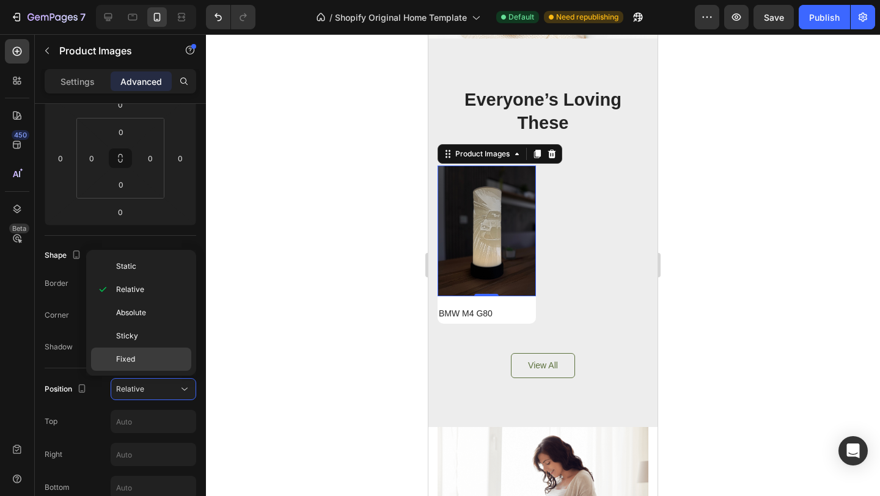
click at [148, 363] on p "Fixed" at bounding box center [151, 359] width 70 height 11
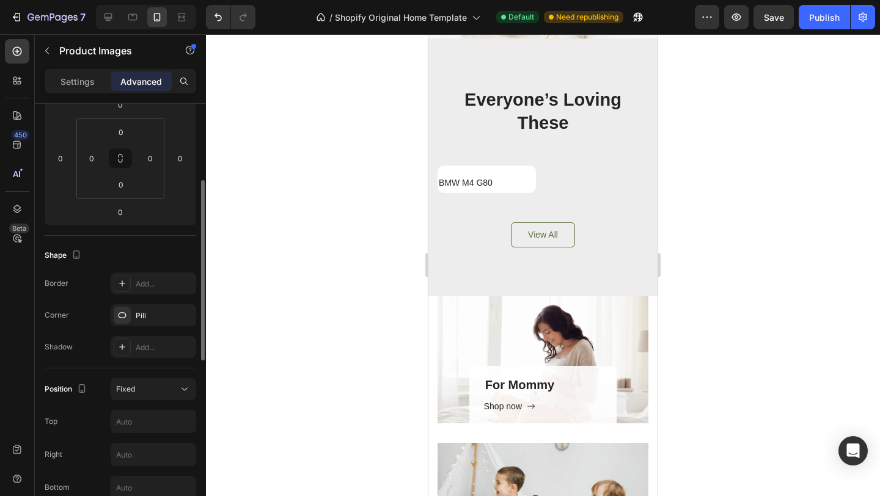
click at [154, 358] on div "Shape Border Add... Corner Pill Shadow Add..." at bounding box center [121, 302] width 152 height 133
click at [154, 382] on button "Fixed" at bounding box center [154, 389] width 86 height 22
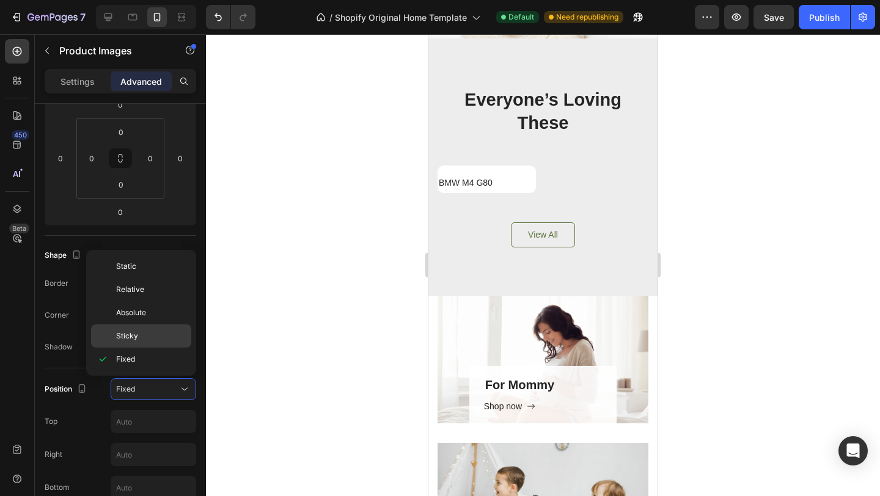
click at [150, 337] on p "Sticky" at bounding box center [151, 336] width 70 height 11
type input "0"
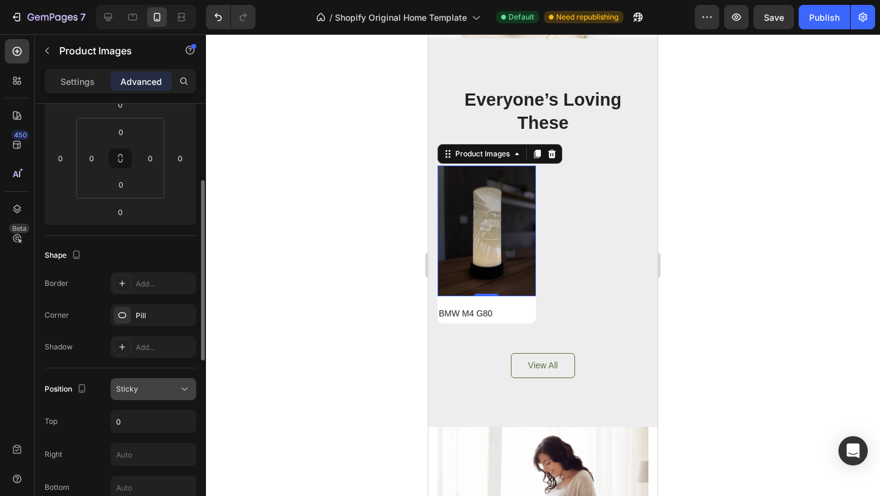
click at [152, 390] on div "Sticky" at bounding box center [147, 389] width 62 height 11
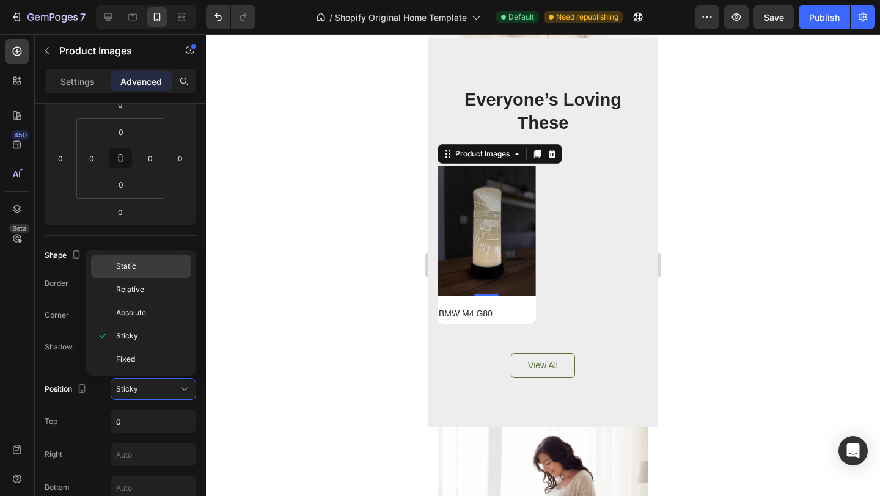
click at [149, 271] on p "Static" at bounding box center [151, 266] width 70 height 11
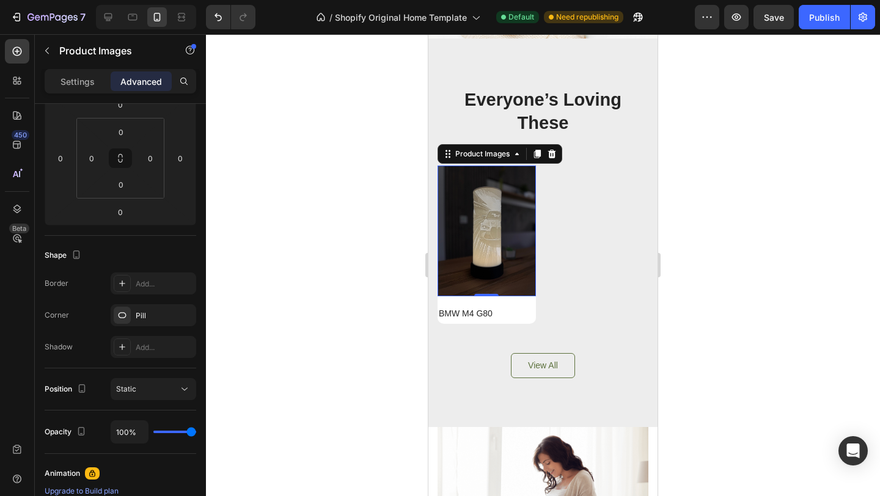
click at [447, 196] on img at bounding box center [487, 231] width 98 height 131
click at [448, 293] on img at bounding box center [487, 231] width 98 height 131
click at [448, 298] on div "Product Images 0 Row BMW M4 G80 Product Title" at bounding box center [487, 245] width 98 height 158
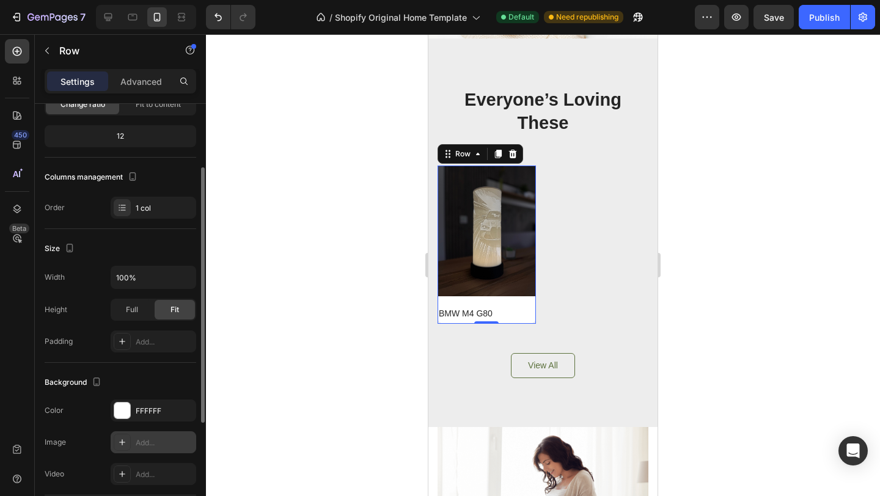
scroll to position [0, 0]
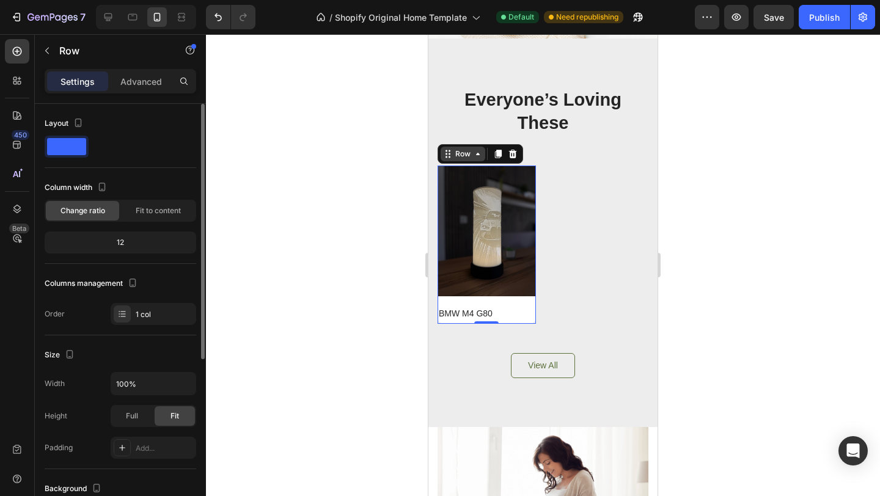
click at [471, 160] on div "Row" at bounding box center [463, 154] width 45 height 15
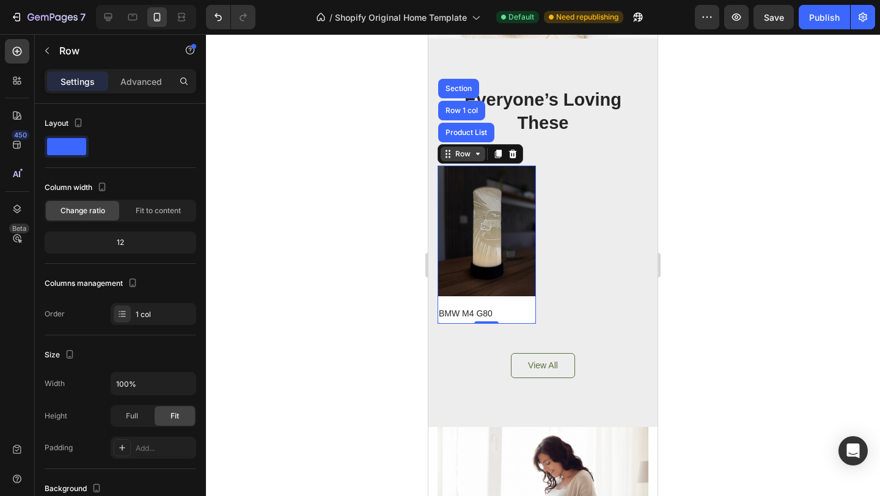
click at [472, 160] on div "Row" at bounding box center [463, 154] width 45 height 15
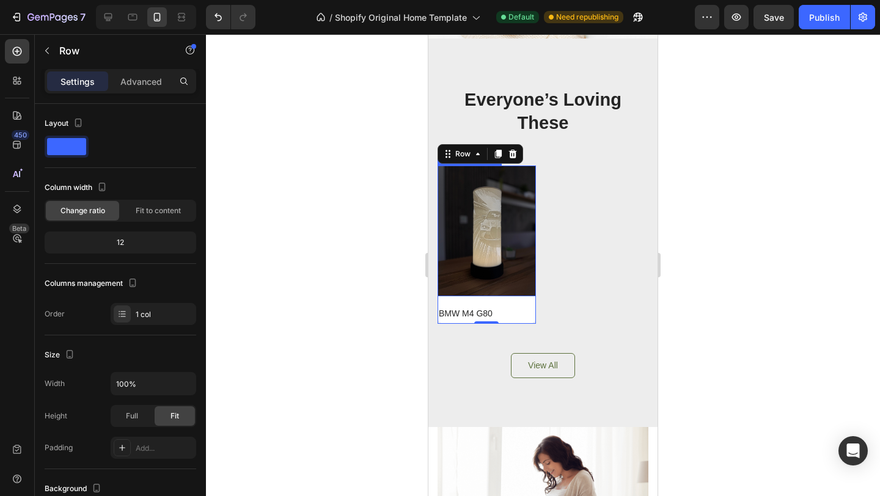
click at [504, 252] on img at bounding box center [487, 231] width 98 height 131
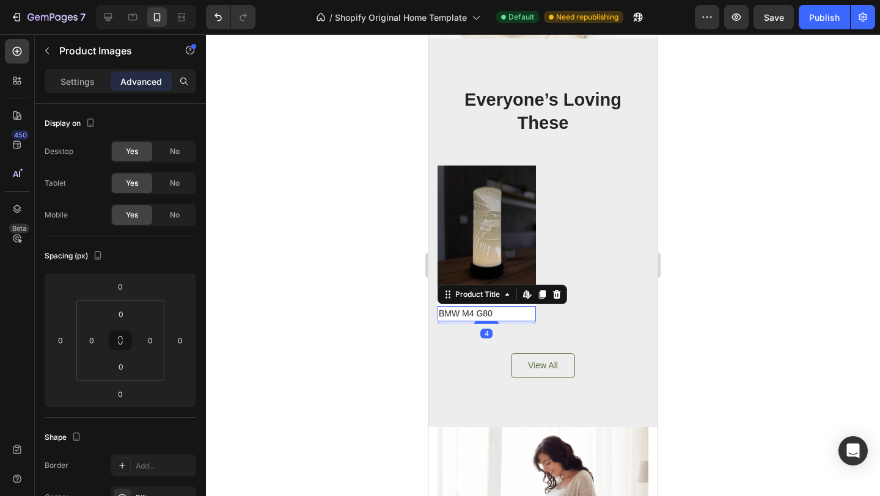
click at [474, 315] on h2 "BMW M4 G80" at bounding box center [487, 313] width 98 height 15
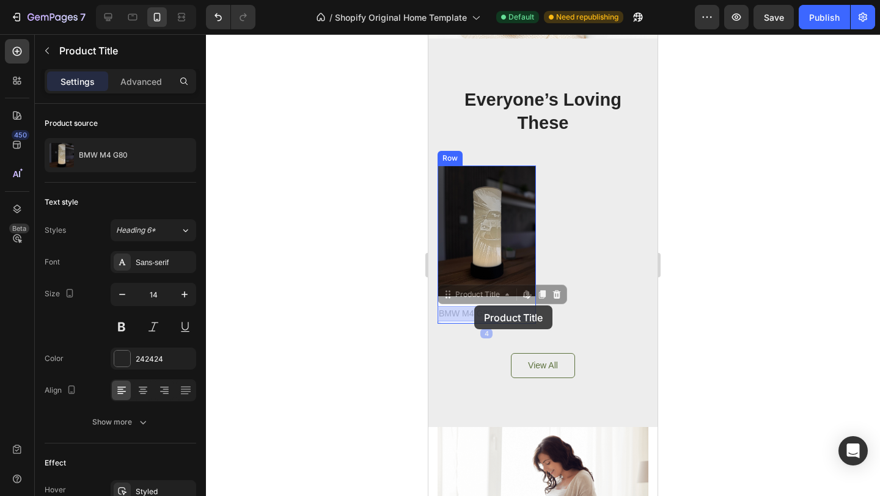
drag, startPoint x: 474, startPoint y: 313, endPoint x: 476, endPoint y: 302, distance: 11.1
